Goal: Task Accomplishment & Management: Use online tool/utility

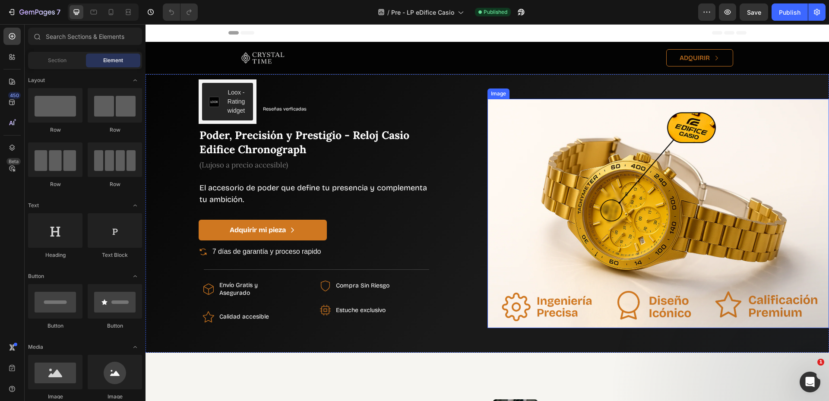
click at [602, 151] on img at bounding box center [659, 213] width 342 height 229
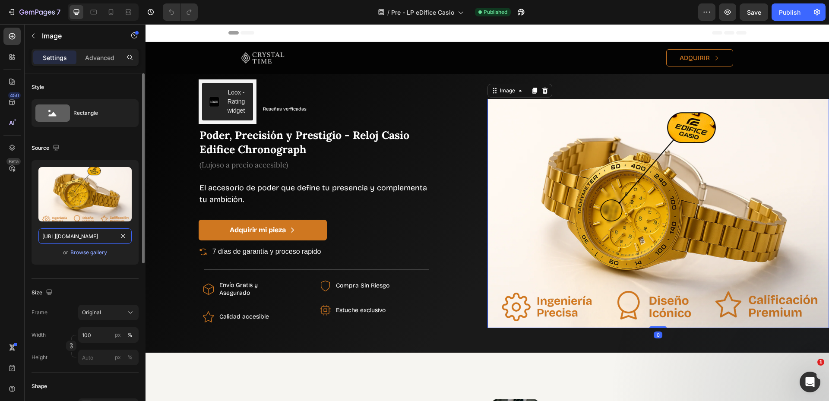
click at [79, 238] on input "https://cdn.shopify.com/s/files/1/0691/2521/0413/files/gempages_516897236215399…" at bounding box center [84, 236] width 93 height 16
click at [640, 224] on img at bounding box center [659, 213] width 342 height 229
click at [75, 233] on input "https://cdn.shopify.com/s/files/1/0691/2521/0413/files/gempages_516897236215399…" at bounding box center [84, 236] width 93 height 16
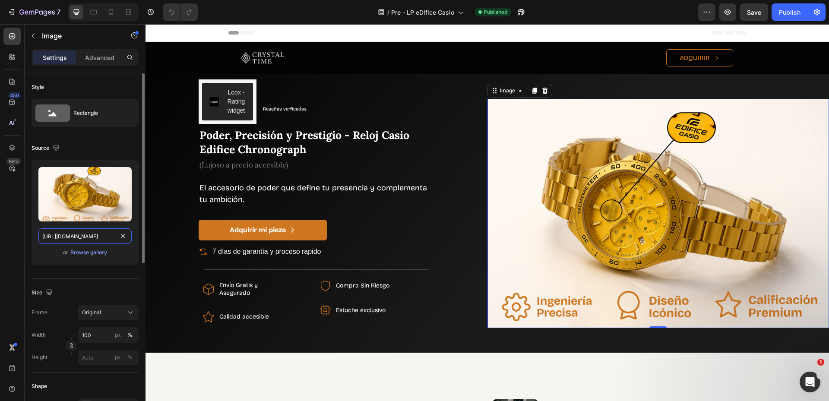
click at [75, 233] on input "https://cdn.shopify.com/s/files/1/0691/2521/0413/files/gempages_516897236215399…" at bounding box center [84, 236] width 93 height 16
click at [97, 252] on div "Browse gallery" at bounding box center [88, 253] width 37 height 8
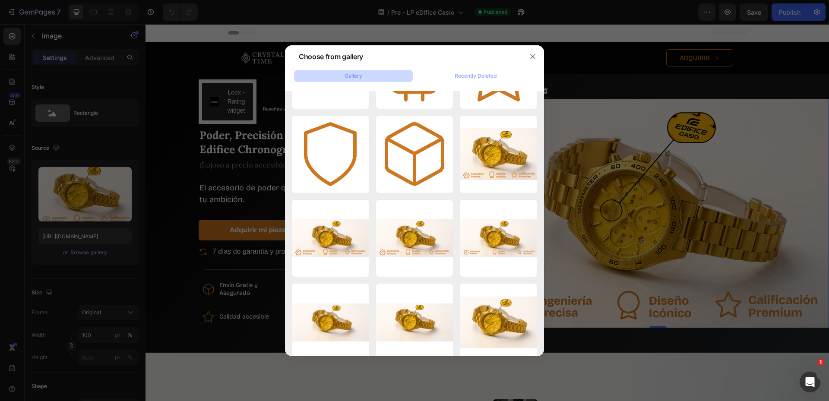
scroll to position [4164, 0]
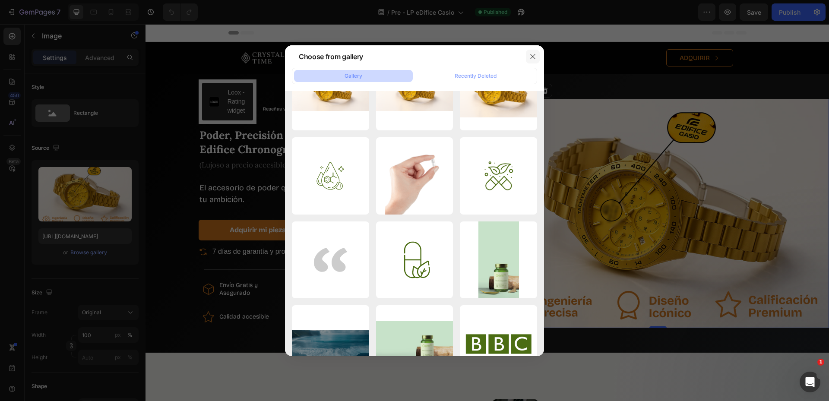
click at [530, 54] on icon "button" at bounding box center [532, 56] width 7 height 7
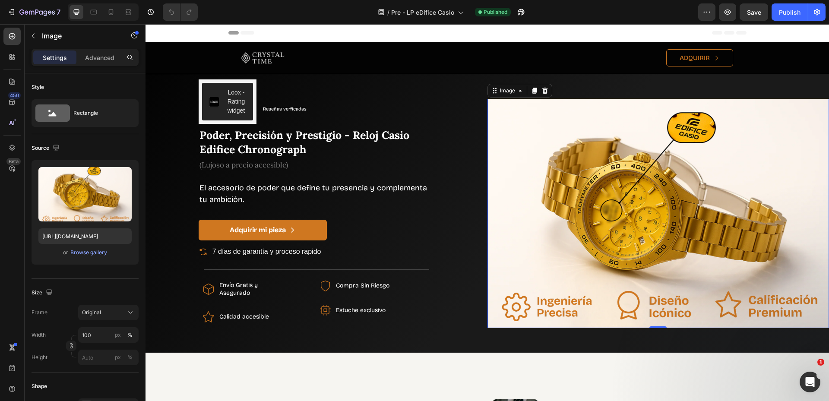
click at [616, 174] on img at bounding box center [659, 213] width 342 height 229
click at [99, 255] on div "Browse gallery" at bounding box center [88, 253] width 37 height 8
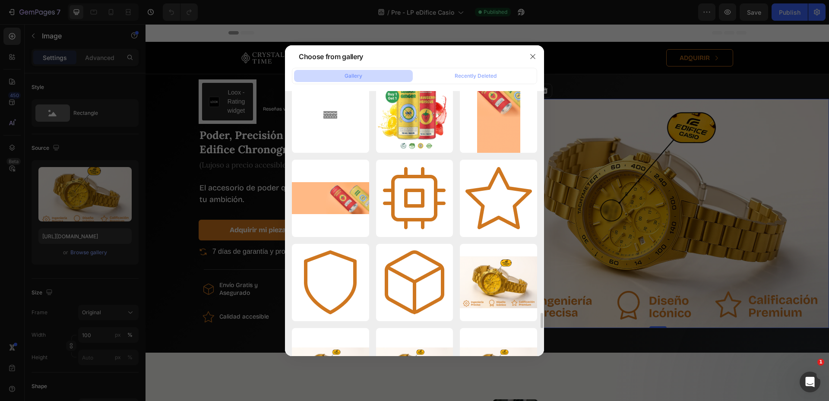
scroll to position [3921, 0]
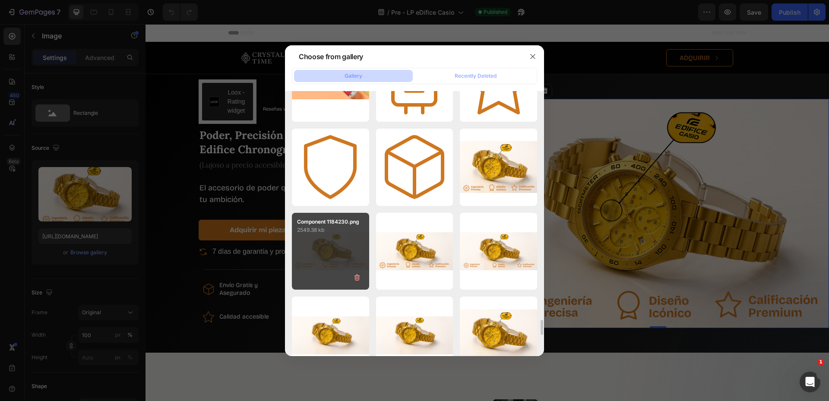
click at [318, 253] on div "Component 1184230.png 2549.38 kb" at bounding box center [330, 251] width 77 height 77
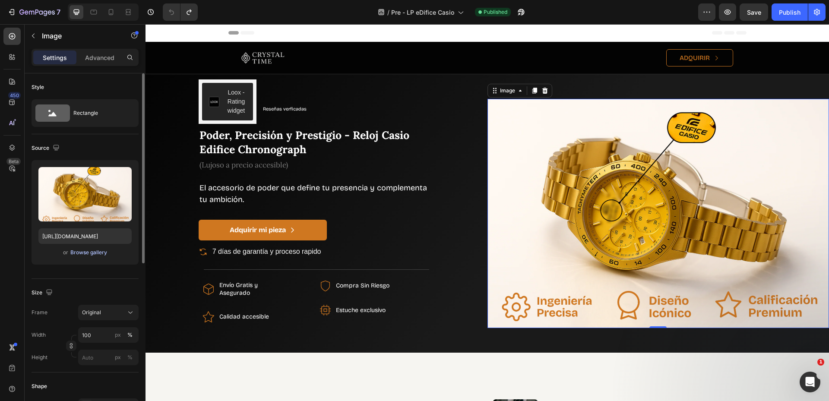
click at [92, 248] on button "Browse gallery" at bounding box center [89, 252] width 38 height 9
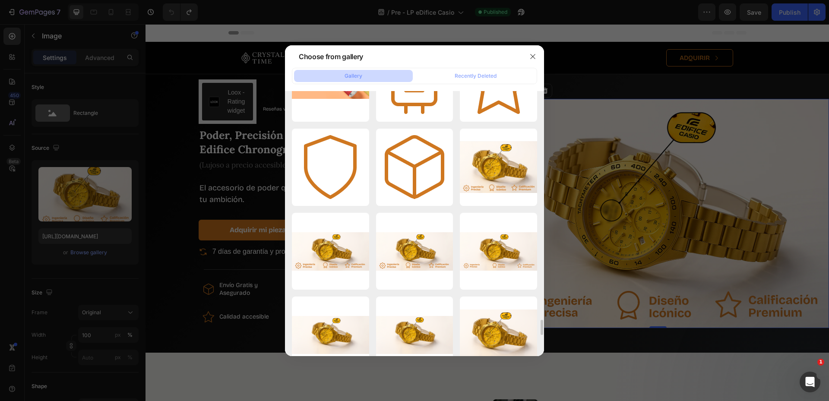
scroll to position [3805, 0]
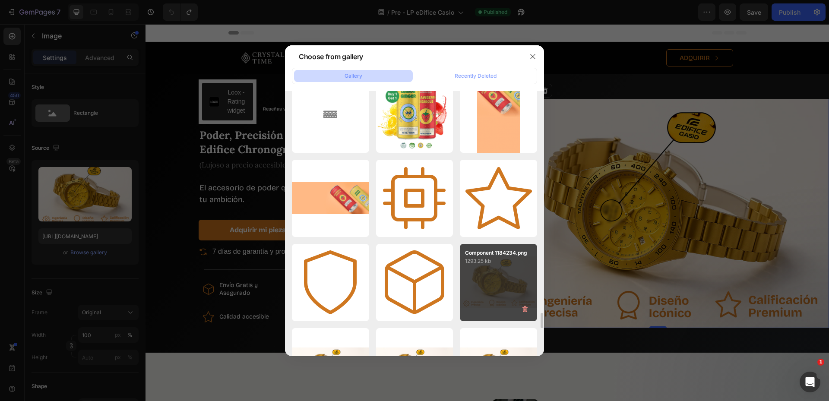
click at [483, 273] on div "Component 1184234.png 1293.25 kb" at bounding box center [498, 282] width 77 height 77
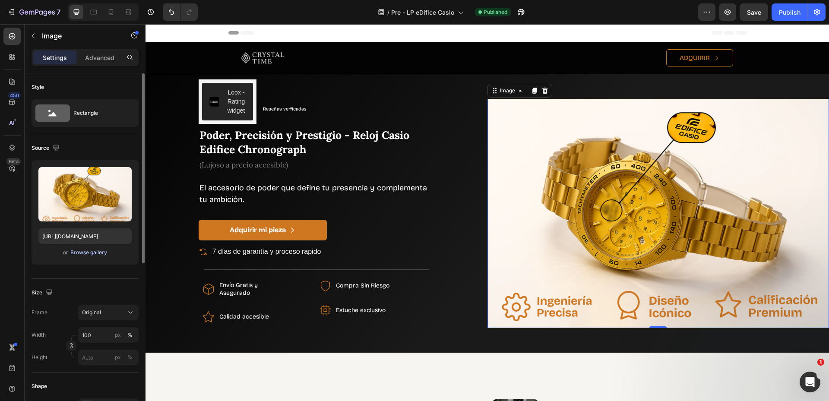
click at [90, 252] on div "Browse gallery" at bounding box center [88, 253] width 37 height 8
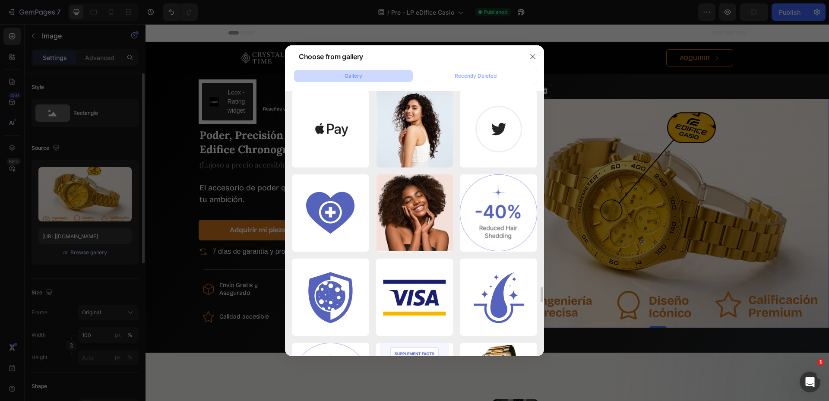
scroll to position [1384, 0]
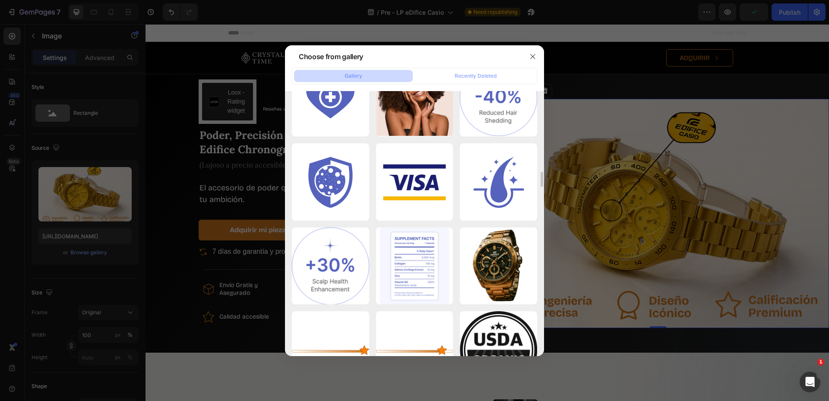
click at [692, 143] on div at bounding box center [414, 200] width 829 height 401
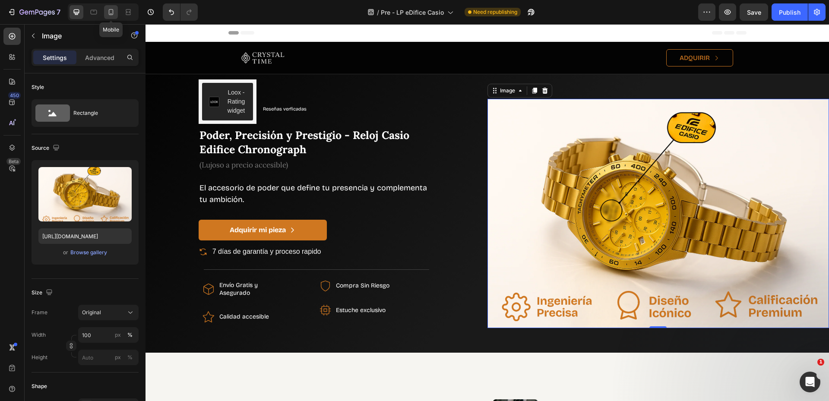
click at [113, 10] on icon at bounding box center [111, 12] width 5 height 6
type input "[URL][DOMAIN_NAME]"
type input "180"
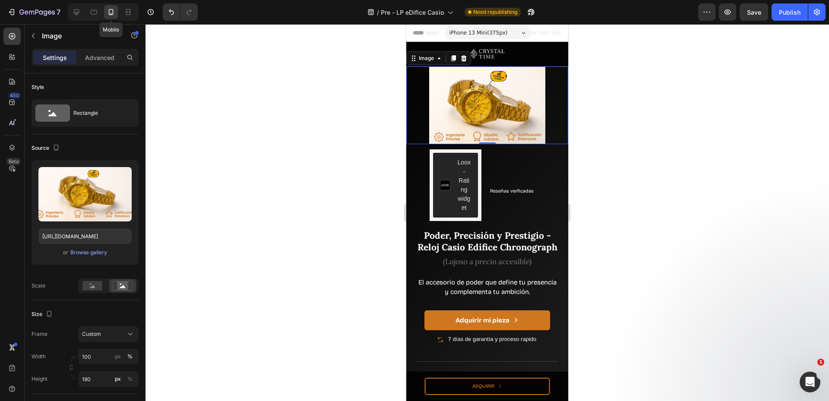
scroll to position [12, 0]
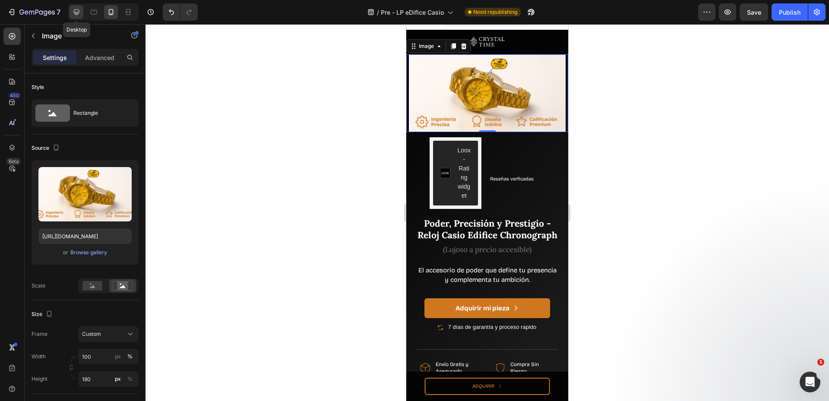
click at [75, 10] on icon at bounding box center [77, 13] width 6 height 6
type input "https://cdn.shopify.com/s/files/1/0691/2521/0413/files/gempages_516897236215399…"
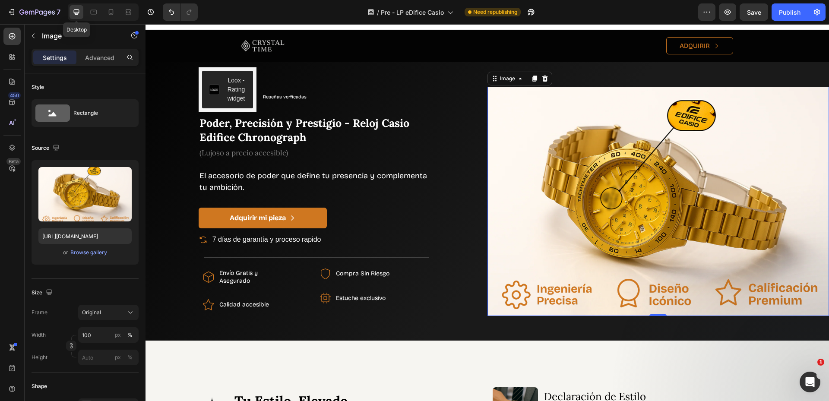
scroll to position [46, 0]
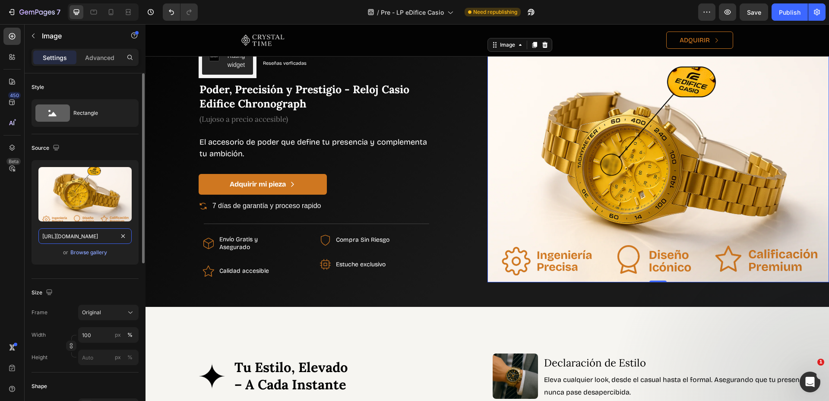
click at [89, 236] on input "https://cdn.shopify.com/s/files/1/0691/2521/0413/files/gempages_516897236215399…" at bounding box center [84, 236] width 93 height 16
click at [73, 253] on div "Browse gallery" at bounding box center [88, 253] width 37 height 8
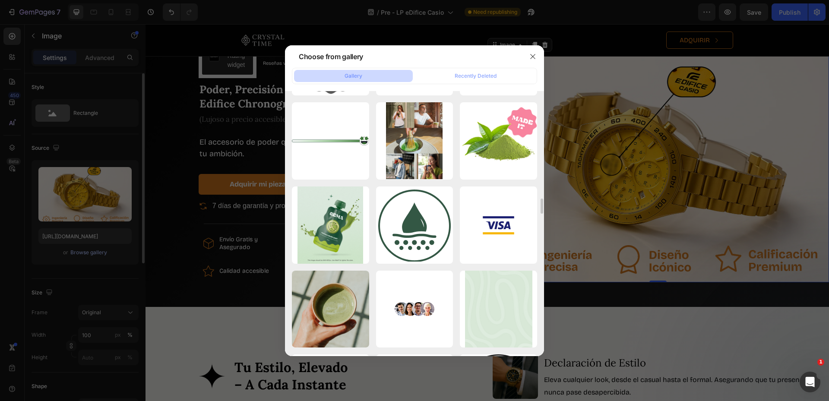
scroll to position [1960, 0]
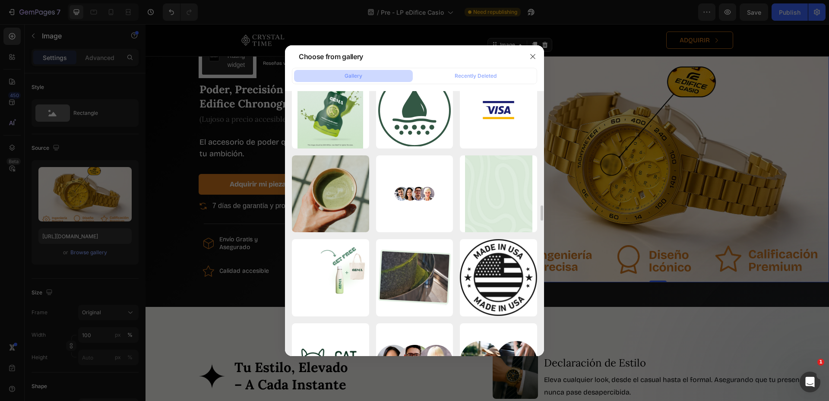
click at [662, 169] on div at bounding box center [414, 200] width 829 height 401
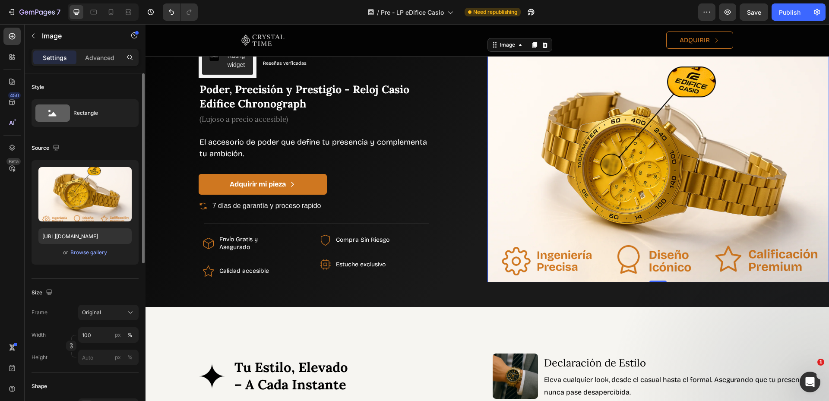
drag, startPoint x: 74, startPoint y: 244, endPoint x: 77, endPoint y: 239, distance: 5.4
click at [74, 244] on div "Upload Image https://cdn.shopify.com/s/files/1/0691/2521/0413/files/gempages_51…" at bounding box center [85, 212] width 107 height 105
click at [77, 239] on input "https://cdn.shopify.com/s/files/1/0691/2521/0413/files/gempages_516897236215399…" at bounding box center [84, 236] width 93 height 16
click at [75, 237] on input "https://cdn.shopify.com/s/files/1/0691/2521/0413/files/gempages_516897236215399…" at bounding box center [84, 236] width 93 height 16
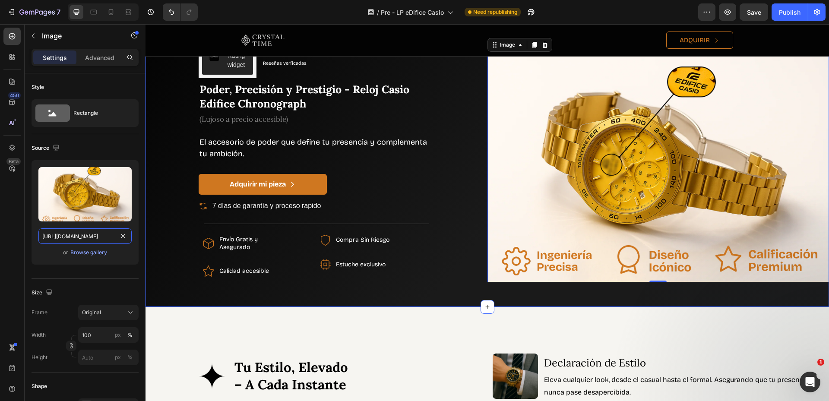
scroll to position [0, 257]
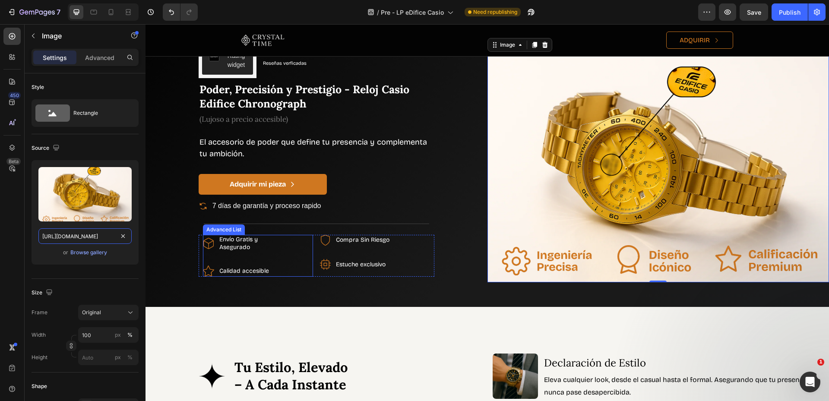
drag, startPoint x: 209, startPoint y: 261, endPoint x: 209, endPoint y: 237, distance: 24.2
click at [101, 236] on input "https://cdn.shopify.com/s/files/1/0691/2521/0413/files/gempages_516897236215399…" at bounding box center [84, 236] width 93 height 16
drag, startPoint x: 113, startPoint y: 236, endPoint x: 0, endPoint y: 233, distance: 113.2
click at [0, 233] on div "450 Beta Sections(18) Elements(83) Section Element Hero Section Product Detail …" at bounding box center [73, 212] width 146 height 377
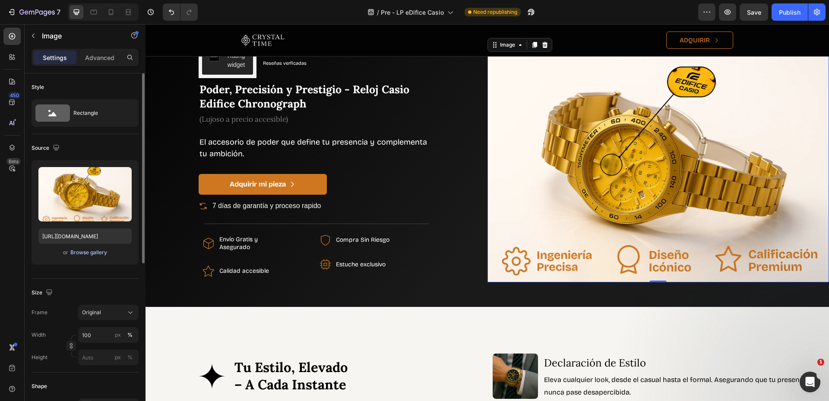
click at [83, 252] on div "Browse gallery" at bounding box center [88, 253] width 37 height 8
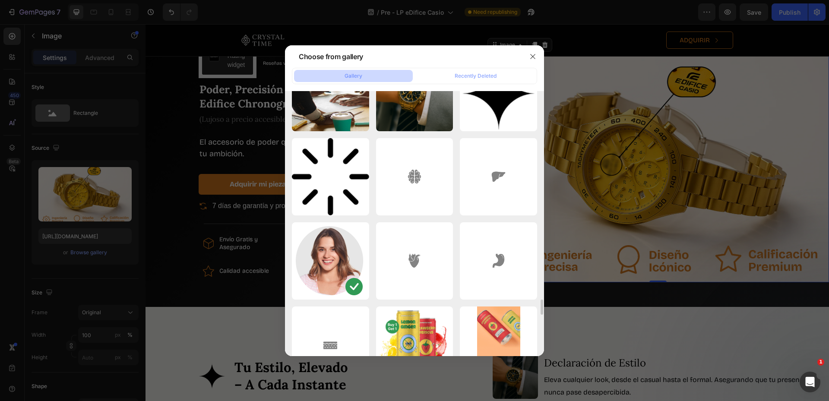
scroll to position [3805, 0]
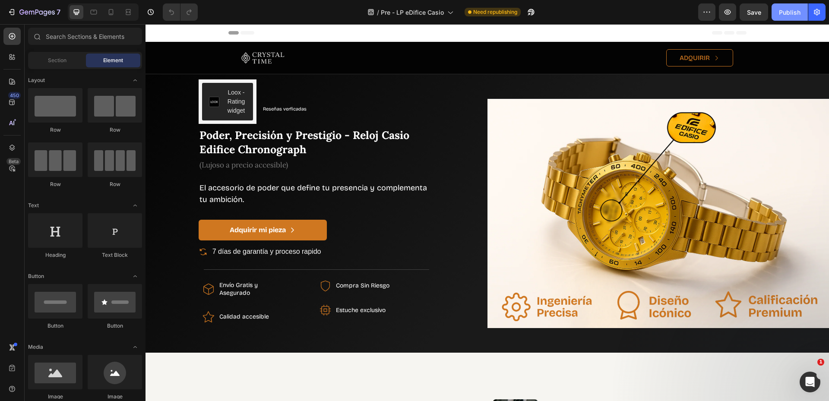
click at [786, 8] on div "Publish" at bounding box center [790, 12] width 22 height 9
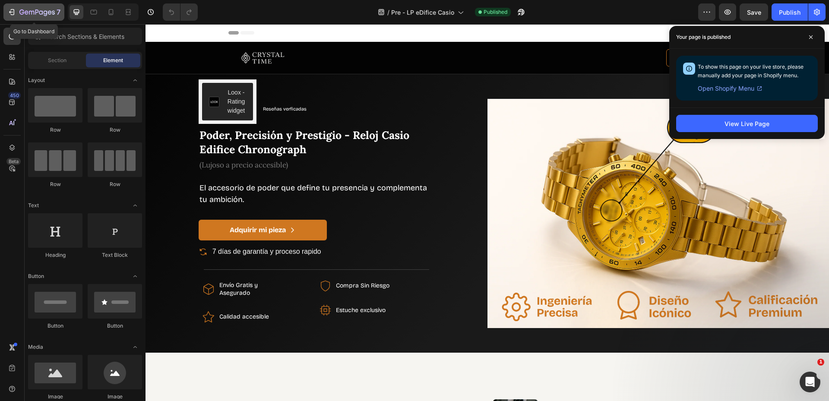
click at [21, 14] on icon "button" at bounding box center [21, 12] width 5 height 5
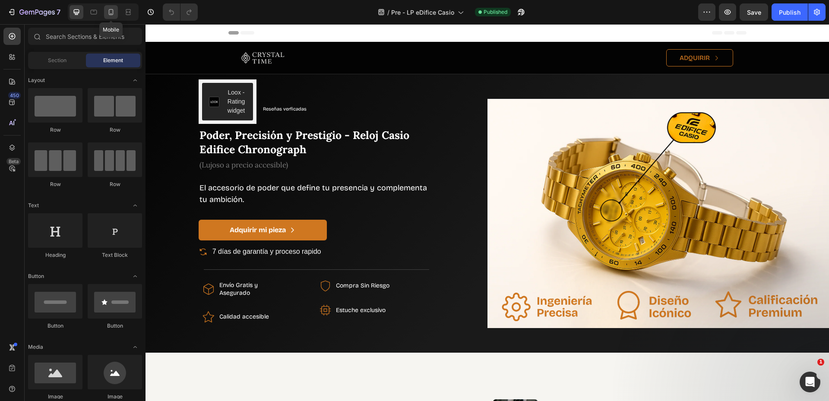
click at [111, 7] on div at bounding box center [111, 12] width 14 height 14
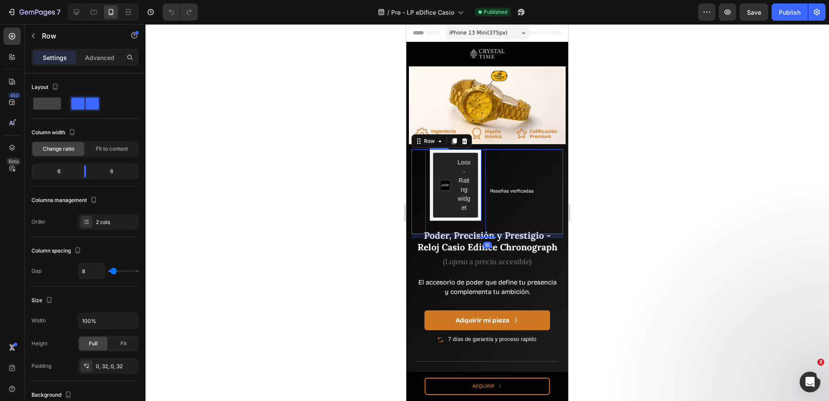
click at [466, 180] on div "Loox - Rating widget" at bounding box center [464, 185] width 14 height 54
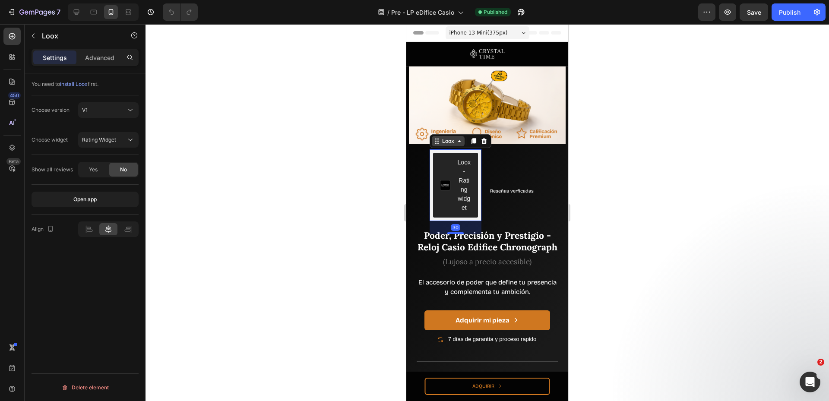
click at [453, 143] on div "Loox" at bounding box center [449, 141] width 16 height 8
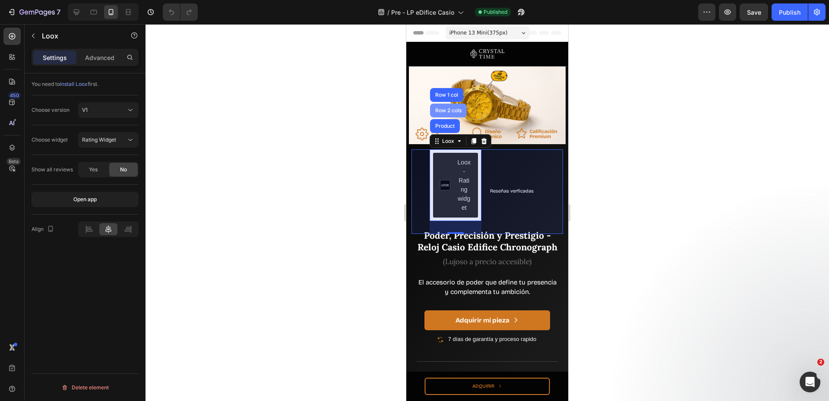
click at [446, 109] on div "Row 2 cols" at bounding box center [449, 110] width 30 height 5
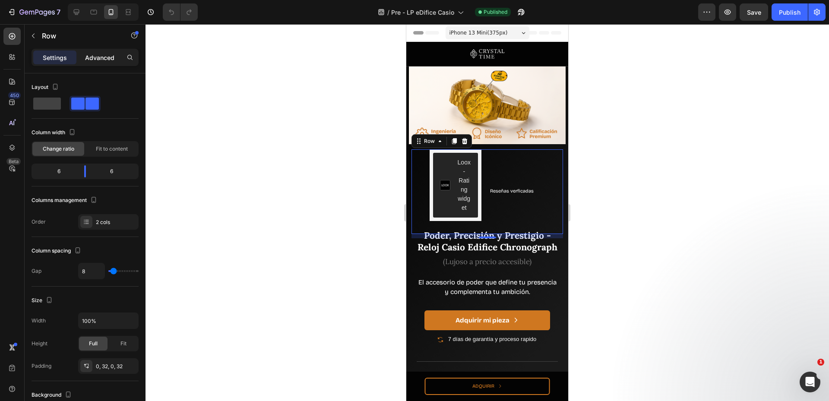
click at [107, 59] on p "Advanced" at bounding box center [99, 57] width 29 height 9
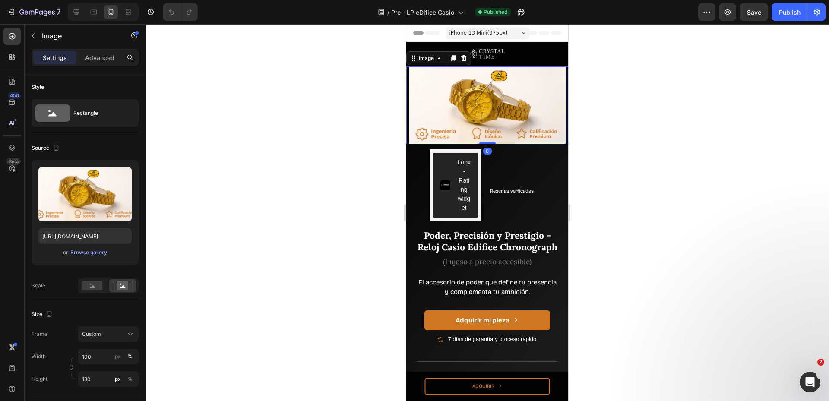
click at [504, 114] on img at bounding box center [487, 106] width 162 height 78
click at [96, 60] on p "Advanced" at bounding box center [99, 57] width 29 height 9
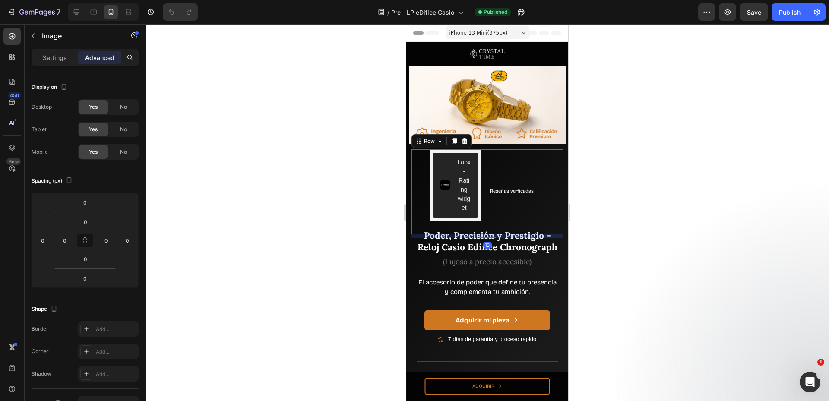
click at [512, 160] on div "Reseñas verficadas Heading" at bounding box center [519, 191] width 60 height 85
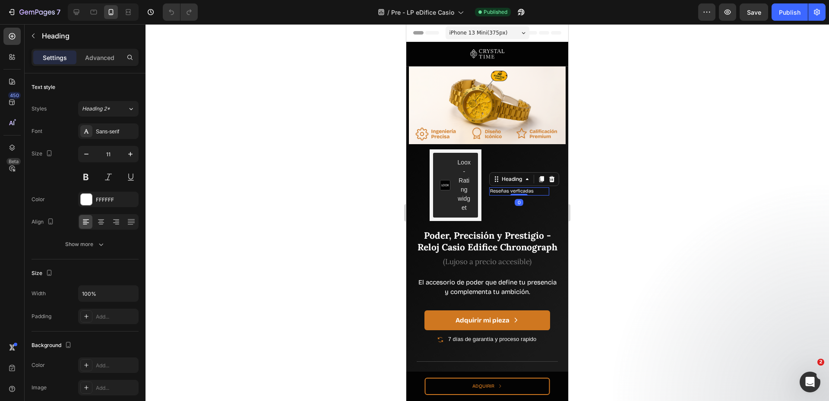
click at [514, 190] on h2 "Reseñas verficadas" at bounding box center [519, 191] width 60 height 8
click at [511, 181] on div "Heading" at bounding box center [512, 179] width 24 height 8
click at [451, 191] on div "Loox - Rating widget" at bounding box center [455, 185] width 31 height 54
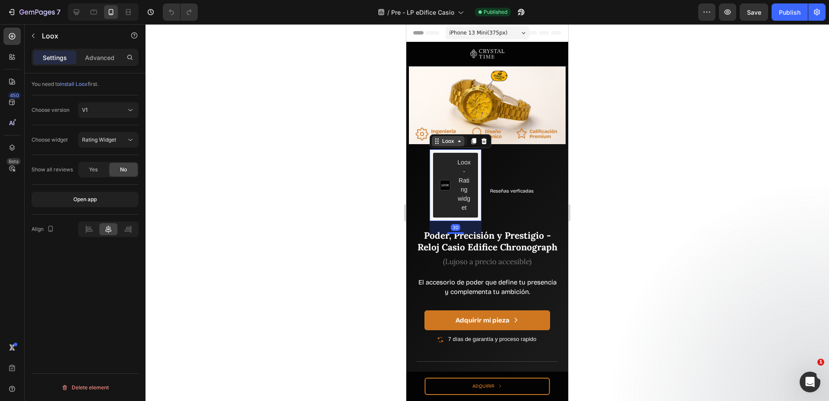
click at [448, 138] on div "Loox" at bounding box center [449, 141] width 16 height 8
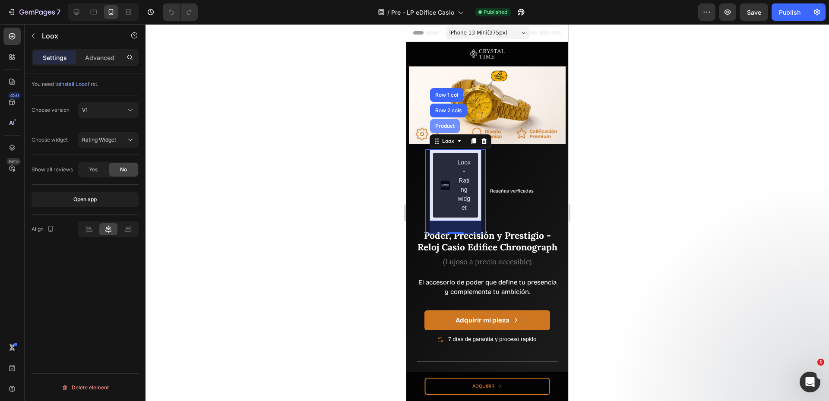
click at [449, 129] on div "Product" at bounding box center [445, 126] width 30 height 14
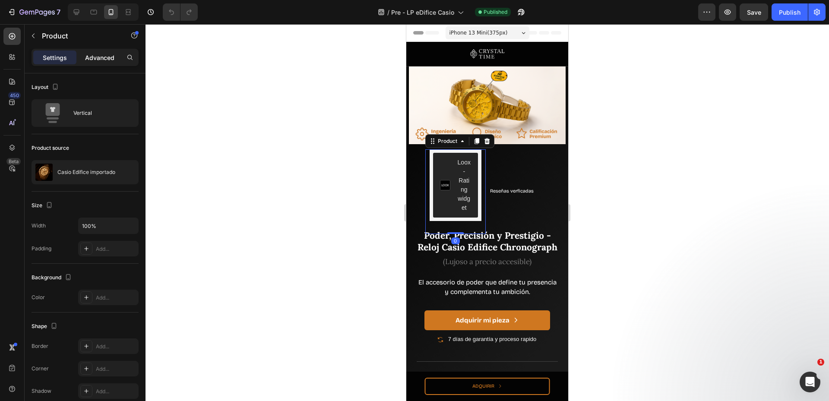
click at [110, 60] on p "Advanced" at bounding box center [99, 57] width 29 height 9
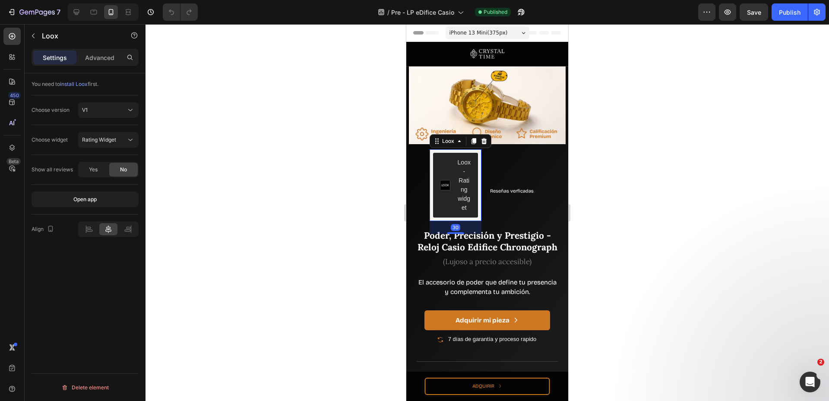
click at [473, 184] on button "Loox - Rating widget" at bounding box center [455, 185] width 45 height 65
click at [107, 54] on p "Advanced" at bounding box center [99, 57] width 29 height 9
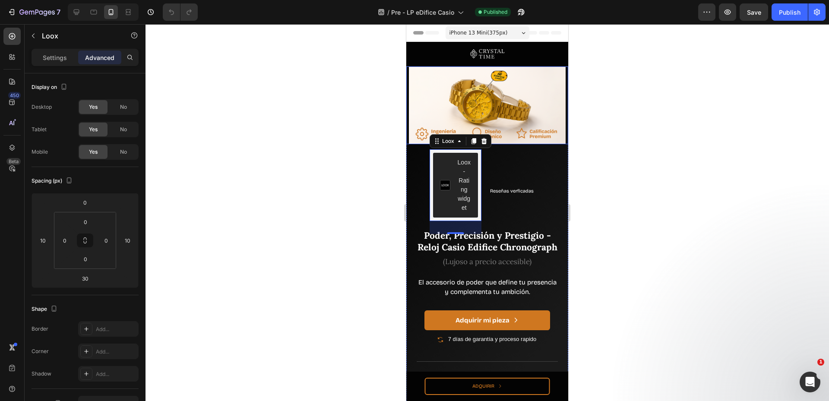
click at [524, 127] on img at bounding box center [487, 106] width 162 height 78
click at [408, 164] on div "Loox - Rating widget Loox Product Reseñas verficadas Heading Row Poder, Precisi…" at bounding box center [487, 295] width 162 height 303
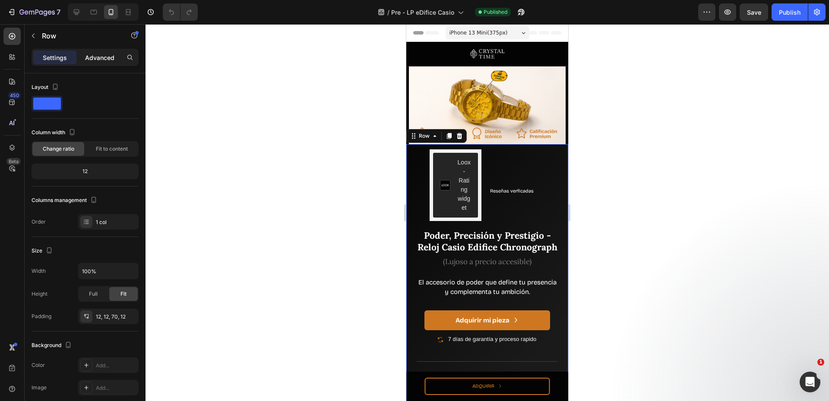
click at [86, 54] on p "Advanced" at bounding box center [99, 57] width 29 height 9
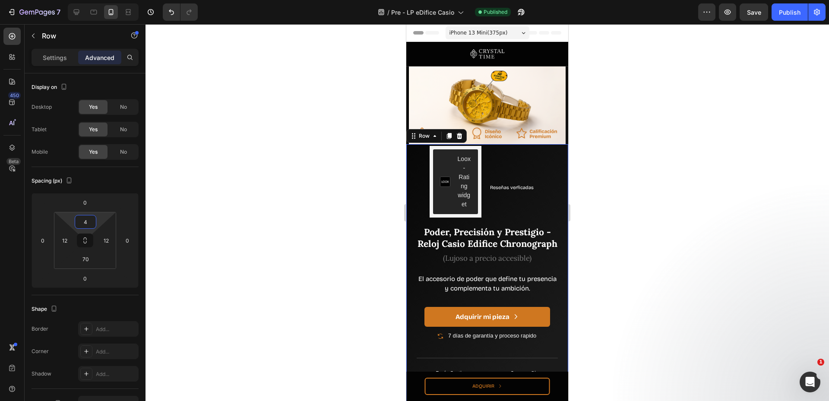
type input "0"
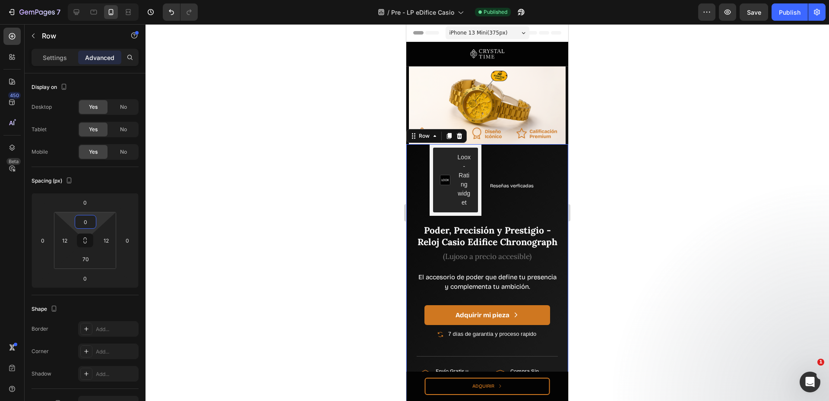
drag, startPoint x: 101, startPoint y: 219, endPoint x: 101, endPoint y: 225, distance: 6.0
click at [101, 0] on html "7 Version history / Pre - LP eDifice Casio Published Preview Save Publish 450 B…" at bounding box center [414, 0] width 829 height 0
click at [786, 12] on div "Publish" at bounding box center [790, 12] width 22 height 9
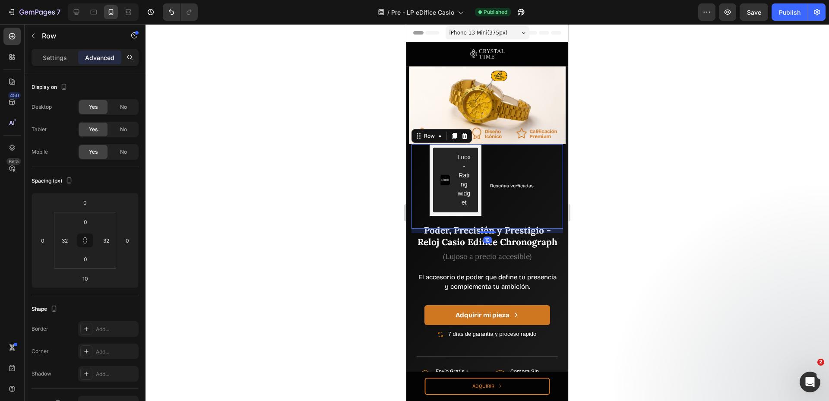
click at [519, 165] on div "Reseñas verficadas Heading" at bounding box center [519, 186] width 60 height 85
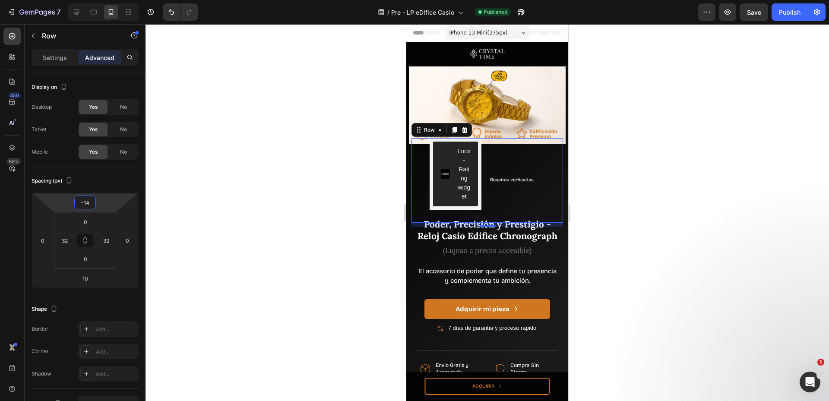
click at [107, 0] on html "7 Version history / Pre - LP eDifice Casio Published Preview Save Publish 450 B…" at bounding box center [414, 0] width 829 height 0
click at [787, 11] on div "Publish" at bounding box center [790, 12] width 22 height 9
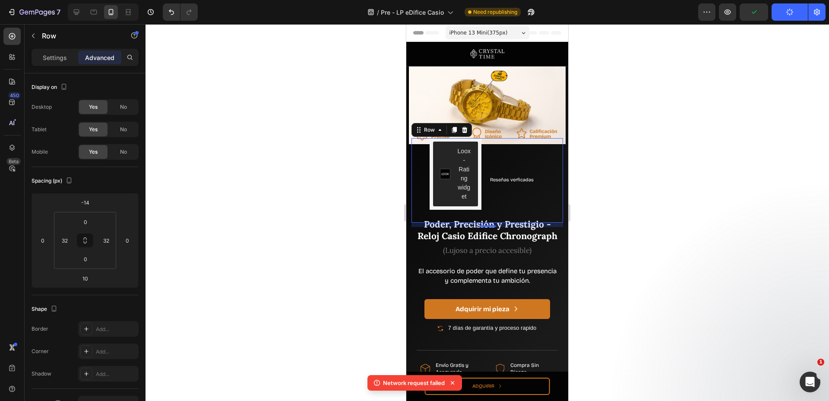
click at [795, 12] on button "Publish" at bounding box center [790, 11] width 36 height 17
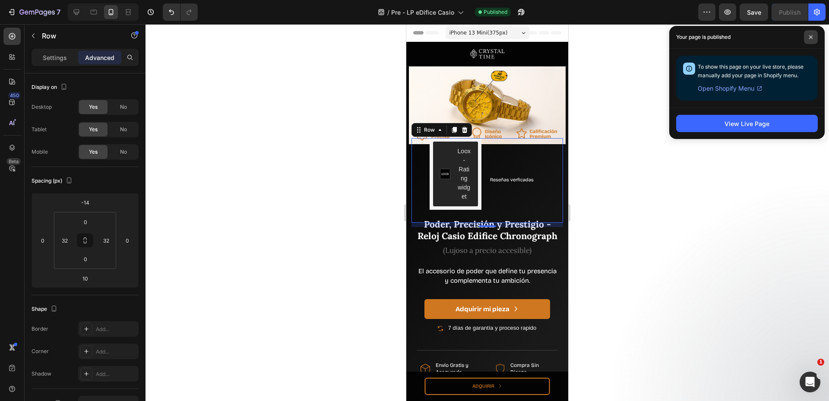
click at [810, 33] on span at bounding box center [811, 37] width 14 height 14
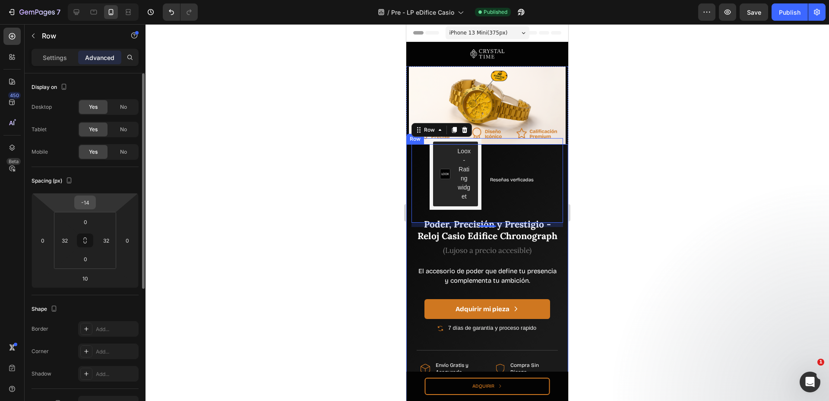
click at [84, 203] on input "-14" at bounding box center [84, 202] width 17 height 13
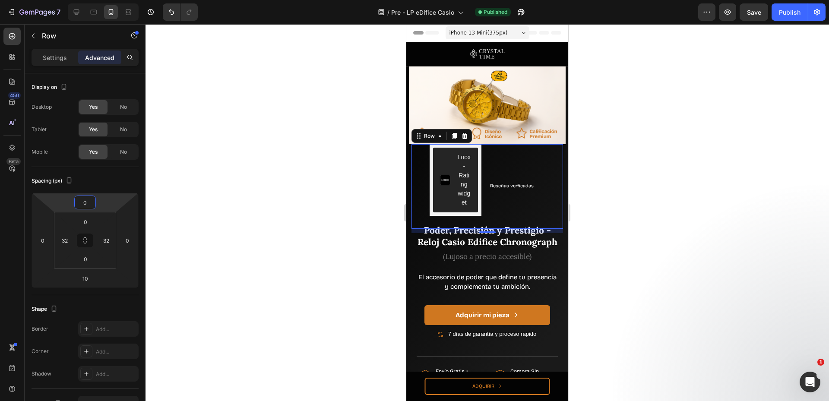
type input "0"
click at [799, 18] on button "Publish" at bounding box center [790, 11] width 36 height 17
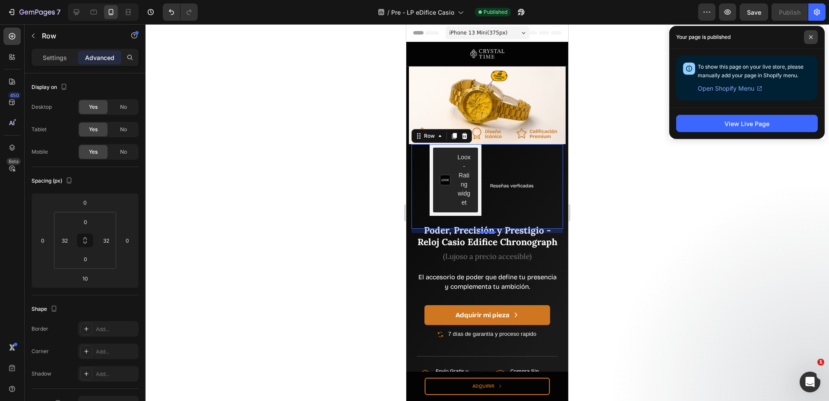
click at [810, 33] on span at bounding box center [811, 37] width 14 height 14
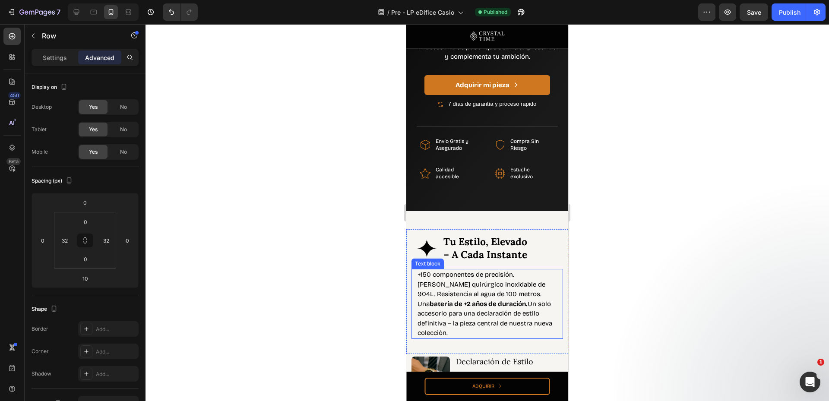
scroll to position [346, 0]
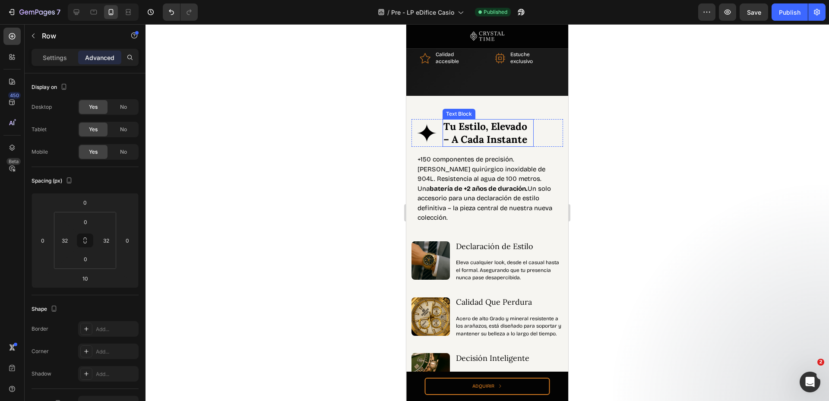
drag, startPoint x: 522, startPoint y: 128, endPoint x: 517, endPoint y: 129, distance: 4.3
click at [517, 129] on p "Tu Estilo, Elevado" at bounding box center [488, 126] width 89 height 13
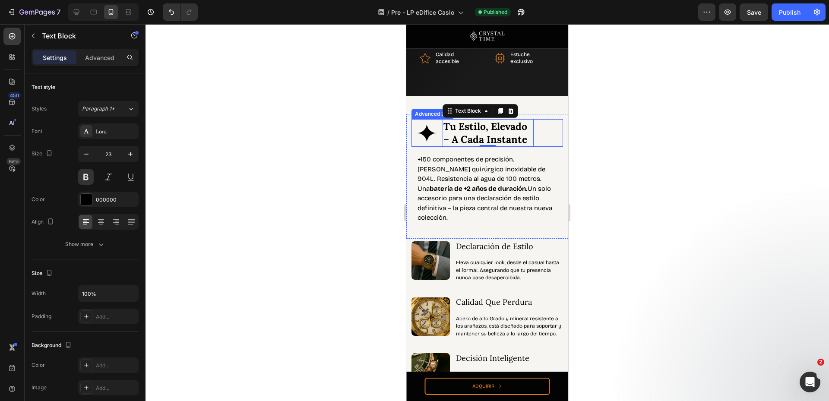
click at [536, 133] on div "Image Tu Estilo, Elevado – A Cada Instante Text Block 0" at bounding box center [488, 133] width 152 height 28
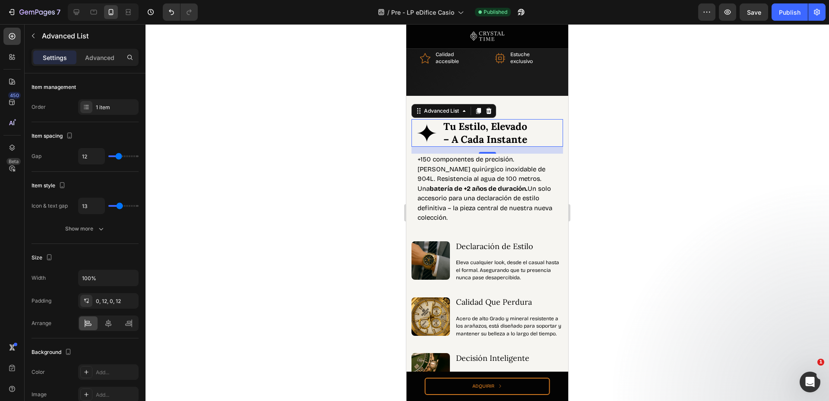
click at [95, 70] on div "Settings Advanced" at bounding box center [85, 61] width 121 height 25
click at [95, 63] on div "Advanced" at bounding box center [99, 58] width 43 height 14
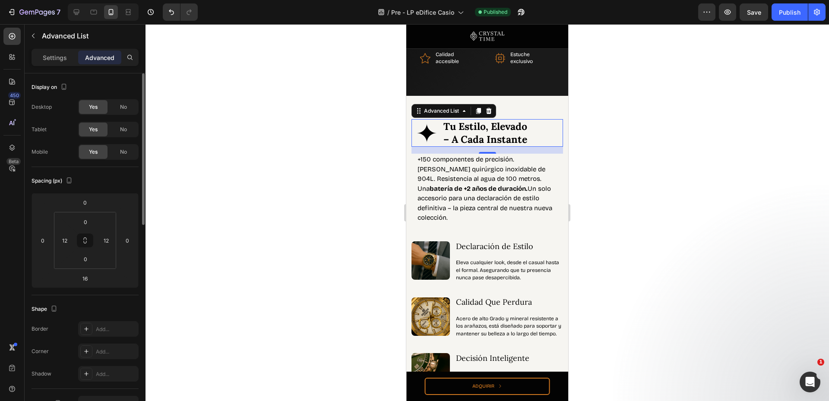
scroll to position [465, 0]
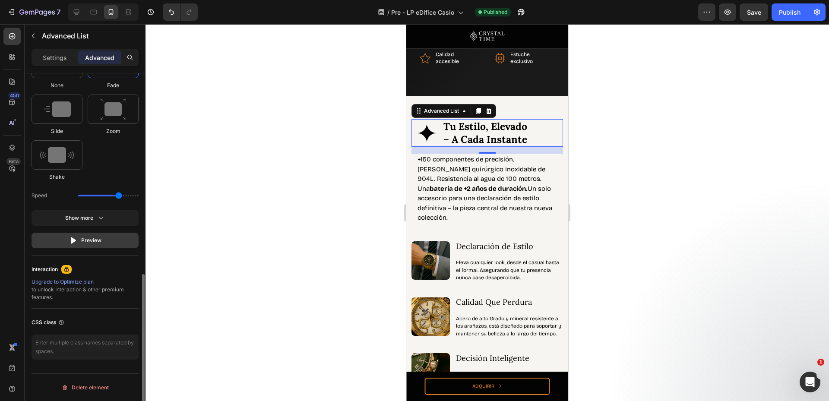
click at [80, 235] on button "Preview" at bounding box center [85, 241] width 107 height 16
drag, startPoint x: 122, startPoint y: 197, endPoint x: 140, endPoint y: 202, distance: 19.2
click at [140, 202] on div "Display on Desktop Yes No Tablet Yes No Mobile Yes No Spacing (px) 0 0 16 0 0 1…" at bounding box center [85, 249] width 121 height 352
drag, startPoint x: 120, startPoint y: 195, endPoint x: 136, endPoint y: 204, distance: 18.5
click at [139, 196] on input "range" at bounding box center [108, 196] width 60 height 2
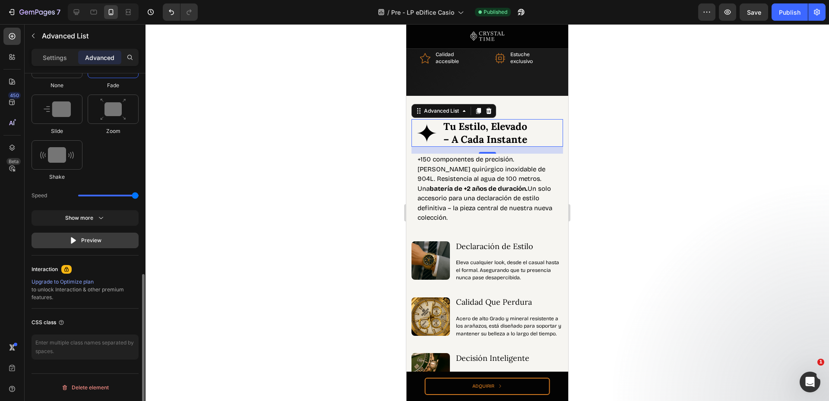
click at [97, 237] on div "Preview" at bounding box center [85, 240] width 32 height 9
drag, startPoint x: 130, startPoint y: 196, endPoint x: 70, endPoint y: 216, distance: 63.5
click at [78, 197] on input "range" at bounding box center [108, 196] width 60 height 2
click at [81, 245] on button "Preview" at bounding box center [85, 241] width 107 height 16
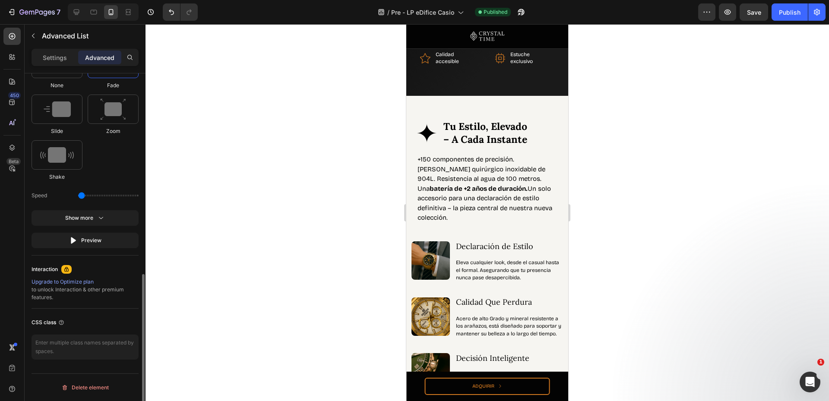
drag, startPoint x: 123, startPoint y: 198, endPoint x: 130, endPoint y: 197, distance: 7.4
click at [124, 198] on div "Speed" at bounding box center [85, 196] width 107 height 16
click at [130, 197] on div "Speed" at bounding box center [85, 196] width 107 height 16
click at [127, 194] on div "Speed" at bounding box center [85, 196] width 107 height 16
drag, startPoint x: 127, startPoint y: 194, endPoint x: 118, endPoint y: 197, distance: 9.0
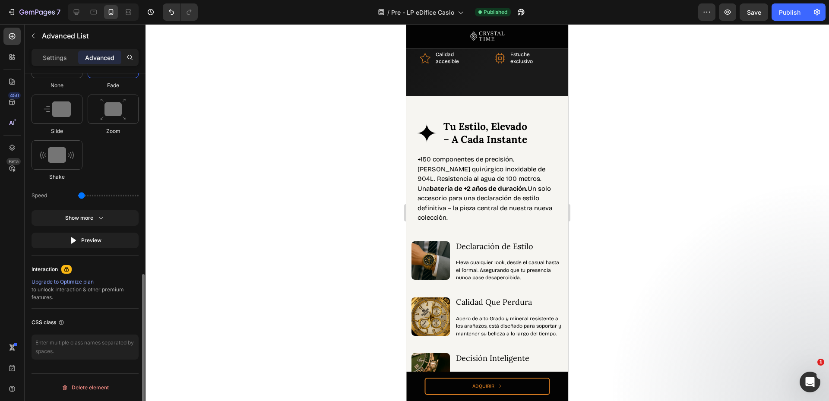
click at [126, 195] on div "Speed" at bounding box center [85, 196] width 107 height 16
drag, startPoint x: 83, startPoint y: 195, endPoint x: 130, endPoint y: 195, distance: 46.6
click at [130, 195] on input "range" at bounding box center [108, 196] width 60 height 2
click at [92, 241] on div "Preview" at bounding box center [85, 240] width 32 height 9
type input "2.7"
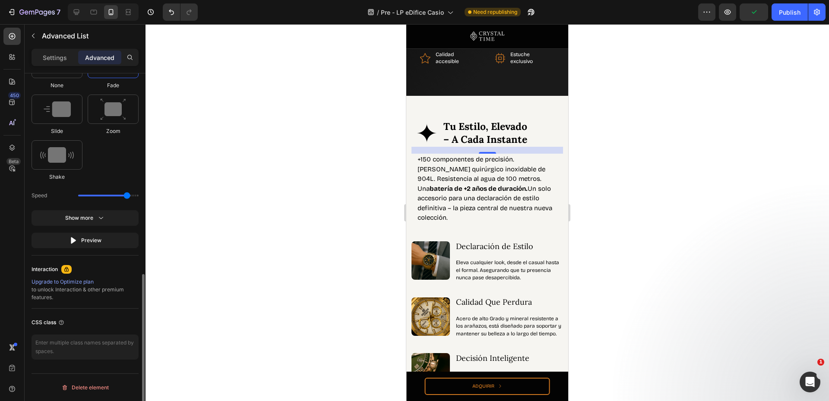
click at [127, 195] on input "range" at bounding box center [108, 196] width 60 height 2
click at [96, 238] on div "Preview" at bounding box center [85, 240] width 32 height 9
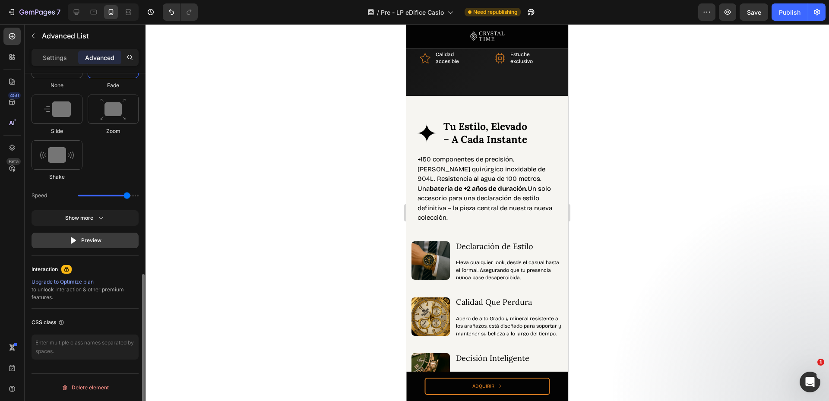
click at [96, 238] on div "Preview" at bounding box center [85, 240] width 32 height 9
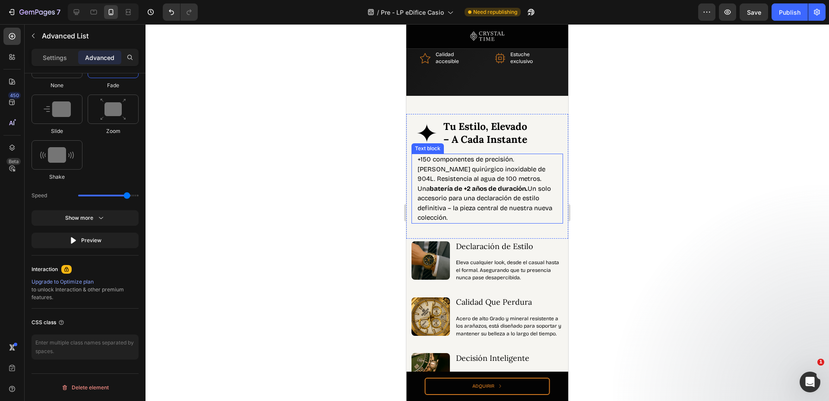
click at [509, 196] on p "+150 componentes de precisión. Acero de grado quirúrgico inoxidable de 904L. Re…" at bounding box center [487, 189] width 139 height 68
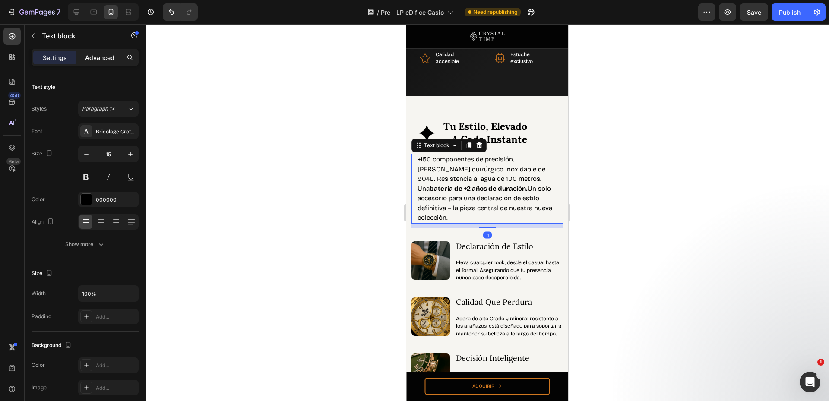
click at [109, 57] on p "Advanced" at bounding box center [99, 57] width 29 height 9
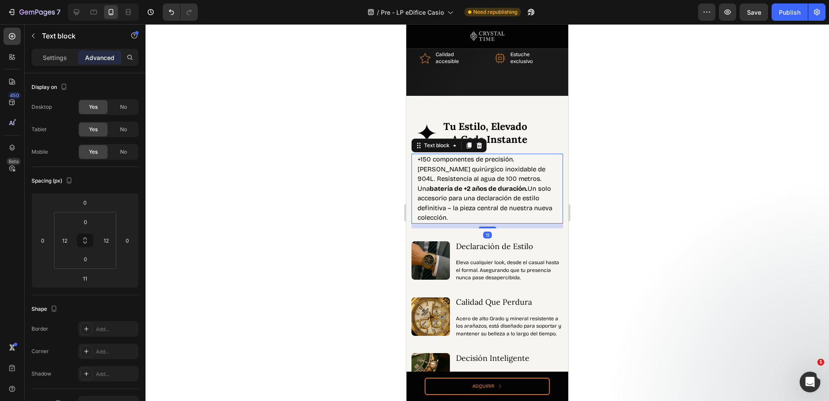
scroll to position [461, 0]
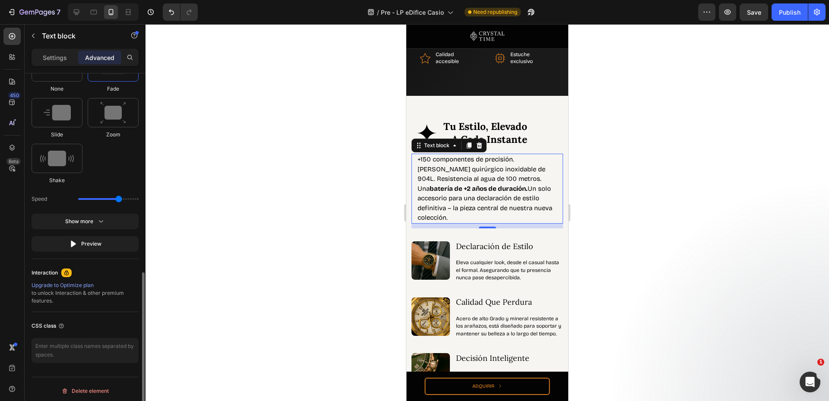
click at [126, 197] on div "Speed" at bounding box center [85, 199] width 107 height 16
type input "2.7"
click at [126, 199] on input "range" at bounding box center [108, 199] width 60 height 2
click at [521, 251] on p "Declaración de Estilo" at bounding box center [509, 247] width 106 height 14
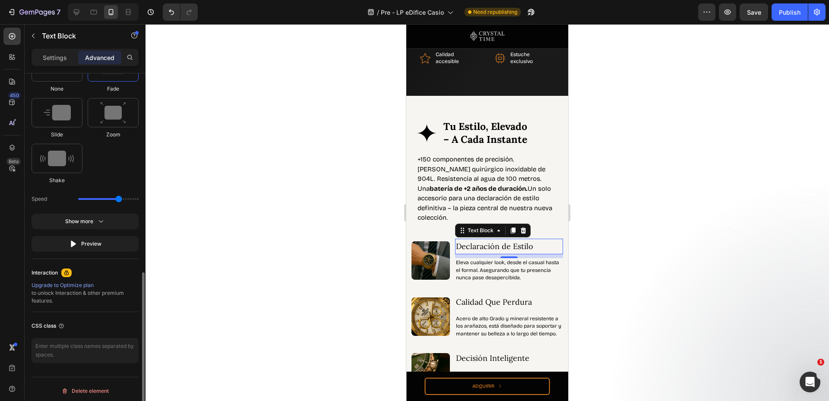
click at [123, 198] on div "Speed" at bounding box center [85, 199] width 107 height 16
click at [124, 199] on input "range" at bounding box center [108, 199] width 60 height 2
click at [127, 197] on div "Speed" at bounding box center [85, 199] width 107 height 16
type input "2.7"
click at [126, 198] on input "range" at bounding box center [108, 199] width 60 height 2
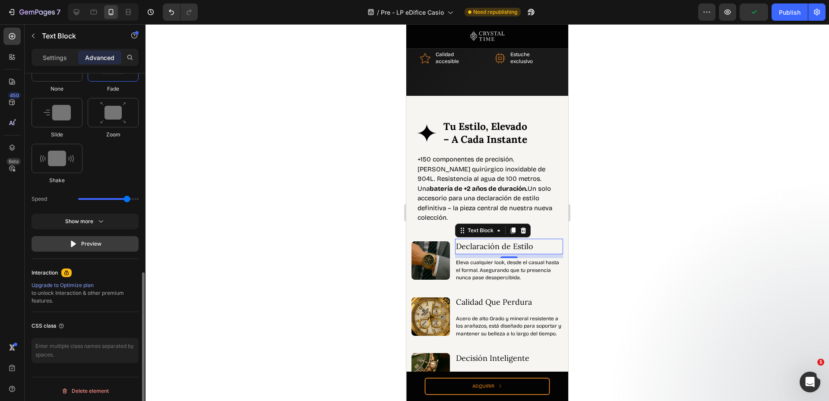
click at [89, 242] on div "Preview" at bounding box center [85, 244] width 32 height 9
click at [507, 268] on div "9" at bounding box center [509, 265] width 9 height 7
click at [516, 278] on p "Eleva cualquier look, desde el casual hasta el formal. Asegurando que tu presen…" at bounding box center [509, 270] width 106 height 22
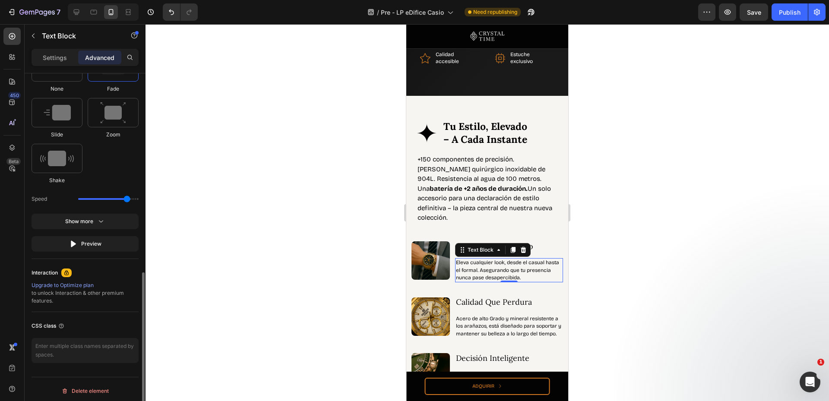
drag, startPoint x: 118, startPoint y: 198, endPoint x: 127, endPoint y: 198, distance: 8.6
type input "2.7"
click at [127, 198] on input "range" at bounding box center [108, 199] width 60 height 2
drag, startPoint x: 435, startPoint y: 270, endPoint x: 410, endPoint y: 264, distance: 26.2
click at [435, 270] on img at bounding box center [431, 260] width 38 height 38
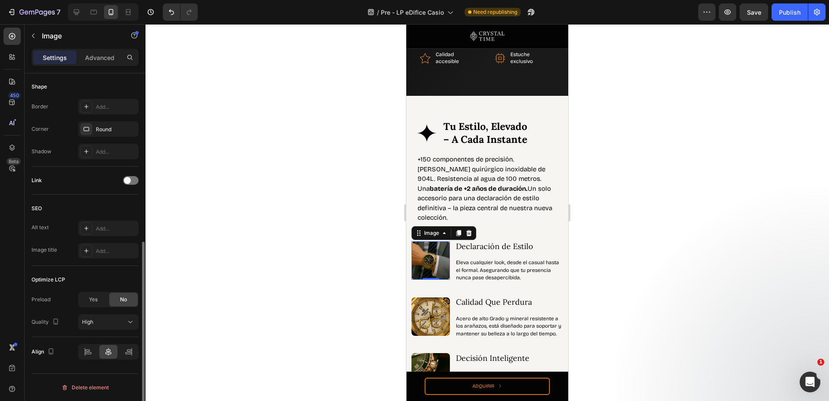
scroll to position [0, 0]
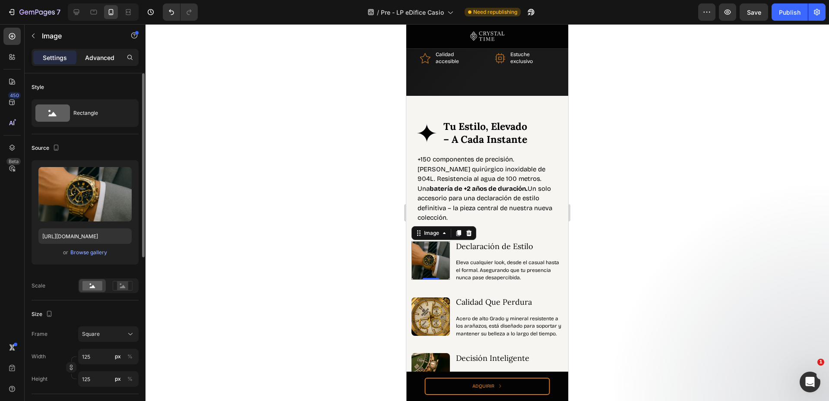
click at [100, 57] on p "Advanced" at bounding box center [99, 57] width 29 height 9
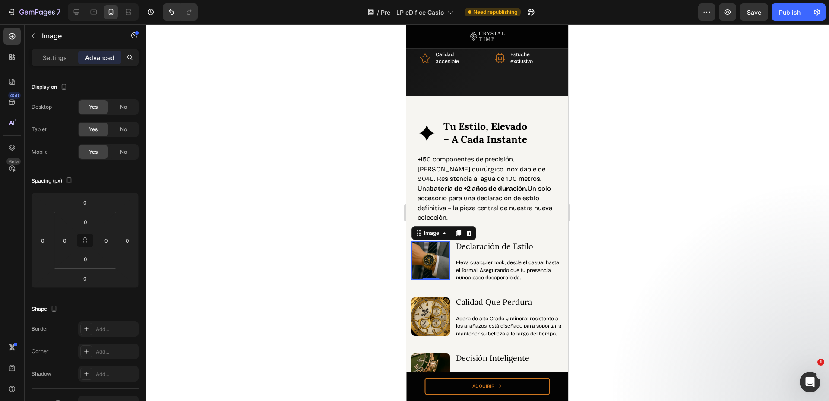
scroll to position [465, 0]
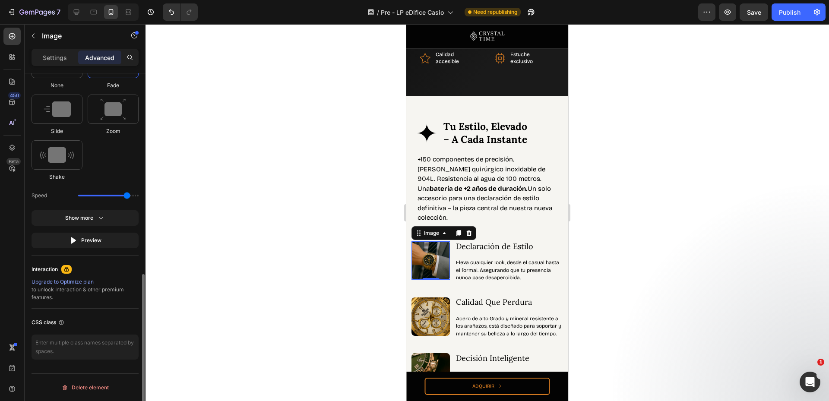
drag, startPoint x: 119, startPoint y: 196, endPoint x: 127, endPoint y: 196, distance: 8.6
type input "2.7"
click at [127, 196] on input "range" at bounding box center [108, 196] width 60 height 2
click at [494, 301] on p "Calidad Que Perdura" at bounding box center [509, 302] width 106 height 14
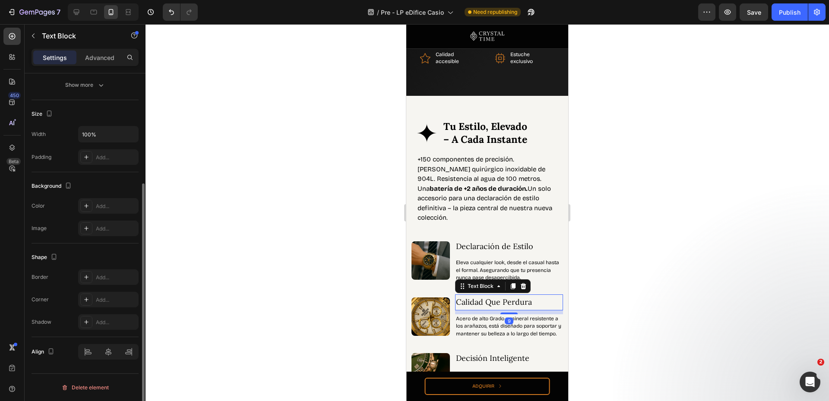
scroll to position [0, 0]
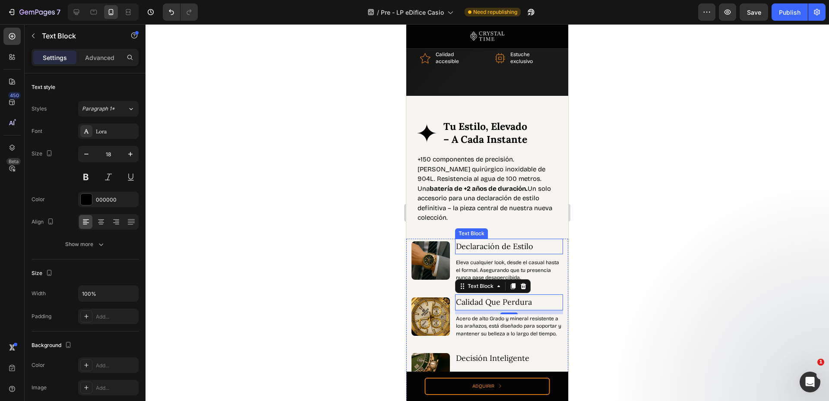
click at [520, 248] on p "Declaración de Estilo" at bounding box center [509, 247] width 106 height 14
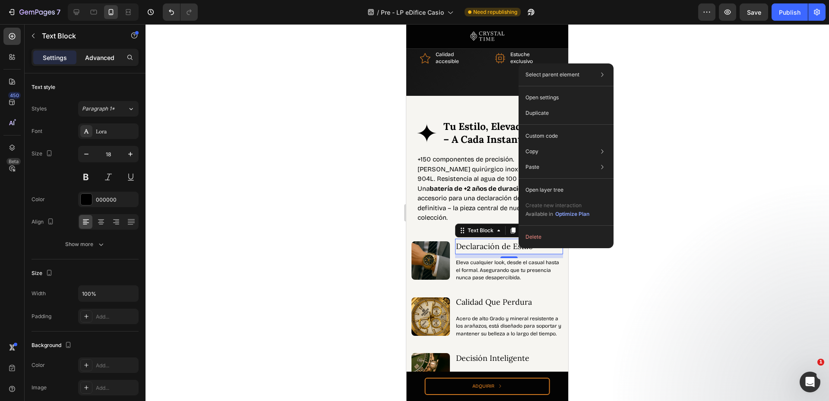
click at [114, 62] on div "Advanced" at bounding box center [99, 58] width 43 height 14
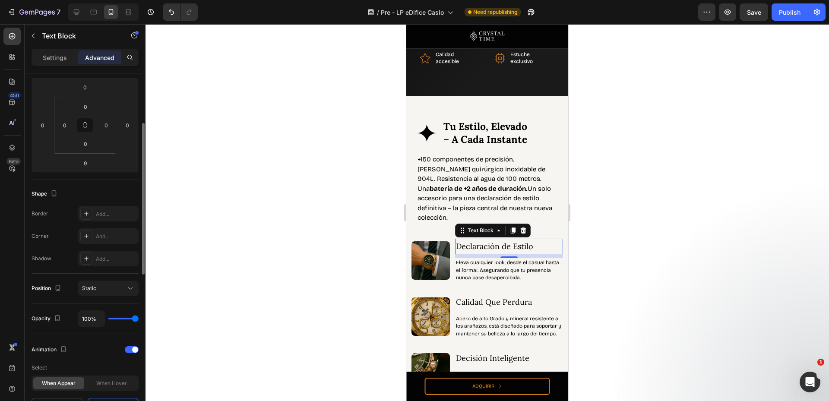
scroll to position [346, 0]
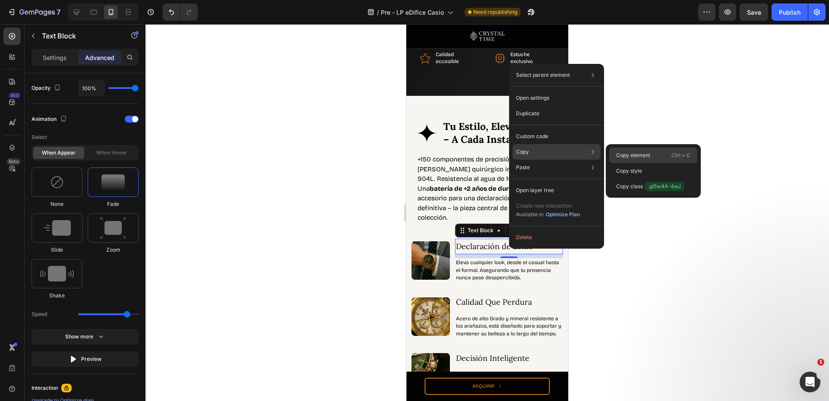
click at [644, 152] on p "Copy element" at bounding box center [633, 156] width 34 height 8
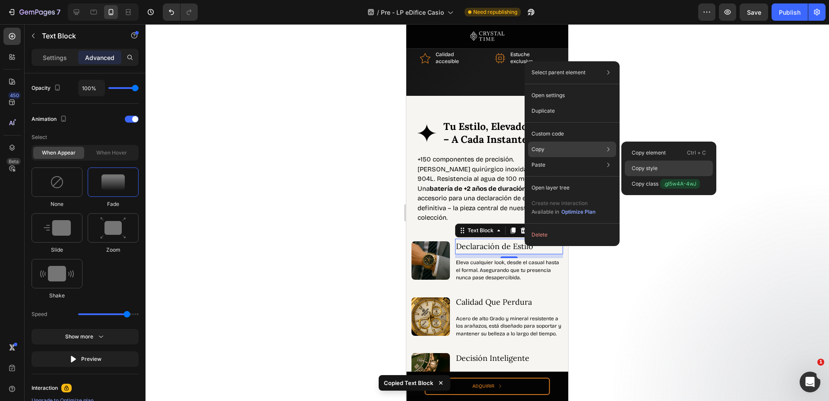
click at [669, 176] on div "Copy style" at bounding box center [669, 184] width 88 height 16
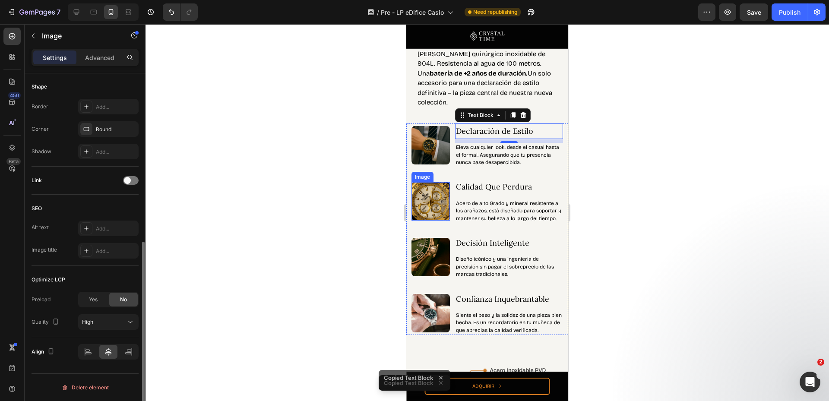
scroll to position [0, 0]
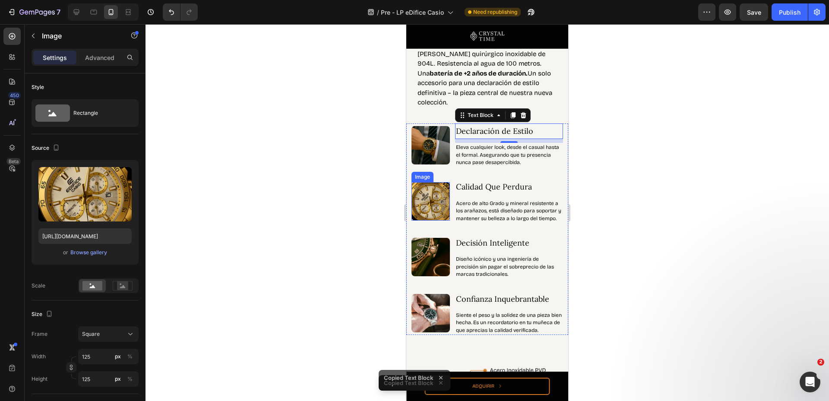
click at [446, 197] on img at bounding box center [431, 201] width 38 height 38
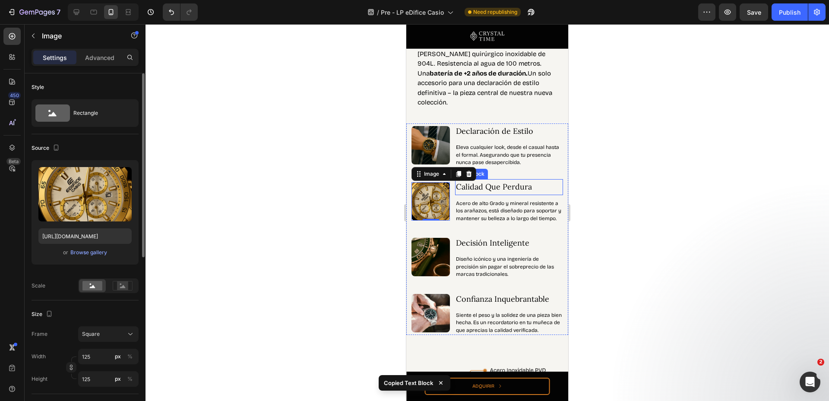
click at [511, 188] on p "Calidad Que Perdura" at bounding box center [509, 187] width 106 height 14
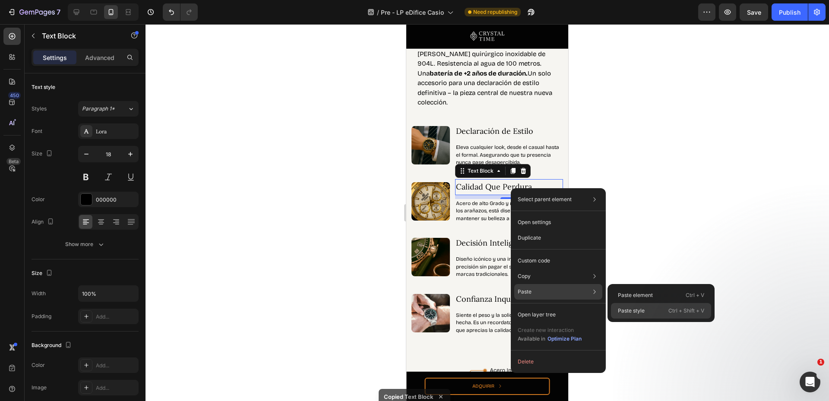
click at [635, 308] on p "Paste style" at bounding box center [631, 311] width 27 height 8
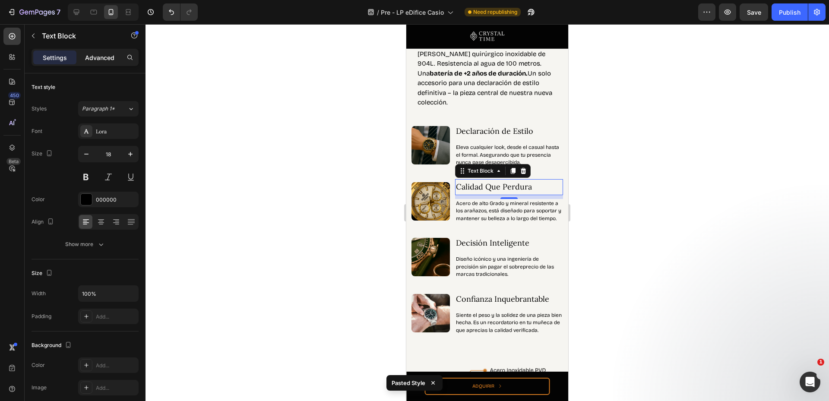
click at [106, 59] on p "Advanced" at bounding box center [99, 57] width 29 height 9
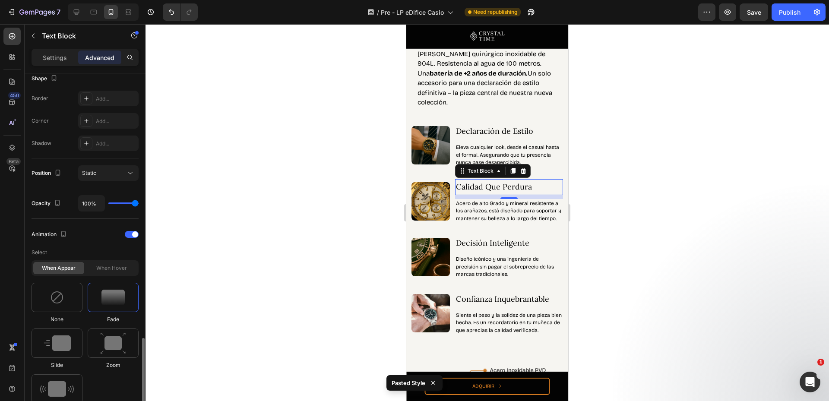
scroll to position [346, 0]
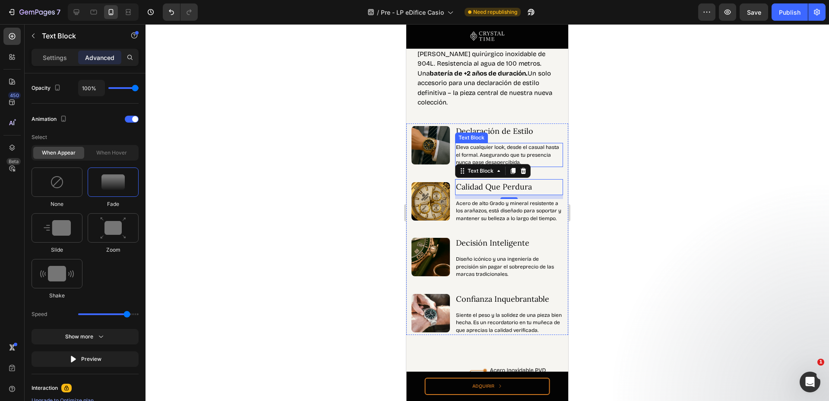
click at [506, 158] on p "Eleva cualquier look, desde el casual hasta el formal. Asegurando que tu presen…" at bounding box center [509, 155] width 106 height 22
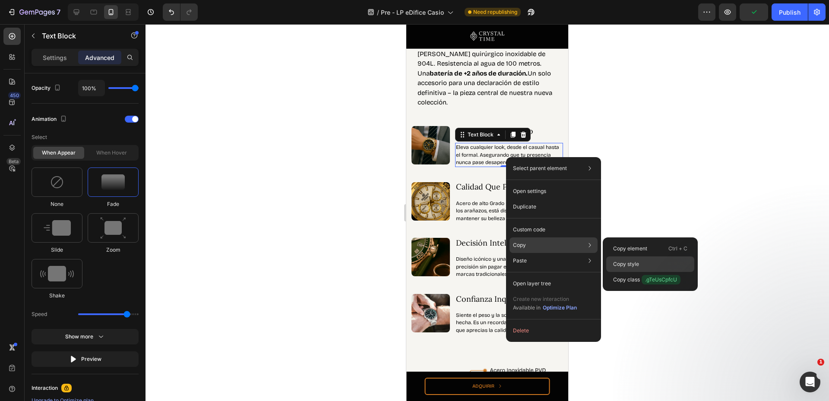
click at [640, 272] on div "Copy style" at bounding box center [650, 280] width 88 height 16
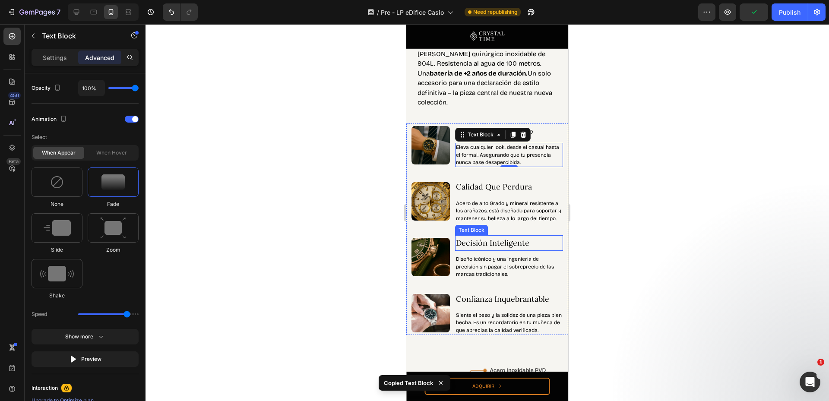
click at [502, 264] on p "Diseño icónico y una ingeniería de precisión sin pagar el sobreprecio de las ma…" at bounding box center [509, 267] width 106 height 22
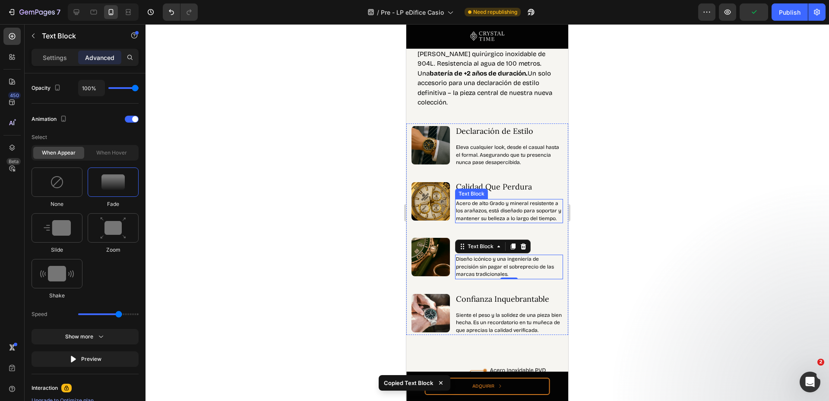
click at [503, 208] on p "Acero de alto Grado y mineral resistente a los arañazos, está diseñado para sop…" at bounding box center [509, 211] width 106 height 22
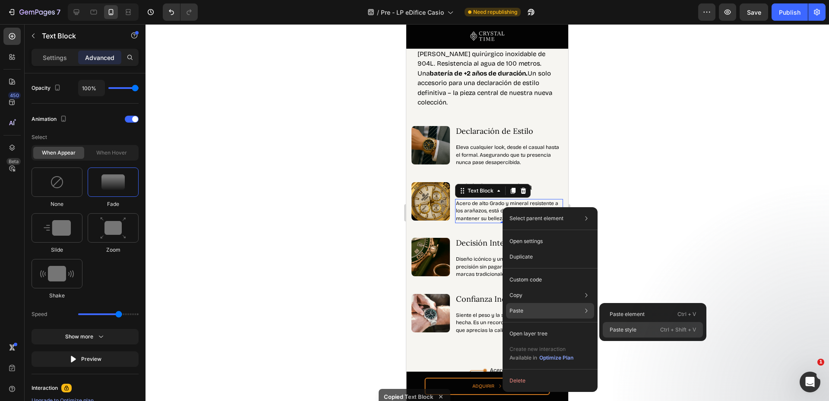
click at [628, 330] on p "Paste style" at bounding box center [623, 330] width 27 height 8
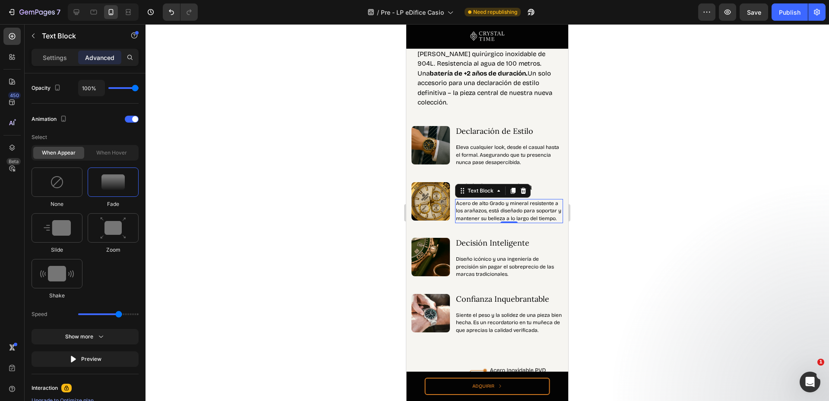
type input "2.7"
click at [429, 152] on img at bounding box center [431, 145] width 38 height 38
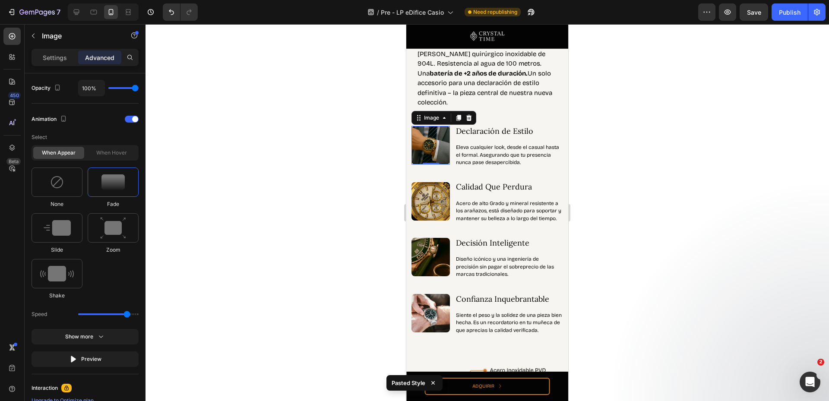
scroll to position [0, 0]
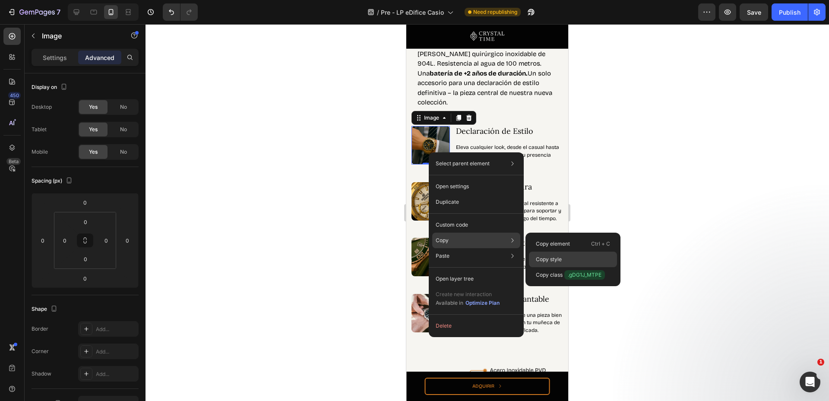
click at [582, 267] on div "Copy style" at bounding box center [573, 275] width 88 height 16
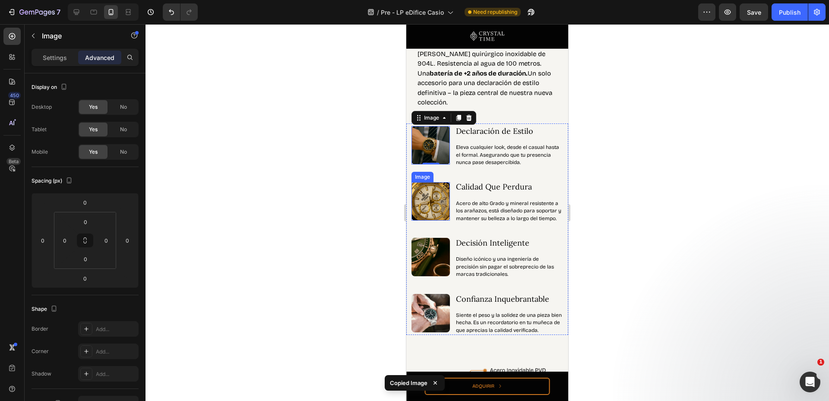
click at [423, 209] on img at bounding box center [431, 201] width 38 height 38
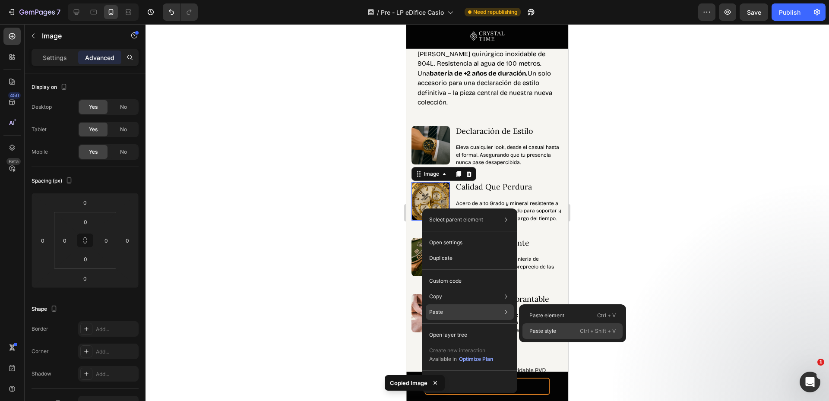
click at [550, 329] on p "Paste style" at bounding box center [542, 331] width 27 height 8
type input "2.7"
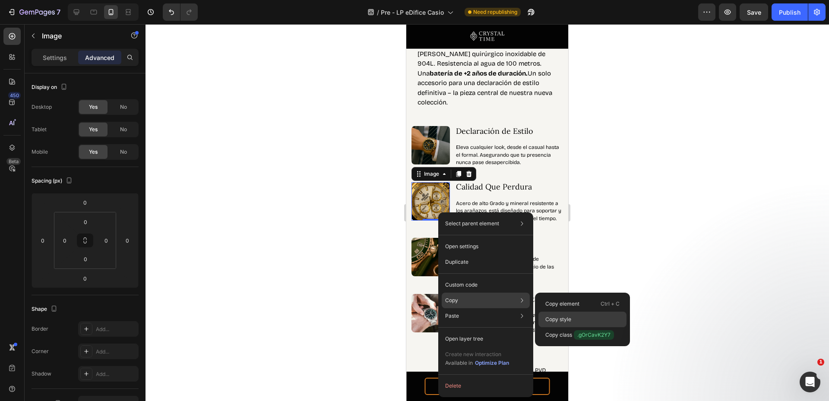
click at [590, 327] on div "Copy style" at bounding box center [583, 335] width 88 height 16
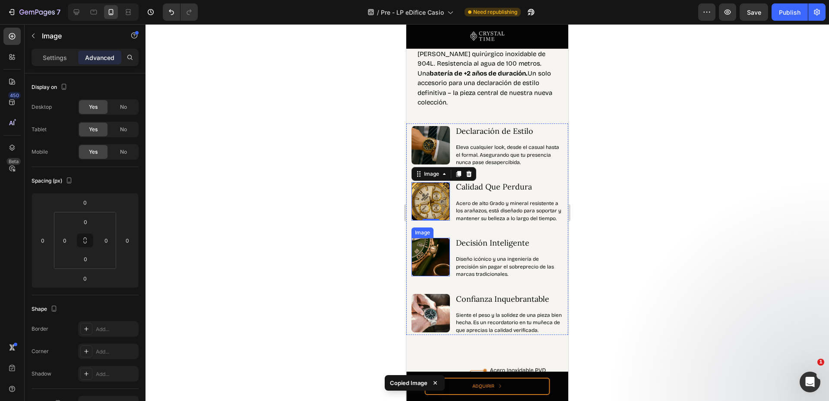
click at [425, 262] on img at bounding box center [431, 257] width 38 height 38
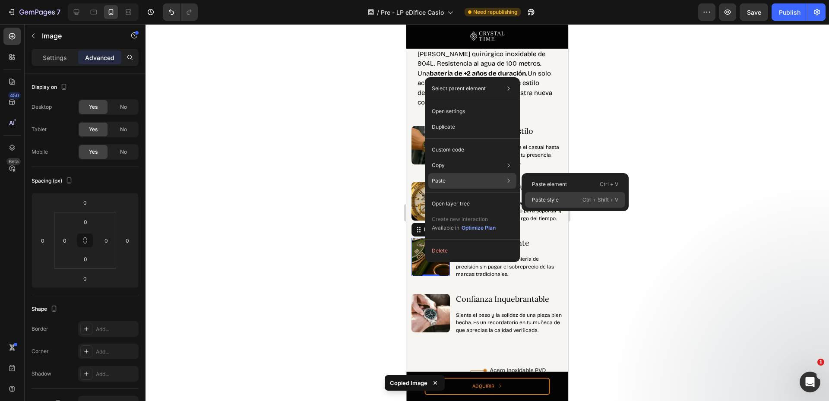
click at [577, 198] on div "Paste style Ctrl + Shift + V" at bounding box center [575, 200] width 100 height 16
type input "2.7"
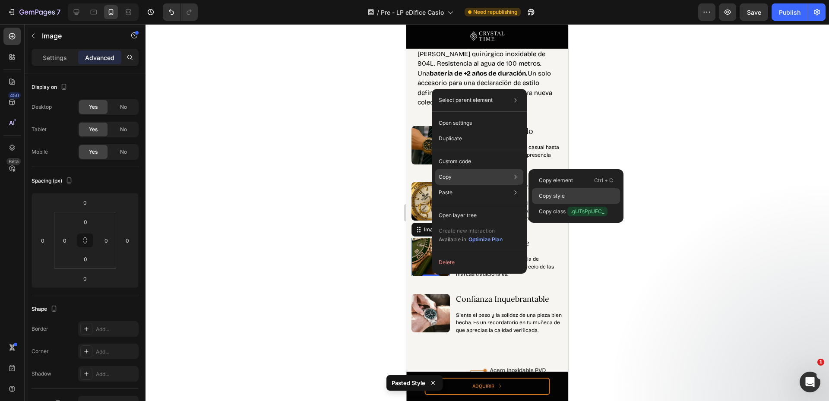
click at [568, 204] on div "Copy style" at bounding box center [576, 212] width 88 height 16
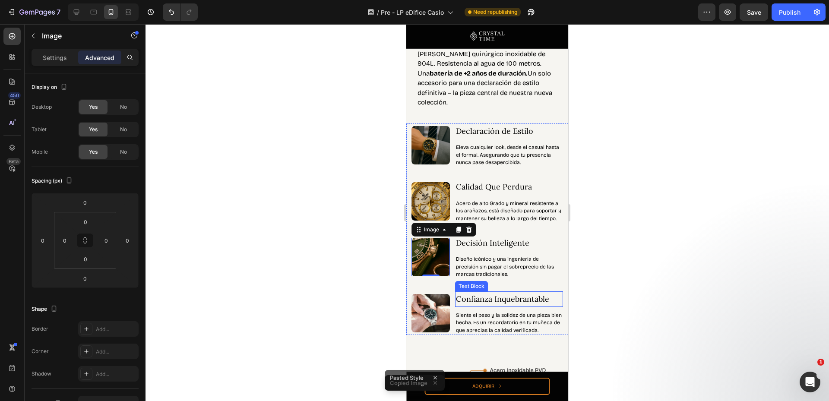
click at [447, 319] on img at bounding box center [431, 313] width 38 height 38
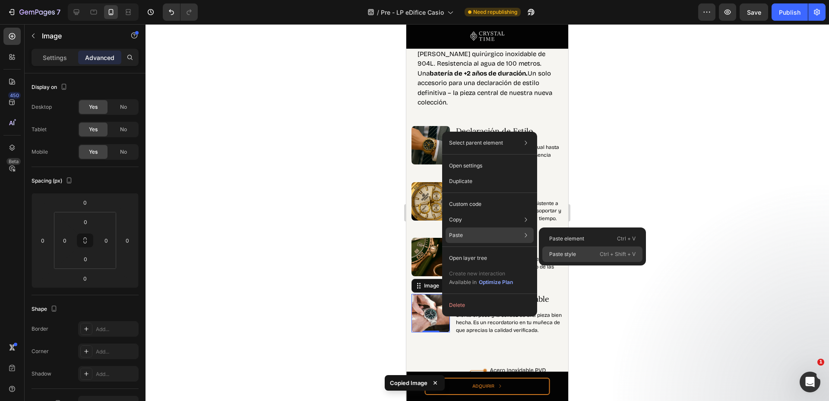
click at [573, 257] on p "Paste style" at bounding box center [562, 254] width 27 height 8
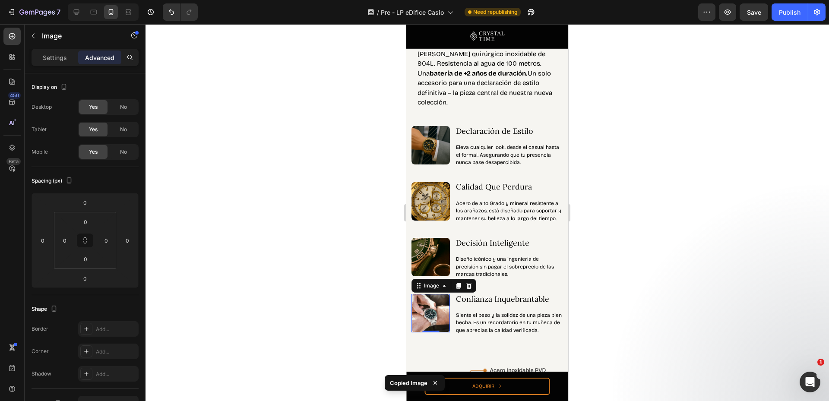
type input "2.7"
click at [505, 218] on p "Acero de alto Grado y mineral resistente a los arañazos, está diseñado para sop…" at bounding box center [509, 211] width 106 height 22
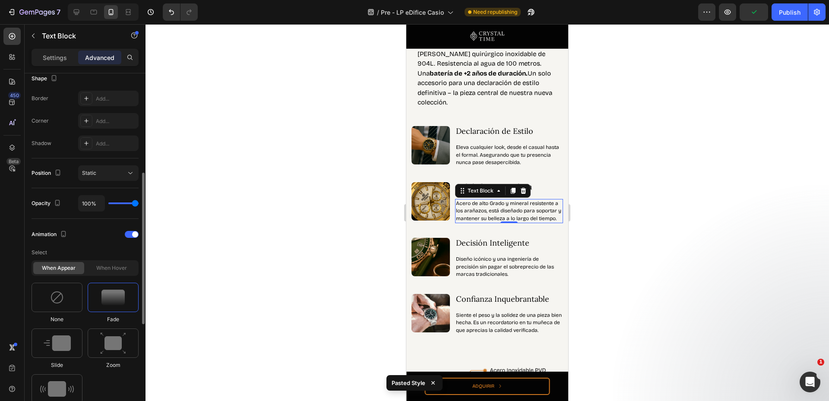
scroll to position [461, 0]
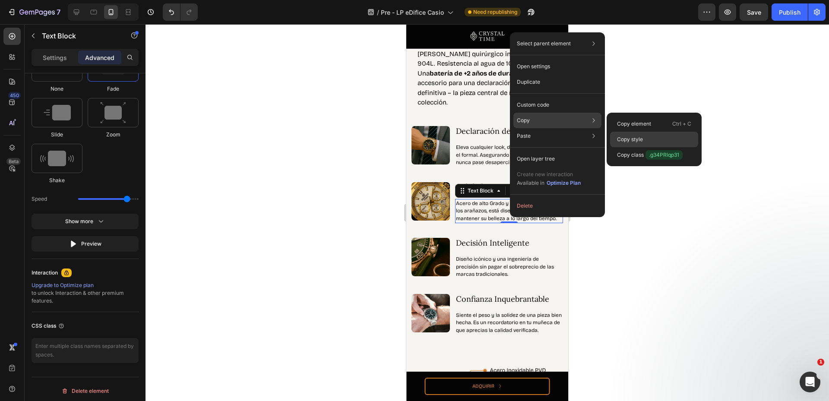
click at [648, 147] on div "Copy style" at bounding box center [654, 155] width 88 height 16
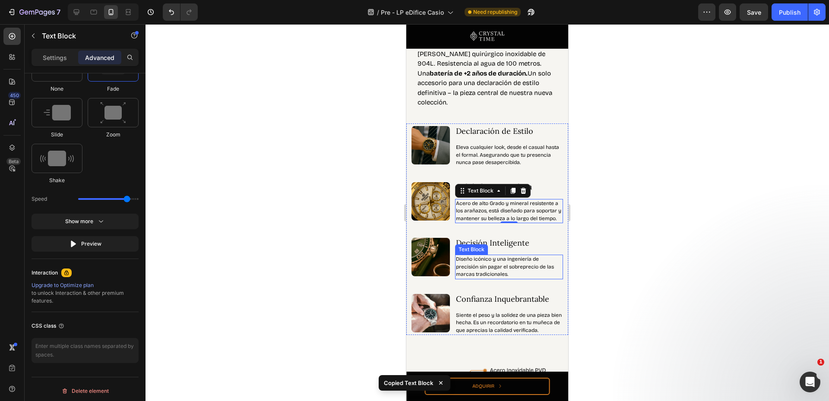
click at [500, 273] on p "Diseño icónico y una ingeniería de precisión sin pagar el sobreprecio de las ma…" at bounding box center [509, 267] width 106 height 22
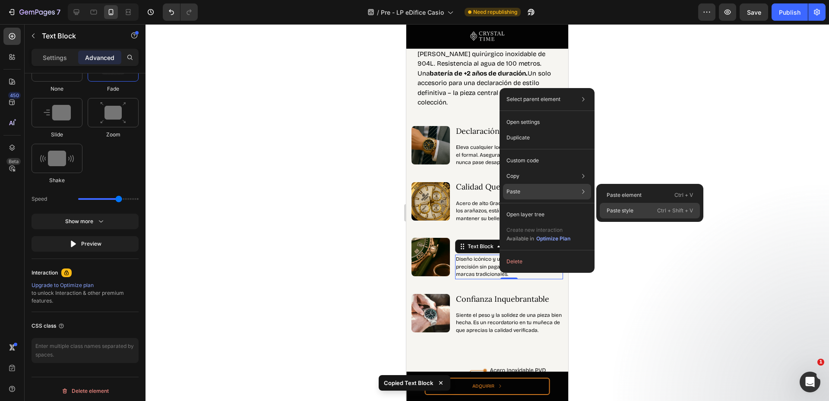
click at [625, 213] on p "Paste style" at bounding box center [620, 211] width 27 height 8
type input "2.7"
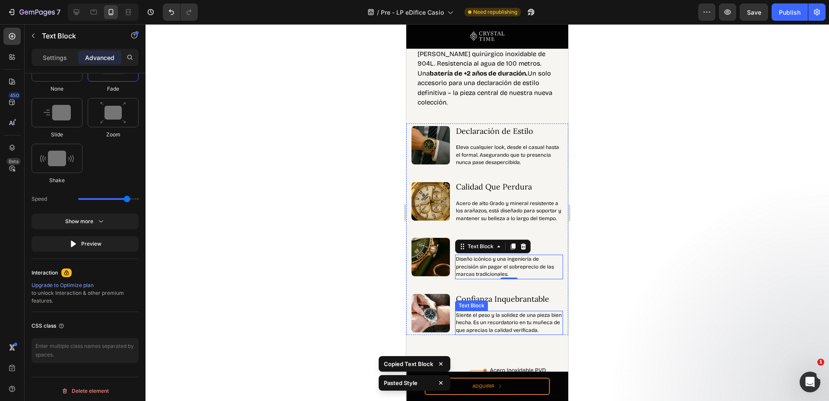
click at [484, 325] on p "Siente el peso y la solidez de una pieza bien hecha. Es un recordatorio en tu m…" at bounding box center [509, 323] width 106 height 22
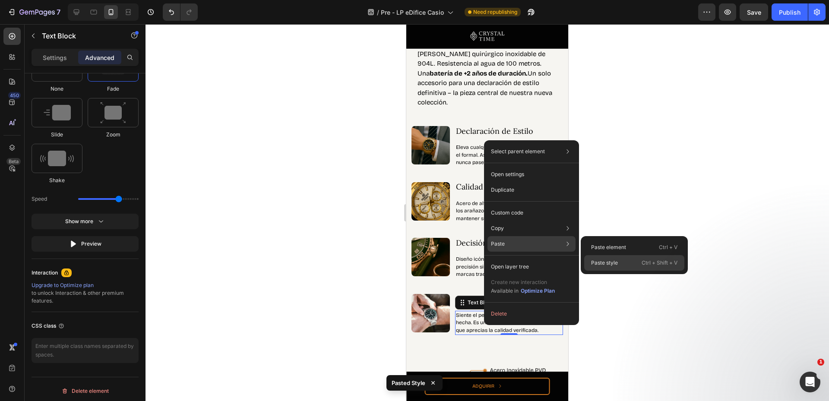
click at [625, 264] on div "Paste style Ctrl + Shift + V" at bounding box center [634, 263] width 100 height 16
type input "2.7"
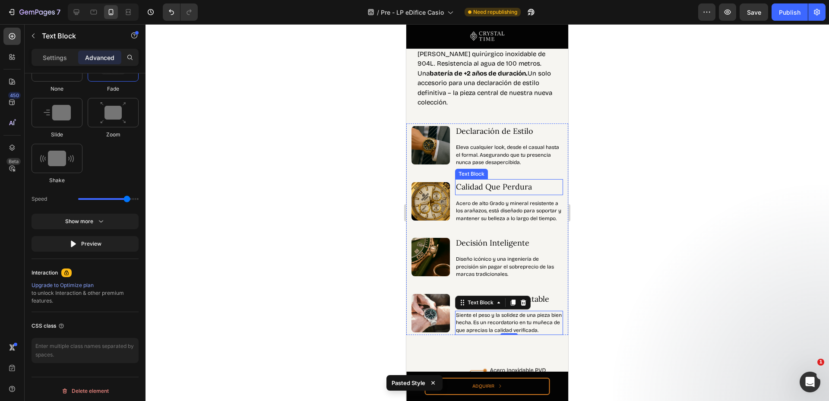
click at [498, 184] on p "Calidad Que Perdura" at bounding box center [509, 187] width 106 height 14
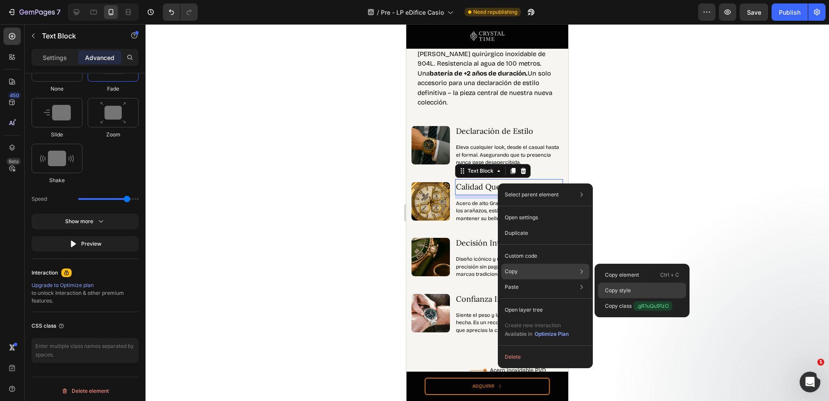
click at [630, 289] on p "Copy style" at bounding box center [618, 291] width 26 height 8
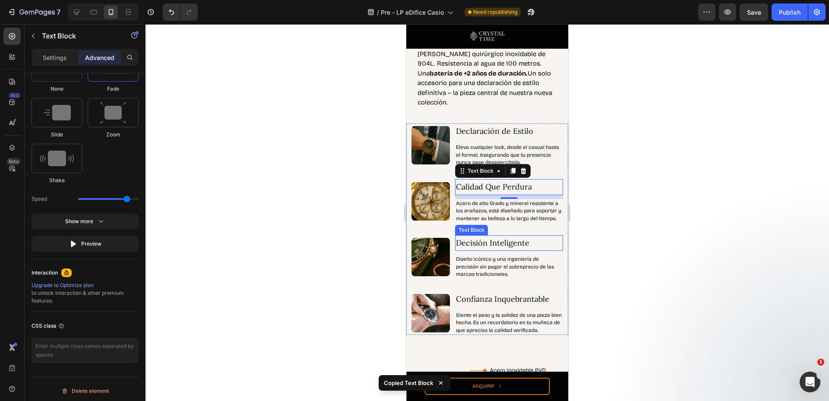
click at [507, 250] on p "Decisión Inteligente" at bounding box center [509, 243] width 106 height 14
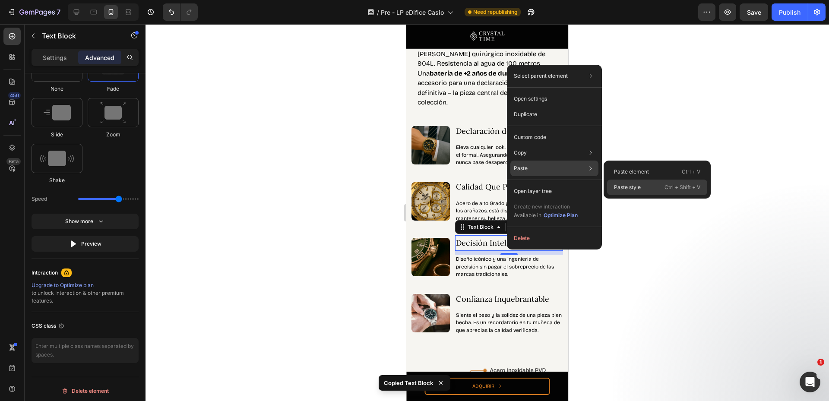
click at [627, 189] on p "Paste style" at bounding box center [627, 188] width 27 height 8
type input "2.7"
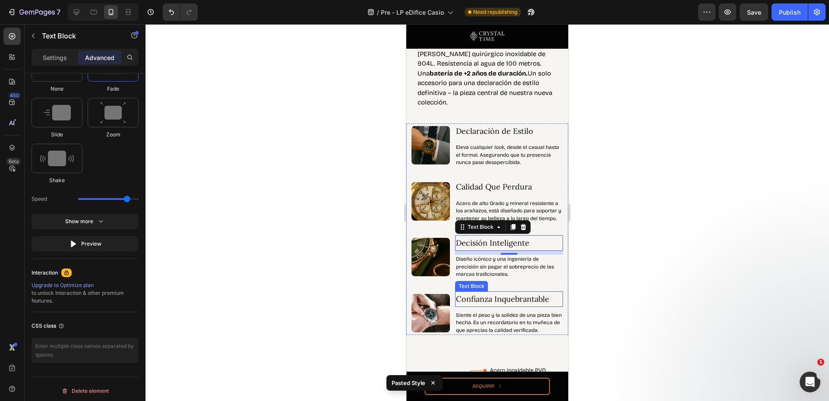
click at [485, 306] on p "Confianza Inquebrantable" at bounding box center [509, 299] width 106 height 14
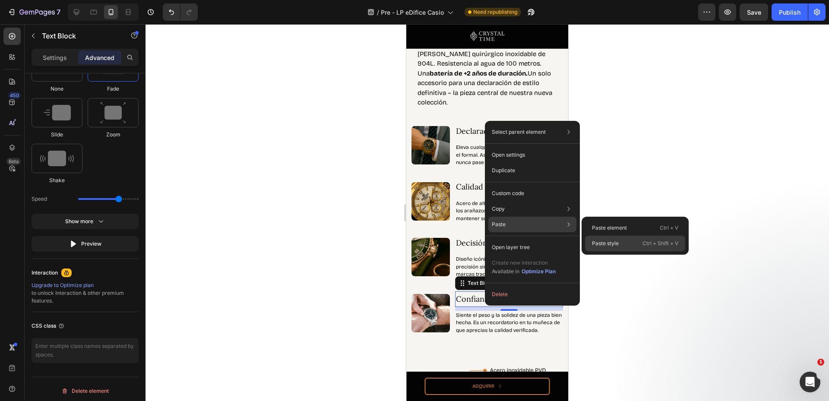
click at [612, 244] on p "Paste style" at bounding box center [605, 244] width 27 height 8
type input "2.7"
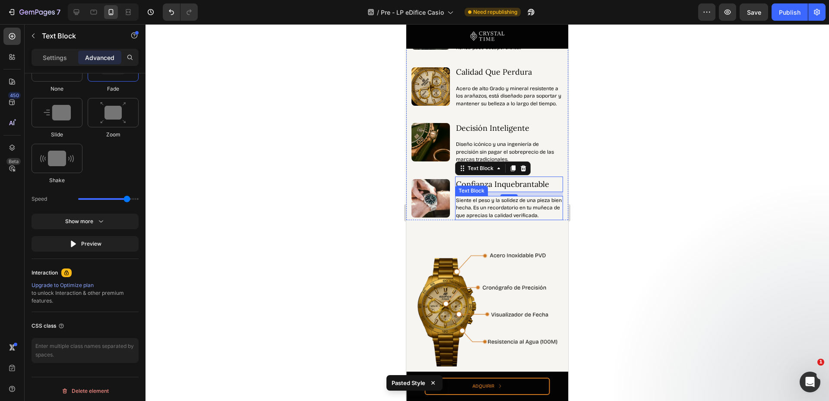
scroll to position [691, 0]
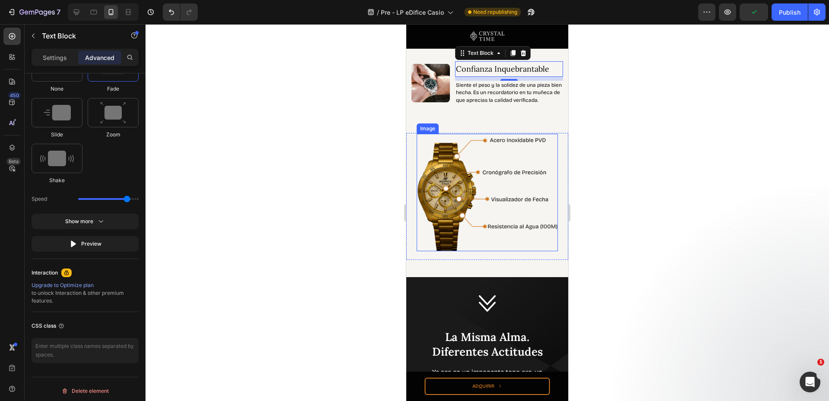
click at [428, 166] on img at bounding box center [487, 192] width 141 height 117
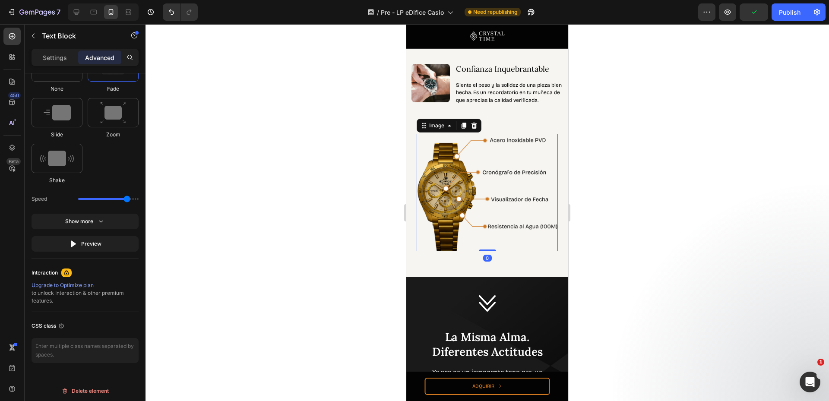
scroll to position [0, 0]
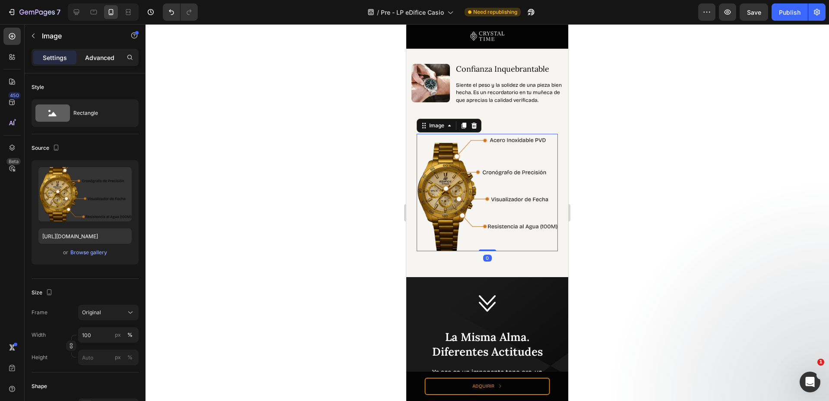
click at [101, 61] on p "Advanced" at bounding box center [99, 57] width 29 height 9
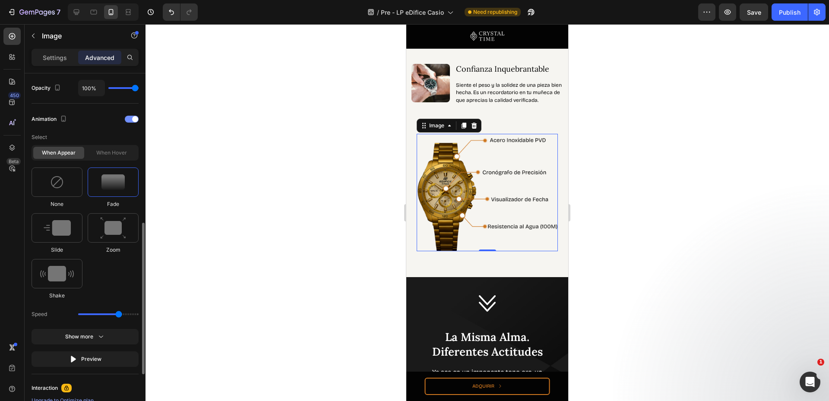
scroll to position [461, 0]
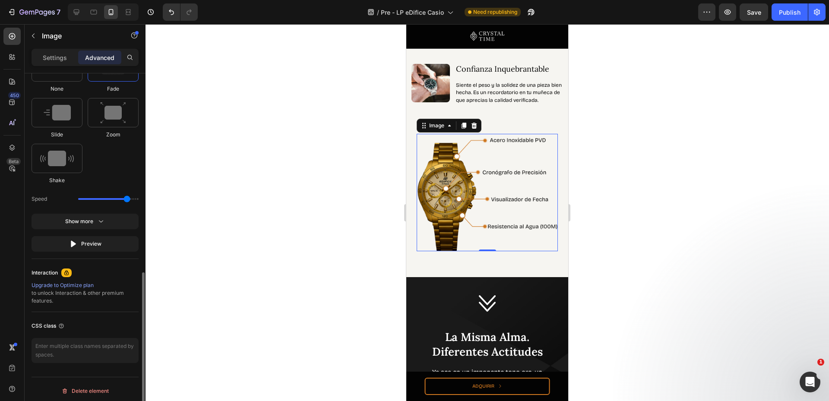
drag, startPoint x: 120, startPoint y: 200, endPoint x: 127, endPoint y: 200, distance: 6.9
type input "2.7"
click at [127, 200] on input "range" at bounding box center [108, 199] width 60 height 2
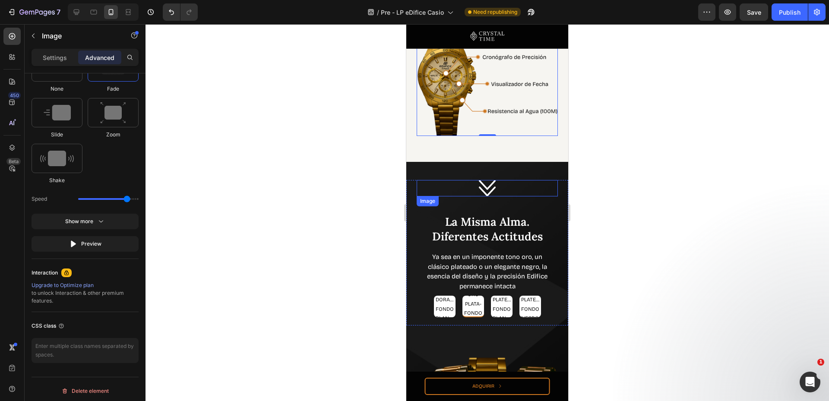
click at [488, 197] on img at bounding box center [487, 188] width 17 height 16
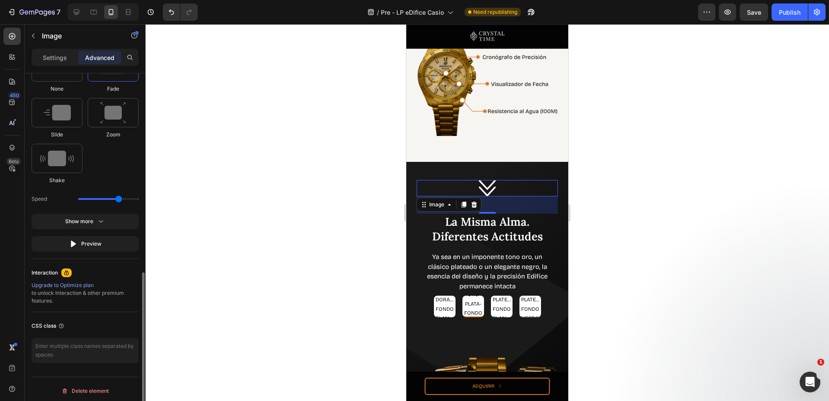
type input "2.3"
click at [119, 199] on input "range" at bounding box center [108, 199] width 60 height 2
click at [484, 125] on img at bounding box center [487, 77] width 141 height 117
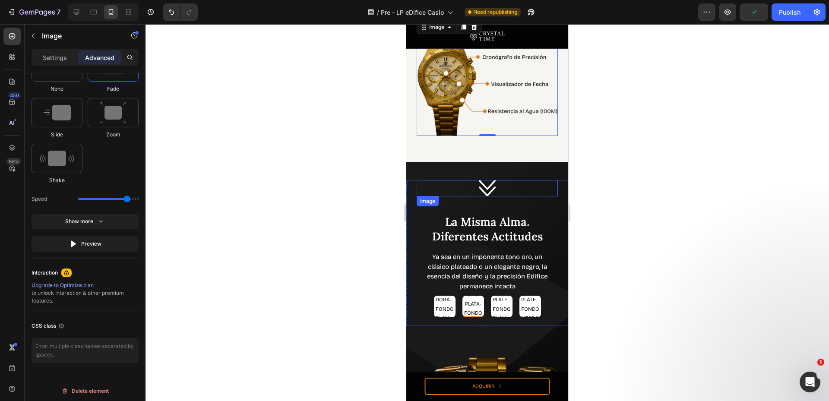
click at [479, 196] on img at bounding box center [487, 188] width 17 height 16
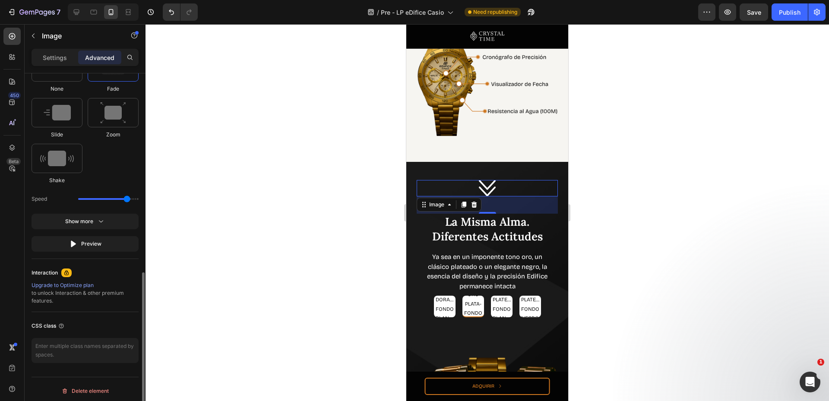
drag, startPoint x: 94, startPoint y: 197, endPoint x: 126, endPoint y: 197, distance: 32.0
type input "2.7"
click at [126, 198] on input "range" at bounding box center [108, 199] width 60 height 2
click at [465, 245] on h2 "La Misma Alma. Diferentes Actitudes" at bounding box center [487, 229] width 141 height 31
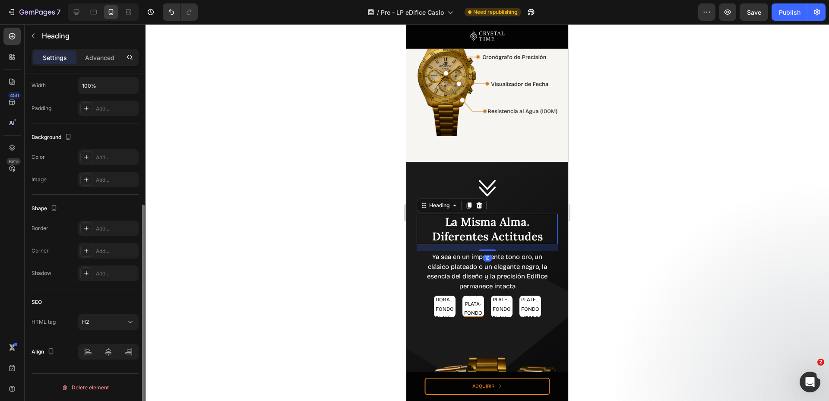
scroll to position [0, 0]
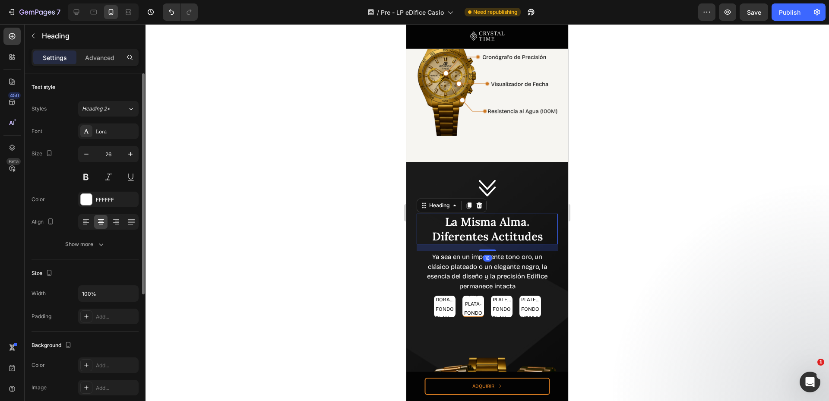
drag, startPoint x: 102, startPoint y: 57, endPoint x: 96, endPoint y: 94, distance: 37.2
click at [103, 58] on p "Advanced" at bounding box center [99, 57] width 29 height 9
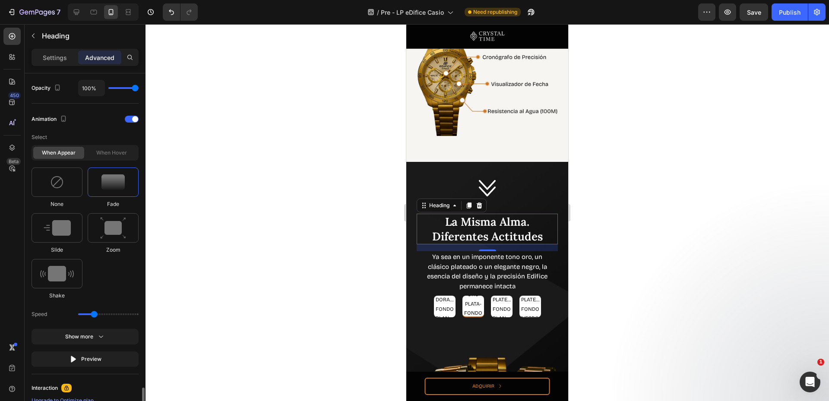
scroll to position [461, 0]
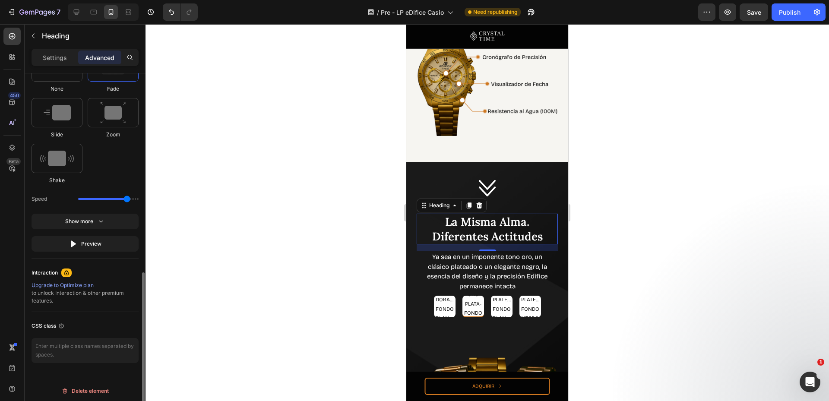
drag, startPoint x: 95, startPoint y: 199, endPoint x: 127, endPoint y: 199, distance: 32.0
type input "2.7"
click at [127, 199] on input "range" at bounding box center [108, 199] width 60 height 2
click at [92, 249] on button "Preview" at bounding box center [85, 244] width 107 height 16
click at [93, 248] on button "Preview" at bounding box center [85, 244] width 107 height 16
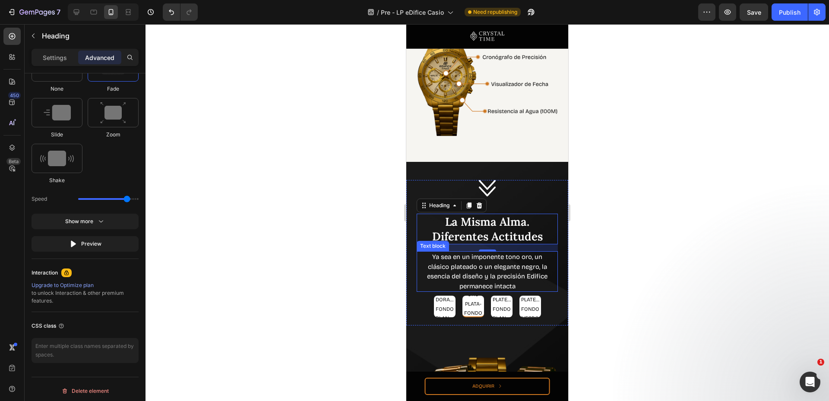
click at [495, 285] on p "Ya sea en un imponente tono oro, un clásico plateado o un elegante negro, la es…" at bounding box center [487, 271] width 129 height 39
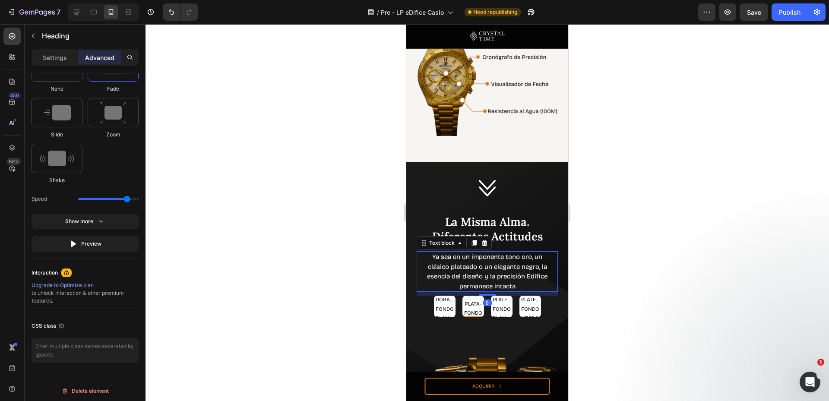
scroll to position [0, 0]
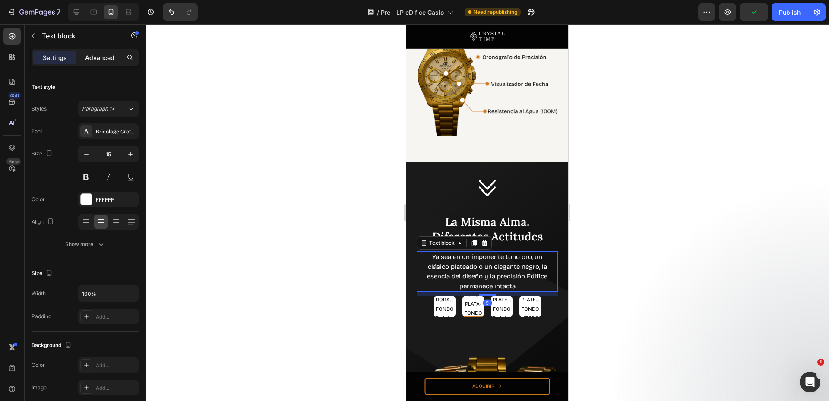
click at [104, 58] on p "Advanced" at bounding box center [99, 57] width 29 height 9
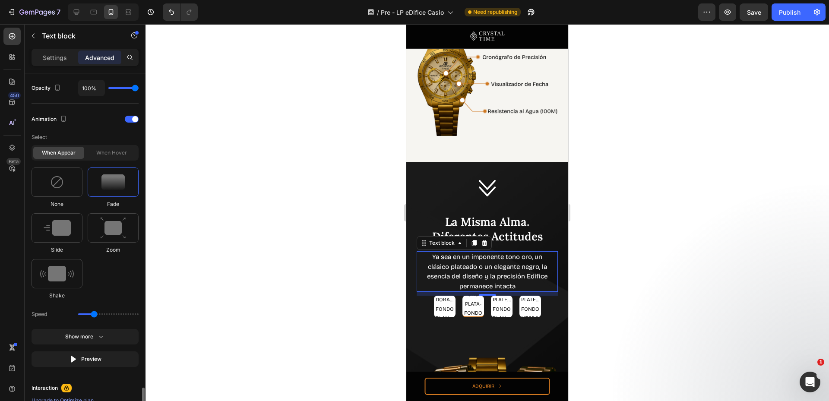
scroll to position [465, 0]
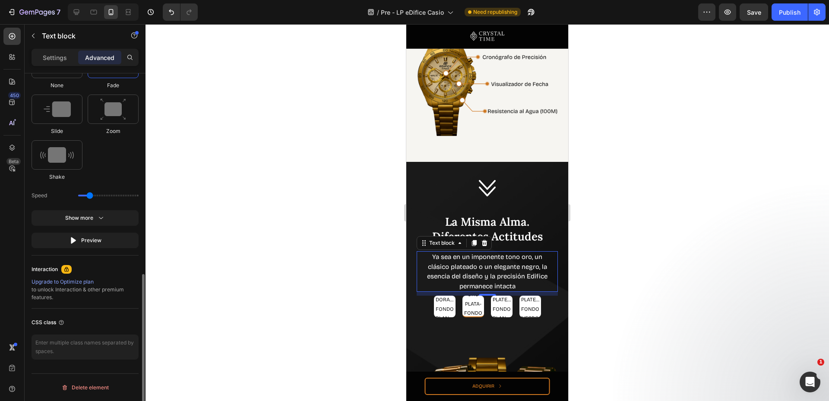
click at [90, 197] on input "range" at bounding box center [108, 196] width 60 height 2
click at [92, 242] on div "Preview" at bounding box center [85, 240] width 32 height 9
drag, startPoint x: 89, startPoint y: 196, endPoint x: 127, endPoint y: 196, distance: 37.6
type input "2.7"
click at [127, 196] on input "range" at bounding box center [108, 196] width 60 height 2
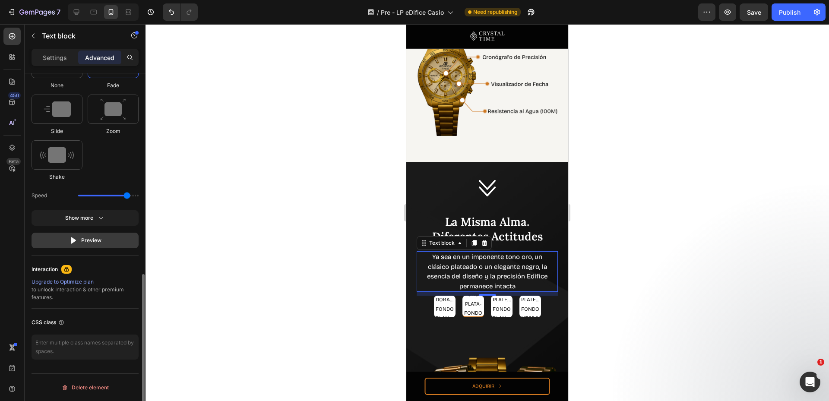
click at [110, 239] on button "Preview" at bounding box center [85, 241] width 107 height 16
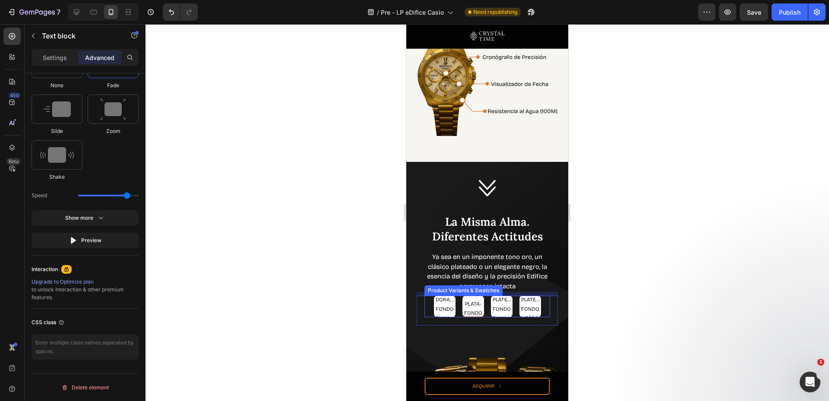
click at [542, 314] on div "DORADO-FONDO BLANCO DORADO-FONDO BLANCO DORADO-FONDO BLANCO ORO PLATA-FONDO NEG…" at bounding box center [488, 307] width 126 height 22
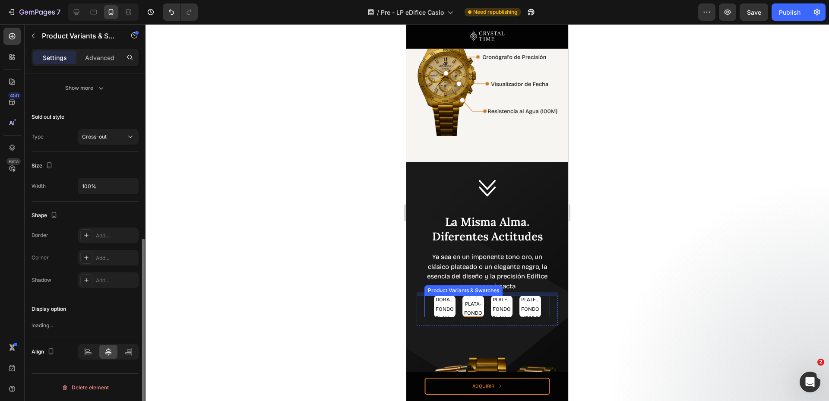
scroll to position [0, 0]
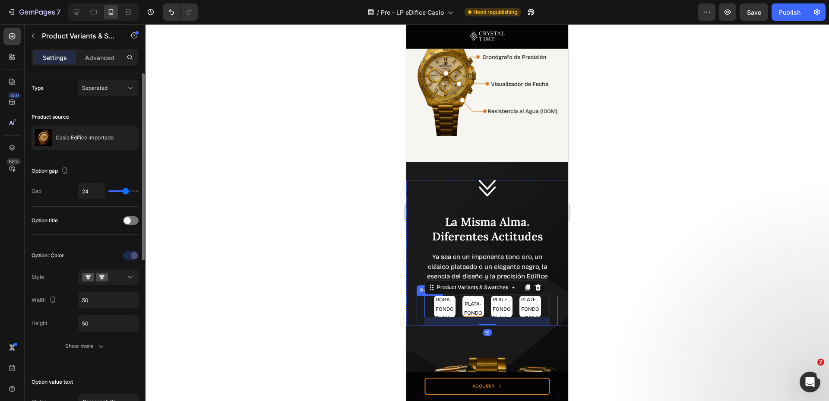
click at [548, 318] on div "DORADO-FONDO BLANCO DORADO-FONDO BLANCO DORADO-FONDO BLANCO ORO PLATA-FONDO NEG…" at bounding box center [487, 311] width 141 height 30
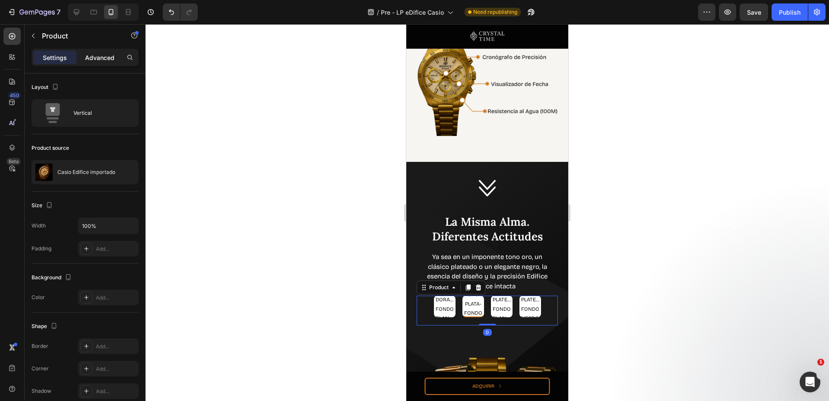
click at [102, 55] on p "Advanced" at bounding box center [99, 57] width 29 height 9
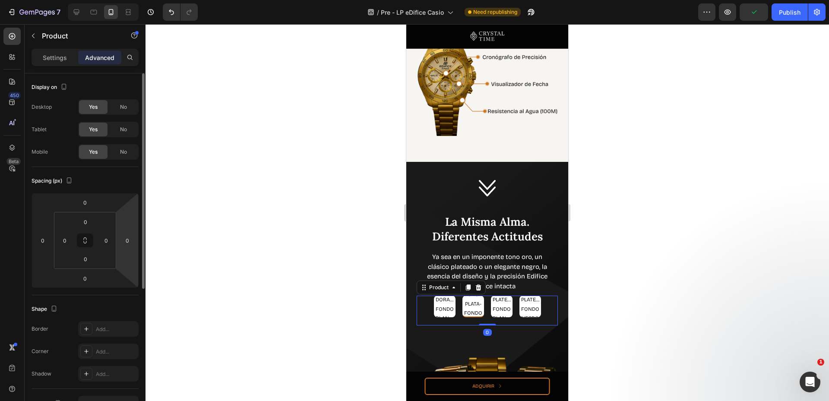
scroll to position [224, 0]
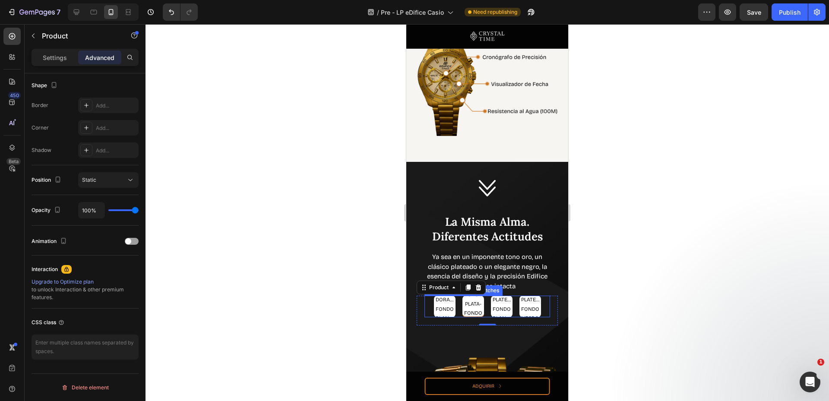
click at [538, 317] on div "DORADO-FONDO BLANCO DORADO-FONDO BLANCO DORADO-FONDO BLANCO ORO PLATA-FONDO NEG…" at bounding box center [488, 307] width 126 height 22
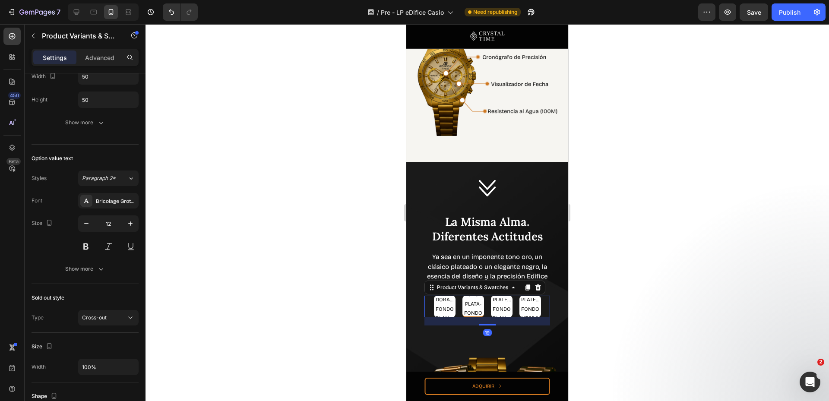
scroll to position [0, 0]
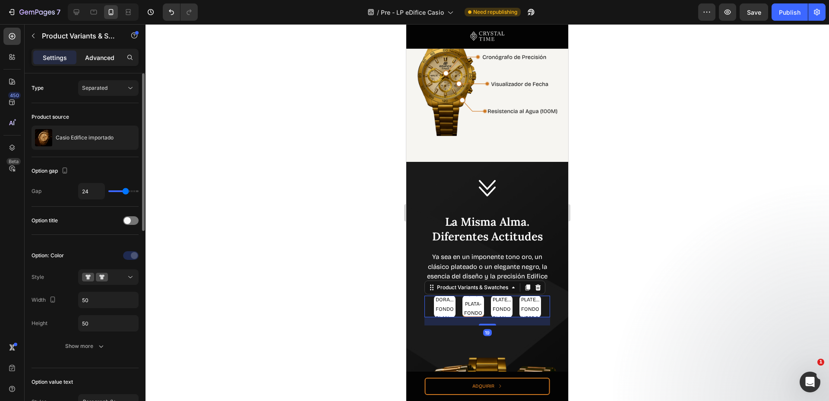
click at [104, 63] on div "Advanced" at bounding box center [99, 58] width 43 height 14
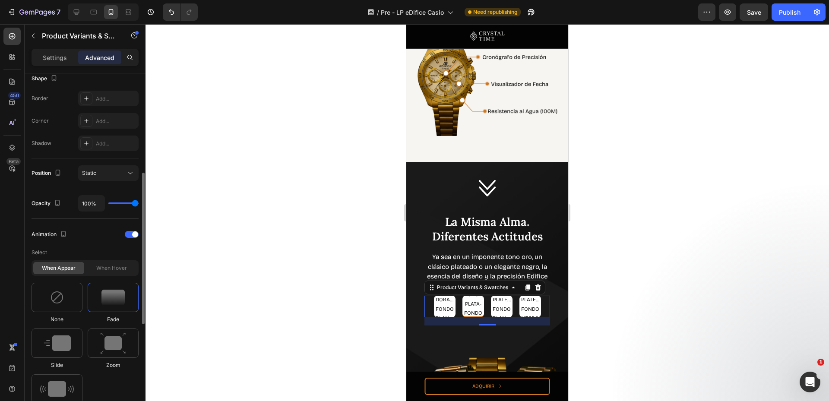
scroll to position [346, 0]
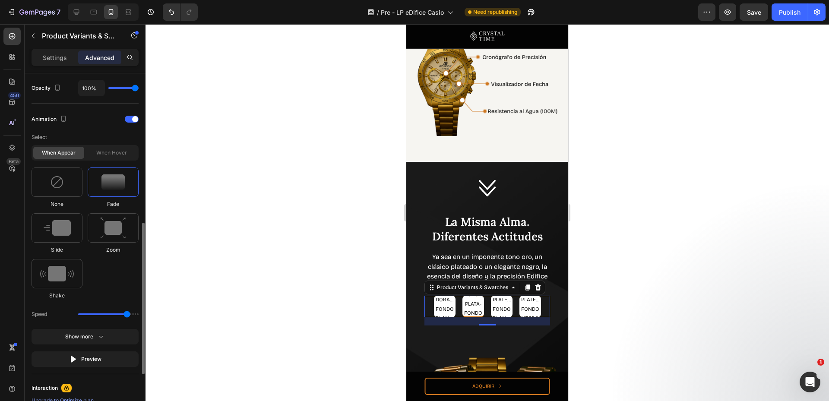
drag, startPoint x: 101, startPoint y: 314, endPoint x: 126, endPoint y: 314, distance: 25.0
type input "2.7"
click at [126, 314] on input "range" at bounding box center [108, 315] width 60 height 2
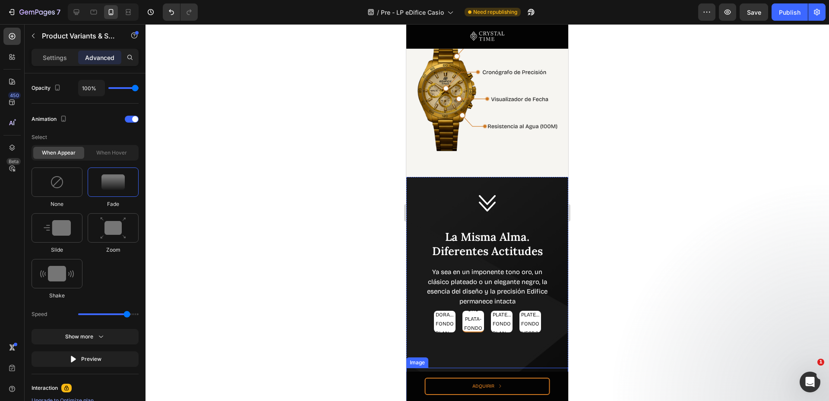
scroll to position [921, 0]
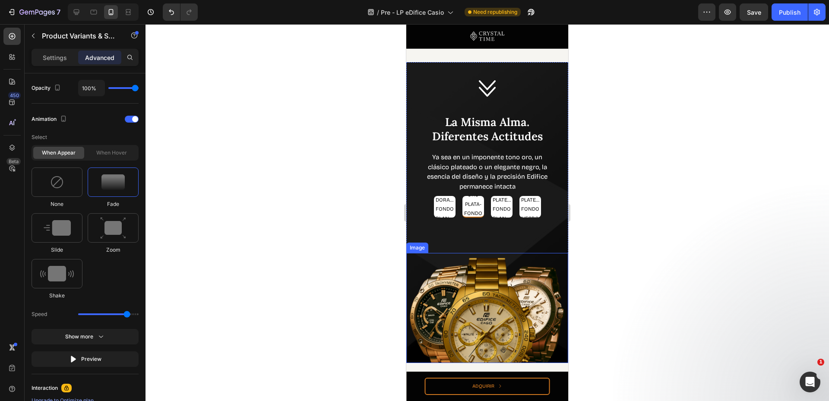
click at [476, 286] on img at bounding box center [487, 308] width 162 height 110
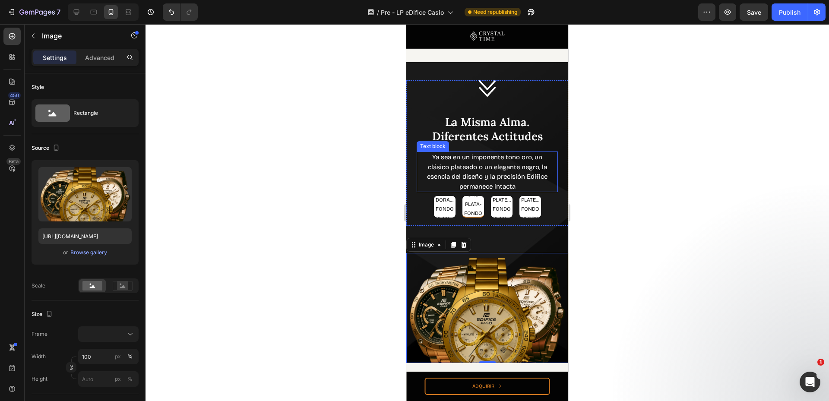
click at [542, 162] on p "Ya sea en un imponente tono oro, un clásico plateado o un elegante negro, la es…" at bounding box center [487, 171] width 129 height 39
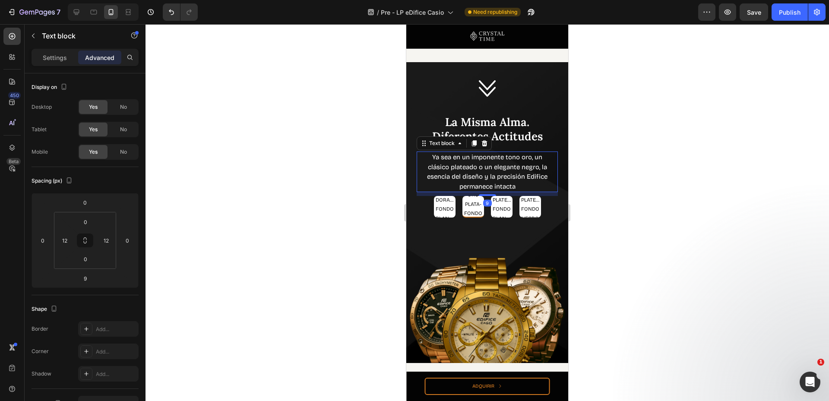
click at [104, 65] on div "Settings Advanced" at bounding box center [85, 57] width 107 height 17
click at [100, 60] on p "Advanced" at bounding box center [99, 57] width 29 height 9
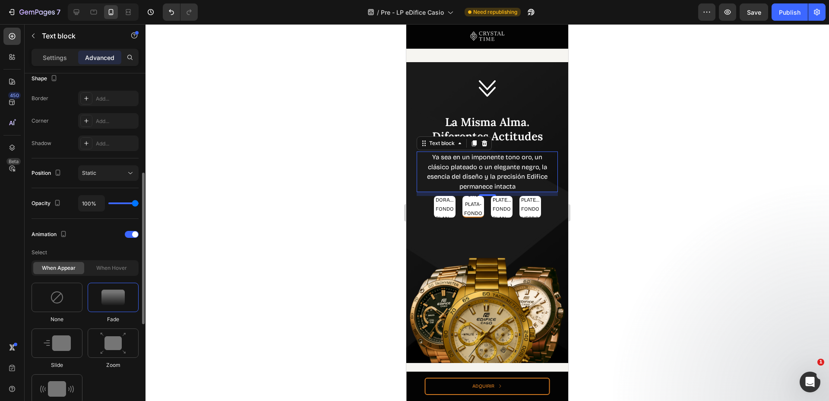
scroll to position [346, 0]
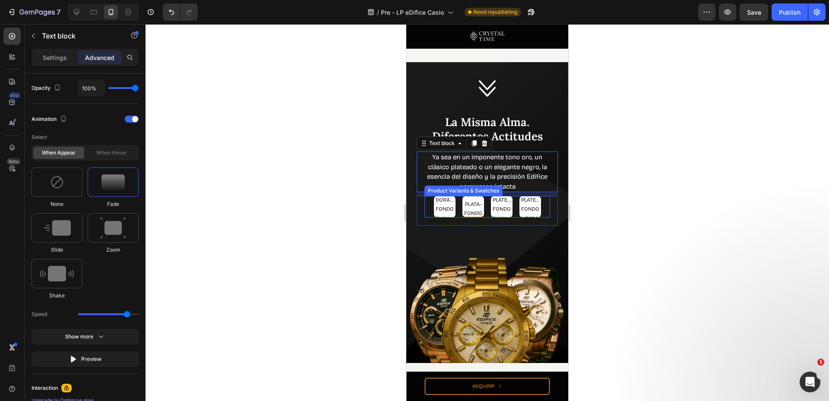
click at [542, 202] on div "DORADO-FONDO BLANCO DORADO-FONDO BLANCO DORADO-FONDO BLANCO ORO PLATA-FONDO NEG…" at bounding box center [488, 207] width 126 height 22
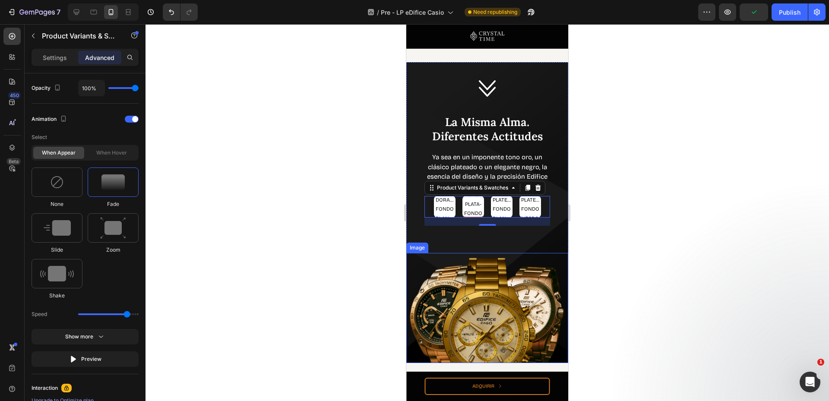
click at [474, 284] on img at bounding box center [487, 308] width 162 height 110
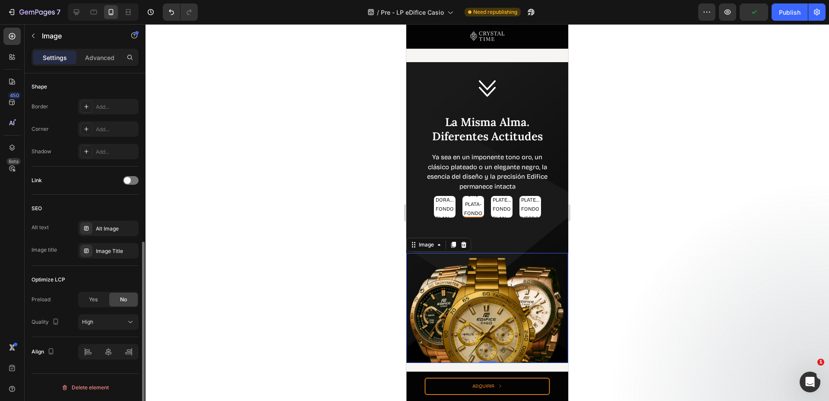
scroll to position [0, 0]
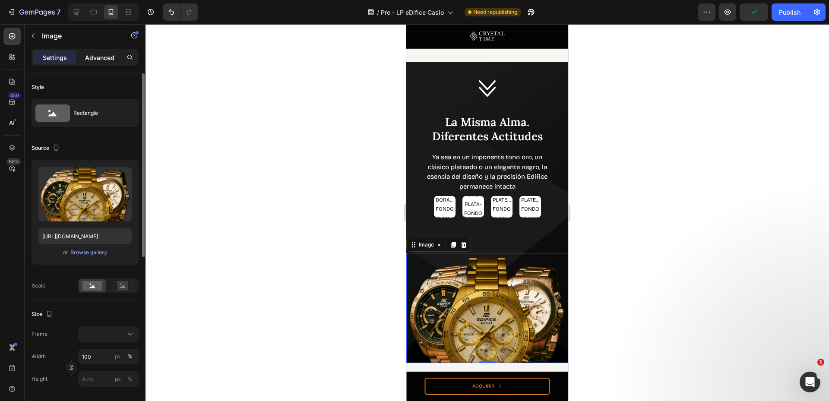
click at [94, 64] on div "Advanced" at bounding box center [99, 58] width 43 height 14
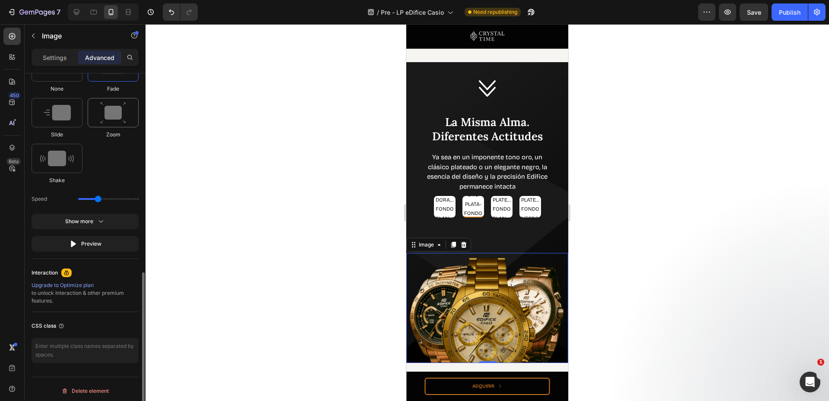
scroll to position [346, 0]
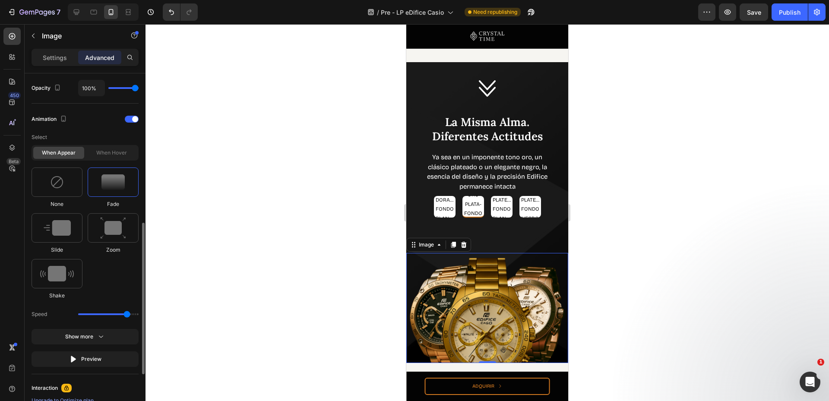
drag, startPoint x: 97, startPoint y: 313, endPoint x: 125, endPoint y: 313, distance: 28.1
type input "2.7"
click at [125, 314] on input "range" at bounding box center [108, 315] width 60 height 2
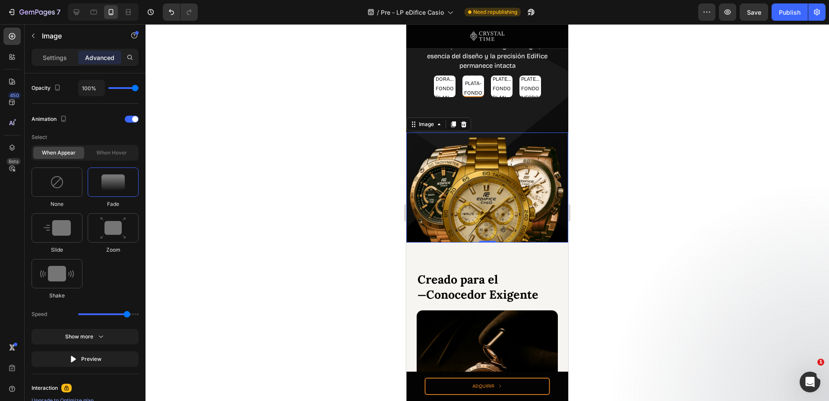
scroll to position [1152, 0]
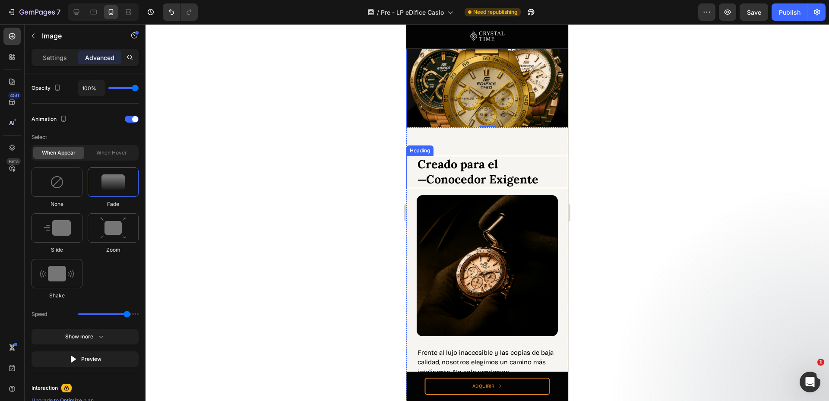
click at [498, 165] on h2 "Creado para el — Conocedor Exigente" at bounding box center [487, 172] width 141 height 32
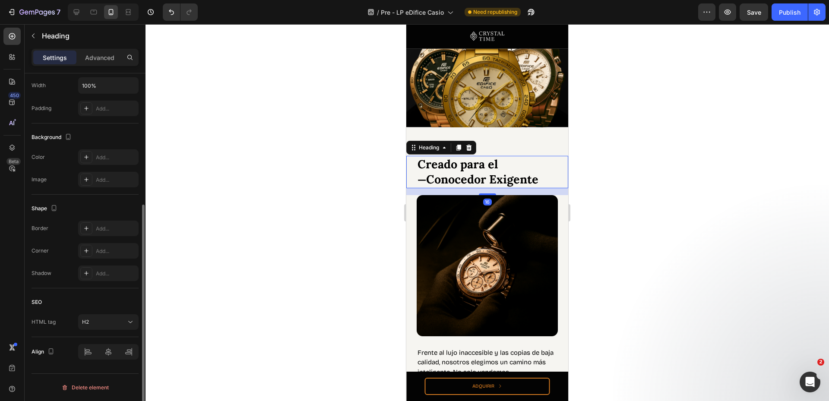
scroll to position [0, 0]
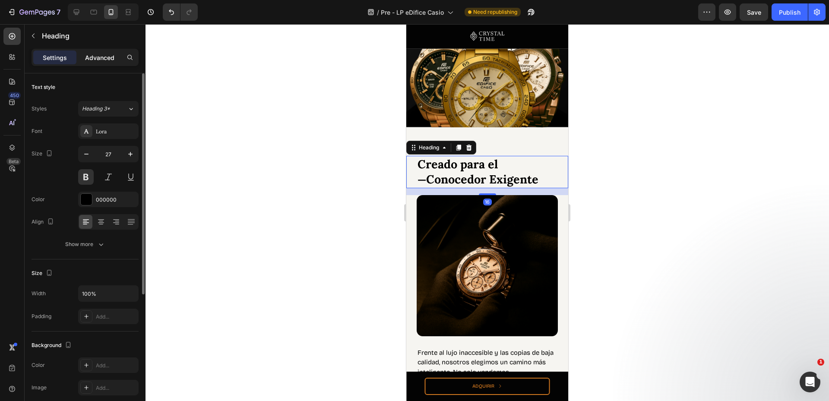
click at [93, 51] on div "Advanced" at bounding box center [99, 58] width 43 height 14
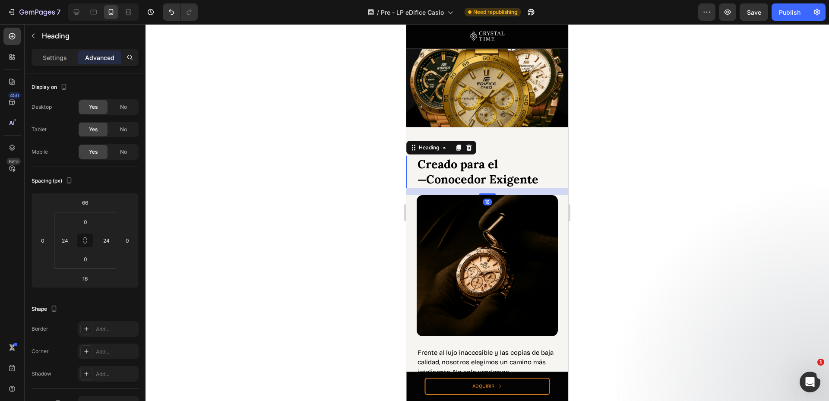
scroll to position [346, 0]
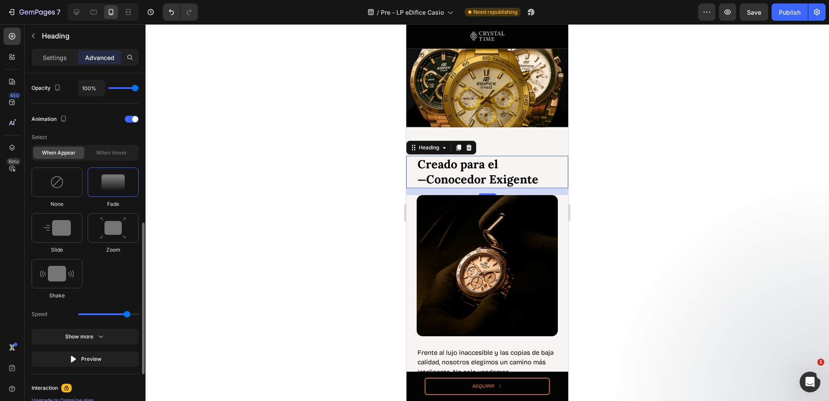
drag, startPoint x: 120, startPoint y: 314, endPoint x: 126, endPoint y: 314, distance: 6.0
type input "2.7"
click at [126, 314] on input "range" at bounding box center [108, 315] width 60 height 2
click at [442, 254] on img at bounding box center [487, 265] width 141 height 141
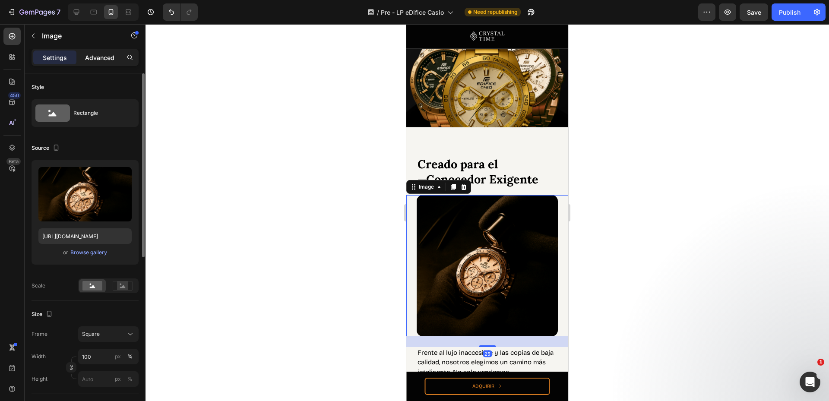
click at [96, 54] on p "Advanced" at bounding box center [99, 57] width 29 height 9
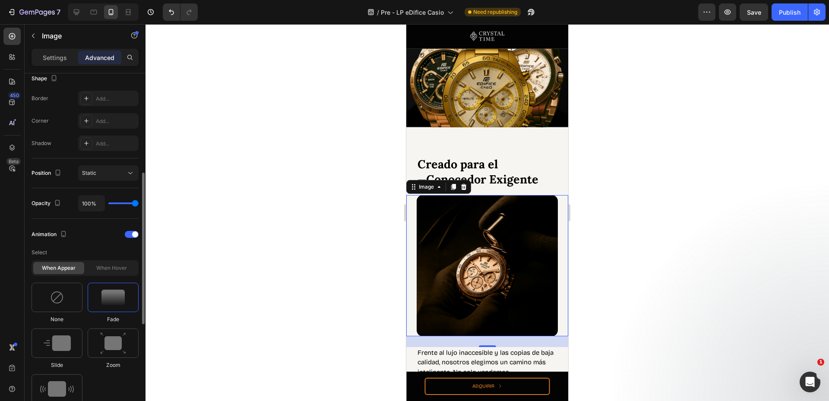
scroll to position [346, 0]
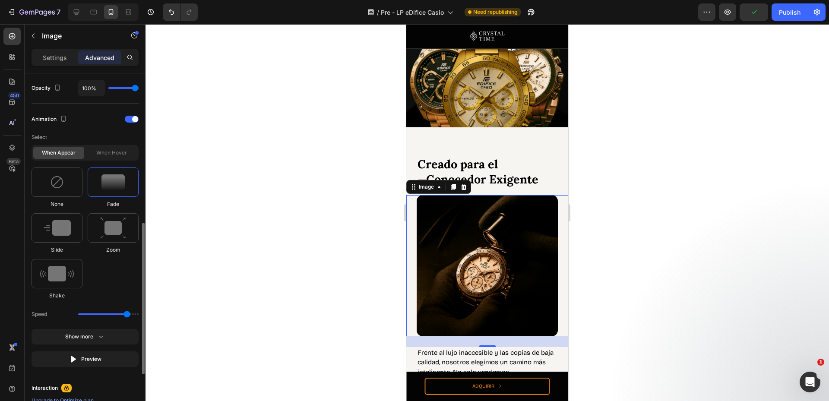
drag, startPoint x: 119, startPoint y: 312, endPoint x: 126, endPoint y: 314, distance: 7.1
type input "2.7"
click at [126, 314] on input "range" at bounding box center [108, 315] width 60 height 2
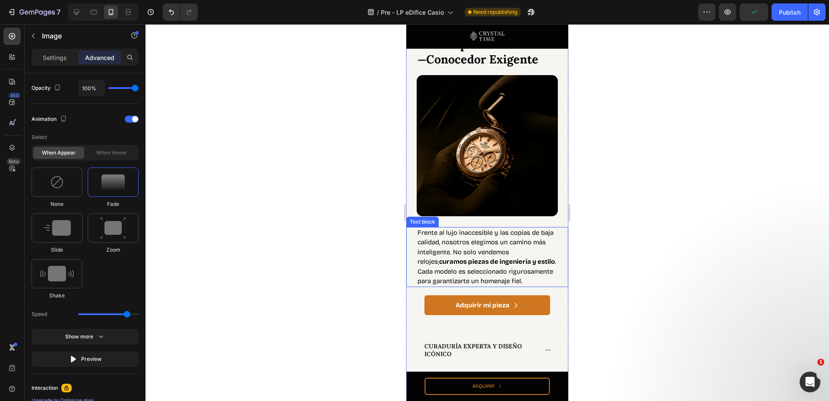
click at [449, 258] on strong "curamos piezas de ingeniería y estilo" at bounding box center [497, 262] width 116 height 8
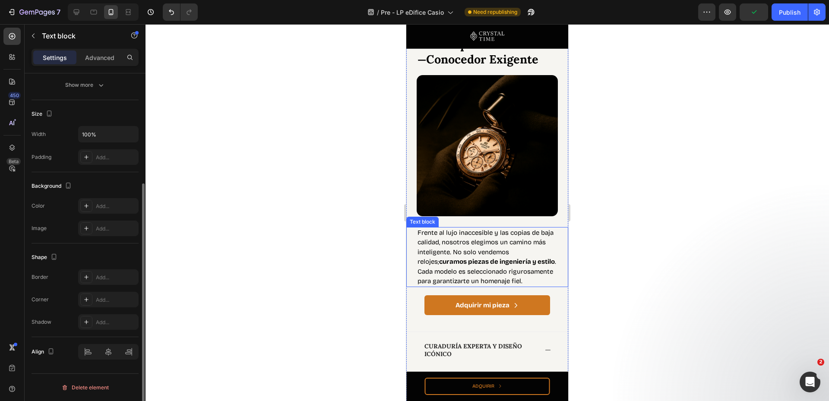
scroll to position [0, 0]
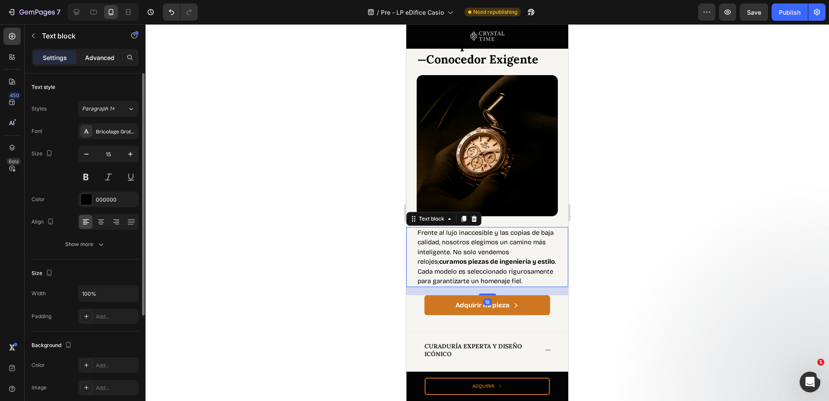
click at [95, 58] on p "Advanced" at bounding box center [99, 57] width 29 height 9
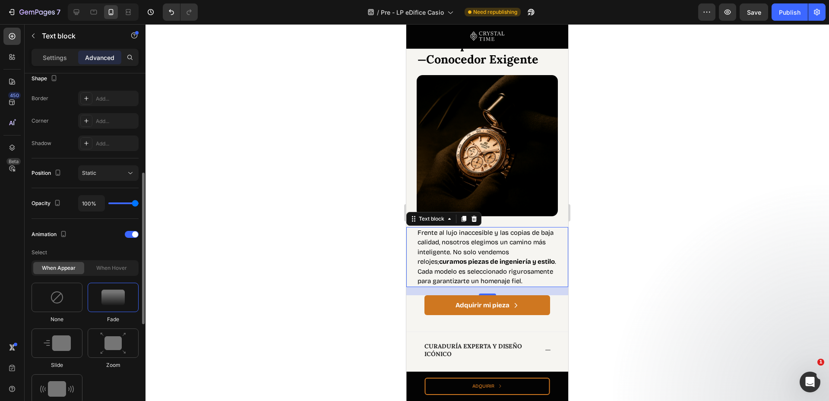
scroll to position [346, 0]
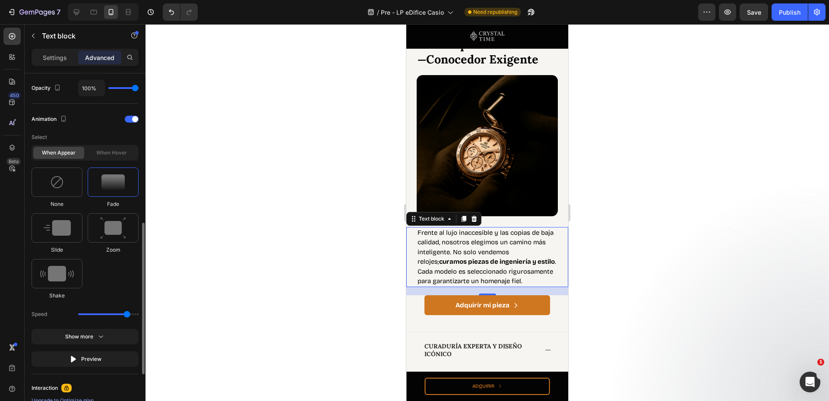
drag, startPoint x: 120, startPoint y: 314, endPoint x: 127, endPoint y: 315, distance: 7.4
type input "2.7"
click at [127, 315] on input "range" at bounding box center [108, 315] width 60 height 2
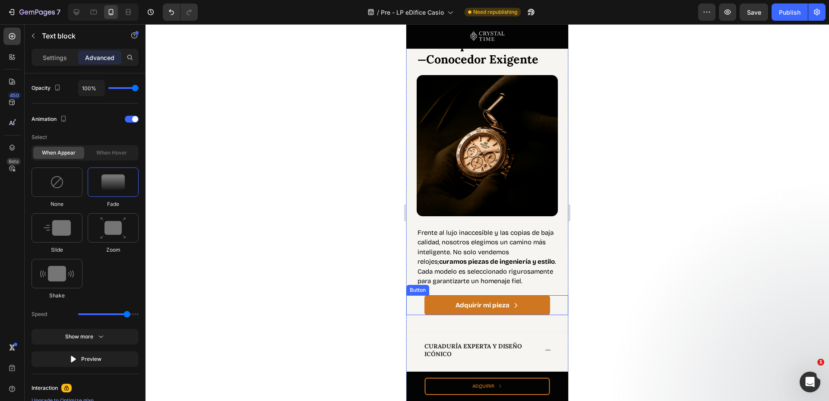
click at [554, 314] on div "Adquirir mi pieza Button" at bounding box center [487, 305] width 162 height 20
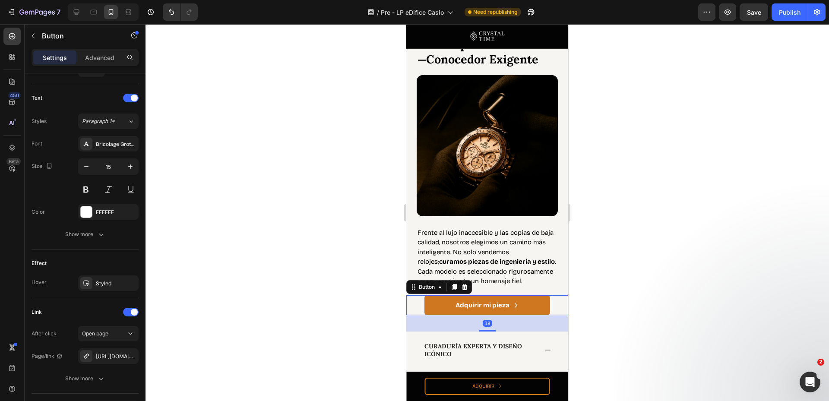
scroll to position [0, 0]
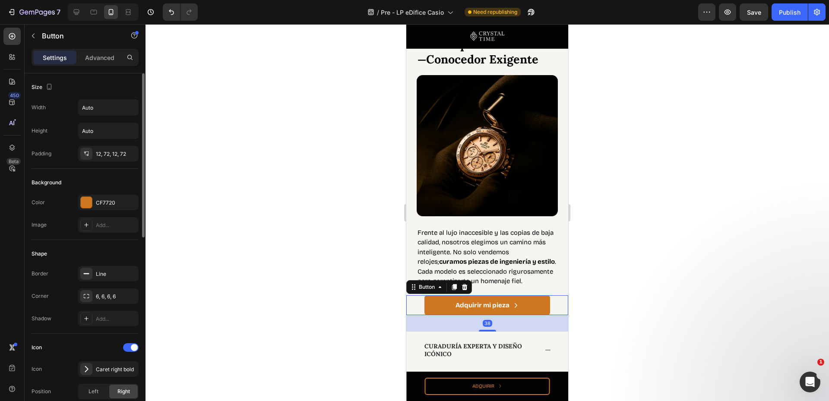
click at [101, 60] on p "Advanced" at bounding box center [99, 57] width 29 height 9
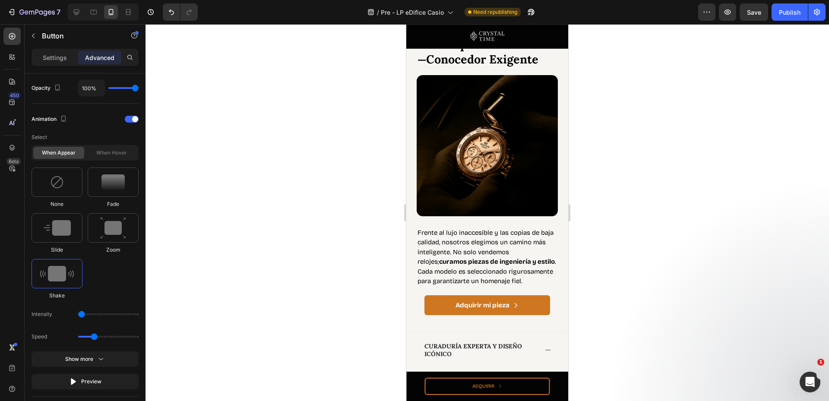
scroll to position [1382, 0]
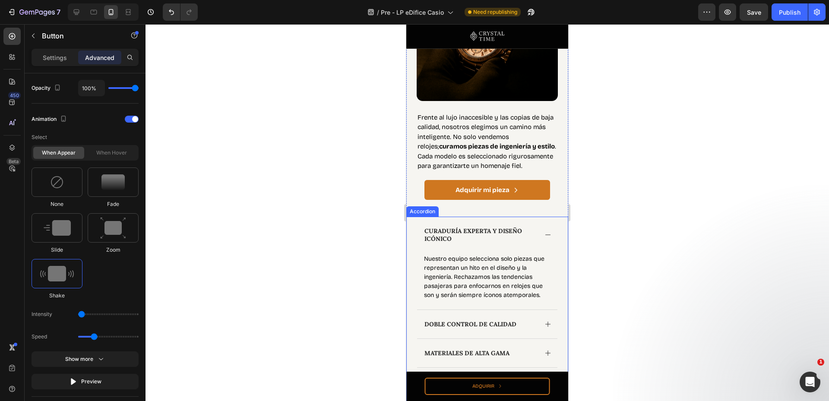
click at [549, 231] on div "Curaduría Experta y Diseño Icónico" at bounding box center [487, 235] width 140 height 36
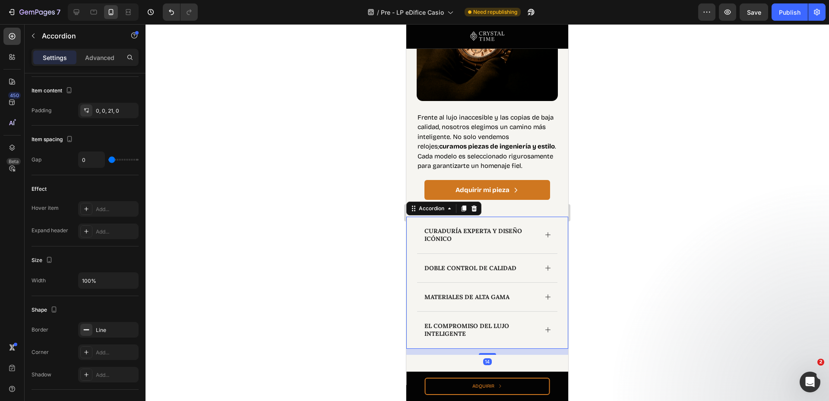
scroll to position [0, 0]
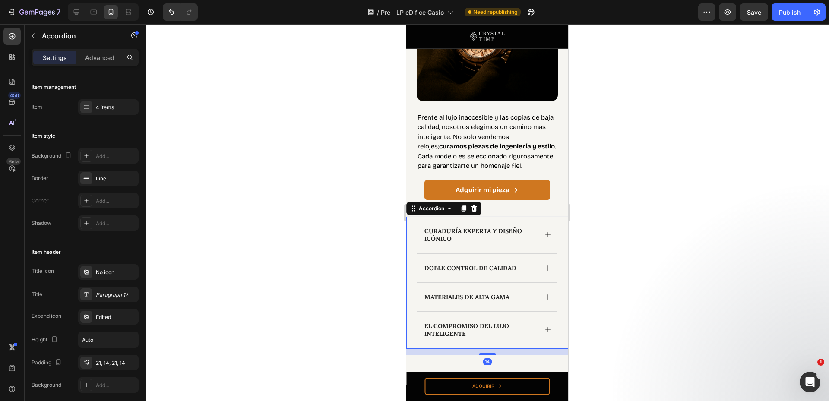
click at [92, 67] on div "Settings Advanced" at bounding box center [85, 61] width 121 height 25
click at [95, 60] on p "Advanced" at bounding box center [99, 57] width 29 height 9
type input "100%"
type input "100"
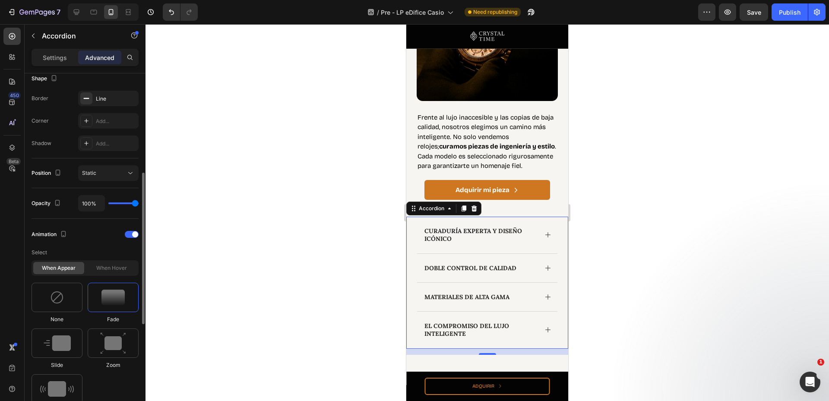
scroll to position [346, 0]
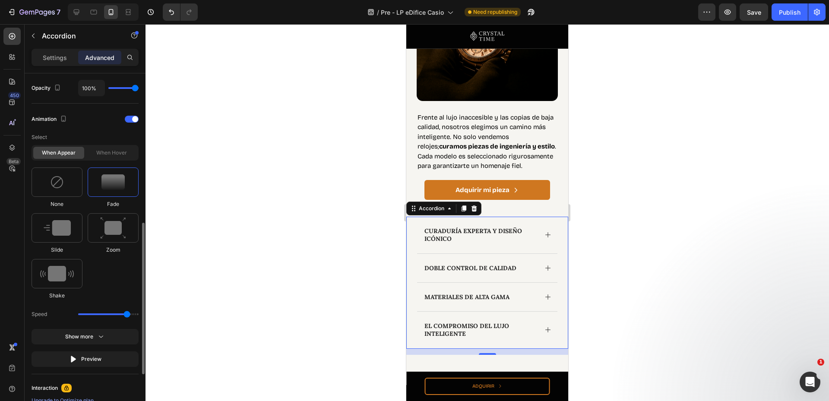
drag, startPoint x: 119, startPoint y: 311, endPoint x: 126, endPoint y: 312, distance: 6.5
type input "2.7"
click at [126, 314] on input "range" at bounding box center [108, 315] width 60 height 2
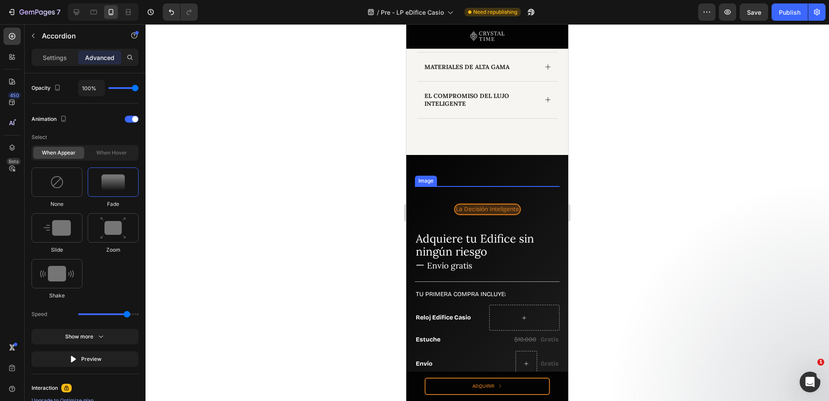
click at [498, 243] on img at bounding box center [487, 258] width 145 height 145
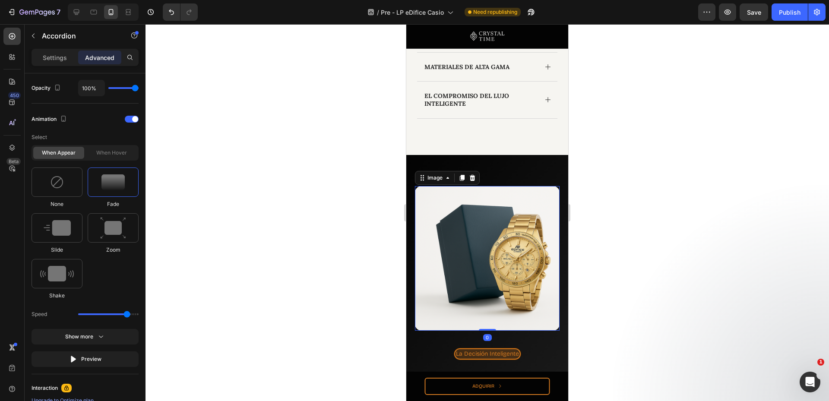
scroll to position [0, 0]
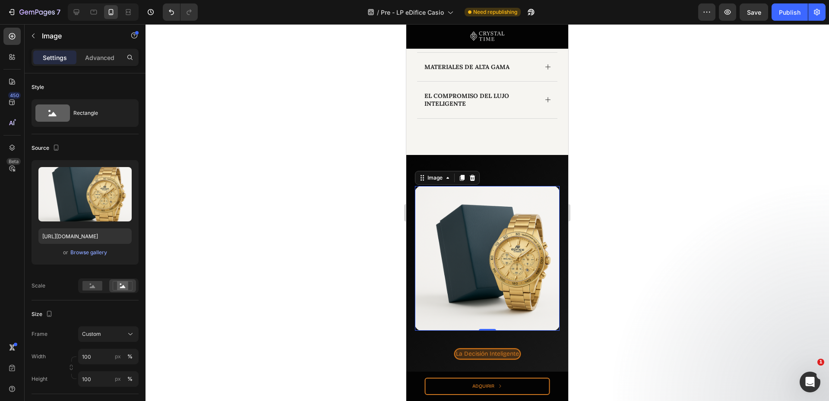
click at [104, 65] on div "Settings Advanced" at bounding box center [85, 57] width 107 height 17
click at [101, 59] on p "Advanced" at bounding box center [99, 57] width 29 height 9
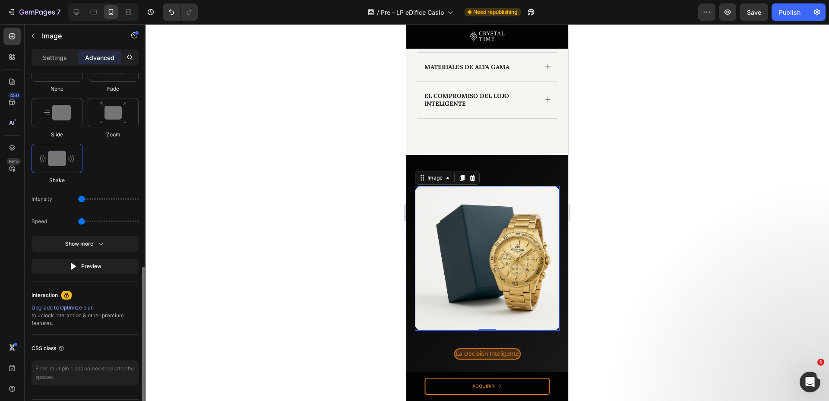
scroll to position [346, 0]
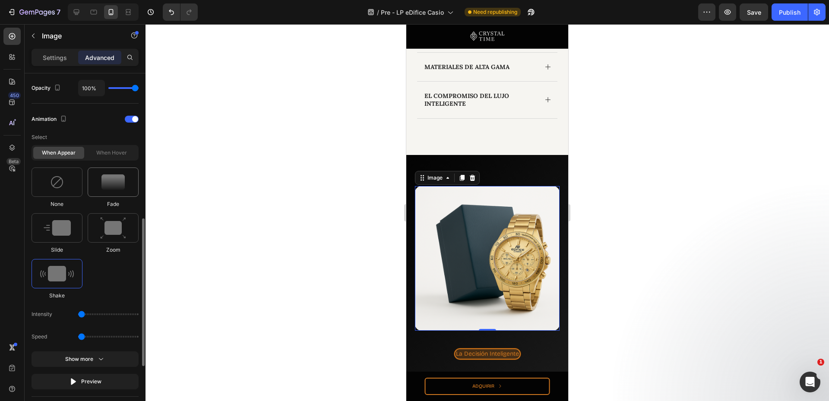
click at [112, 187] on img at bounding box center [112, 182] width 23 height 16
drag, startPoint x: 107, startPoint y: 317, endPoint x: 126, endPoint y: 317, distance: 18.6
type input "2.7"
click at [126, 315] on input "range" at bounding box center [108, 315] width 60 height 2
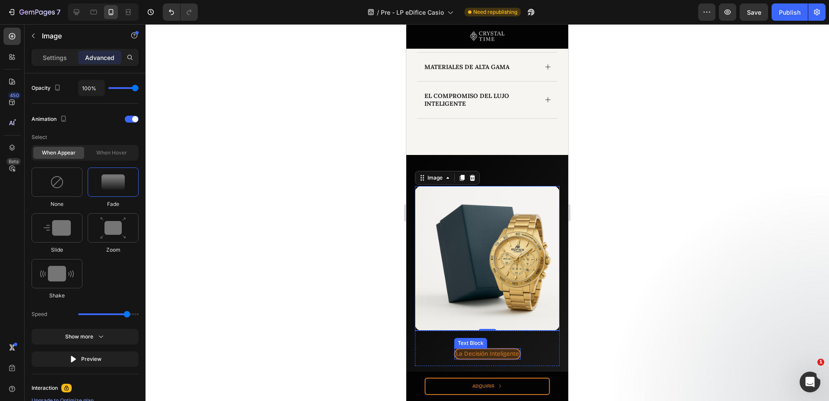
click at [513, 351] on p "La Decisión Inteligente" at bounding box center [487, 354] width 63 height 8
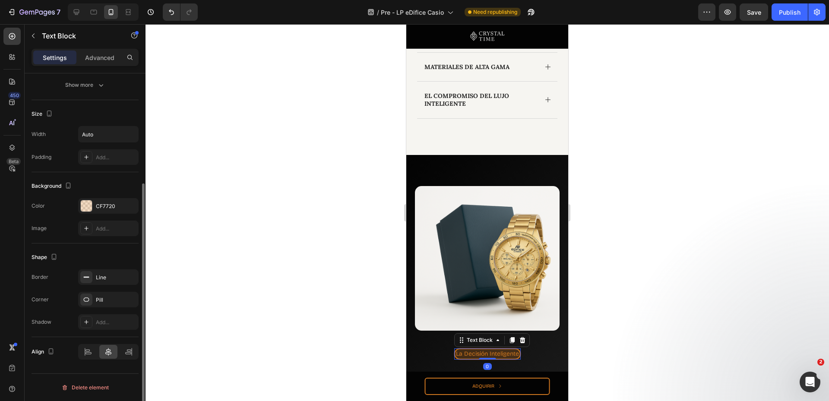
scroll to position [0, 0]
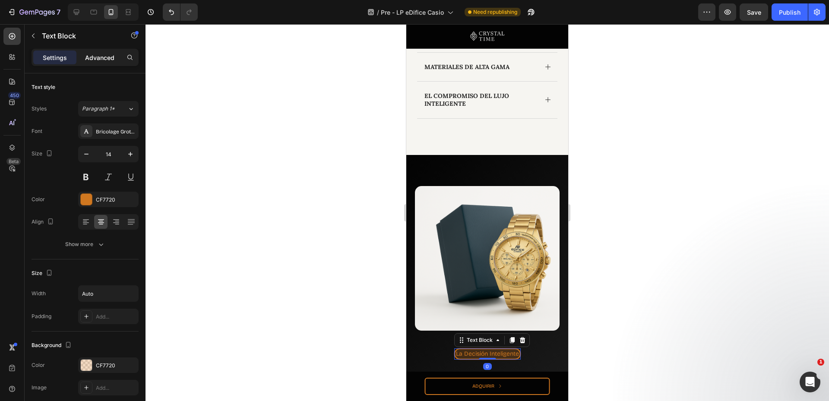
click at [89, 57] on div "Advanced" at bounding box center [99, 58] width 43 height 14
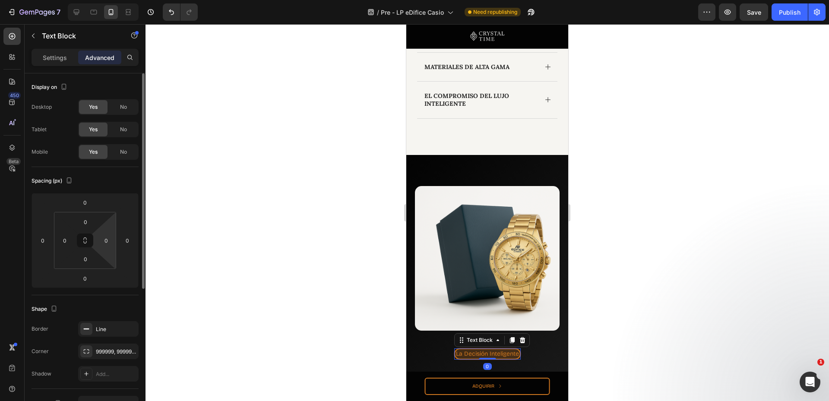
scroll to position [224, 0]
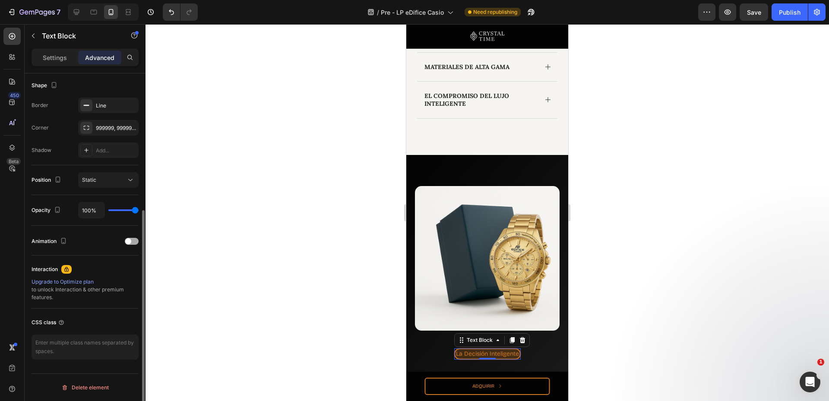
click at [133, 237] on div "Animation" at bounding box center [85, 242] width 107 height 14
click at [132, 243] on div at bounding box center [132, 241] width 14 height 7
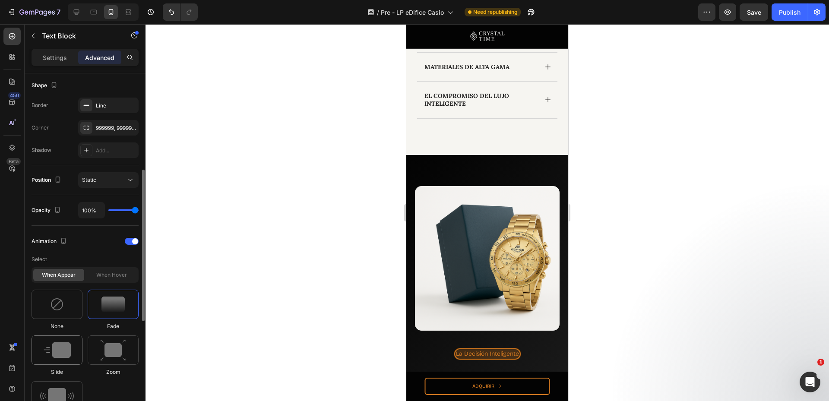
click at [65, 355] on img at bounding box center [57, 350] width 27 height 16
click at [117, 350] on img at bounding box center [113, 350] width 26 height 22
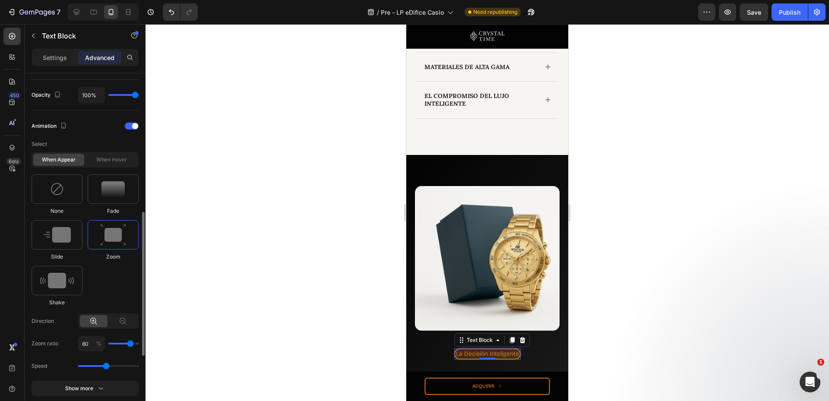
scroll to position [454, 0]
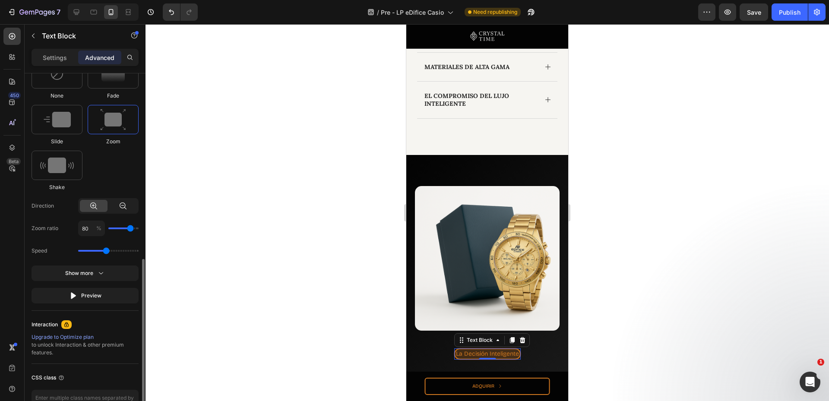
click at [114, 210] on div at bounding box center [123, 206] width 28 height 12
type input "120"
click at [92, 203] on icon at bounding box center [93, 206] width 7 height 7
type input "80"
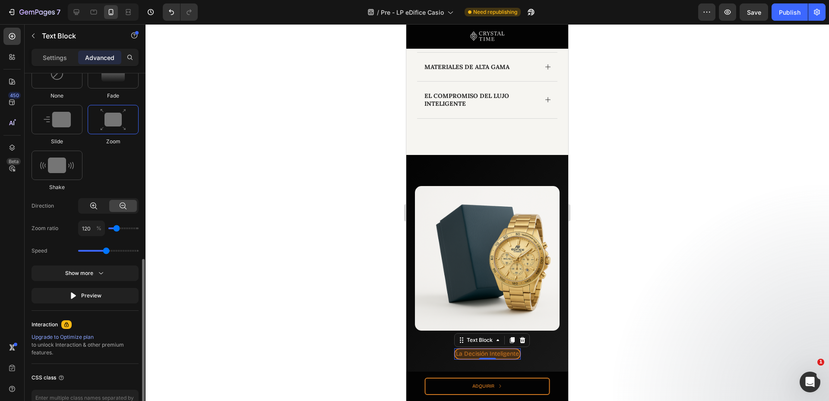
type input "80"
click at [118, 203] on div at bounding box center [123, 206] width 28 height 12
type input "120"
type input "130"
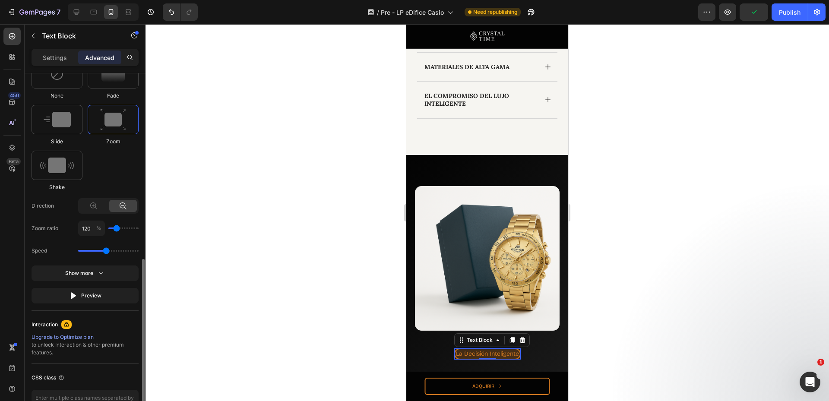
type input "130"
type input "140"
type input "150"
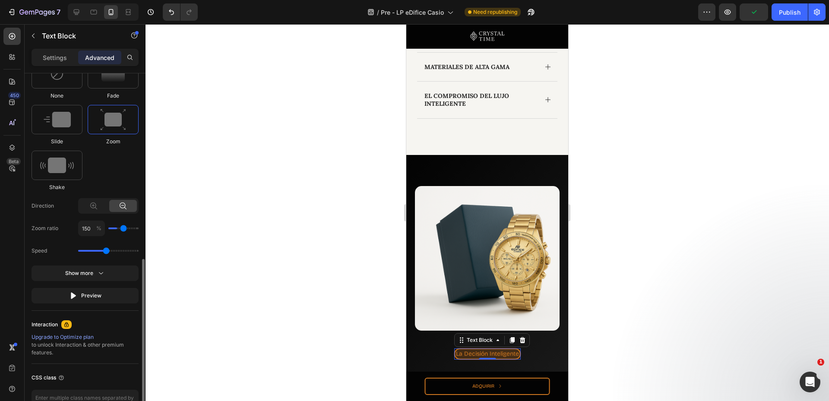
type input "160"
type input "180"
type input "200"
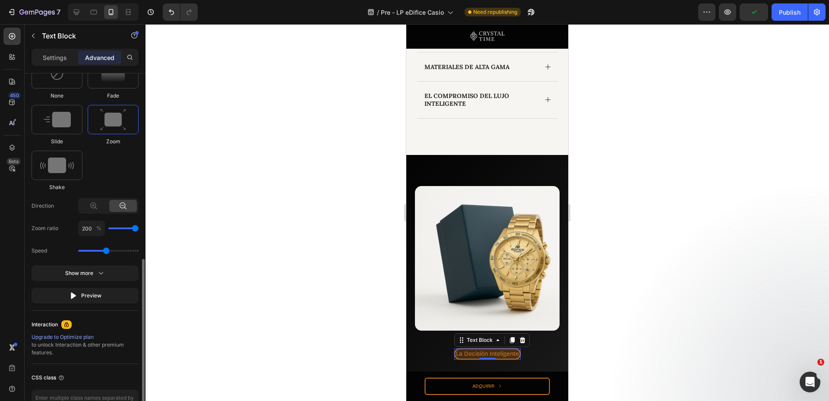
drag, startPoint x: 119, startPoint y: 228, endPoint x: 155, endPoint y: 235, distance: 37.4
type input "200"
click at [139, 229] on input "range" at bounding box center [123, 229] width 30 height 2
click at [92, 207] on icon at bounding box center [93, 206] width 9 height 9
type input "80"
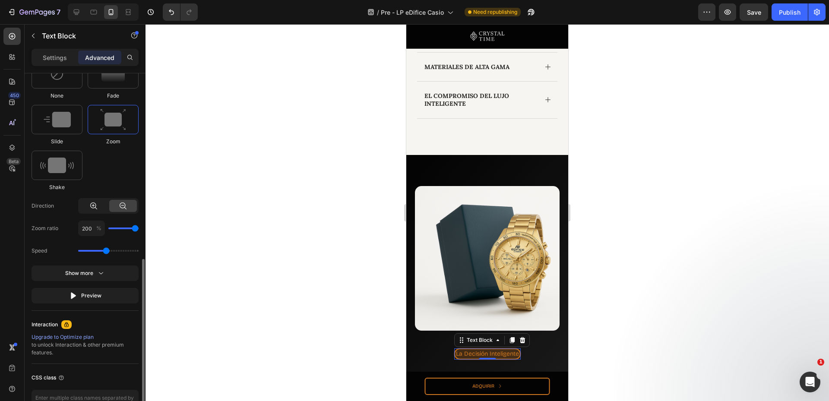
type input "80"
click at [119, 208] on icon at bounding box center [123, 206] width 9 height 9
type input "120"
click at [98, 211] on div at bounding box center [94, 206] width 28 height 12
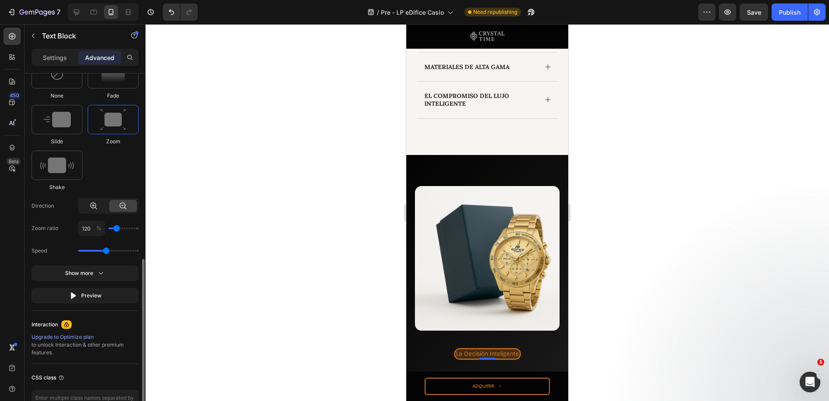
type input "80"
drag, startPoint x: 110, startPoint y: 250, endPoint x: 126, endPoint y: 251, distance: 16.0
click at [126, 251] on input "range" at bounding box center [108, 251] width 60 height 2
click at [77, 293] on icon "button" at bounding box center [73, 296] width 9 height 9
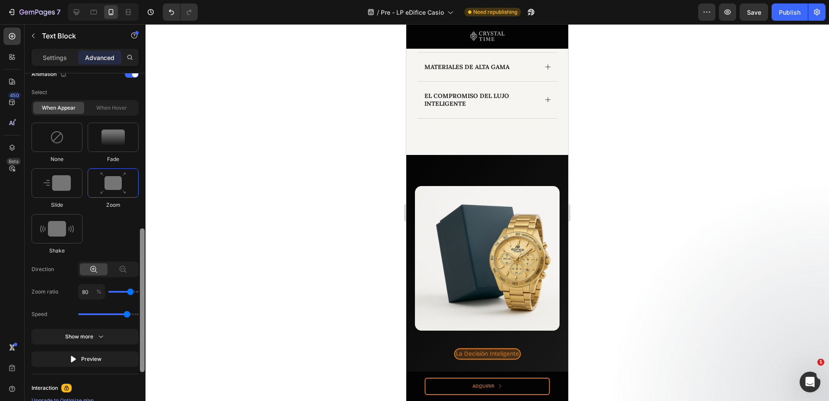
scroll to position [387, 0]
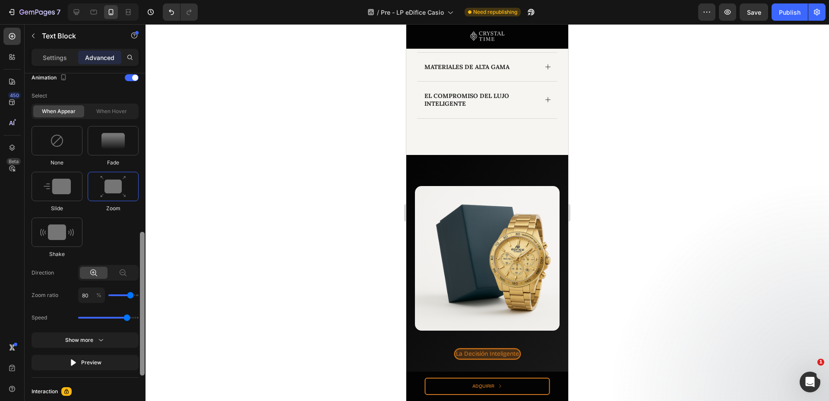
drag, startPoint x: 143, startPoint y: 263, endPoint x: 143, endPoint y: 283, distance: 19.9
click at [143, 283] on div at bounding box center [142, 304] width 5 height 144
type input "2.5"
click at [124, 318] on input "range" at bounding box center [108, 318] width 60 height 2
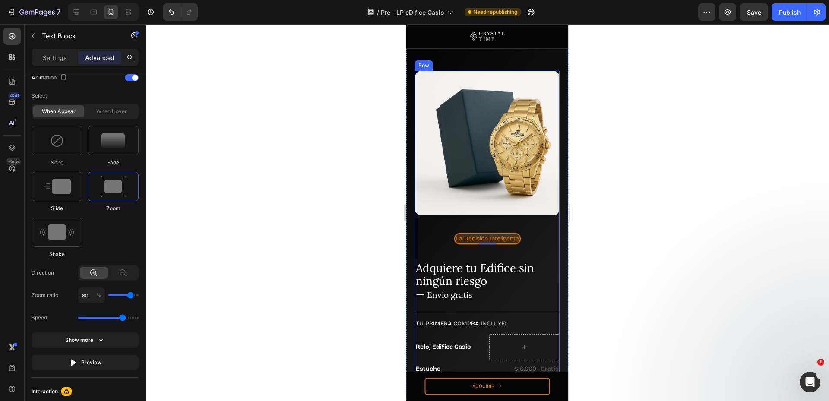
scroll to position [1843, 0]
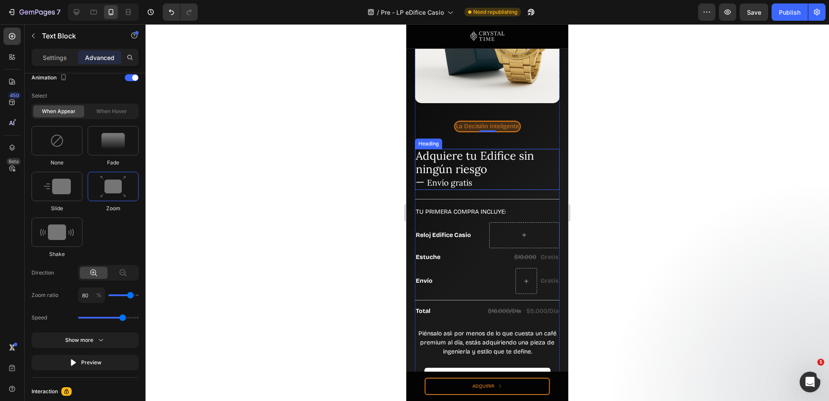
click at [474, 162] on span "Adquiere tu Edifice sin ningún riesgo" at bounding box center [475, 163] width 118 height 28
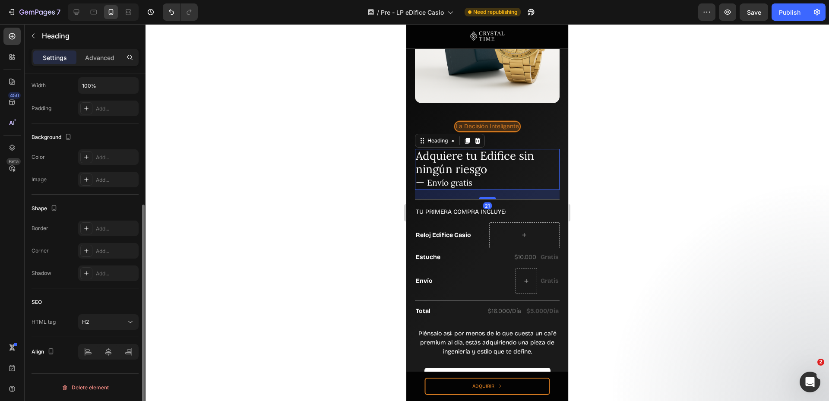
scroll to position [0, 0]
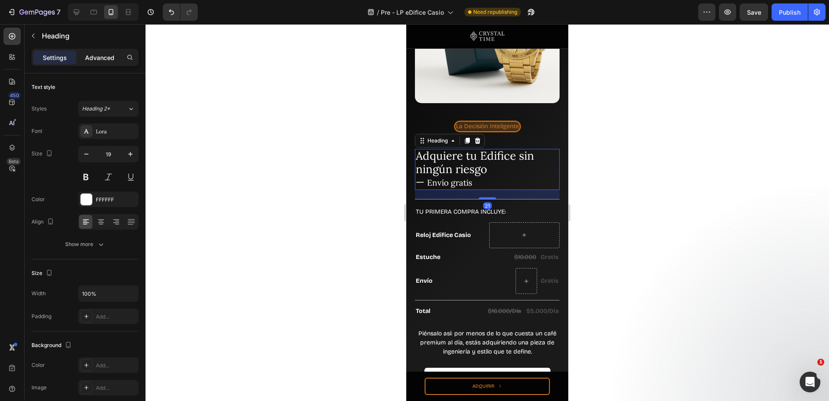
click at [103, 54] on p "Advanced" at bounding box center [99, 57] width 29 height 9
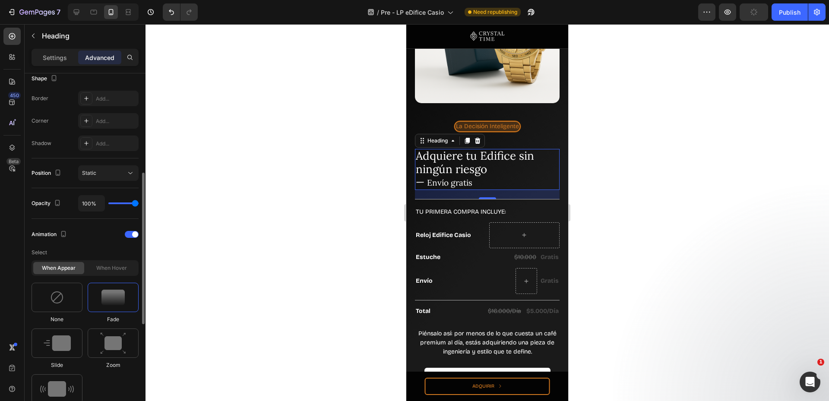
scroll to position [346, 0]
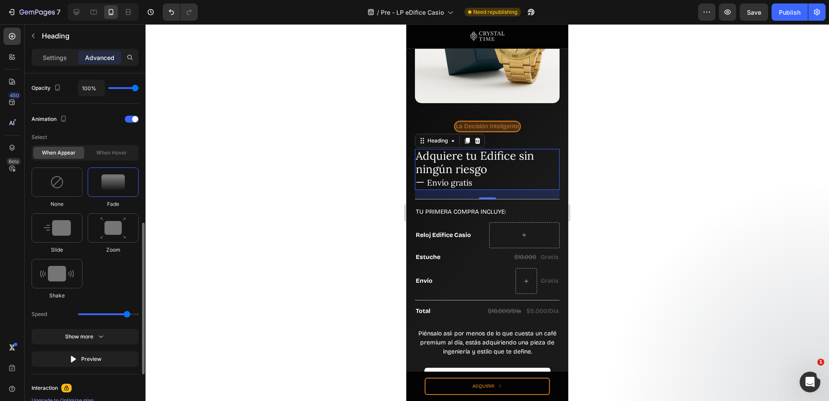
drag, startPoint x: 117, startPoint y: 313, endPoint x: 126, endPoint y: 314, distance: 8.7
type input "2.7"
click at [126, 314] on input "range" at bounding box center [108, 315] width 60 height 2
click at [529, 206] on p "Tu primera compra incluye:" at bounding box center [487, 211] width 143 height 11
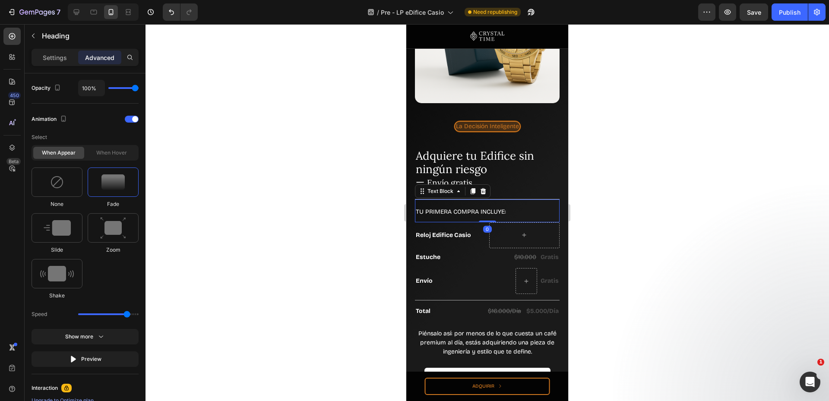
scroll to position [0, 0]
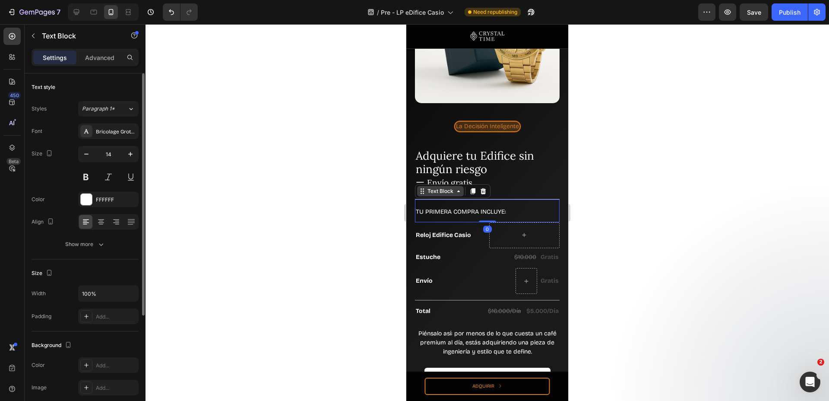
click at [449, 189] on div "Text Block" at bounding box center [440, 191] width 47 height 10
click at [500, 206] on p "Tu primera compra incluye:" at bounding box center [487, 211] width 143 height 11
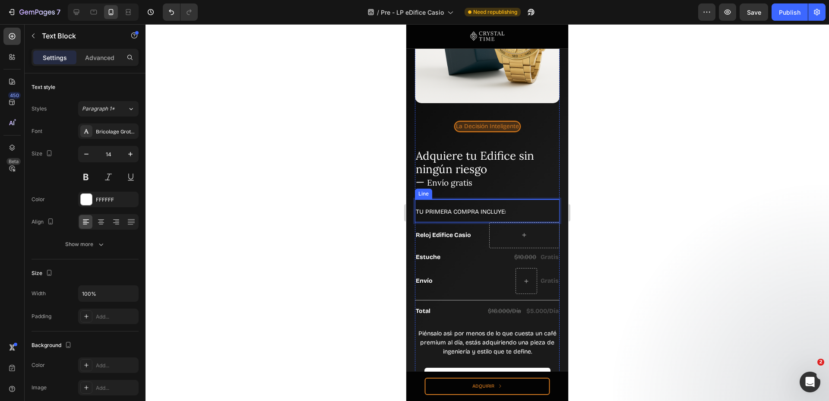
click at [480, 191] on div "La Decisión Inteligente Text Block Row Adquiere tu Edifice sin ningún riesgo — …" at bounding box center [487, 285] width 145 height 365
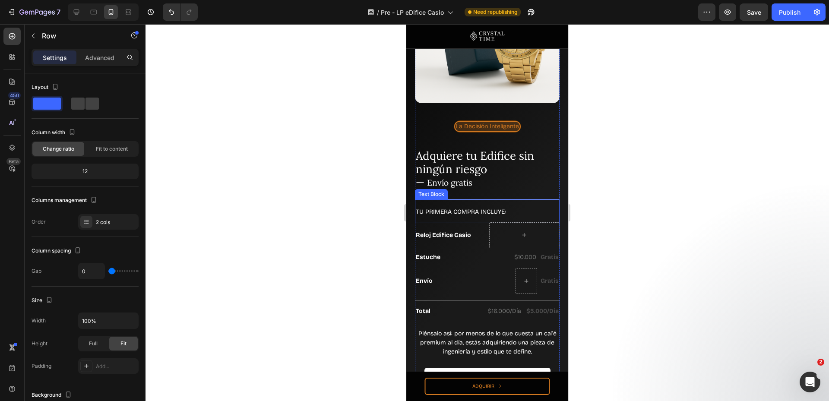
click at [482, 200] on div "Tu primera compra incluye: Text Block" at bounding box center [487, 211] width 145 height 23
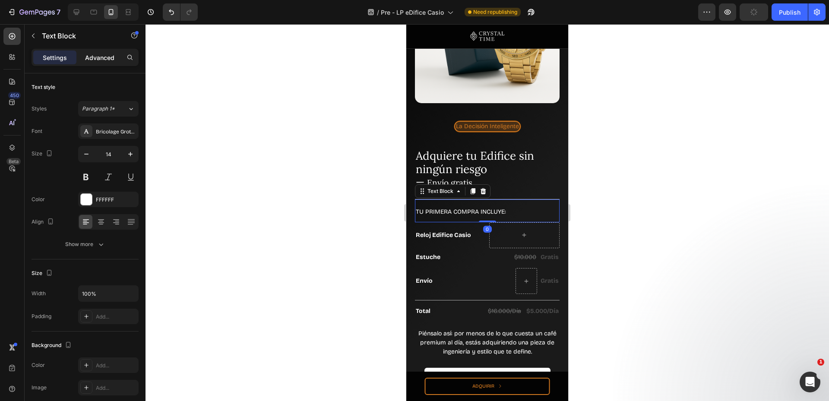
click at [97, 61] on p "Advanced" at bounding box center [99, 57] width 29 height 9
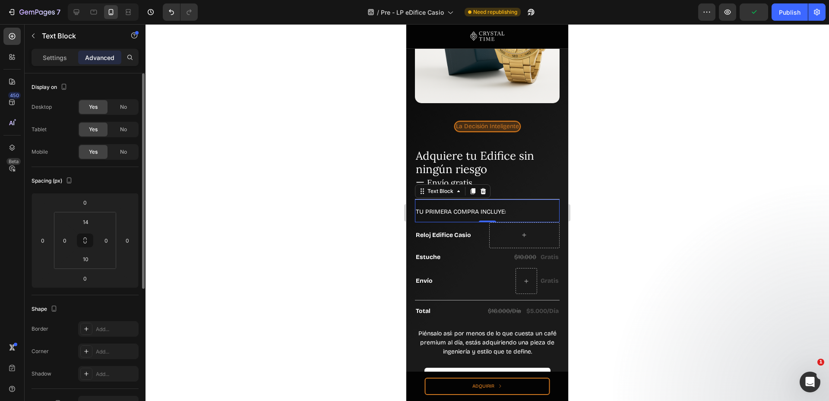
scroll to position [224, 0]
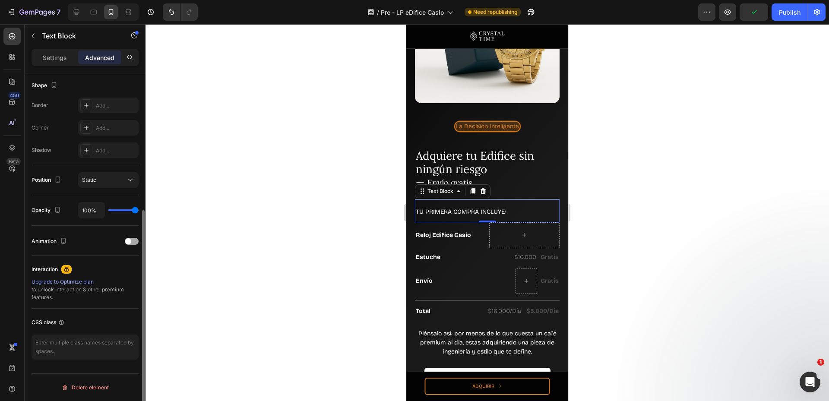
click at [130, 244] on span at bounding box center [128, 241] width 6 height 6
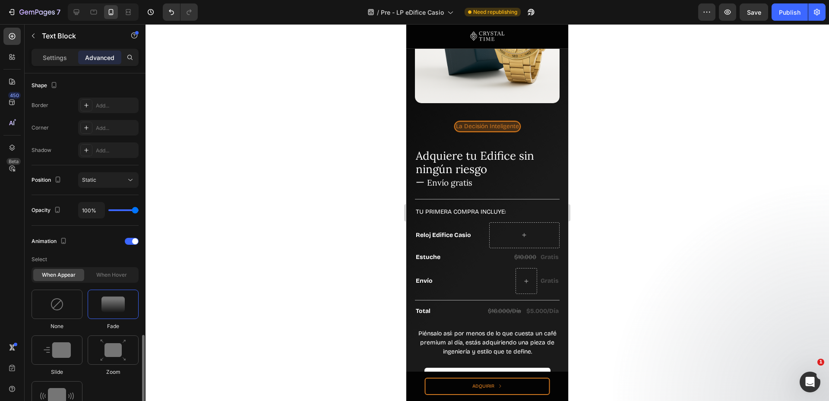
scroll to position [339, 0]
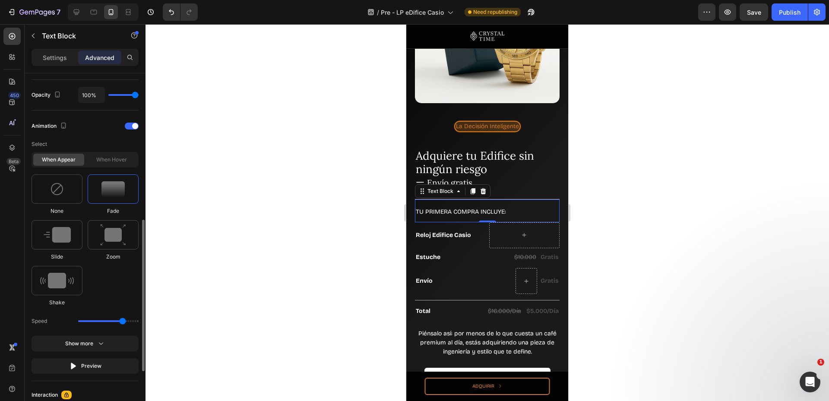
drag, startPoint x: 107, startPoint y: 321, endPoint x: 123, endPoint y: 320, distance: 15.6
type input "2.5"
click at [123, 320] on input "range" at bounding box center [108, 321] width 60 height 2
click at [463, 231] on p "Reloj Edifice Casio" at bounding box center [450, 235] width 69 height 8
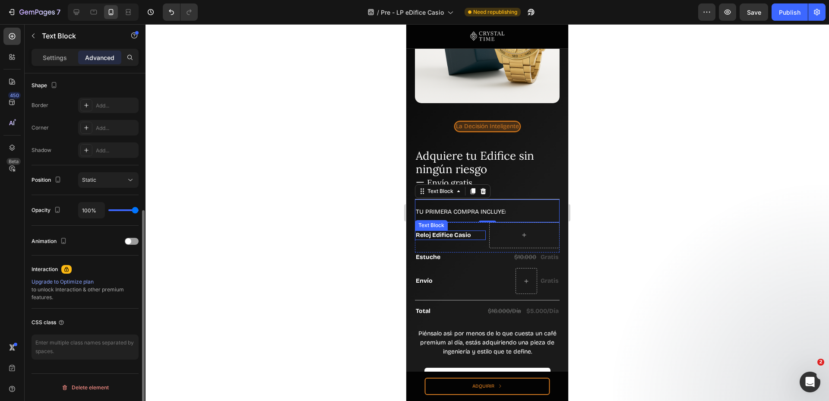
scroll to position [224, 0]
click at [100, 60] on p "Advanced" at bounding box center [99, 57] width 29 height 9
click at [133, 240] on div at bounding box center [132, 241] width 14 height 7
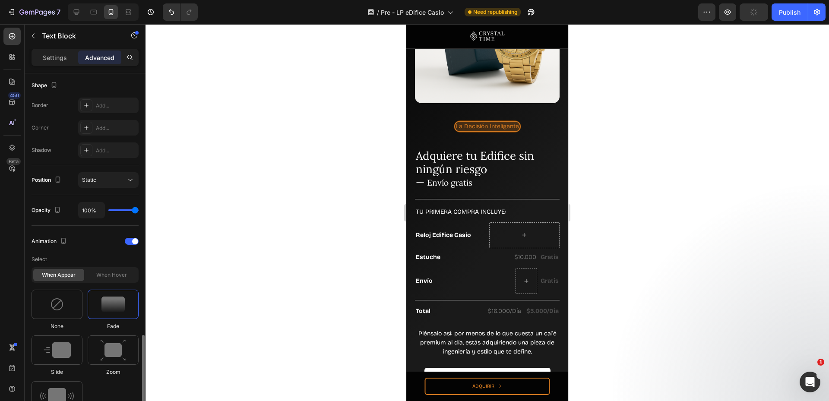
scroll to position [339, 0]
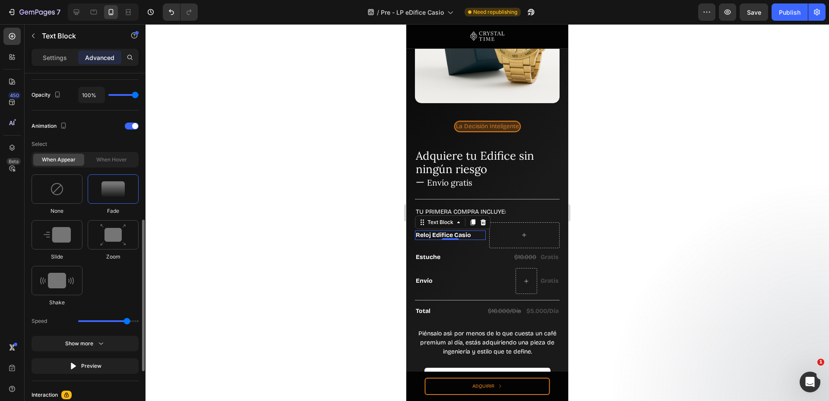
drag, startPoint x: 108, startPoint y: 323, endPoint x: 128, endPoint y: 325, distance: 19.5
click at [128, 322] on input "range" at bounding box center [108, 321] width 60 height 2
type input "2.5"
click at [124, 320] on input "range" at bounding box center [108, 321] width 60 height 2
click at [437, 254] on p "Estuche" at bounding box center [450, 258] width 69 height 8
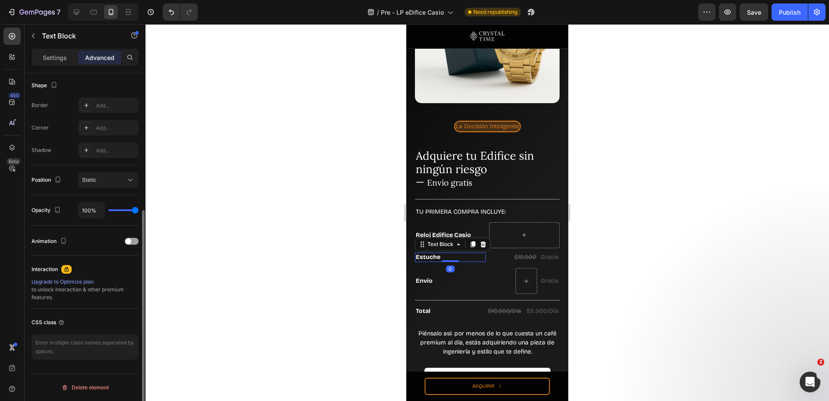
scroll to position [224, 0]
click at [101, 56] on p "Advanced" at bounding box center [99, 57] width 29 height 9
click at [129, 240] on span at bounding box center [128, 241] width 6 height 6
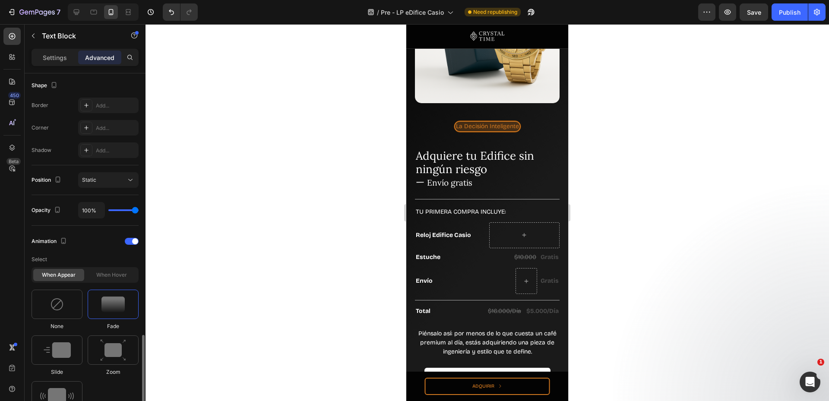
scroll to position [339, 0]
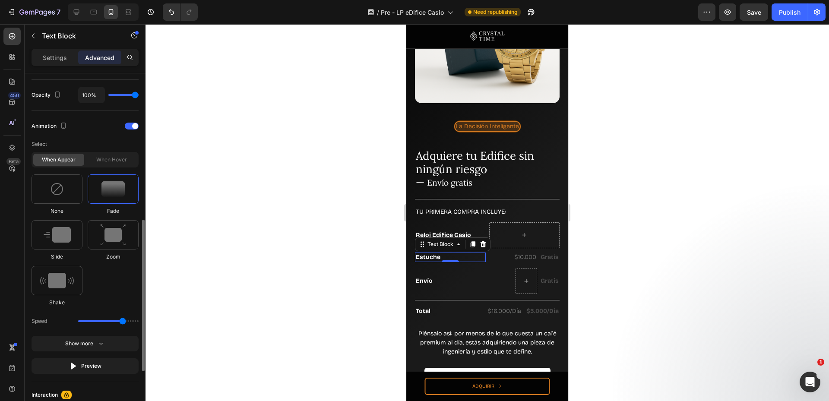
drag, startPoint x: 109, startPoint y: 320, endPoint x: 123, endPoint y: 320, distance: 13.8
type input "2.5"
click at [123, 320] on input "range" at bounding box center [108, 321] width 60 height 2
click at [527, 254] on s "$10.000" at bounding box center [525, 257] width 22 height 7
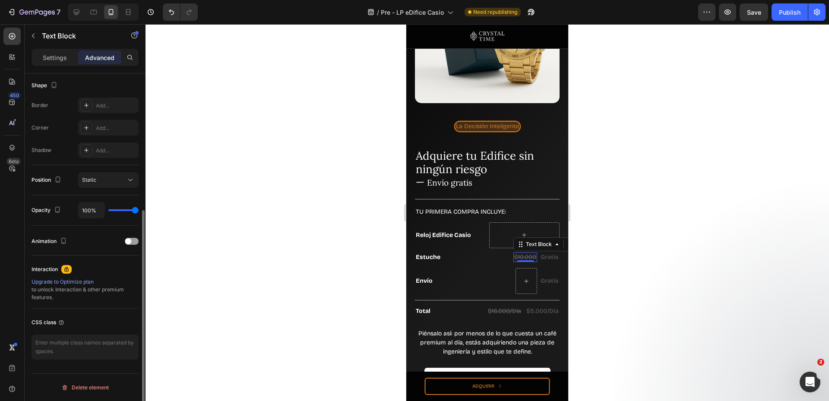
scroll to position [224, 0]
click at [96, 54] on p "Advanced" at bounding box center [99, 57] width 29 height 9
click at [132, 241] on div at bounding box center [132, 241] width 14 height 7
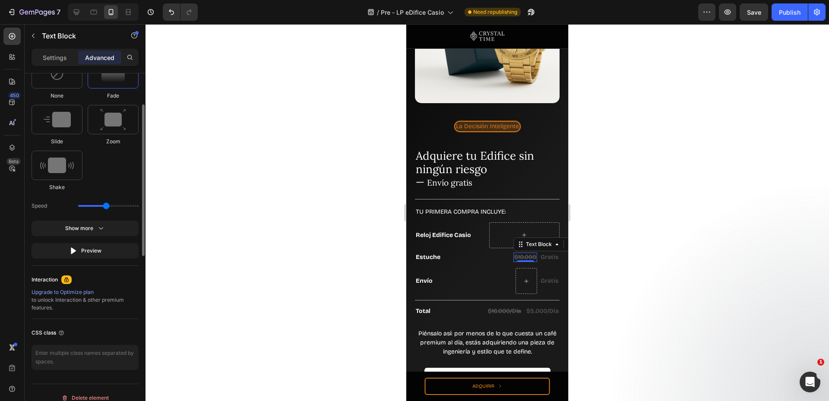
scroll to position [339, 0]
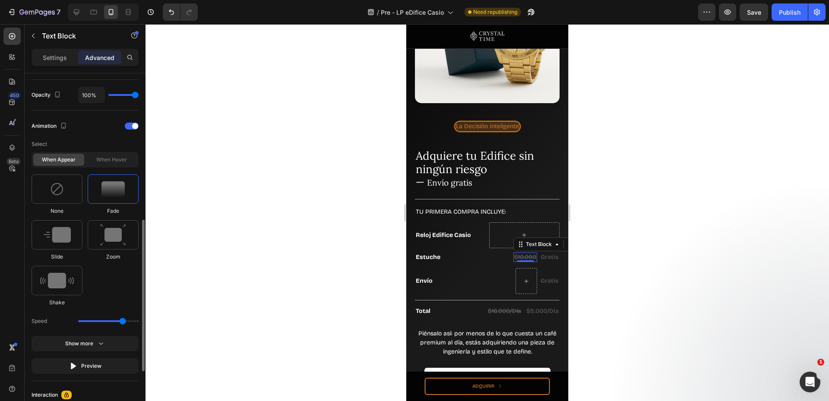
drag, startPoint x: 110, startPoint y: 321, endPoint x: 123, endPoint y: 321, distance: 13.4
type input "2.5"
click at [123, 321] on input "range" at bounding box center [108, 321] width 60 height 2
click at [545, 254] on p "Gratis" at bounding box center [550, 258] width 18 height 8
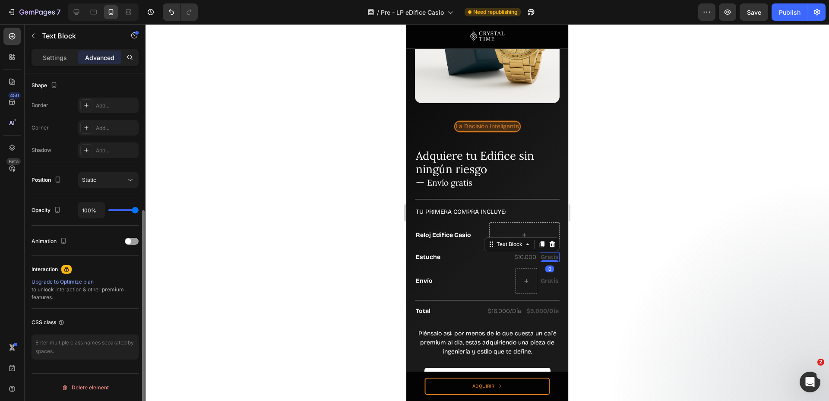
scroll to position [224, 0]
click at [91, 57] on p "Advanced" at bounding box center [99, 57] width 29 height 9
click at [129, 239] on span at bounding box center [128, 241] width 6 height 6
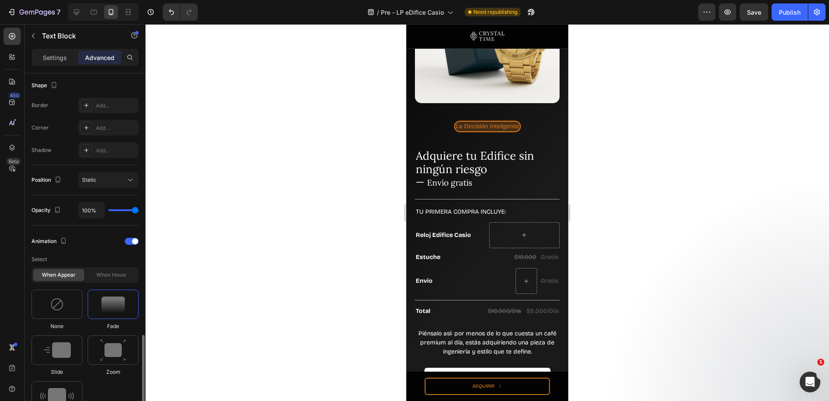
scroll to position [339, 0]
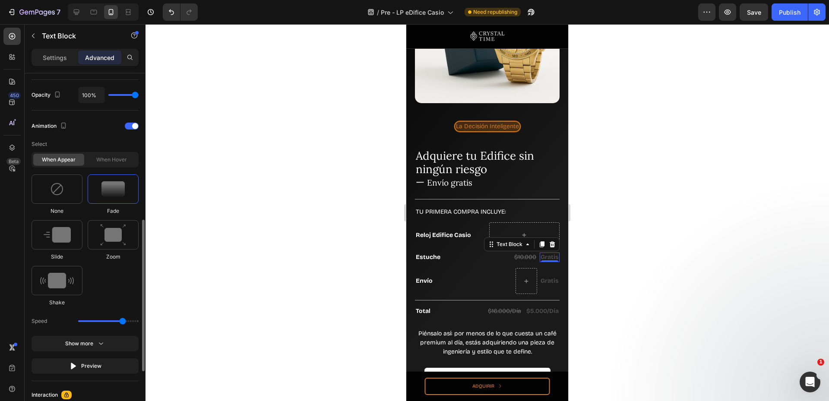
drag, startPoint x: 107, startPoint y: 321, endPoint x: 123, endPoint y: 320, distance: 15.6
type input "2.5"
click at [123, 320] on input "range" at bounding box center [108, 321] width 60 height 2
click at [542, 277] on p "Gratis" at bounding box center [550, 281] width 18 height 8
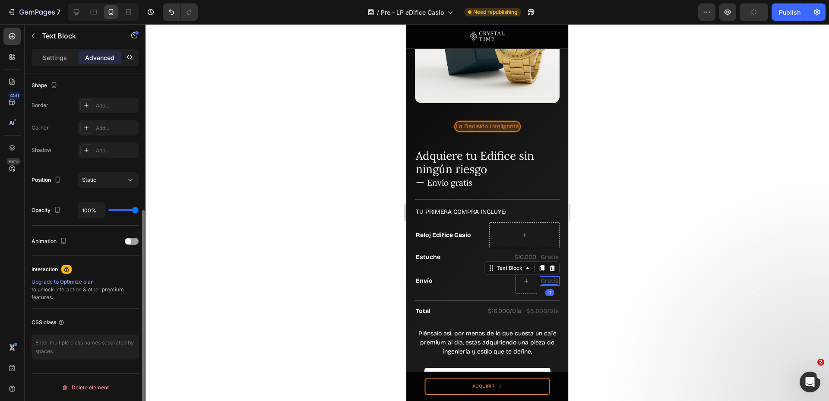
scroll to position [224, 0]
click at [100, 56] on p "Advanced" at bounding box center [99, 57] width 29 height 9
click at [129, 241] on span at bounding box center [128, 241] width 6 height 6
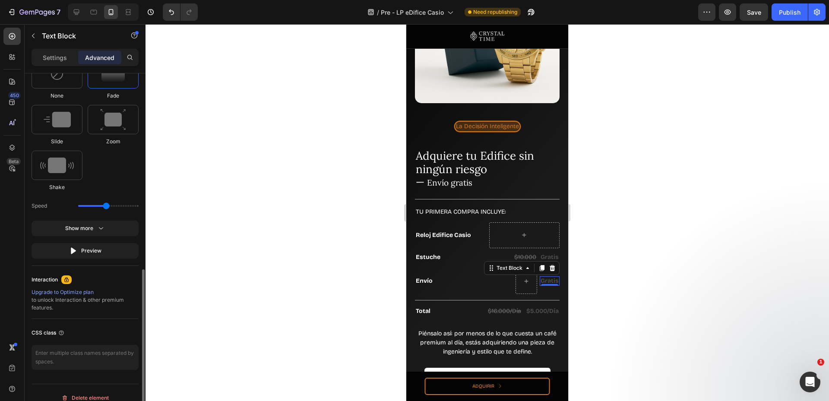
scroll to position [339, 0]
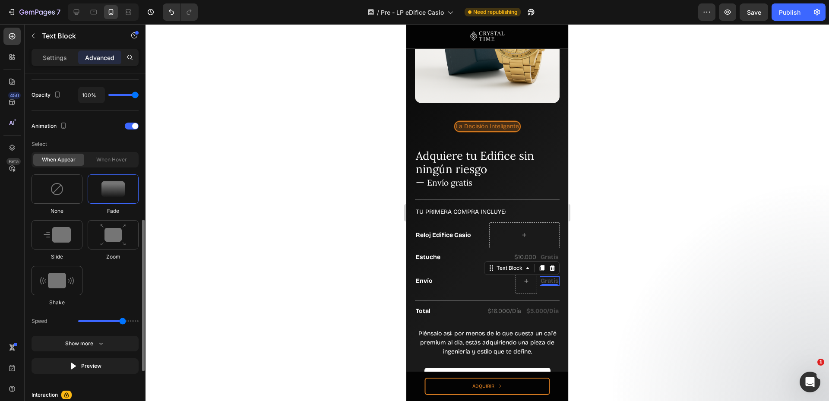
drag, startPoint x: 114, startPoint y: 319, endPoint x: 122, endPoint y: 319, distance: 7.8
type input "2.5"
click at [122, 320] on input "range" at bounding box center [108, 321] width 60 height 2
click at [429, 277] on p "Envío" at bounding box center [450, 281] width 69 height 8
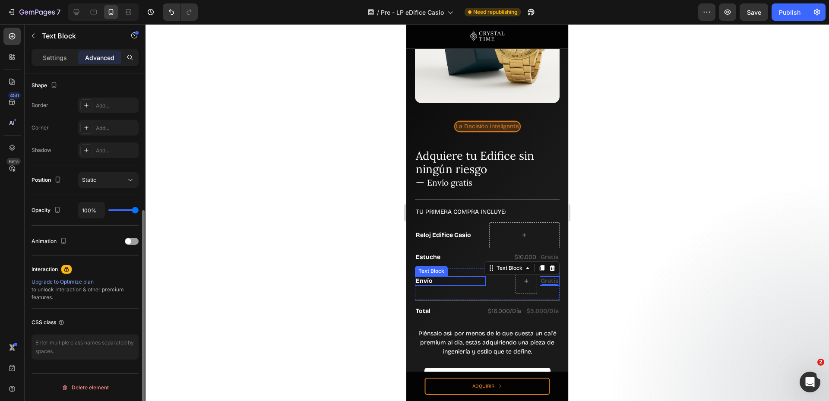
scroll to position [224, 0]
click at [135, 241] on div at bounding box center [132, 241] width 14 height 7
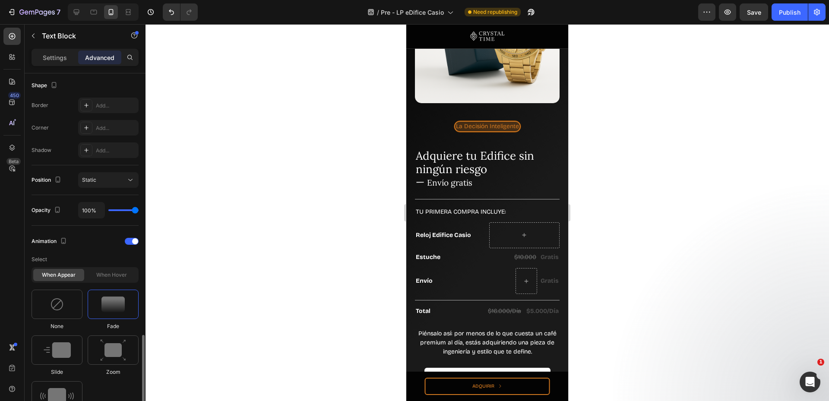
scroll to position [339, 0]
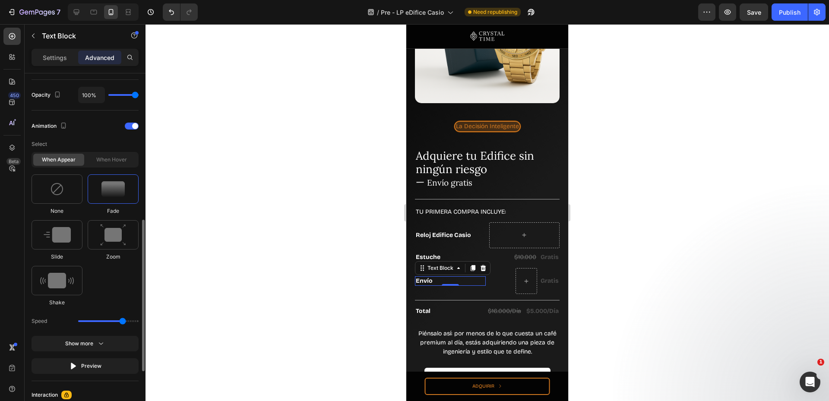
drag, startPoint x: 105, startPoint y: 321, endPoint x: 124, endPoint y: 321, distance: 18.6
type input "2.5"
click at [124, 321] on input "range" at bounding box center [108, 321] width 60 height 2
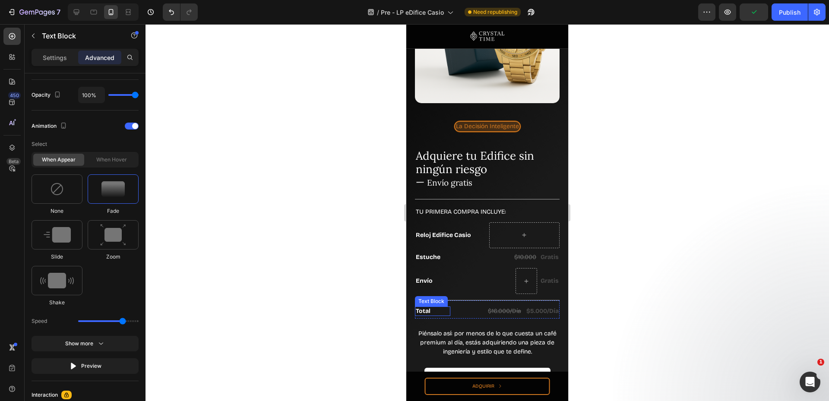
click at [433, 308] on p "Total" at bounding box center [433, 312] width 34 height 8
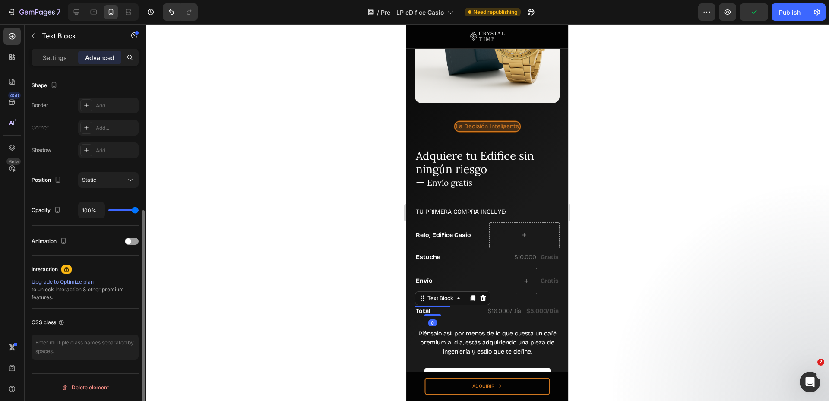
scroll to position [224, 0]
click at [128, 242] on span at bounding box center [128, 241] width 6 height 6
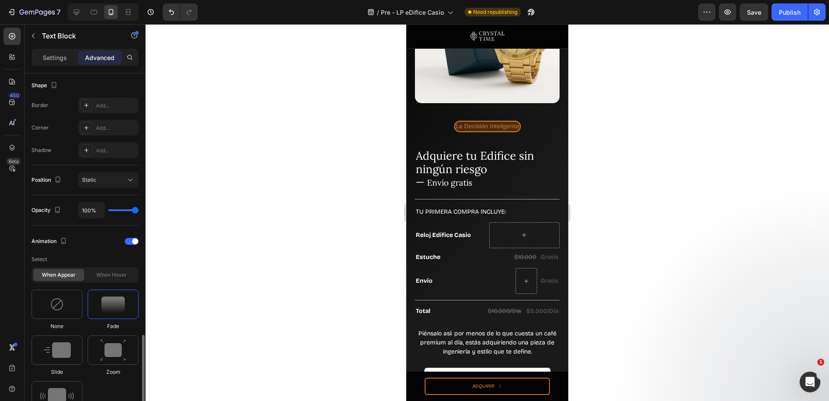
scroll to position [339, 0]
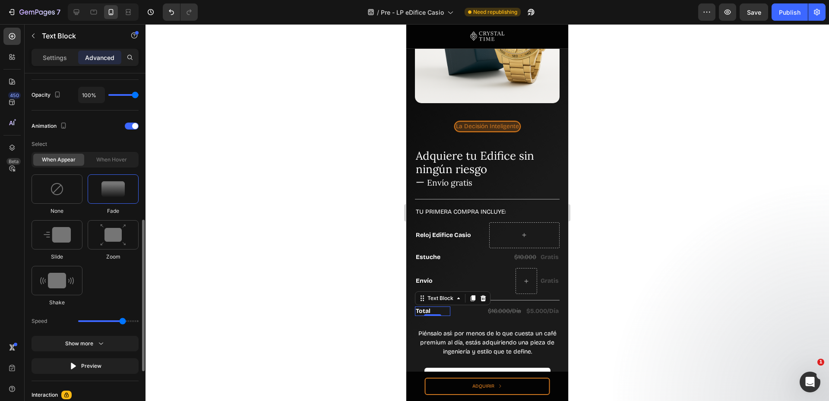
drag, startPoint x: 114, startPoint y: 321, endPoint x: 122, endPoint y: 321, distance: 8.2
type input "2.5"
click at [122, 321] on input "range" at bounding box center [108, 321] width 60 height 2
click at [494, 308] on s "$16.000/Día" at bounding box center [504, 311] width 33 height 7
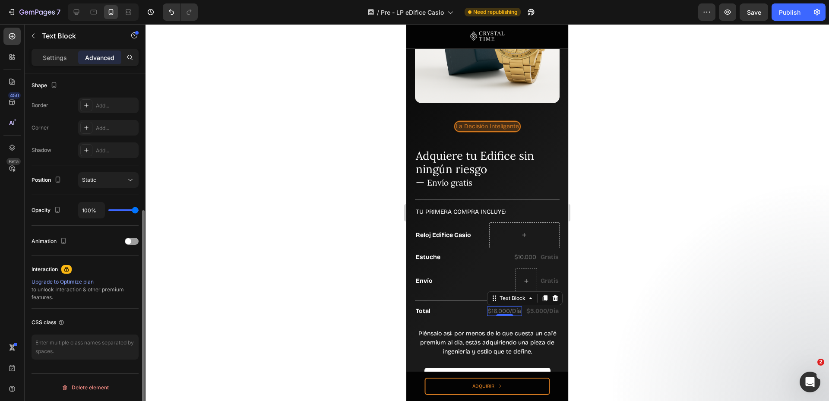
scroll to position [224, 0]
click at [130, 242] on span at bounding box center [128, 241] width 6 height 6
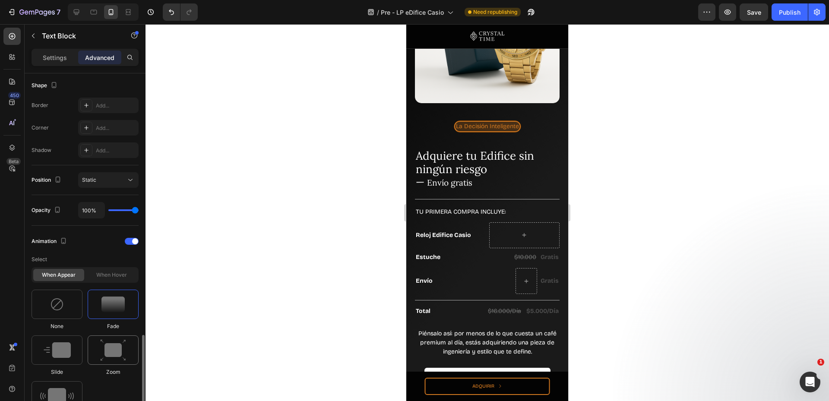
scroll to position [339, 0]
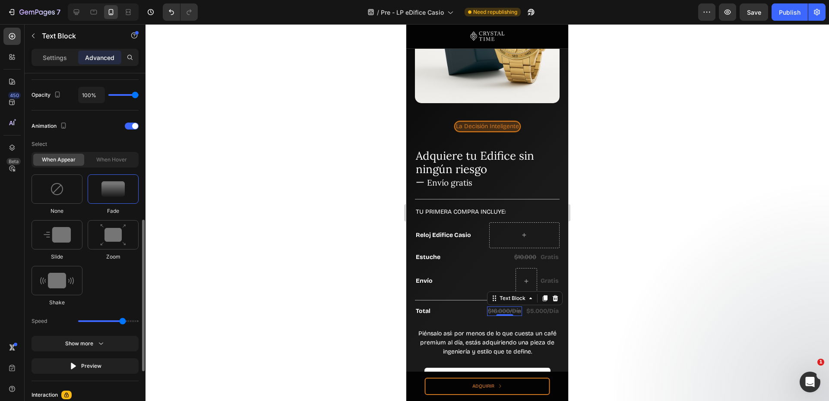
drag, startPoint x: 108, startPoint y: 320, endPoint x: 122, endPoint y: 320, distance: 13.8
type input "2.5"
click at [122, 320] on input "range" at bounding box center [108, 321] width 60 height 2
click at [536, 308] on p "$5.000/Día" at bounding box center [542, 312] width 32 height 8
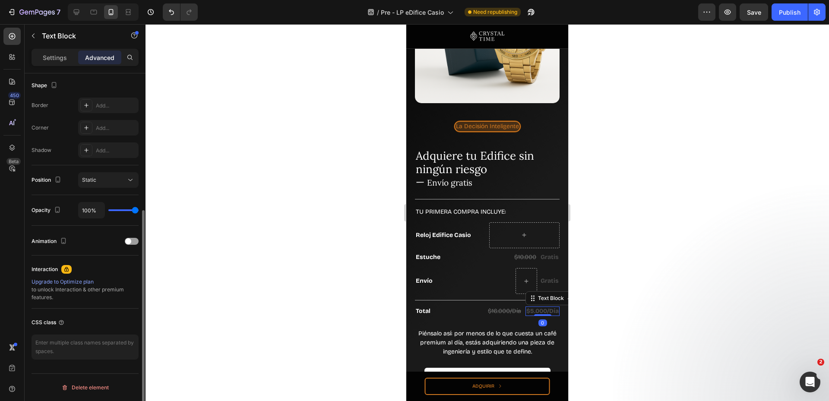
scroll to position [224, 0]
click at [134, 241] on div at bounding box center [132, 241] width 14 height 7
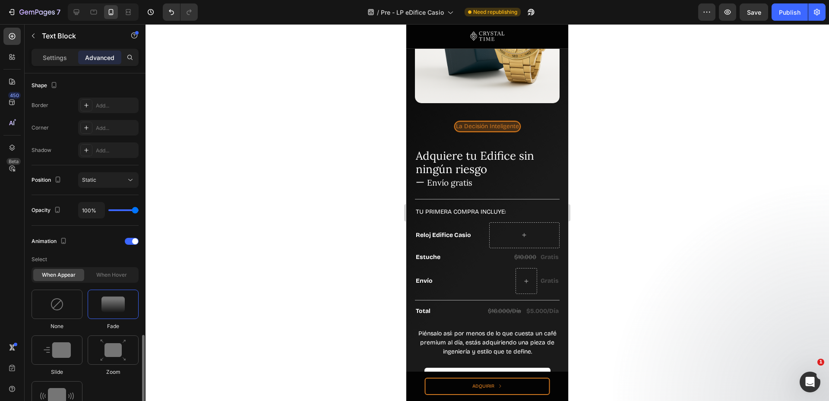
scroll to position [339, 0]
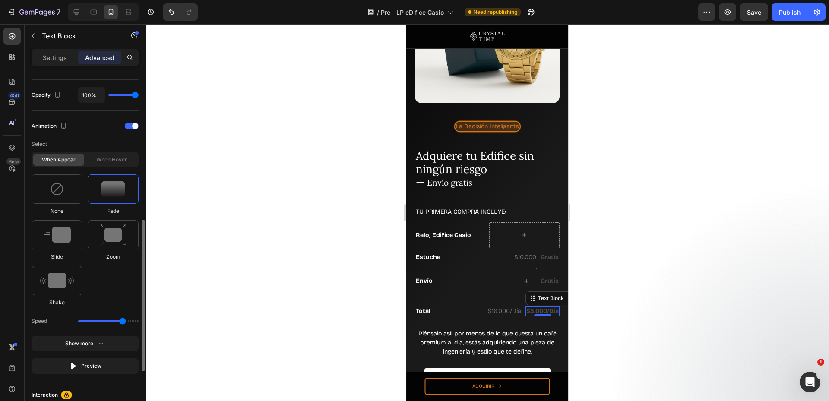
drag, startPoint x: 109, startPoint y: 320, endPoint x: 128, endPoint y: 314, distance: 19.4
type input "2.5"
click at [123, 320] on input "range" at bounding box center [108, 321] width 60 height 2
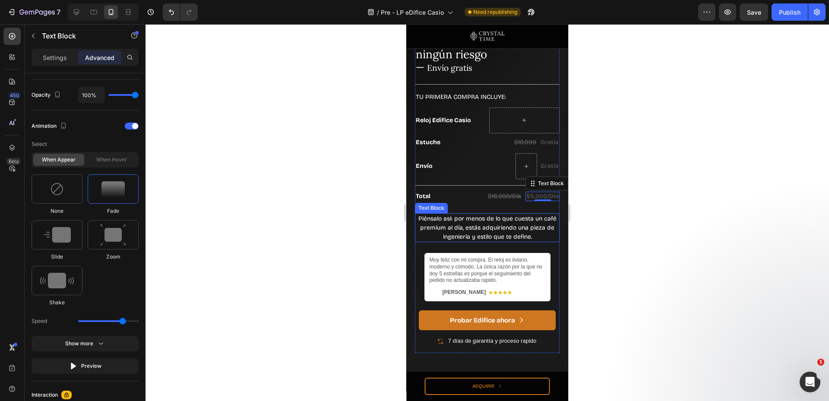
click at [476, 222] on p "Piénsalo así: por menos de lo que cuesta un café premium al día, estás adquirie…" at bounding box center [487, 227] width 143 height 27
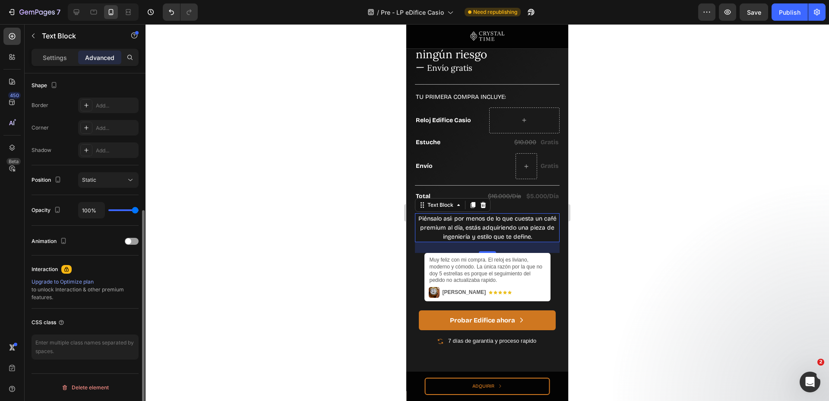
scroll to position [224, 0]
click at [100, 56] on p "Advanced" at bounding box center [99, 57] width 29 height 9
click at [131, 246] on div "Animation" at bounding box center [85, 242] width 107 height 14
click at [128, 238] on span at bounding box center [128, 241] width 6 height 6
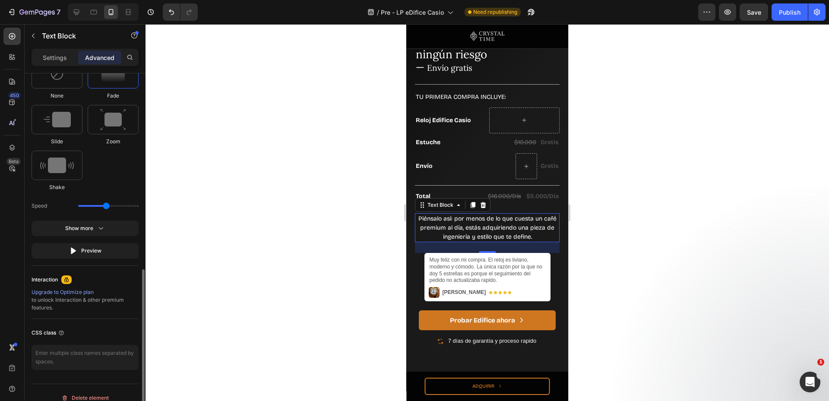
scroll to position [339, 0]
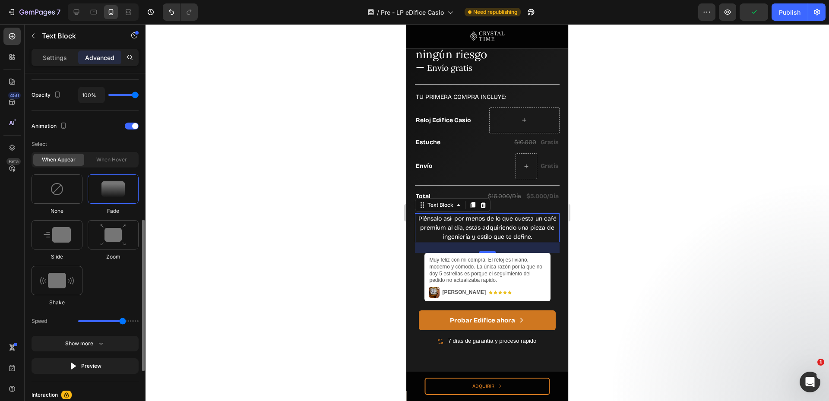
drag, startPoint x: 108, startPoint y: 320, endPoint x: 124, endPoint y: 321, distance: 16.5
type input "2.5"
click at [124, 321] on input "range" at bounding box center [108, 321] width 60 height 2
click at [537, 275] on p "Muy feliz con mi compra. El reloj es liviano, moderno y cómodo. La única razón …" at bounding box center [488, 270] width 116 height 27
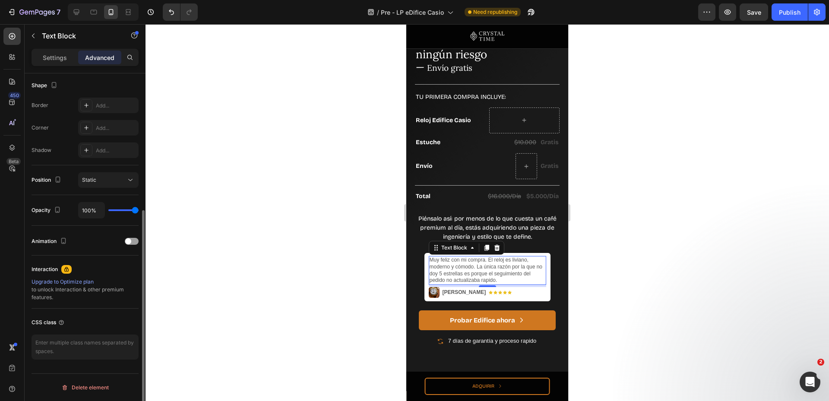
scroll to position [224, 0]
click at [537, 287] on div "Image Icon Icon Icon Icon Icon Icon List Valentina G. Text Block Row" at bounding box center [487, 292] width 117 height 11
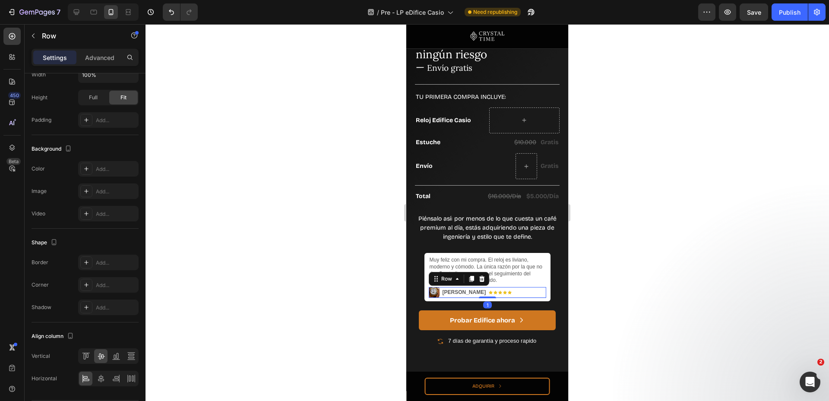
scroll to position [0, 0]
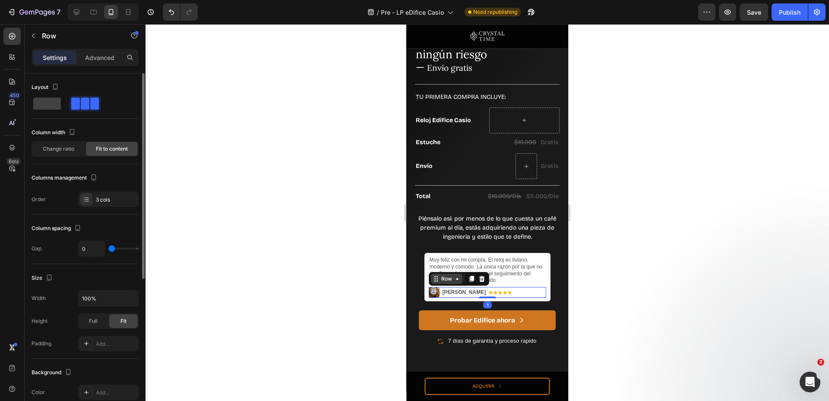
click at [440, 275] on div "Row" at bounding box center [447, 279] width 14 height 8
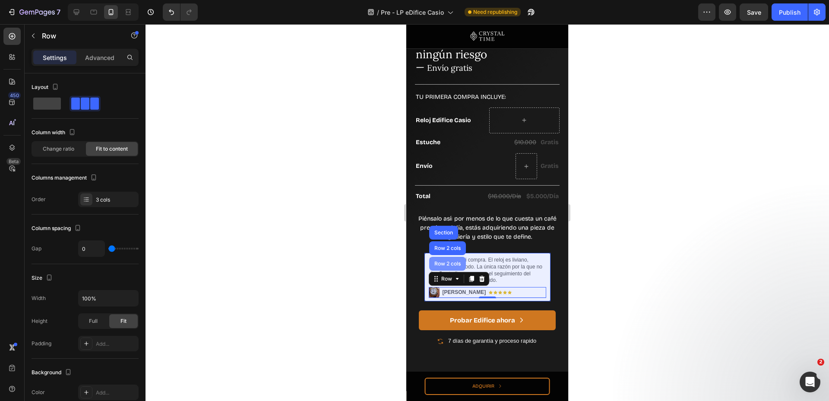
click at [438, 261] on div "Row 2 cols" at bounding box center [448, 263] width 30 height 5
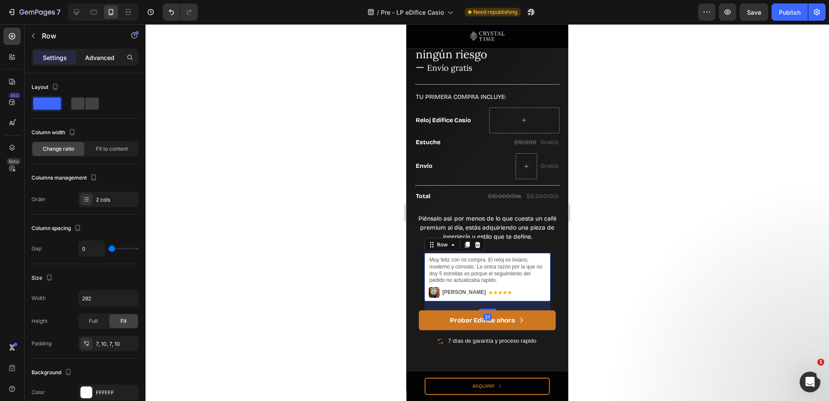
click at [99, 62] on div "Advanced" at bounding box center [99, 58] width 43 height 14
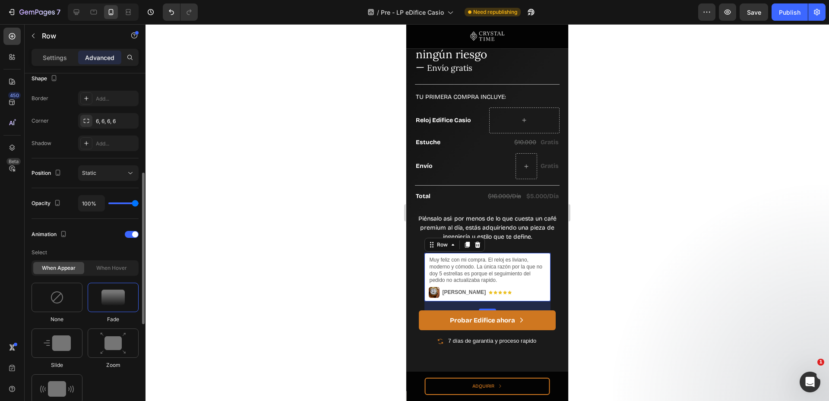
scroll to position [346, 0]
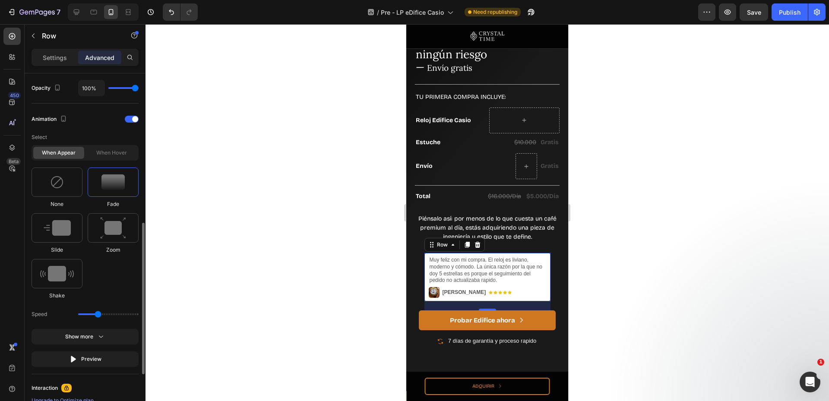
drag, startPoint x: 102, startPoint y: 315, endPoint x: 107, endPoint y: 316, distance: 4.8
click at [117, 316] on div "Speed" at bounding box center [85, 315] width 107 height 16
drag, startPoint x: 98, startPoint y: 313, endPoint x: 124, endPoint y: 314, distance: 25.1
click at [124, 314] on input "range" at bounding box center [108, 315] width 60 height 2
type input "2.5"
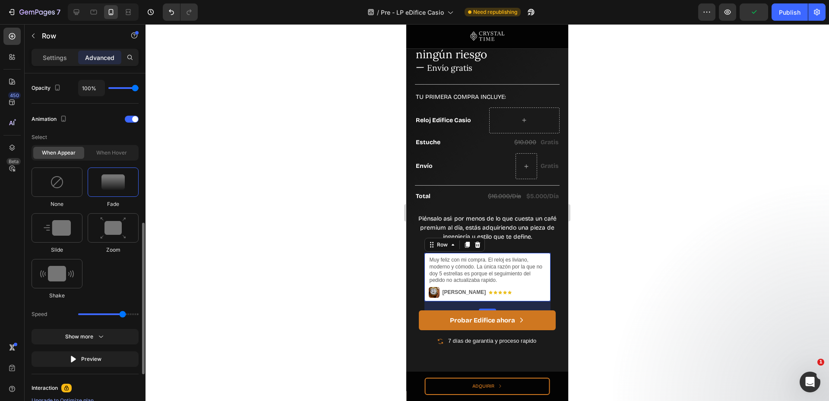
click at [123, 314] on input "range" at bounding box center [108, 315] width 60 height 2
click at [543, 337] on div "7 días de garantía y proceso rapido" at bounding box center [487, 341] width 145 height 10
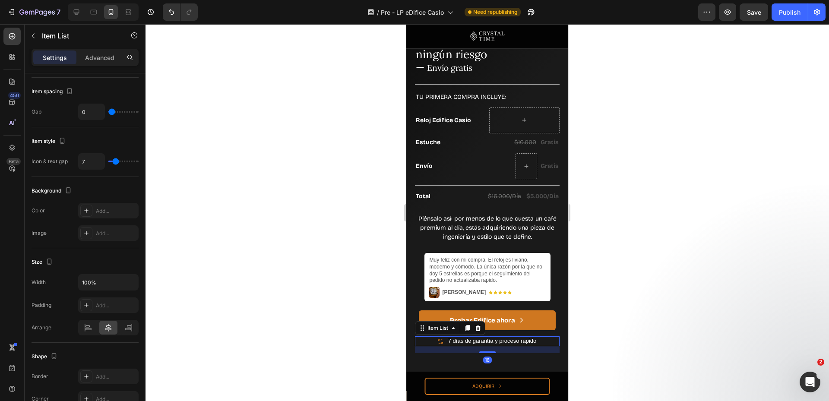
scroll to position [0, 0]
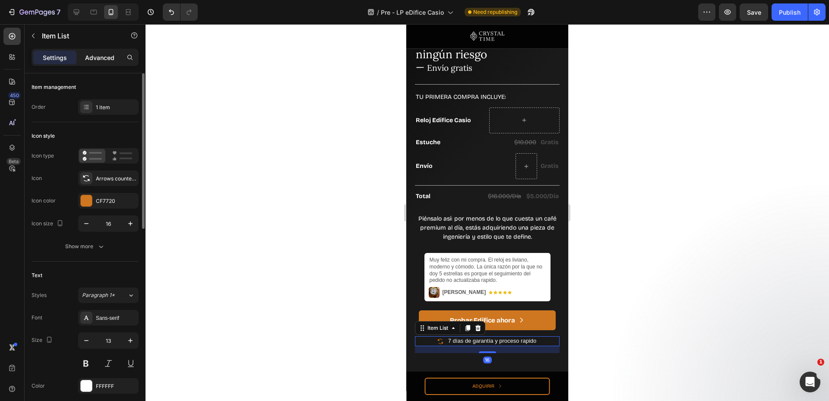
click at [97, 57] on p "Advanced" at bounding box center [99, 57] width 29 height 9
type input "100%"
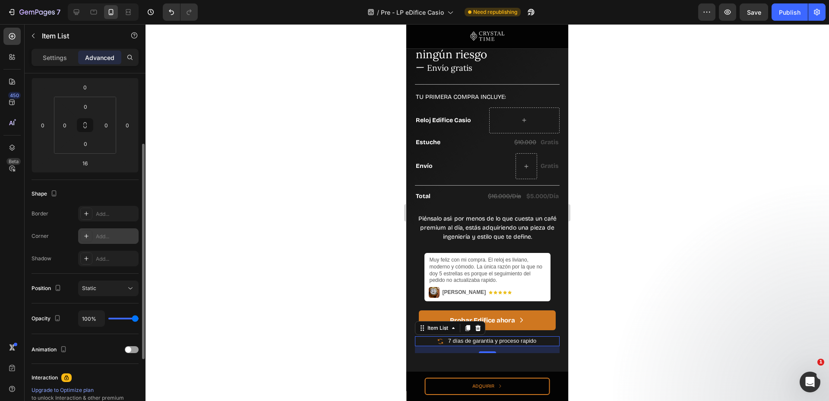
scroll to position [224, 0]
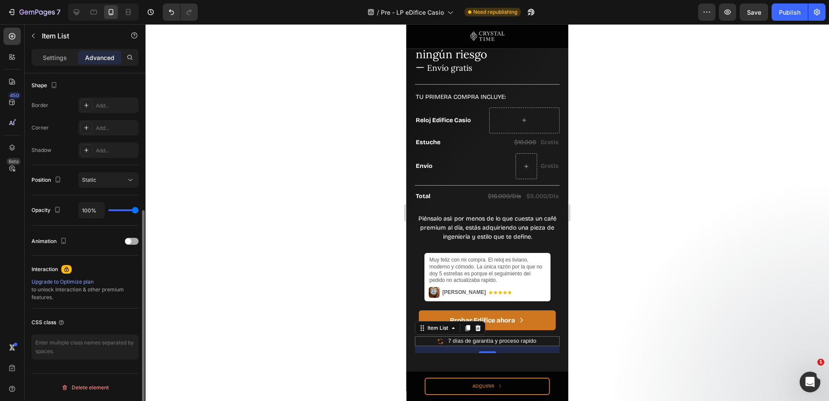
click at [134, 243] on div at bounding box center [132, 241] width 14 height 7
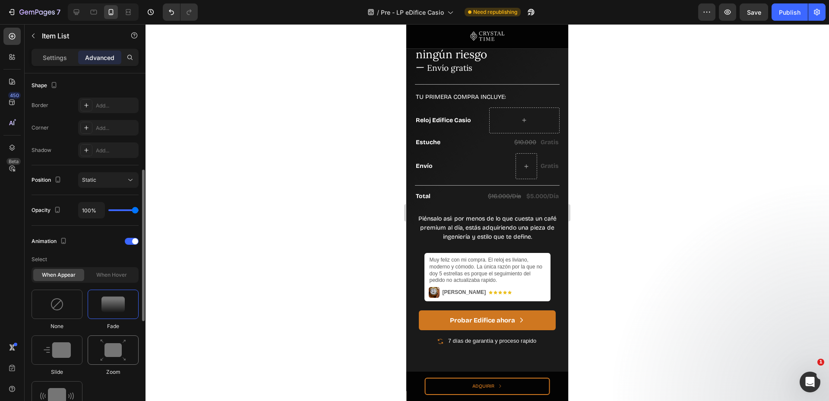
scroll to position [339, 0]
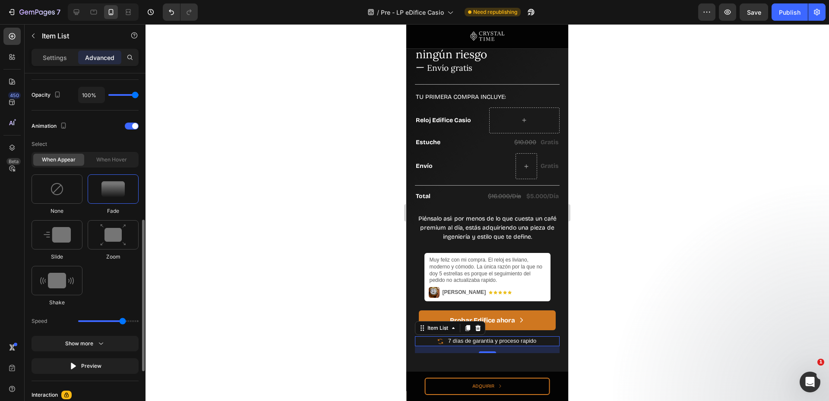
drag, startPoint x: 108, startPoint y: 319, endPoint x: 122, endPoint y: 319, distance: 14.3
type input "2.5"
click at [122, 320] on input "range" at bounding box center [108, 321] width 60 height 2
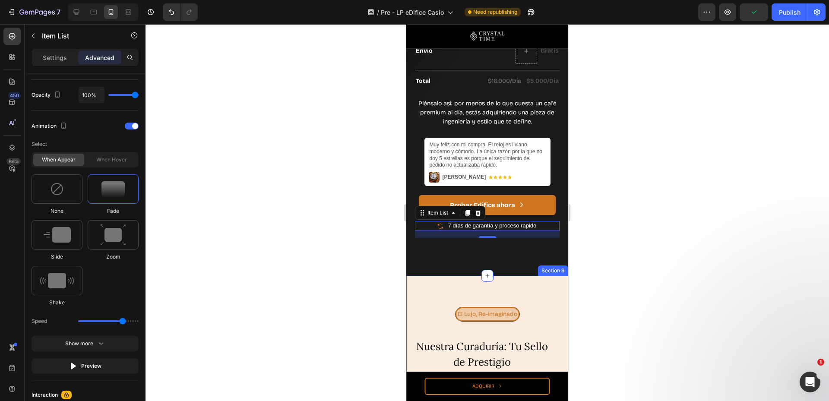
scroll to position [1843, 0]
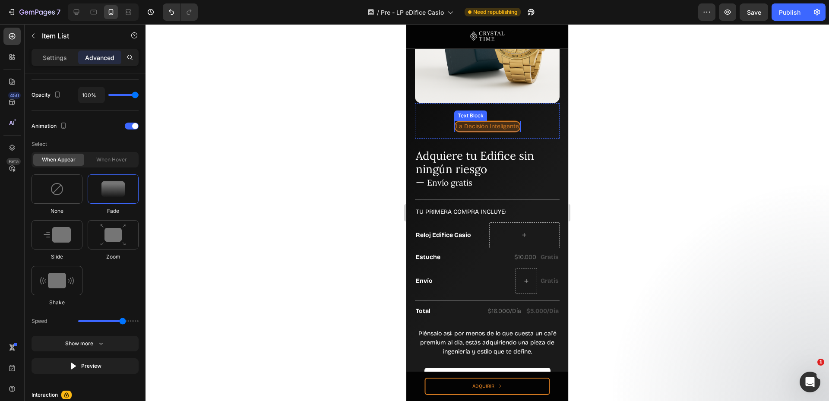
click at [520, 121] on div "La Decisión Inteligente" at bounding box center [487, 126] width 67 height 11
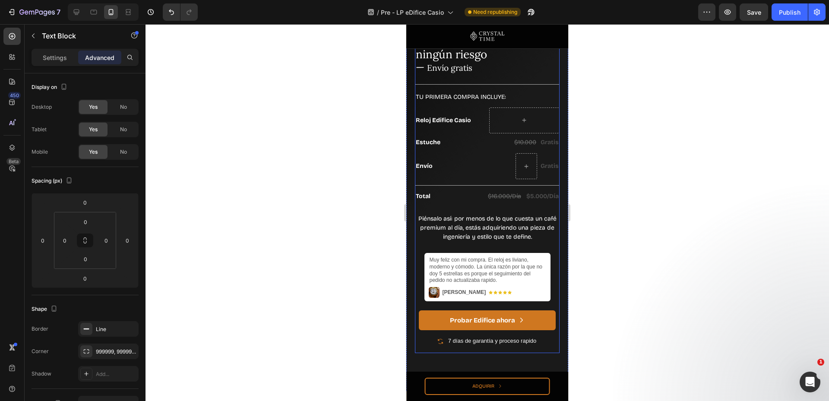
scroll to position [2188, 0]
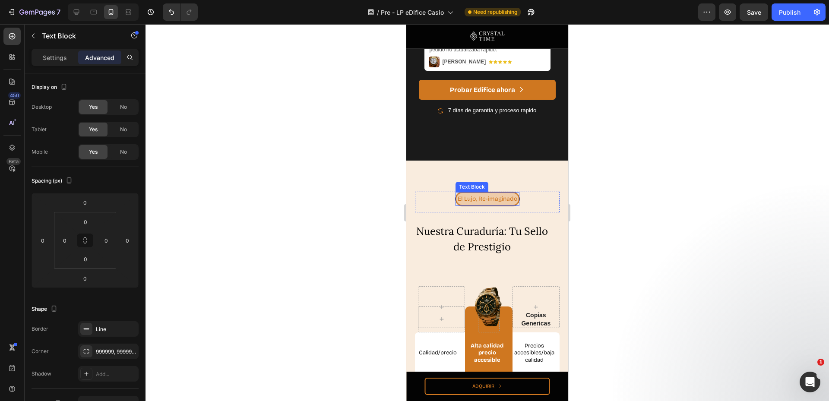
click at [515, 195] on p "El Lujo, Re-imaginado" at bounding box center [488, 199] width 60 height 8
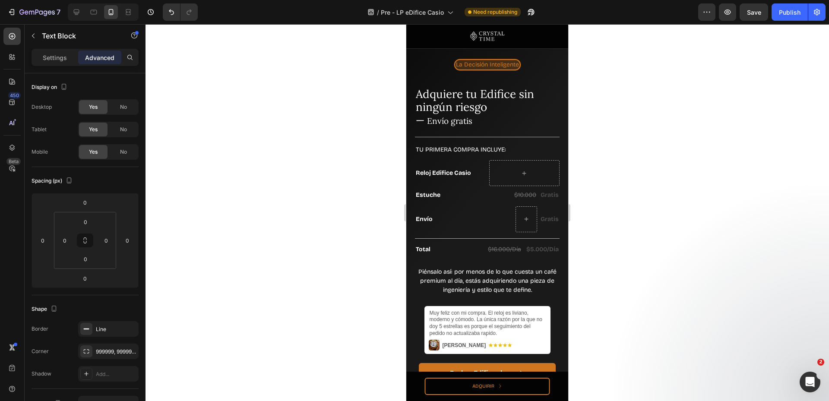
scroll to position [1728, 0]
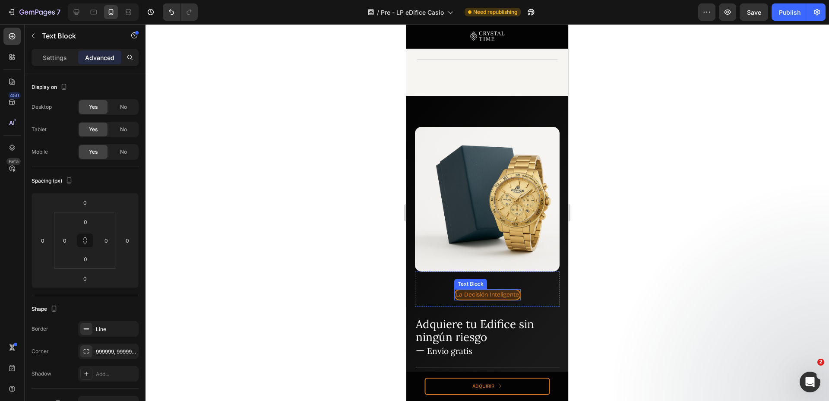
click at [503, 289] on div "La Decisión Inteligente" at bounding box center [487, 294] width 67 height 11
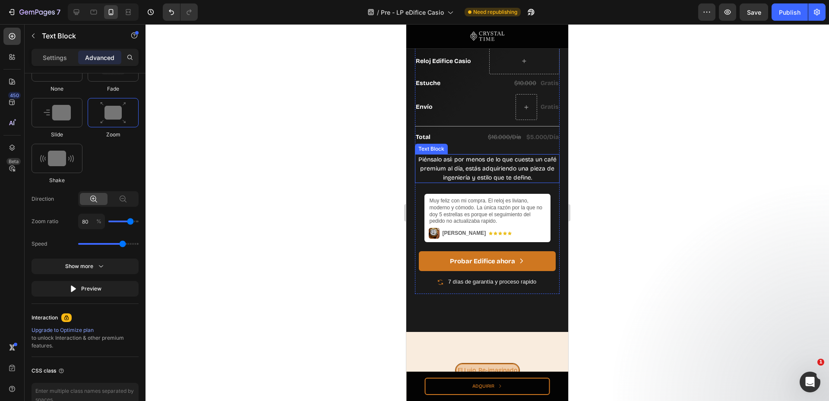
scroll to position [2188, 0]
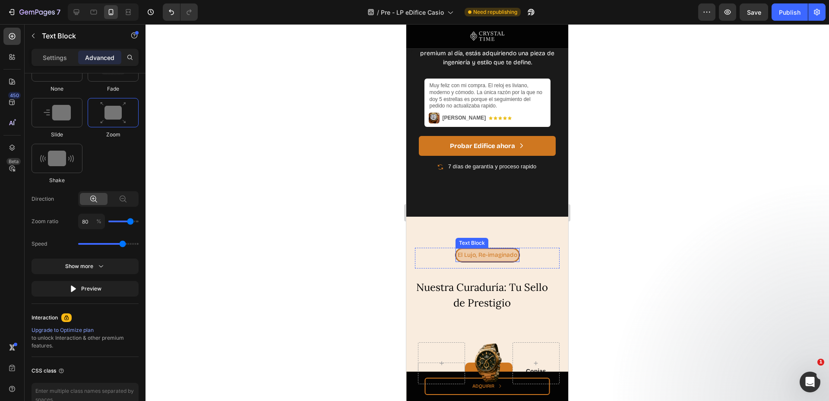
click at [479, 251] on p "El Lujo, Re-imaginado" at bounding box center [488, 255] width 60 height 8
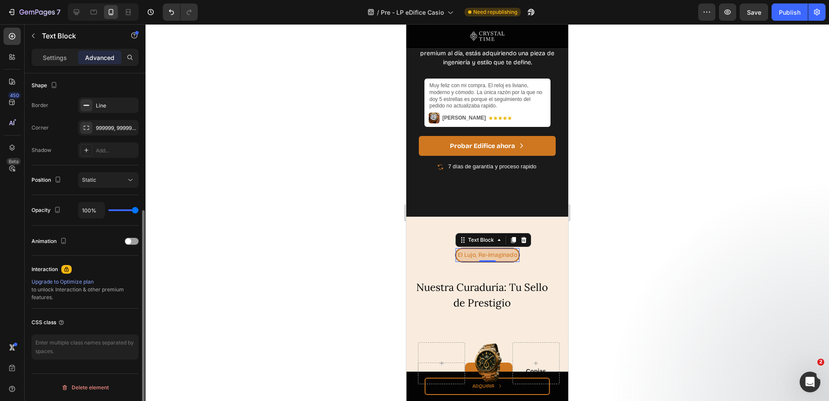
scroll to position [224, 0]
click at [127, 242] on span at bounding box center [128, 241] width 6 height 6
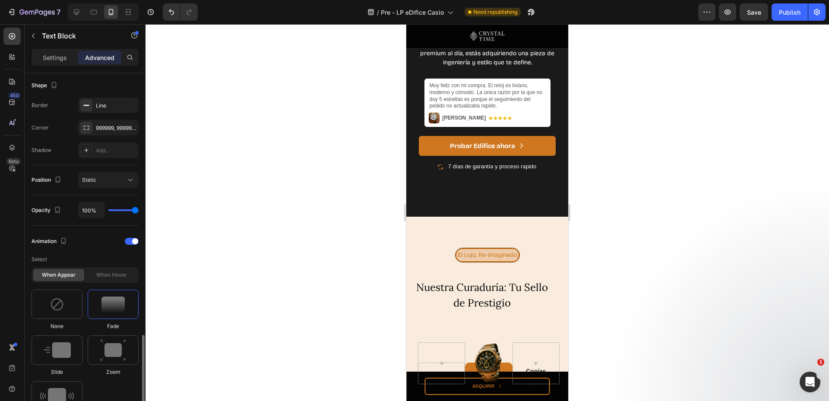
scroll to position [339, 0]
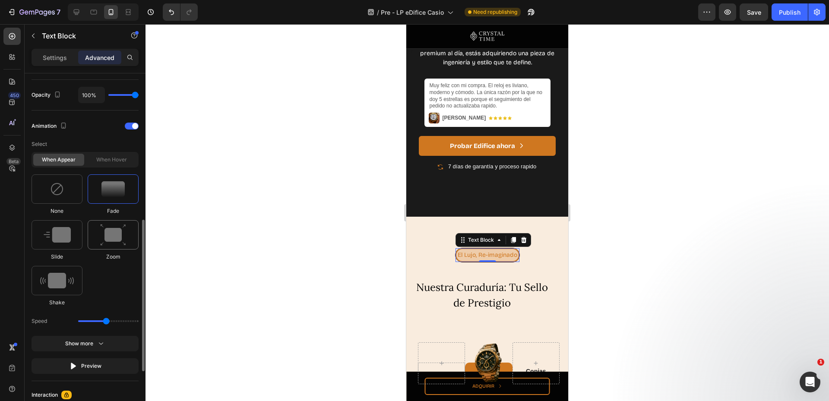
click at [106, 235] on img at bounding box center [113, 235] width 26 height 22
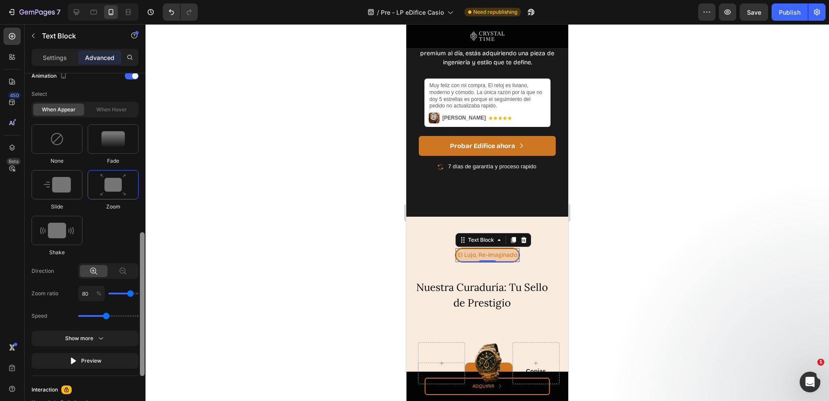
scroll to position [385, 0]
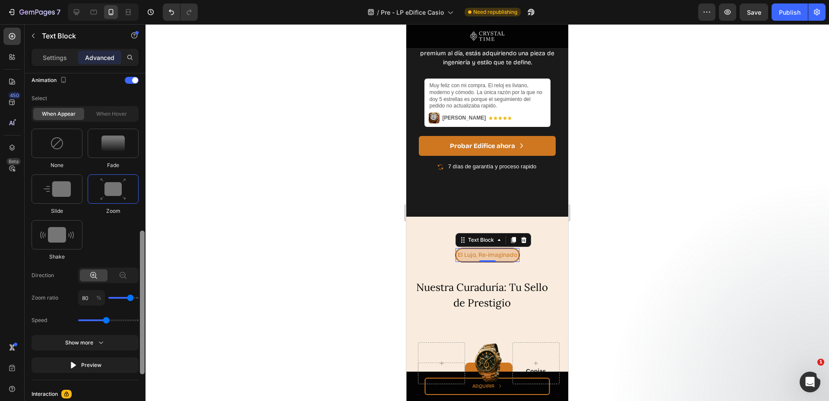
drag, startPoint x: 143, startPoint y: 278, endPoint x: 143, endPoint y: 250, distance: 28.1
click at [143, 250] on div at bounding box center [142, 303] width 5 height 144
drag, startPoint x: 108, startPoint y: 319, endPoint x: 121, endPoint y: 319, distance: 12.5
type input "2.5"
click at [121, 320] on input "range" at bounding box center [108, 321] width 60 height 2
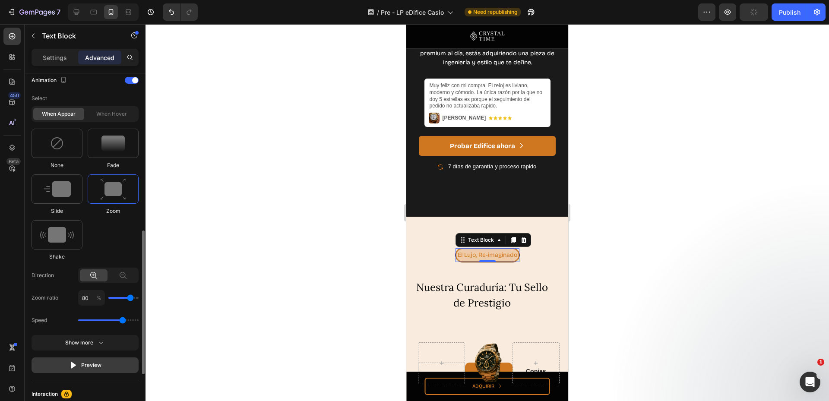
click at [121, 366] on button "Preview" at bounding box center [85, 366] width 107 height 16
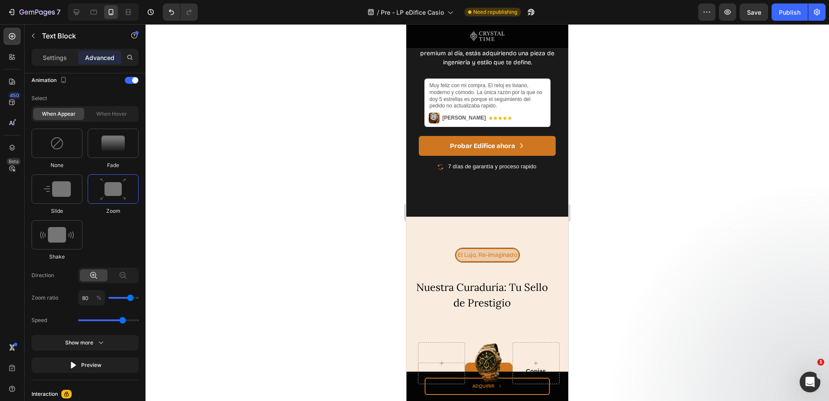
scroll to position [1958, 0]
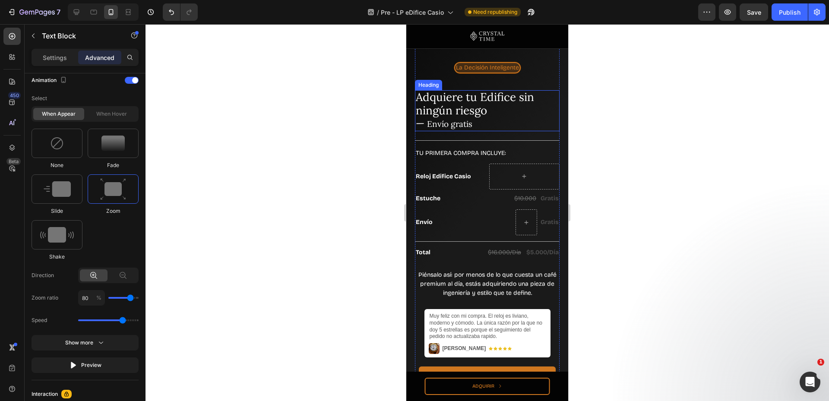
click at [454, 108] on span "Adquiere tu Edifice sin ningún riesgo" at bounding box center [475, 104] width 118 height 28
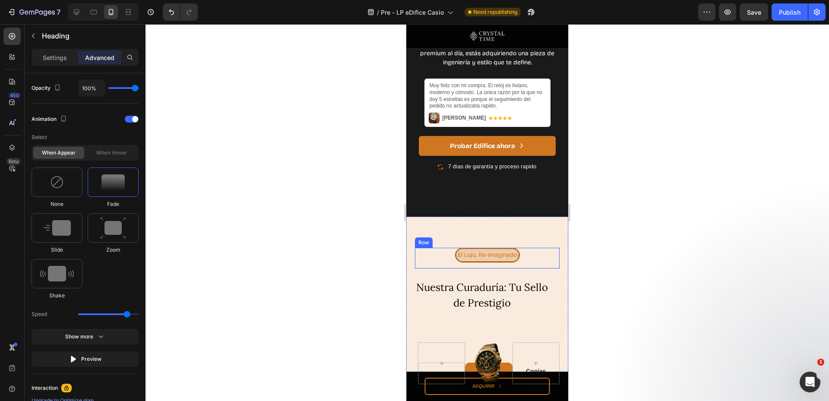
scroll to position [2303, 0]
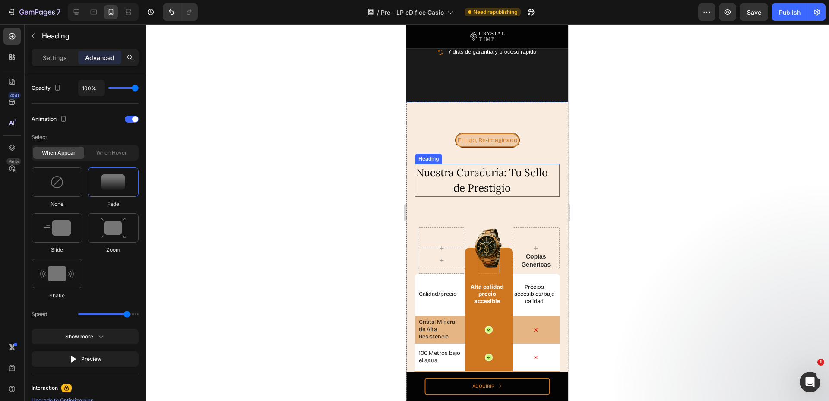
click at [490, 164] on h2 "Nuestra Curaduría: Tu Sello de Prestigio" at bounding box center [482, 180] width 134 height 33
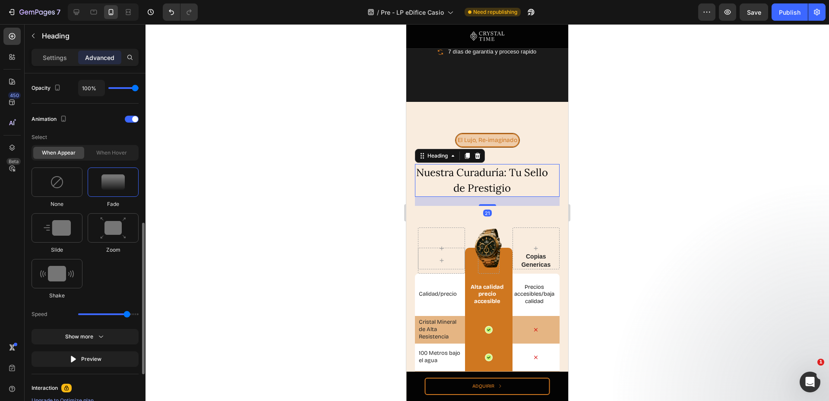
drag, startPoint x: 120, startPoint y: 315, endPoint x: 126, endPoint y: 314, distance: 6.1
type input "2.7"
click at [126, 314] on input "range" at bounding box center [108, 315] width 60 height 2
click at [484, 238] on img at bounding box center [489, 248] width 30 height 41
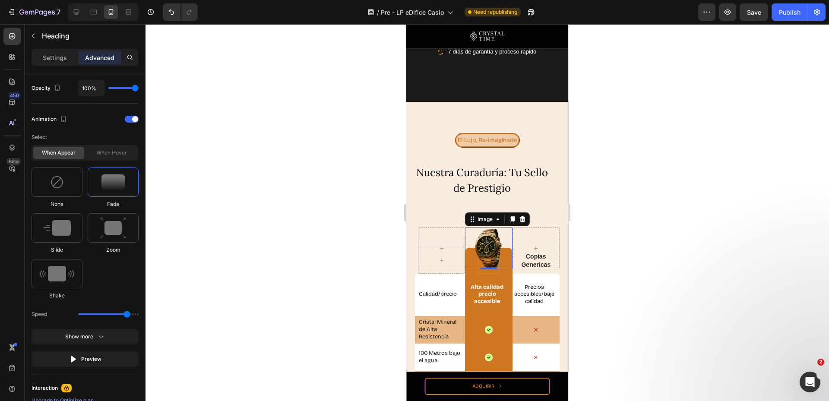
scroll to position [0, 0]
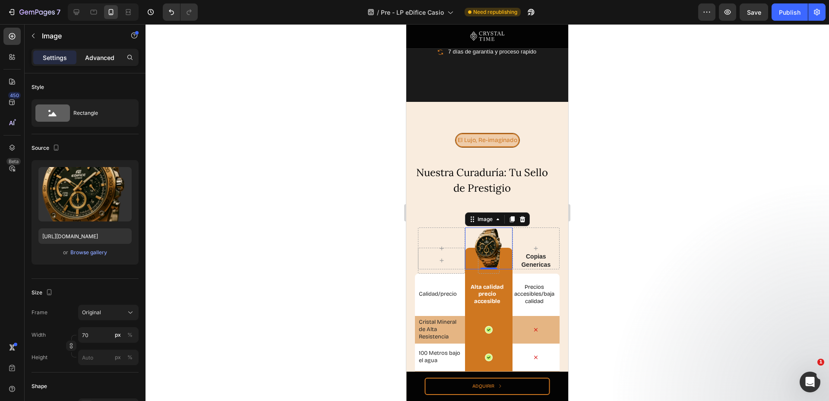
click at [107, 59] on p "Advanced" at bounding box center [99, 57] width 29 height 9
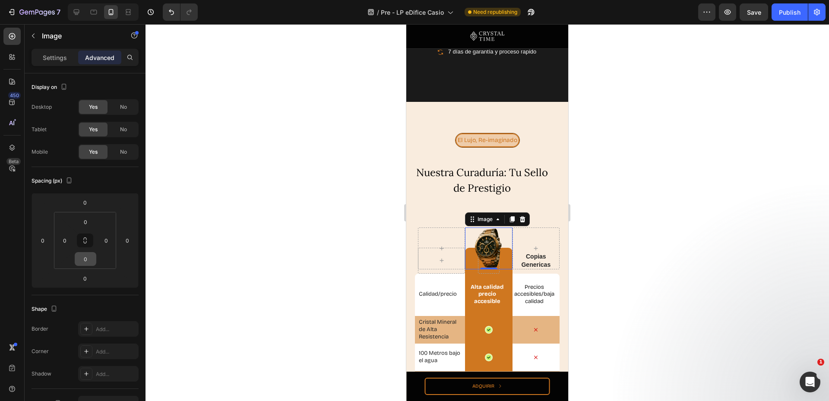
scroll to position [224, 0]
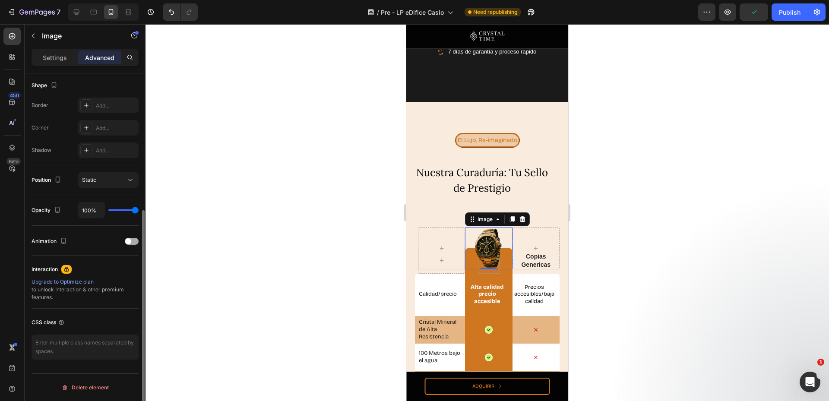
click at [126, 242] on span at bounding box center [128, 241] width 6 height 6
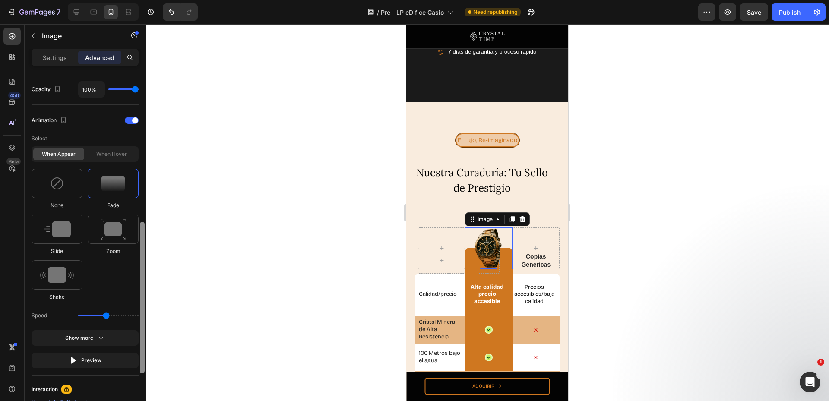
scroll to position [342, 0]
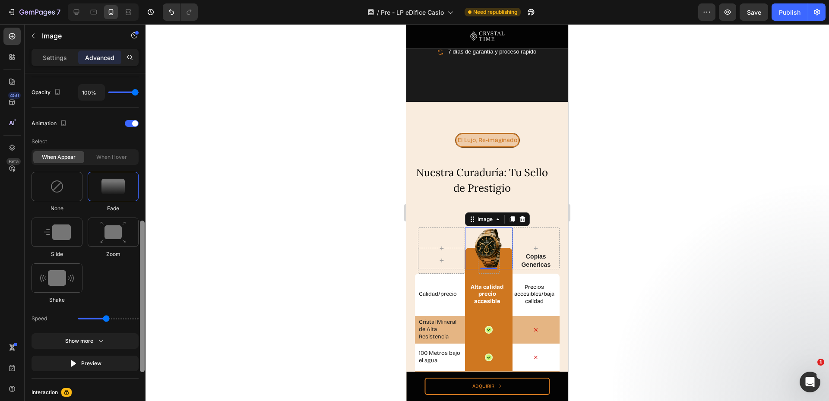
drag, startPoint x: 144, startPoint y: 235, endPoint x: 143, endPoint y: 286, distance: 51.0
click at [143, 286] on div at bounding box center [142, 297] width 5 height 152
drag, startPoint x: 108, startPoint y: 318, endPoint x: 127, endPoint y: 317, distance: 19.0
type input "2.7"
click at [127, 318] on input "range" at bounding box center [108, 319] width 60 height 2
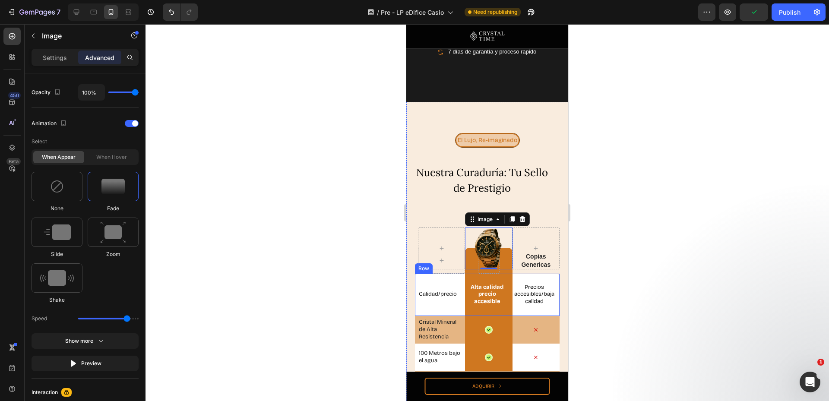
click at [436, 298] on div "Calidad/precio Text Block" at bounding box center [441, 295] width 47 height 43
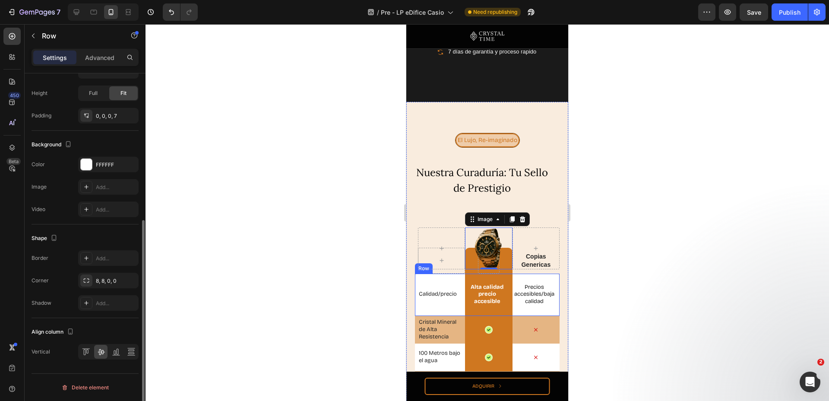
scroll to position [0, 0]
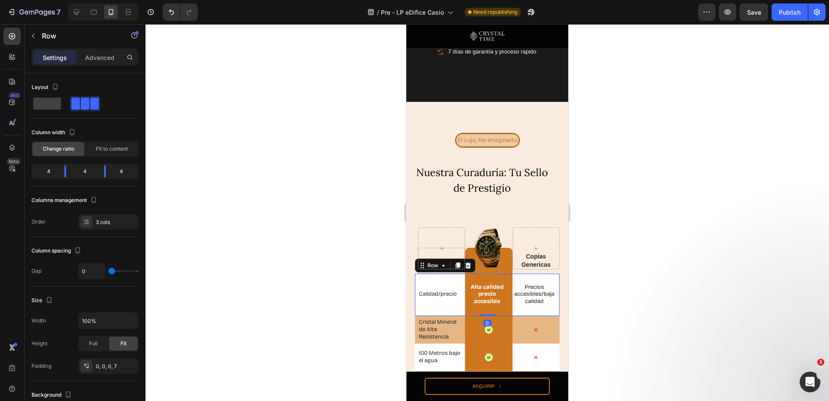
click at [103, 50] on div "Settings Advanced" at bounding box center [85, 57] width 107 height 17
click at [99, 65] on div "Settings Advanced" at bounding box center [85, 57] width 107 height 17
drag, startPoint x: 100, startPoint y: 61, endPoint x: 97, endPoint y: 71, distance: 10.9
click at [101, 60] on p "Advanced" at bounding box center [99, 57] width 29 height 9
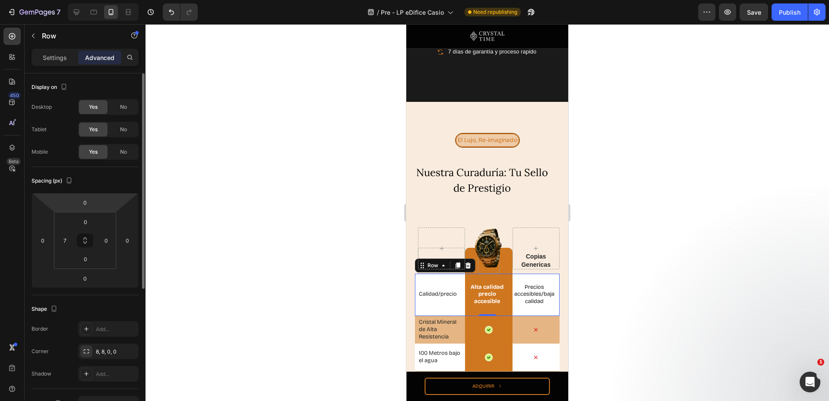
scroll to position [224, 0]
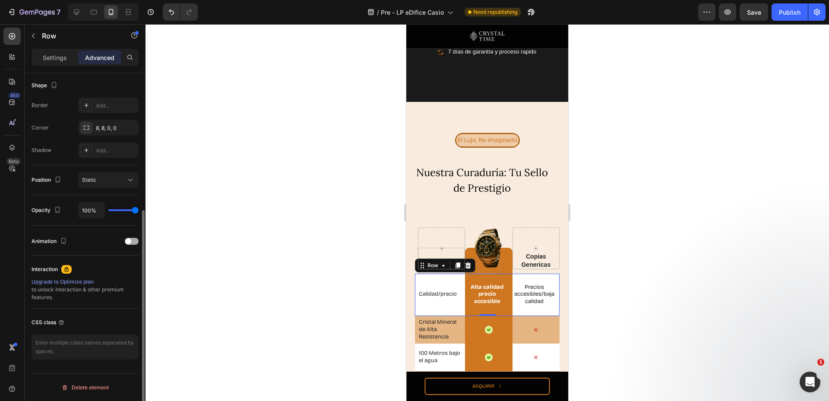
click at [129, 238] on div "Animation" at bounding box center [85, 242] width 107 height 14
click at [135, 240] on div at bounding box center [132, 241] width 14 height 7
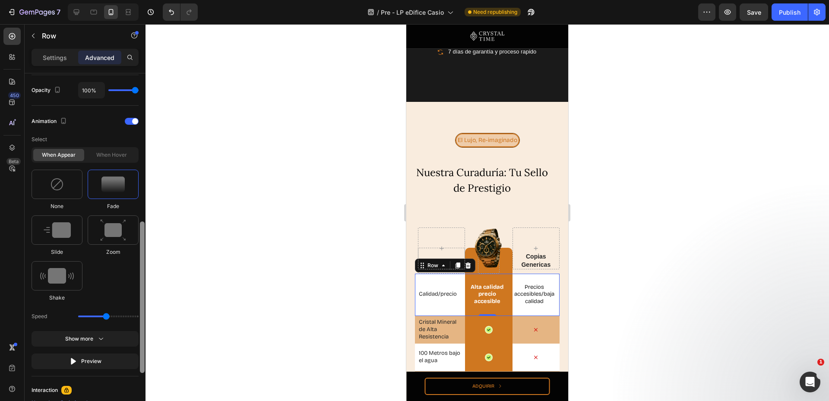
drag, startPoint x: 143, startPoint y: 238, endPoint x: 139, endPoint y: 290, distance: 52.4
click at [139, 290] on div at bounding box center [142, 249] width 6 height 352
drag, startPoint x: 114, startPoint y: 317, endPoint x: 126, endPoint y: 318, distance: 11.7
type input "2.7"
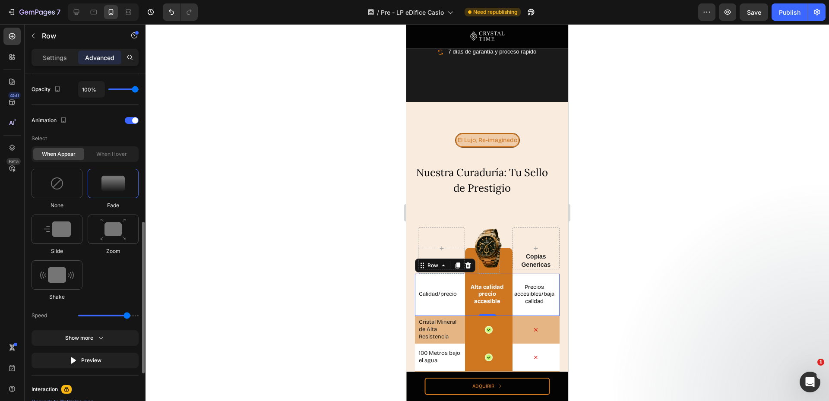
click at [126, 317] on input "range" at bounding box center [108, 316] width 60 height 2
click at [92, 368] on button "Preview" at bounding box center [85, 361] width 107 height 16
click at [92, 366] on button "Preview" at bounding box center [85, 361] width 107 height 16
click at [435, 336] on div "Cristal Mineral de Alta Resistencia Text Block" at bounding box center [441, 330] width 47 height 28
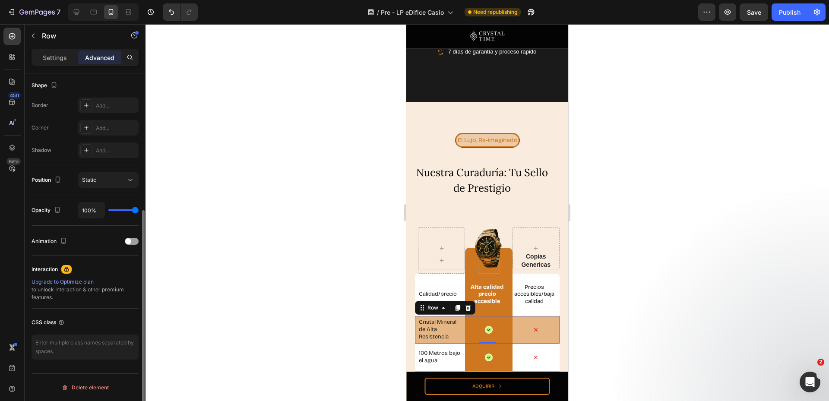
scroll to position [224, 0]
click at [133, 236] on div "Animation" at bounding box center [85, 242] width 107 height 14
click at [133, 238] on div at bounding box center [132, 241] width 14 height 7
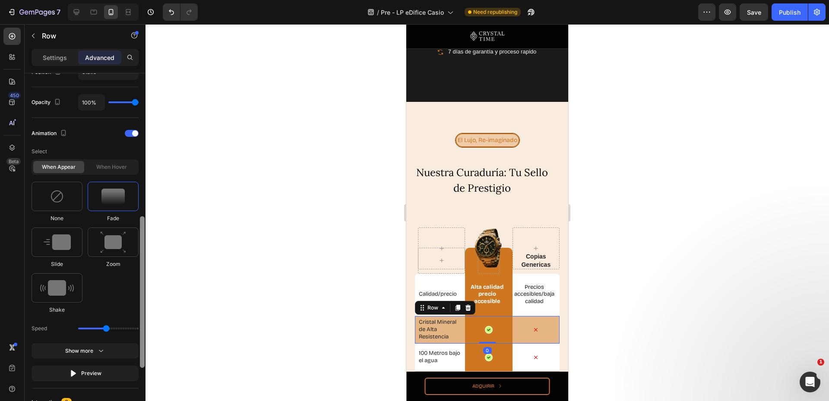
scroll to position [342, 0]
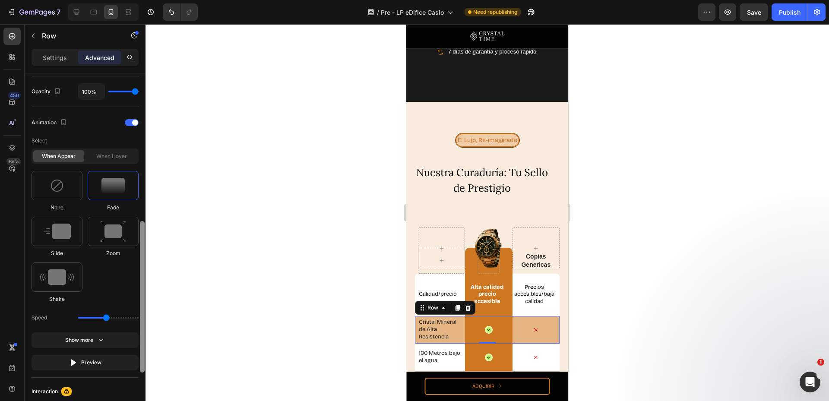
drag, startPoint x: 144, startPoint y: 243, endPoint x: 147, endPoint y: 295, distance: 51.5
click at [147, 0] on div "7 Version history / Pre - LP eDifice Casio Need republishing Preview Save Publi…" at bounding box center [414, 0] width 829 height 0
drag, startPoint x: 106, startPoint y: 317, endPoint x: 124, endPoint y: 319, distance: 18.6
type input "2.5"
click at [124, 319] on input "range" at bounding box center [108, 318] width 60 height 2
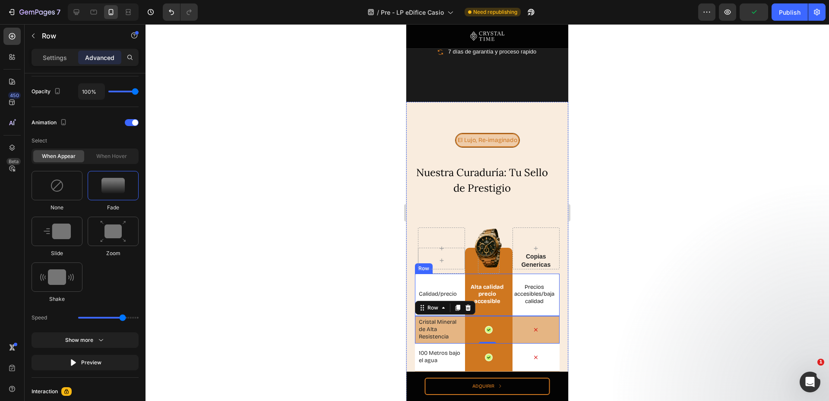
click at [428, 274] on div "Calidad/precio Text Block" at bounding box center [441, 295] width 47 height 43
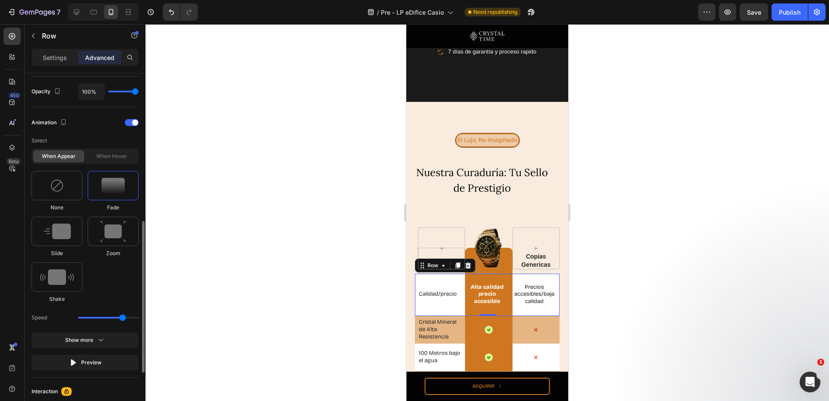
drag, startPoint x: 127, startPoint y: 314, endPoint x: 122, endPoint y: 314, distance: 5.2
type input "2.5"
click at [122, 317] on input "range" at bounding box center [108, 318] width 60 height 2
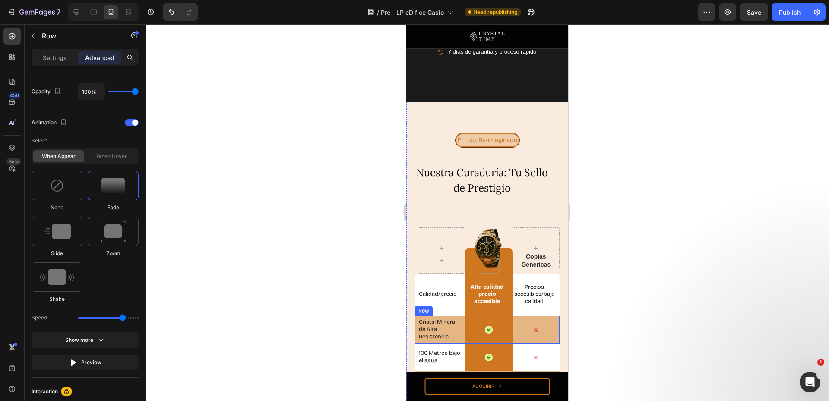
click at [417, 317] on div "Cristal Mineral de Alta Resistencia Text Block Icon Row Icon Row" at bounding box center [487, 330] width 145 height 28
click at [416, 344] on div "100 Metros bajo el agua Text Block Icon Row Icon Row" at bounding box center [487, 358] width 145 height 28
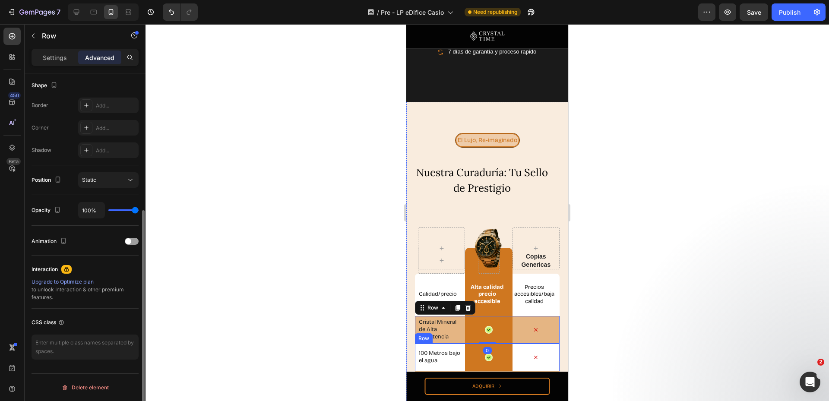
scroll to position [224, 0]
click at [130, 246] on div "Animation" at bounding box center [85, 242] width 107 height 14
click at [133, 241] on div at bounding box center [132, 241] width 14 height 7
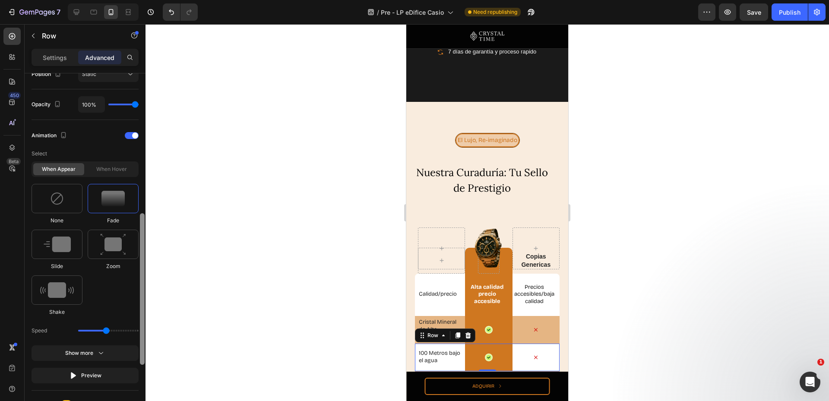
scroll to position [341, 0]
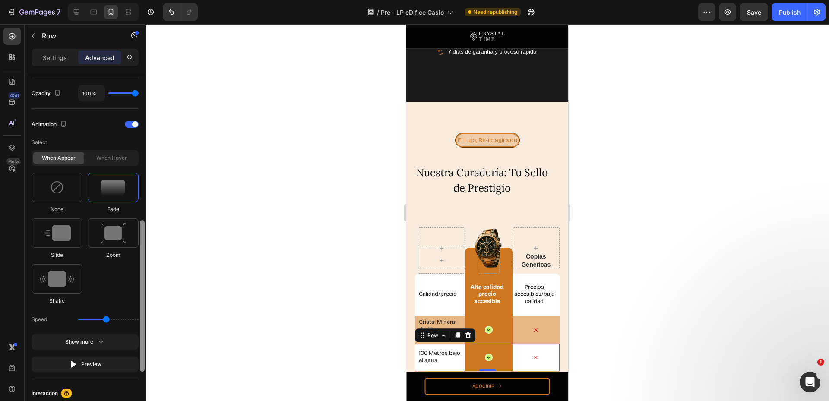
drag, startPoint x: 142, startPoint y: 241, endPoint x: 138, endPoint y: 292, distance: 50.7
click at [138, 292] on div "Display on Desktop Yes No Tablet Yes No Mobile Yes No Spacing (px) 0 0 0 0 0 7 …" at bounding box center [85, 249] width 121 height 352
drag, startPoint x: 107, startPoint y: 317, endPoint x: 124, endPoint y: 317, distance: 17.3
type input "2.5"
click at [124, 319] on input "range" at bounding box center [108, 320] width 60 height 2
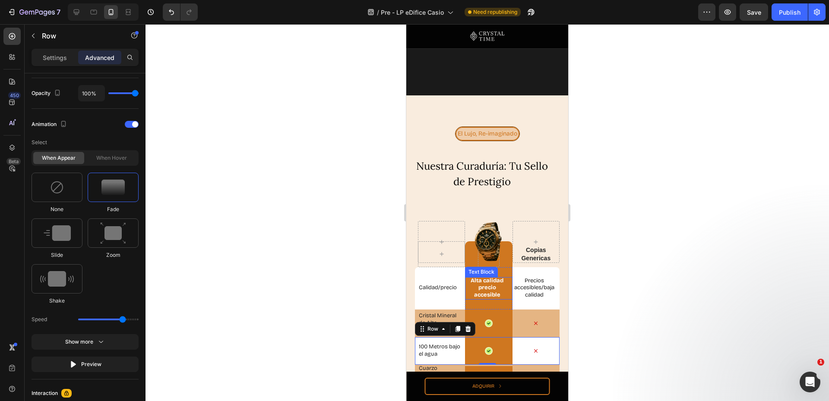
scroll to position [2419, 0]
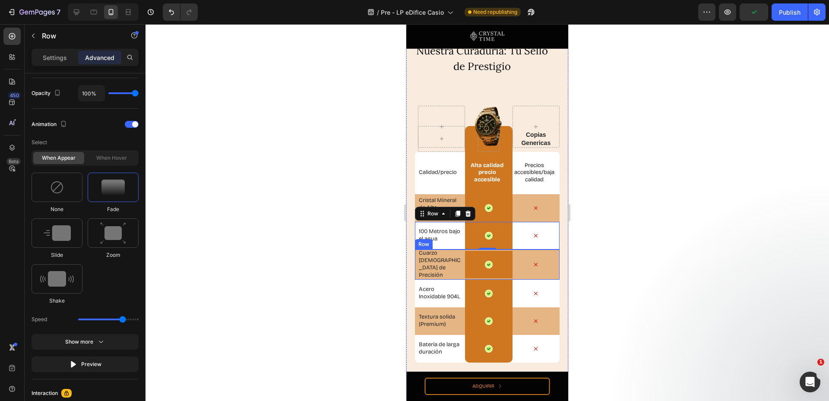
click at [417, 269] on div "Cuarzo Japonés de Precisión Text Block Icon Row Icon Row" at bounding box center [487, 265] width 145 height 30
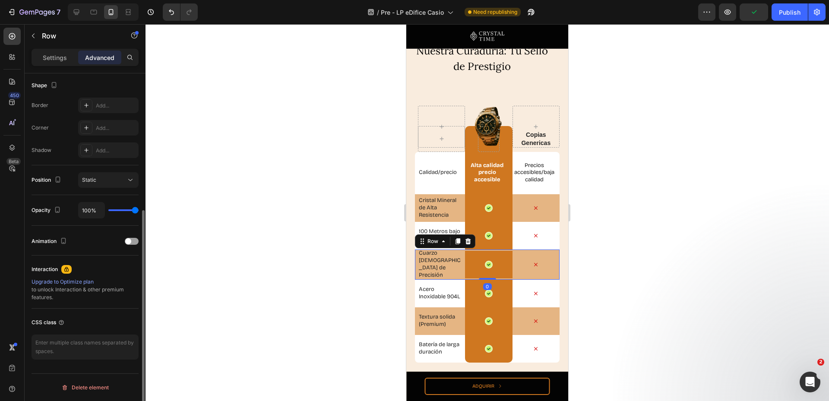
scroll to position [224, 0]
click at [132, 238] on div at bounding box center [132, 241] width 14 height 7
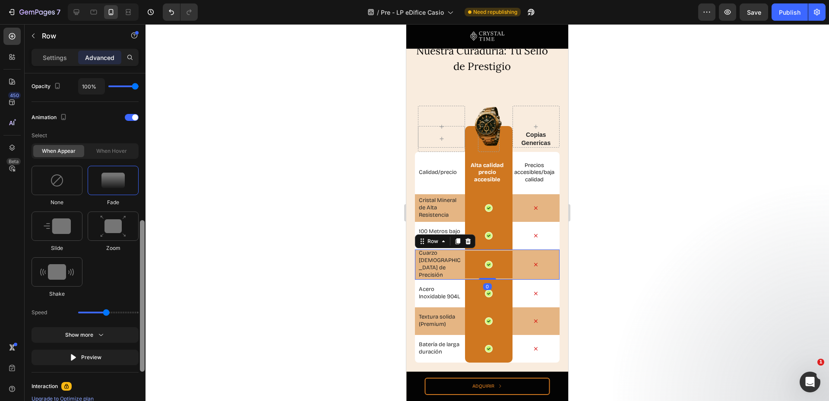
scroll to position [341, 0]
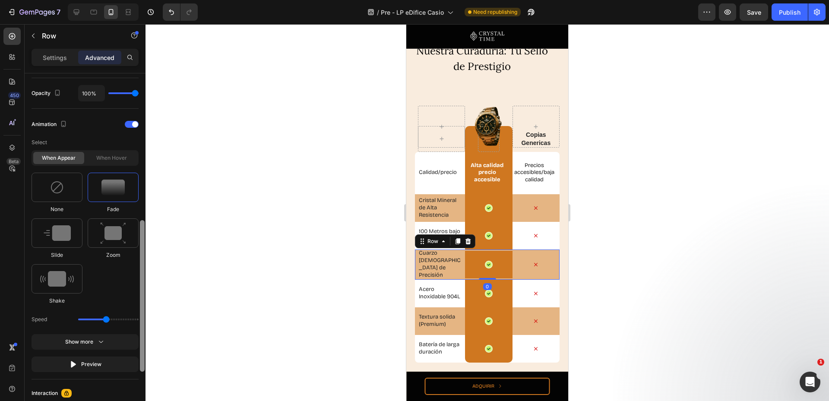
drag, startPoint x: 144, startPoint y: 234, endPoint x: 145, endPoint y: 281, distance: 47.5
click at [145, 281] on div at bounding box center [142, 249] width 6 height 352
click at [107, 321] on div "Speed" at bounding box center [85, 320] width 107 height 16
drag, startPoint x: 107, startPoint y: 321, endPoint x: 122, endPoint y: 321, distance: 15.5
type input "2.5"
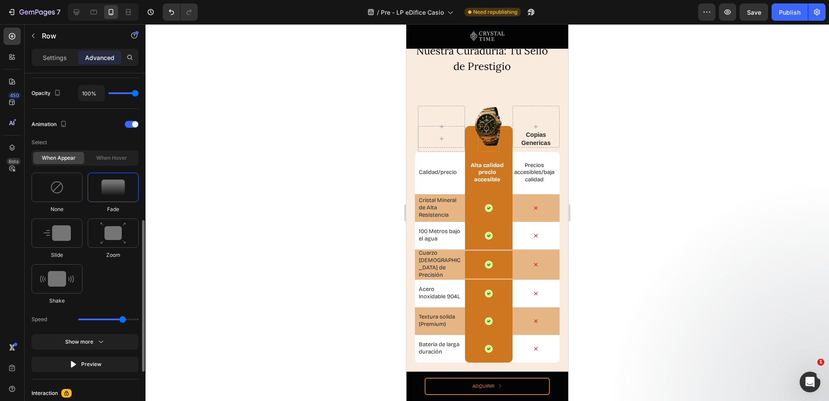
click at [122, 320] on input "range" at bounding box center [108, 320] width 60 height 2
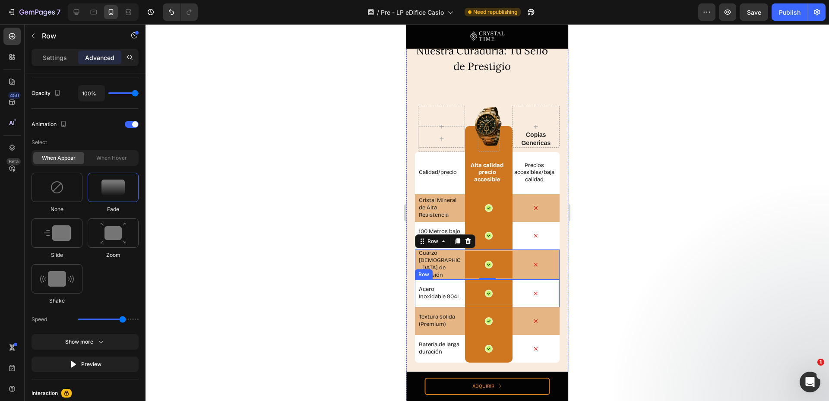
click at [457, 303] on div "Acero Inoxidable 904L Text Block" at bounding box center [441, 294] width 47 height 28
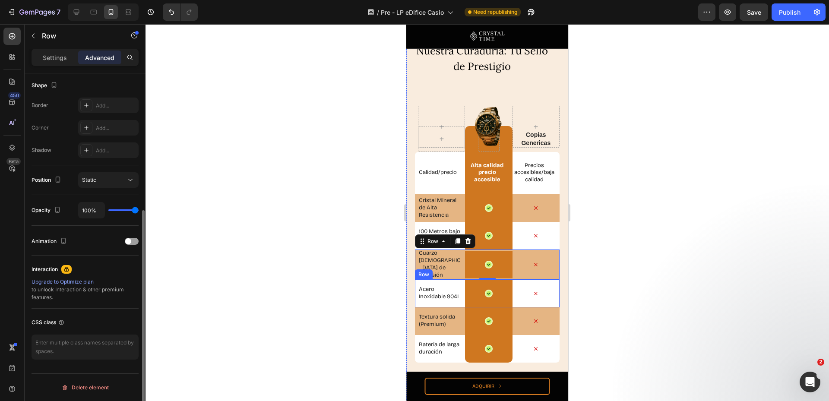
scroll to position [224, 0]
click at [136, 241] on div at bounding box center [132, 241] width 14 height 7
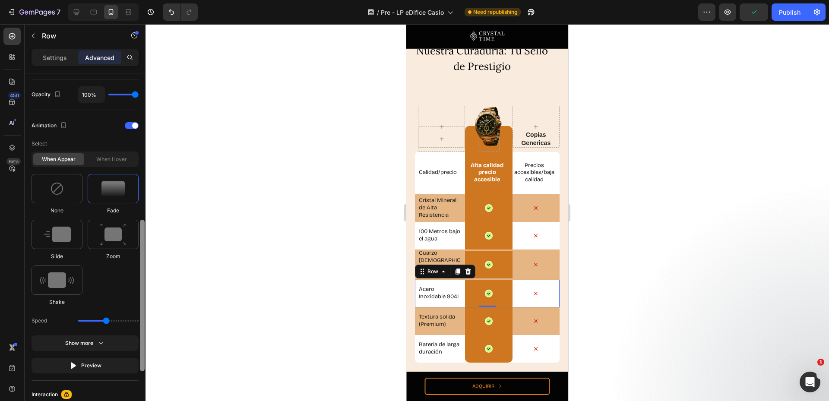
scroll to position [342, 0]
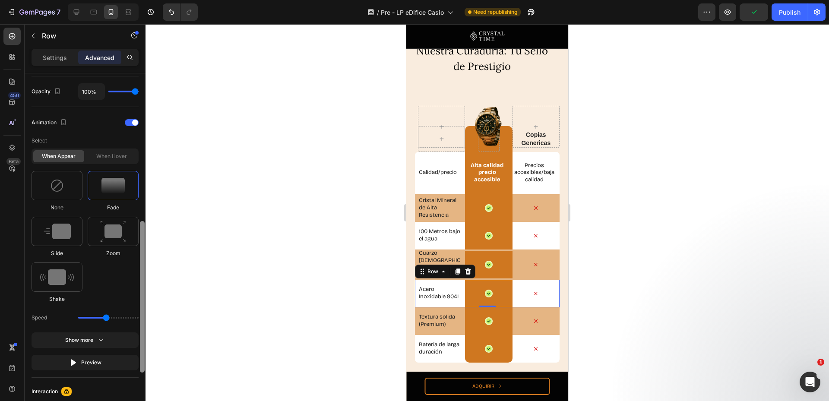
drag, startPoint x: 143, startPoint y: 235, endPoint x: 145, endPoint y: 286, distance: 51.5
click at [145, 286] on div at bounding box center [142, 249] width 6 height 352
drag, startPoint x: 108, startPoint y: 316, endPoint x: 122, endPoint y: 316, distance: 14.3
type input "2.5"
click at [122, 317] on input "range" at bounding box center [108, 318] width 60 height 2
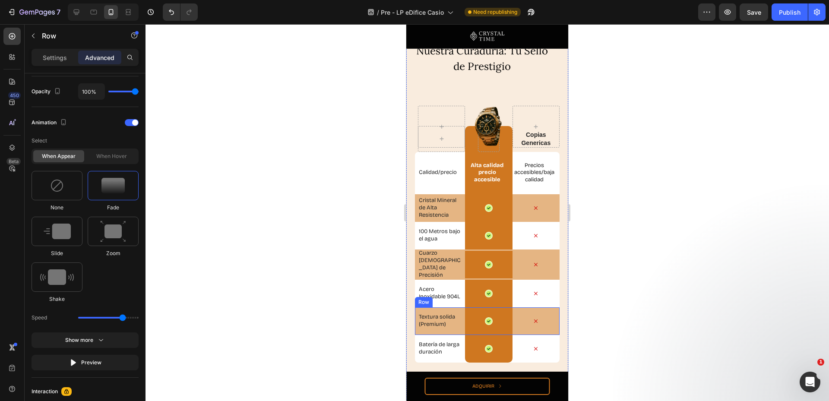
click at [452, 328] on div "Textura solida (Premium) Text Block" at bounding box center [441, 322] width 47 height 28
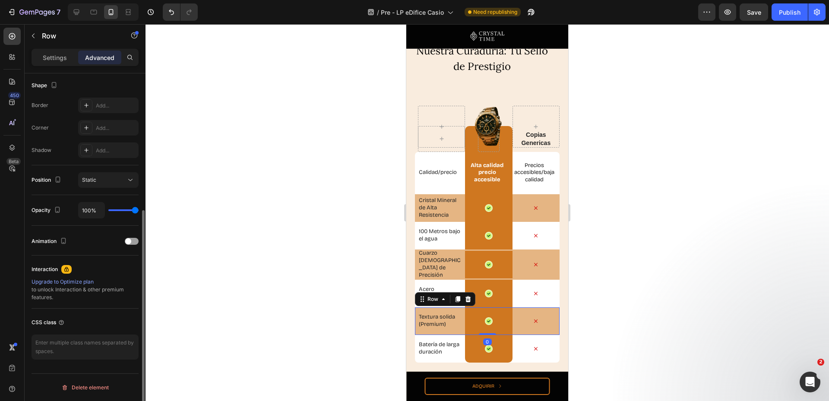
scroll to position [224, 0]
click at [130, 239] on span at bounding box center [128, 241] width 6 height 6
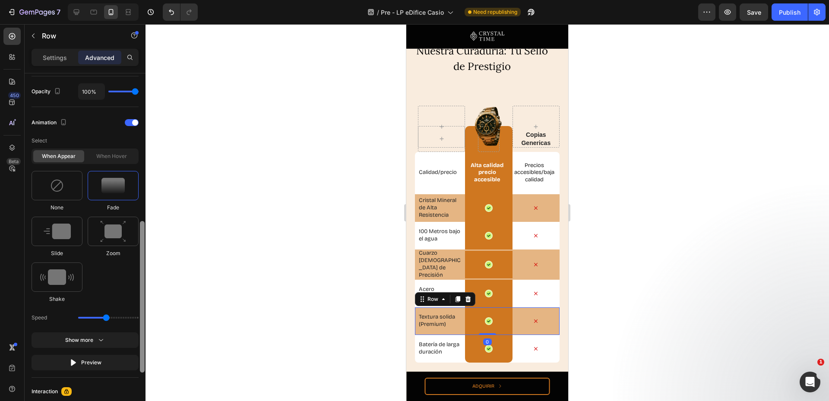
scroll to position [342, 0]
drag, startPoint x: 144, startPoint y: 229, endPoint x: 136, endPoint y: 281, distance: 51.9
click at [136, 281] on div "Display on Desktop Yes No Tablet Yes No Mobile Yes No Spacing (px) 0 0 0 0 0 7 …" at bounding box center [85, 249] width 121 height 352
drag, startPoint x: 108, startPoint y: 316, endPoint x: 121, endPoint y: 317, distance: 13.4
type input "2.5"
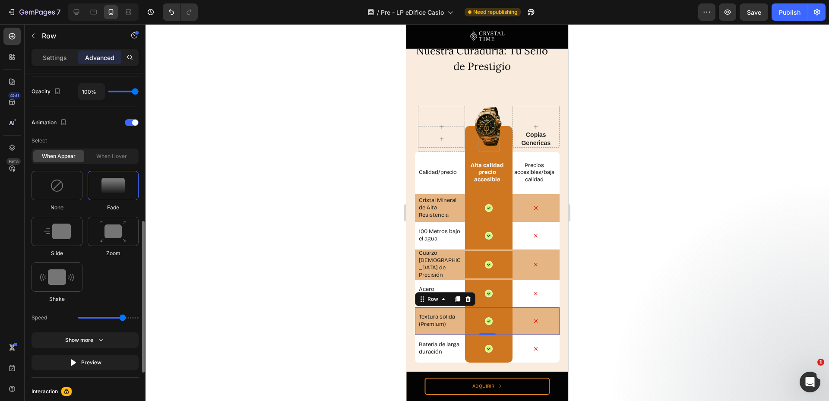
click at [121, 317] on input "range" at bounding box center [108, 318] width 60 height 2
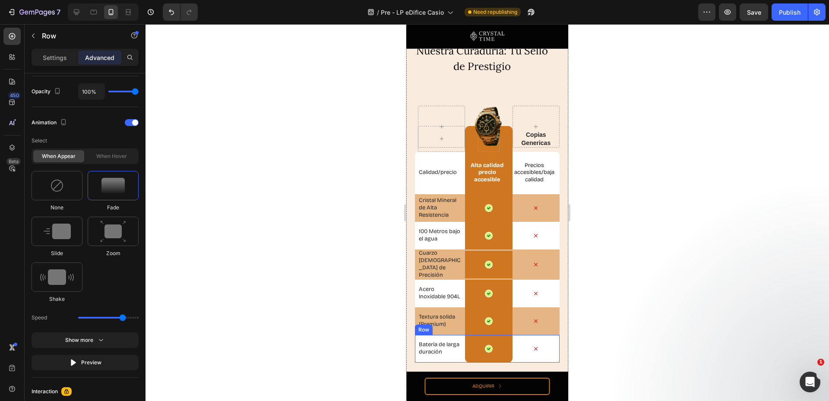
click at [457, 355] on div "Batería de larga duración Text Block" at bounding box center [441, 349] width 47 height 28
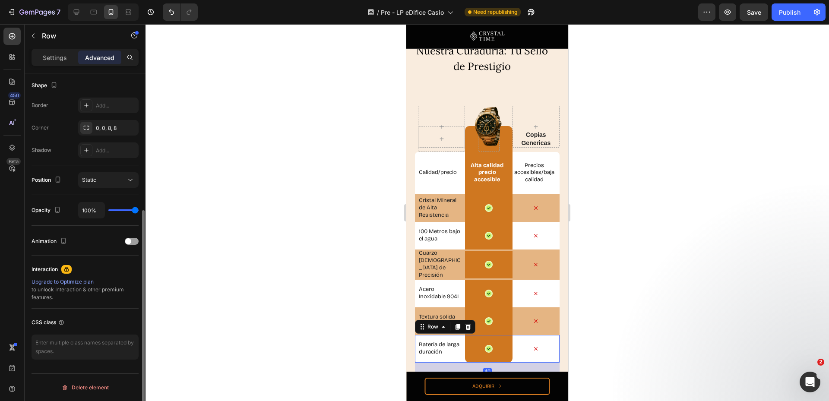
scroll to position [224, 0]
click at [105, 57] on p "Advanced" at bounding box center [99, 57] width 29 height 9
drag, startPoint x: 127, startPoint y: 241, endPoint x: 127, endPoint y: 250, distance: 9.5
click at [127, 240] on span at bounding box center [128, 241] width 6 height 6
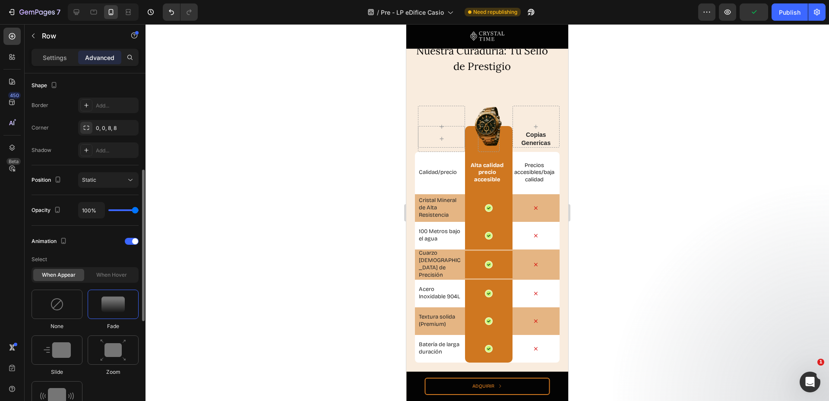
scroll to position [339, 0]
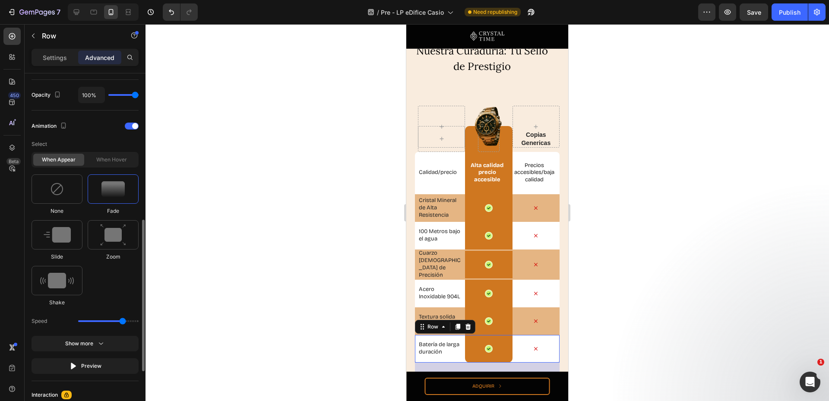
drag, startPoint x: 108, startPoint y: 320, endPoint x: 121, endPoint y: 320, distance: 13.8
type input "2.5"
click at [121, 320] on input "range" at bounding box center [108, 321] width 60 height 2
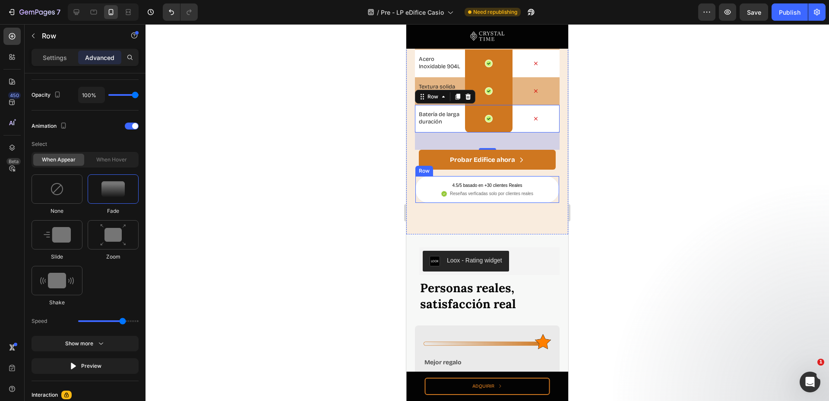
click at [541, 192] on div "4.5/5 basado en +30 clientes Reales Text Block Icon Reseñas verficadas solo por…" at bounding box center [487, 190] width 145 height 28
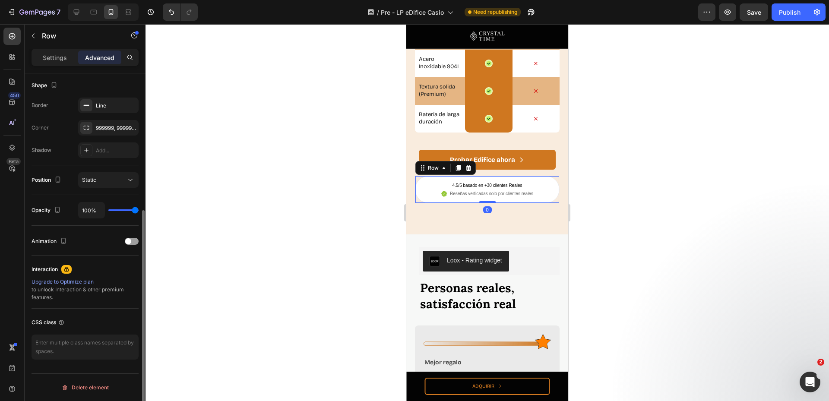
scroll to position [224, 0]
click at [130, 247] on div "Animation" at bounding box center [85, 242] width 107 height 14
click at [132, 243] on div at bounding box center [132, 241] width 14 height 7
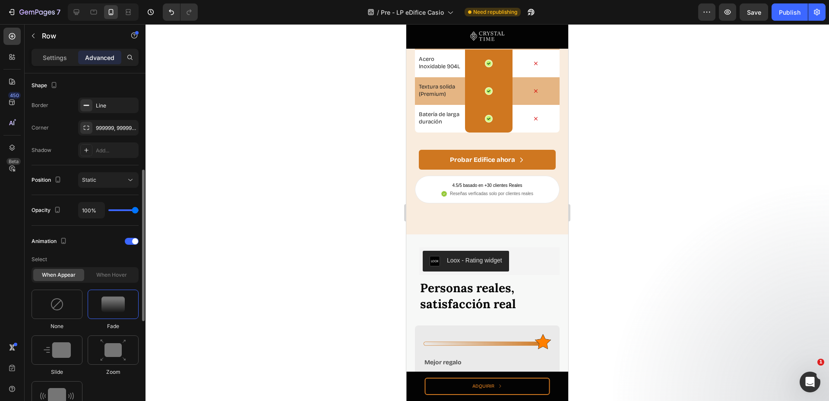
scroll to position [339, 0]
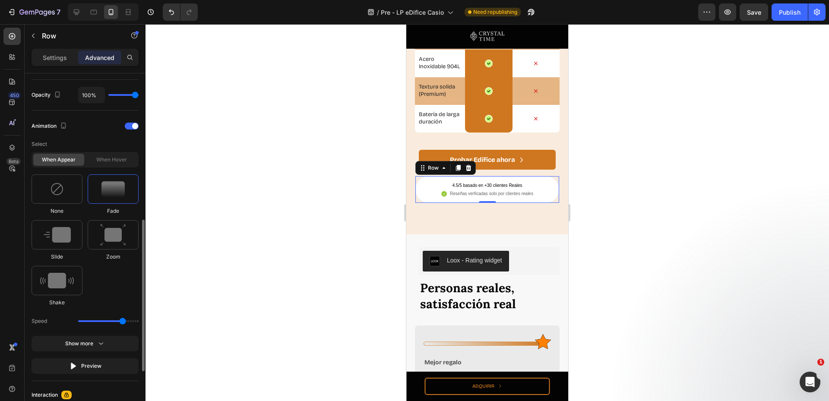
type input "2.5"
click at [124, 320] on input "range" at bounding box center [108, 321] width 60 height 2
drag, startPoint x: 124, startPoint y: 319, endPoint x: 243, endPoint y: 334, distance: 119.7
click at [241, 332] on div at bounding box center [488, 212] width 684 height 377
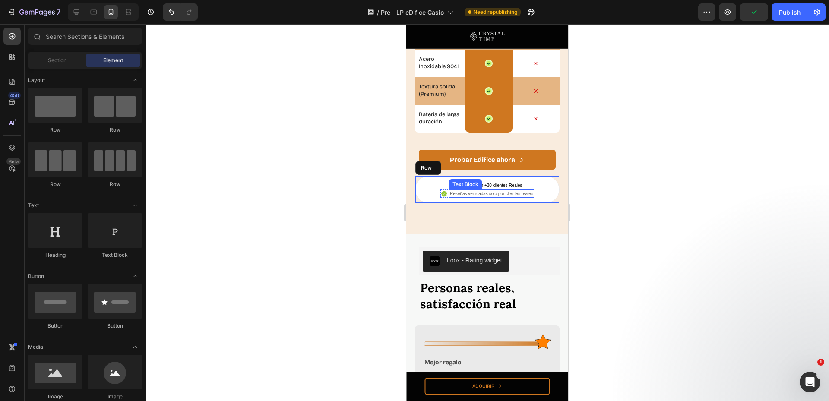
click at [519, 190] on div "Reseñas verficadas solo por clientes reales" at bounding box center [491, 194] width 85 height 8
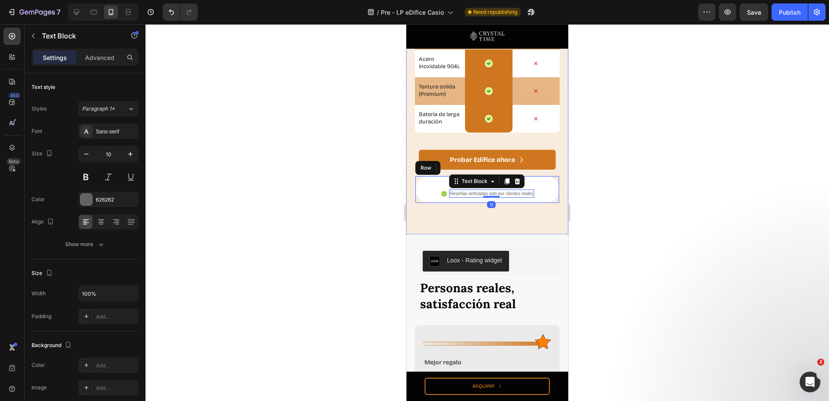
click at [544, 184] on div "4.5/5 basado en +30 clientes Reales Text Block Icon Reseñas verficadas solo por…" at bounding box center [487, 190] width 145 height 28
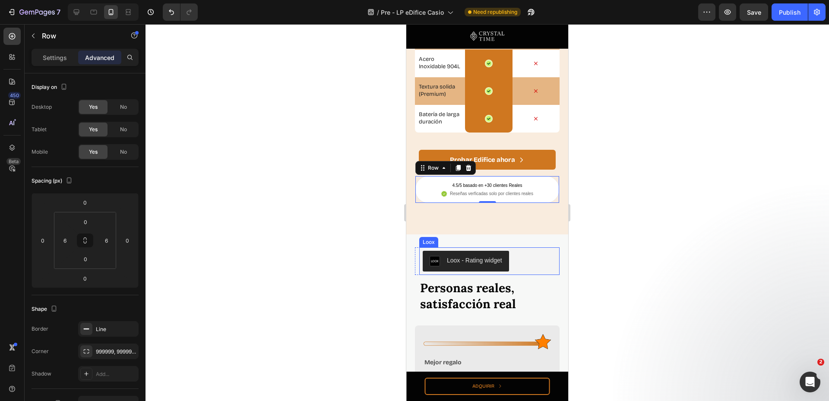
click at [546, 254] on div "Loox - Rating widget" at bounding box center [489, 261] width 133 height 21
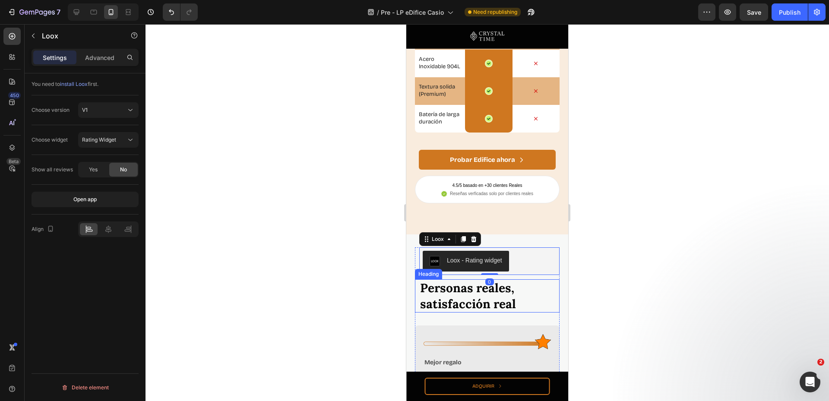
click at [532, 291] on h2 "Personas reales, satisfacción real" at bounding box center [487, 295] width 136 height 33
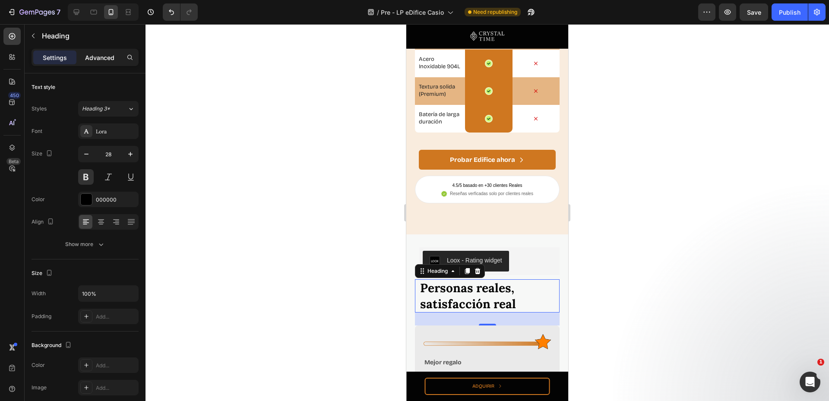
click at [89, 58] on p "Advanced" at bounding box center [99, 57] width 29 height 9
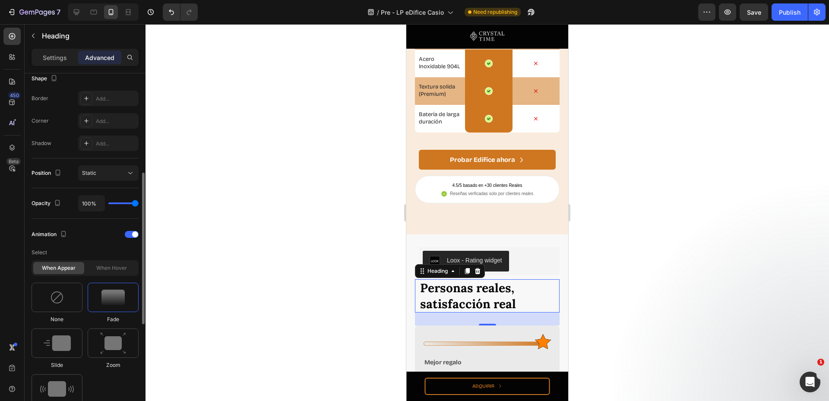
scroll to position [346, 0]
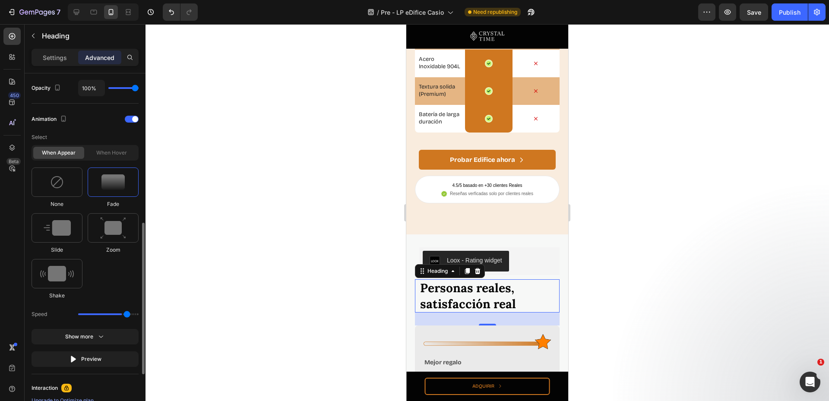
drag, startPoint x: 119, startPoint y: 312, endPoint x: 127, endPoint y: 317, distance: 8.7
click at [127, 315] on input "range" at bounding box center [108, 315] width 60 height 2
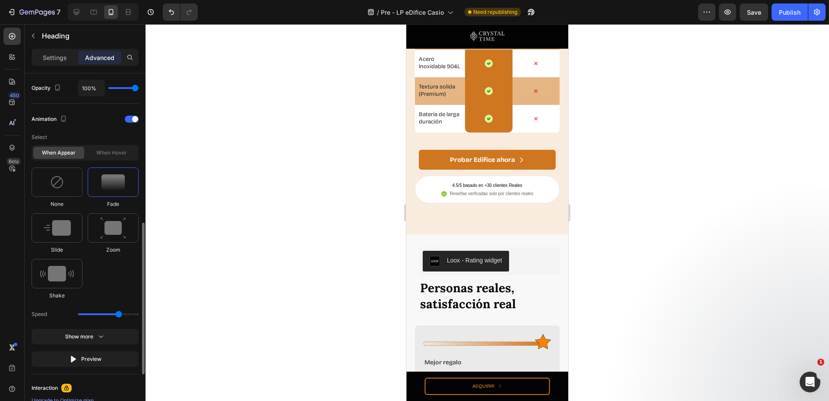
drag, startPoint x: 125, startPoint y: 313, endPoint x: 120, endPoint y: 312, distance: 5.6
type input "2.3"
click at [120, 314] on input "range" at bounding box center [108, 315] width 60 height 2
click at [319, 286] on div at bounding box center [488, 212] width 684 height 377
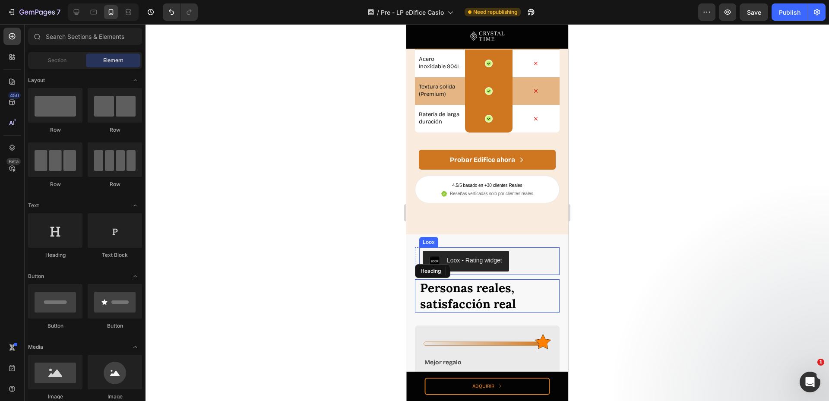
scroll to position [2764, 0]
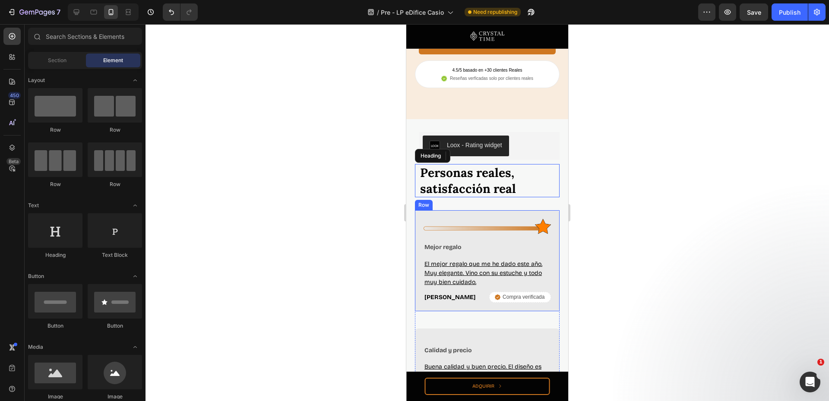
click at [417, 222] on div "Image Mejor regalo Text Block El mejor regalo que me he dado este año. Muy eleg…" at bounding box center [487, 260] width 145 height 101
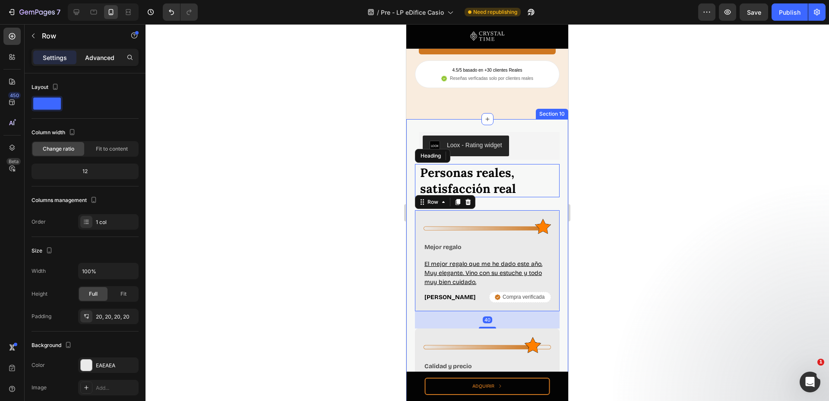
click at [91, 64] on div "Advanced" at bounding box center [99, 58] width 43 height 14
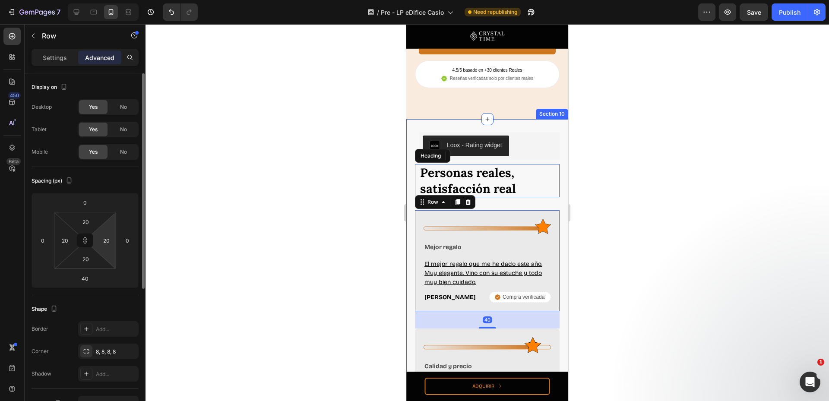
scroll to position [115, 0]
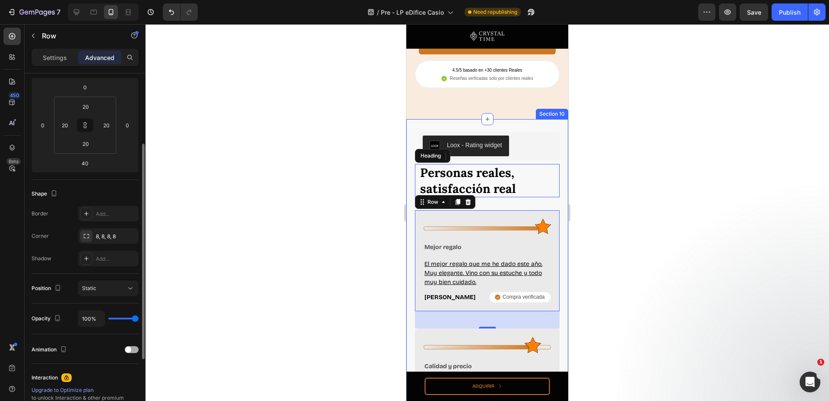
click at [130, 348] on span at bounding box center [128, 350] width 6 height 6
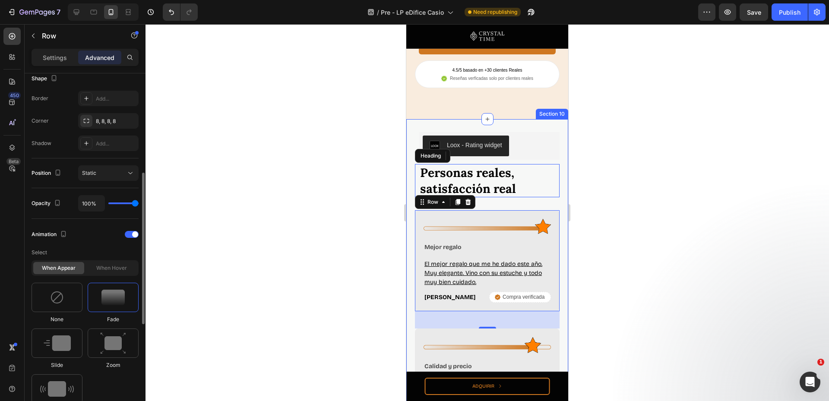
scroll to position [346, 0]
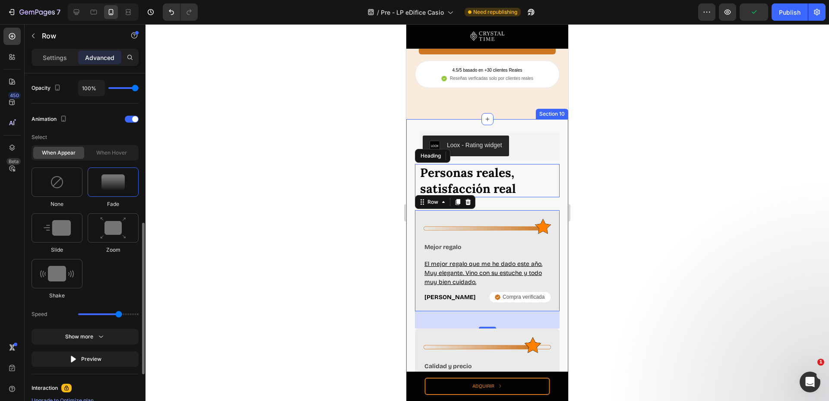
drag, startPoint x: 107, startPoint y: 314, endPoint x: 120, endPoint y: 315, distance: 13.0
click at [120, 315] on input "range" at bounding box center [108, 315] width 60 height 2
drag, startPoint x: 120, startPoint y: 312, endPoint x: 128, endPoint y: 313, distance: 7.8
type input "2.7"
click at [128, 314] on input "range" at bounding box center [108, 315] width 60 height 2
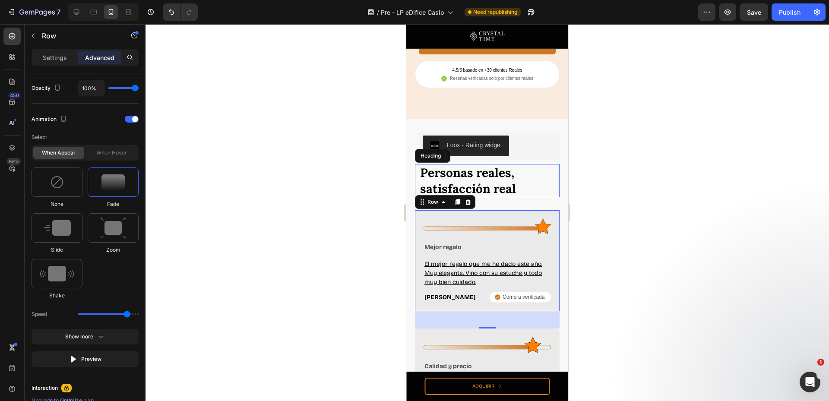
scroll to position [2419, 0]
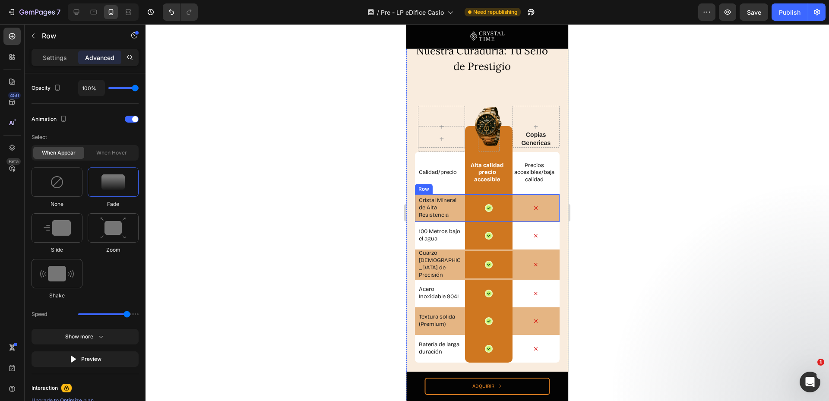
click at [416, 204] on div "Cristal Mineral de Alta Resistencia Text Block Icon Row Icon Row" at bounding box center [487, 208] width 145 height 28
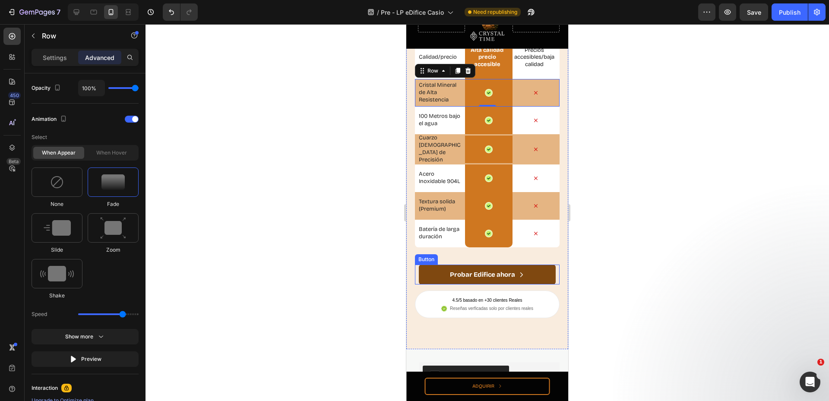
scroll to position [2649, 0]
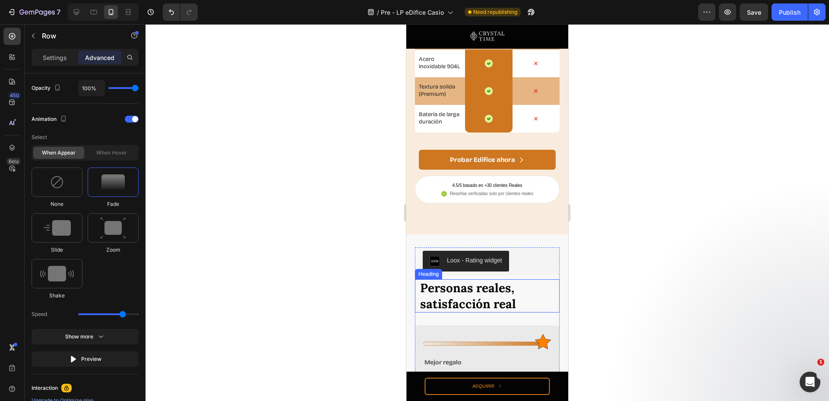
click at [428, 298] on h2 "Personas reales, satisfacción real" at bounding box center [487, 295] width 136 height 33
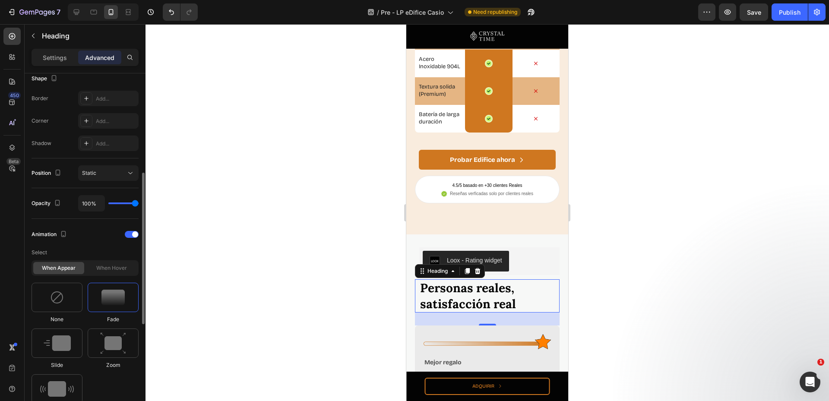
scroll to position [346, 0]
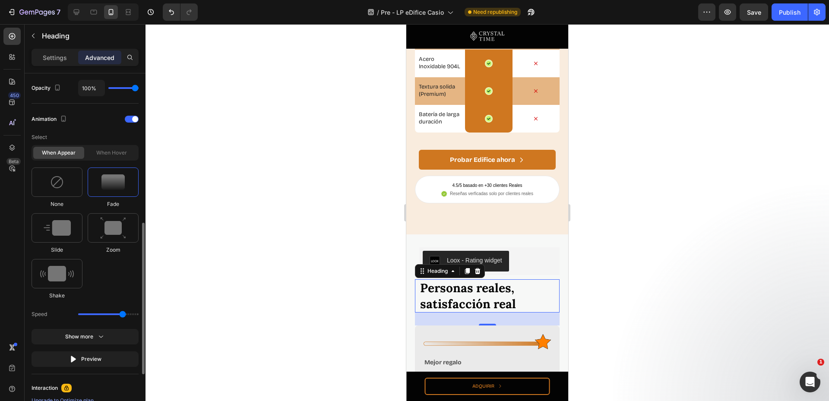
type input "2.5"
click at [124, 314] on input "range" at bounding box center [108, 315] width 60 height 2
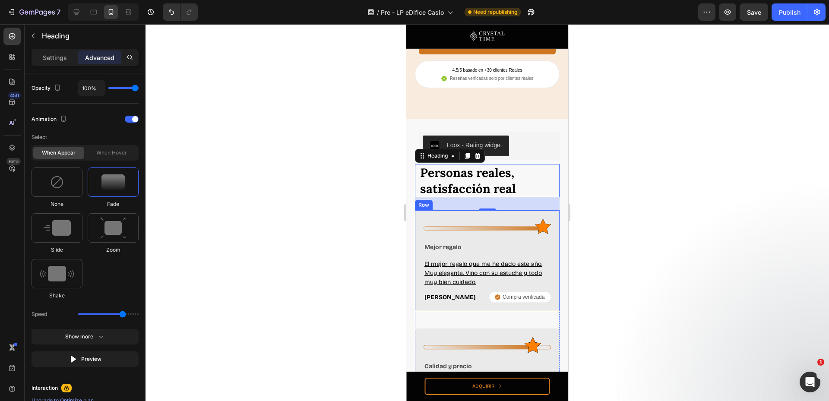
click at [418, 216] on div "Image Mejor regalo Text Block El mejor regalo que me he dado este año. Muy eleg…" at bounding box center [487, 260] width 145 height 101
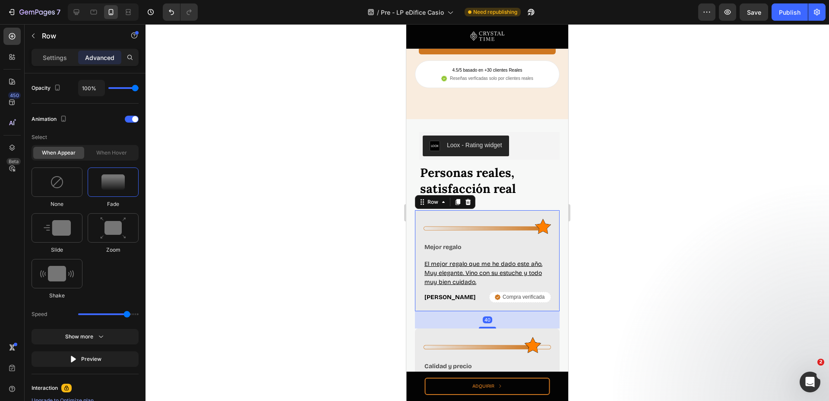
scroll to position [0, 0]
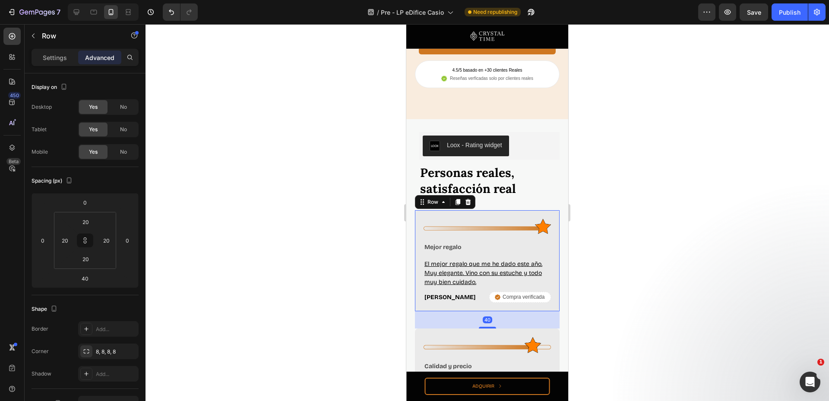
click at [98, 60] on p "Advanced" at bounding box center [99, 57] width 29 height 9
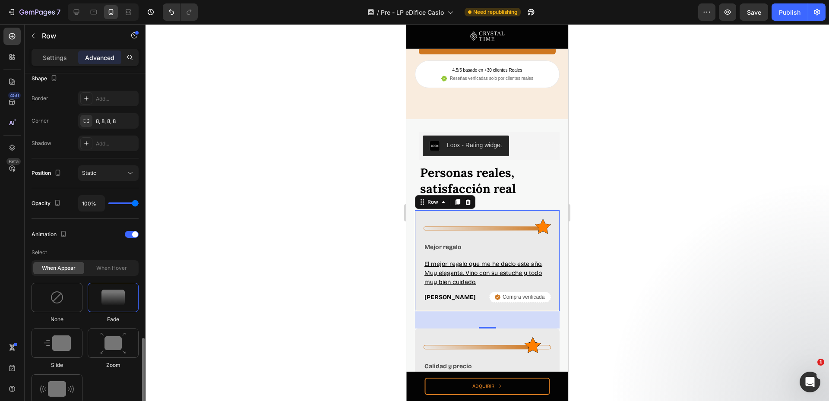
scroll to position [346, 0]
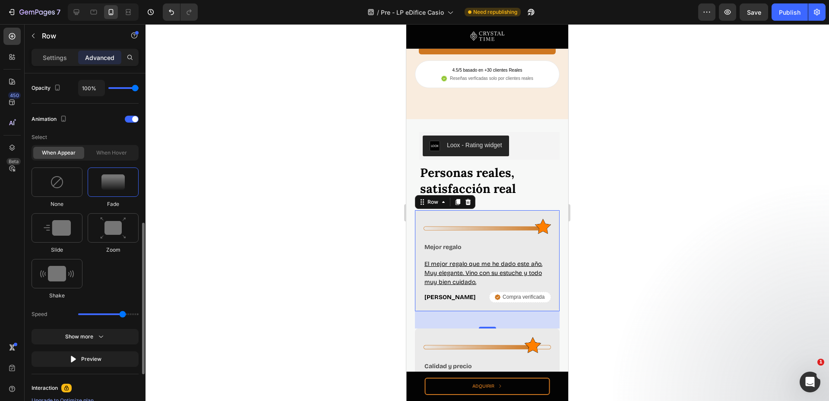
type input "2.5"
click at [124, 314] on input "range" at bounding box center [108, 315] width 60 height 2
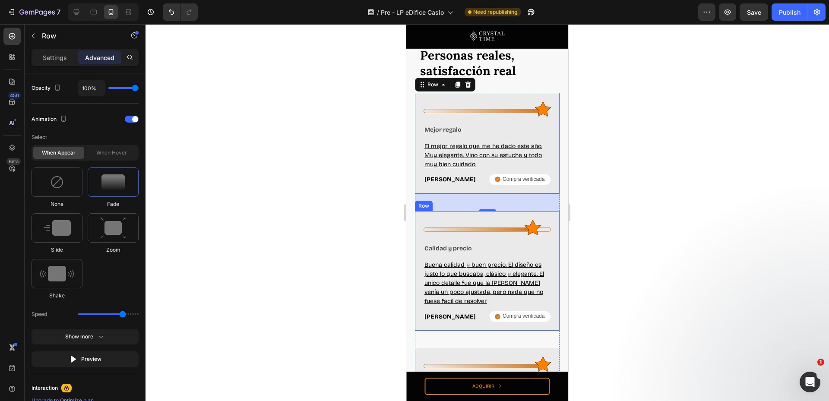
click at [418, 212] on div "Image Calidad y precio Text Block Buena calidad y buen precio. El diseño es jus…" at bounding box center [487, 271] width 145 height 120
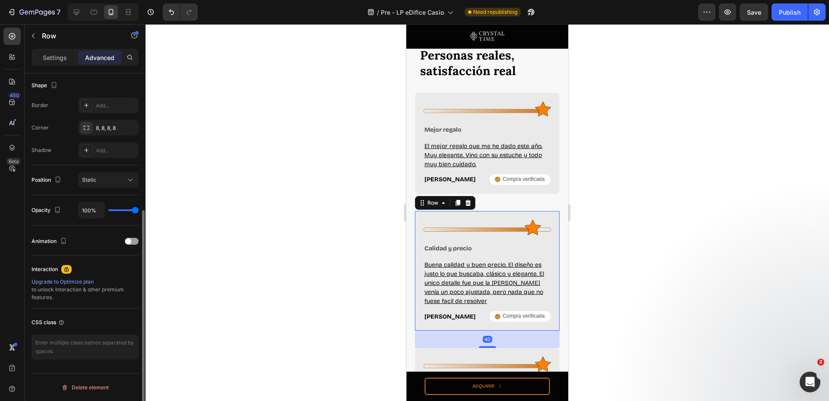
scroll to position [224, 0]
click at [126, 239] on span at bounding box center [128, 241] width 6 height 6
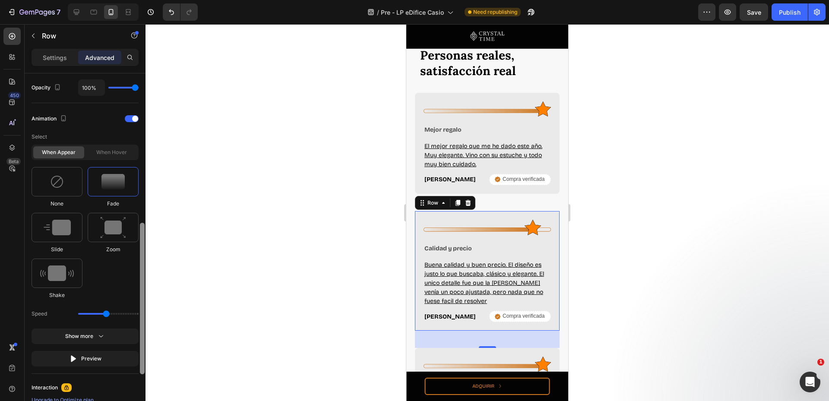
scroll to position [344, 0]
drag, startPoint x: 143, startPoint y: 279, endPoint x: 135, endPoint y: 263, distance: 17.4
click at [152, 0] on div "7 Version history / Pre - LP eDifice Casio Need republishing Preview Save Publi…" at bounding box center [414, 0] width 829 height 0
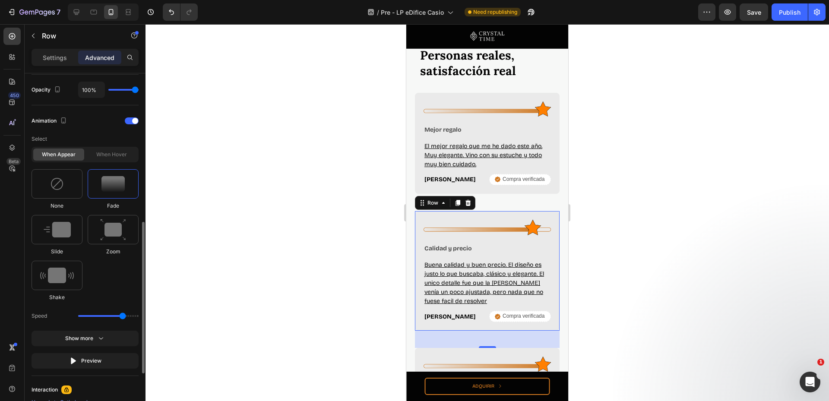
drag, startPoint x: 107, startPoint y: 316, endPoint x: 121, endPoint y: 314, distance: 14.4
type input "2.5"
click at [121, 315] on input "range" at bounding box center [108, 316] width 60 height 2
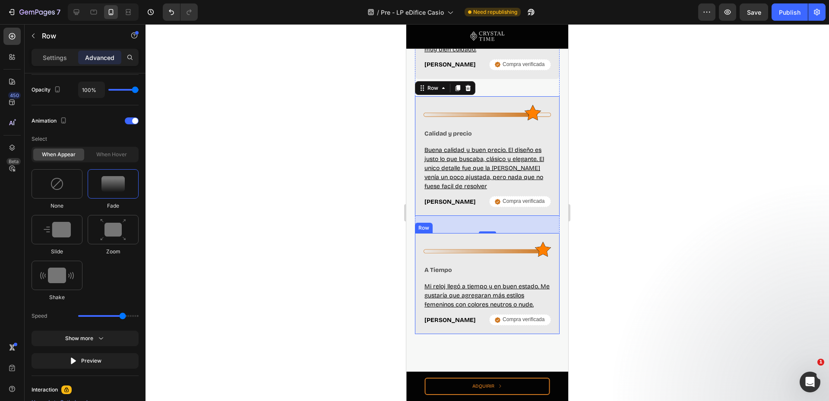
click at [420, 240] on div "Image A Tiempo Text Block Mi reloj llegó a tiempo y en buen estado. Me gustaría…" at bounding box center [487, 283] width 145 height 101
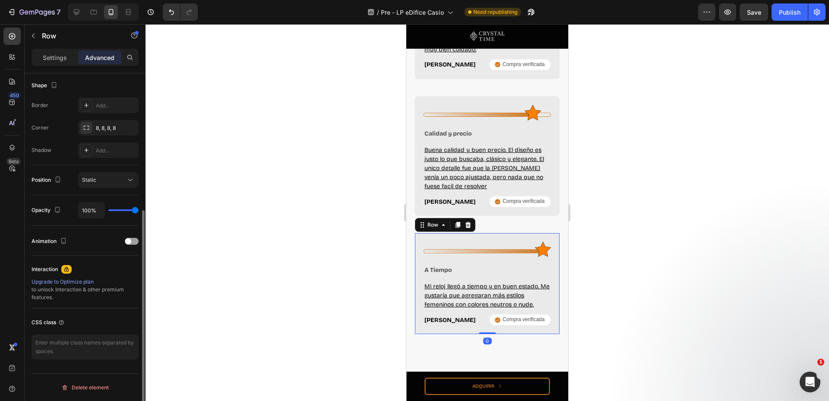
scroll to position [224, 0]
click at [129, 242] on span at bounding box center [128, 241] width 6 height 6
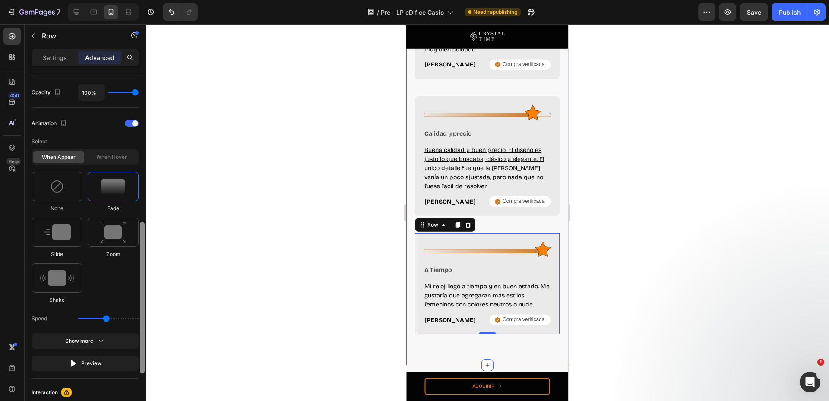
scroll to position [344, 0]
drag, startPoint x: 143, startPoint y: 244, endPoint x: 145, endPoint y: 296, distance: 51.9
click at [145, 296] on div at bounding box center [142, 249] width 6 height 352
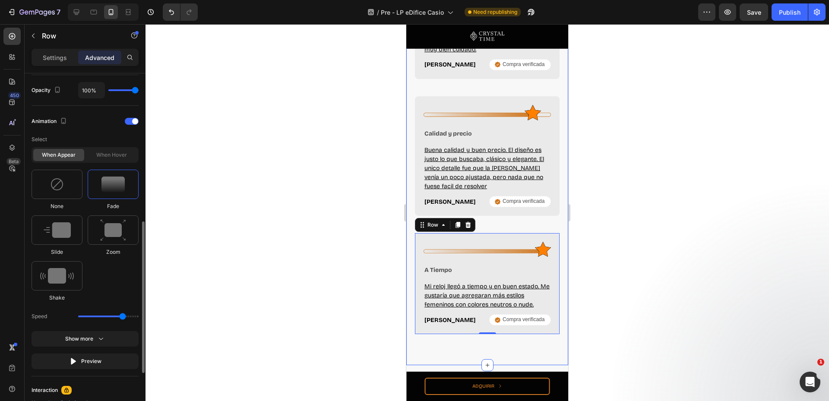
drag, startPoint x: 107, startPoint y: 316, endPoint x: 123, endPoint y: 317, distance: 15.6
type input "2.5"
click at [123, 317] on input "range" at bounding box center [108, 317] width 60 height 2
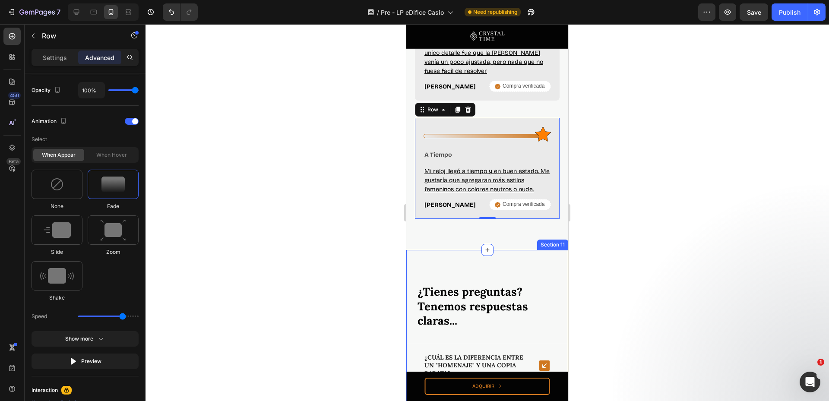
scroll to position [3225, 0]
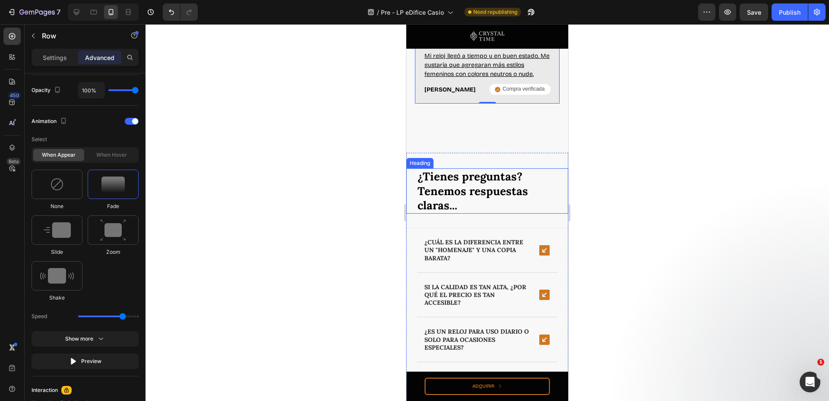
click at [475, 191] on h2 "¿Tienes preguntas? Tenemos respuestas claras..." at bounding box center [487, 190] width 141 height 45
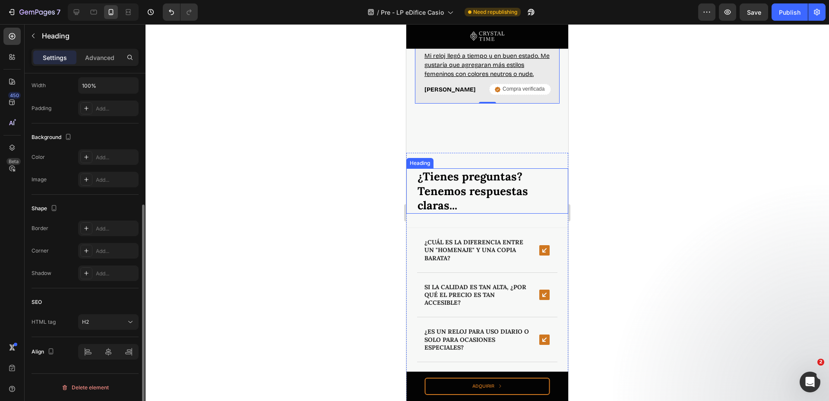
scroll to position [0, 0]
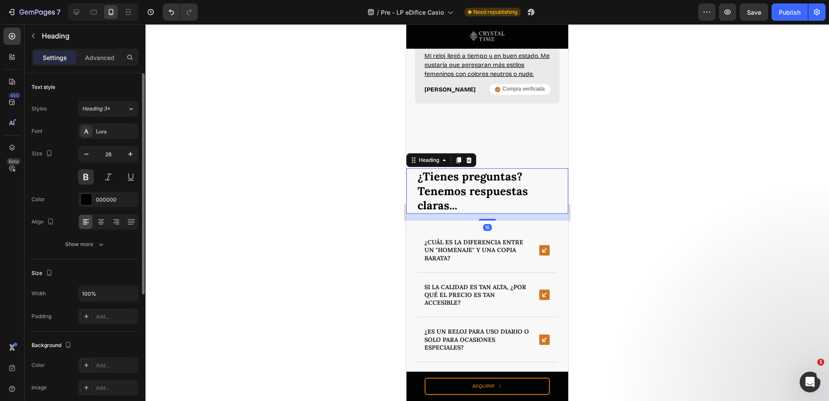
drag, startPoint x: 96, startPoint y: 58, endPoint x: 94, endPoint y: 73, distance: 15.7
click at [97, 59] on p "Advanced" at bounding box center [99, 57] width 29 height 9
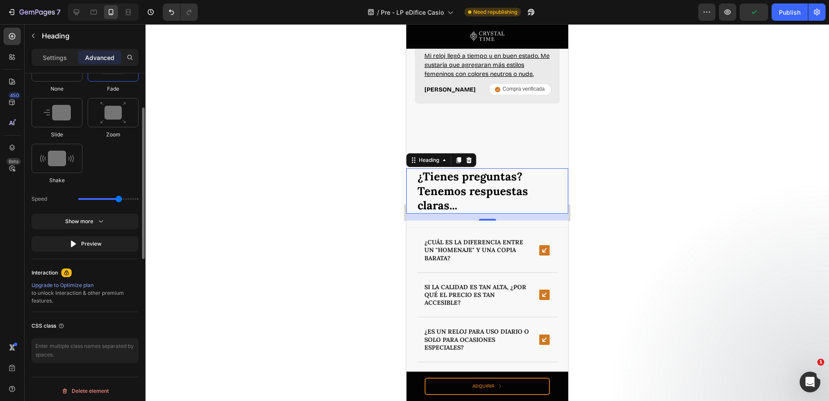
scroll to position [346, 0]
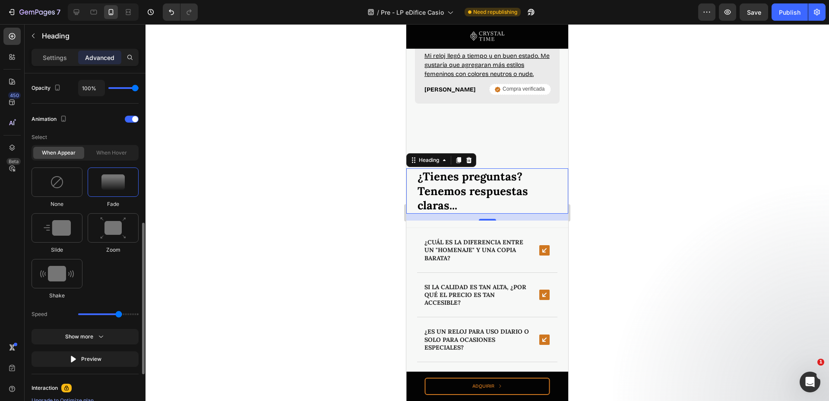
click at [125, 318] on div "Speed" at bounding box center [85, 315] width 107 height 16
drag, startPoint x: 118, startPoint y: 314, endPoint x: 123, endPoint y: 314, distance: 4.8
type input "2.5"
click at [123, 314] on input "range" at bounding box center [108, 315] width 60 height 2
click at [412, 242] on div "¿Cuál es la diferencia entre un "homenaje" y una copia barata? Si la calidad es…" at bounding box center [487, 313] width 162 height 171
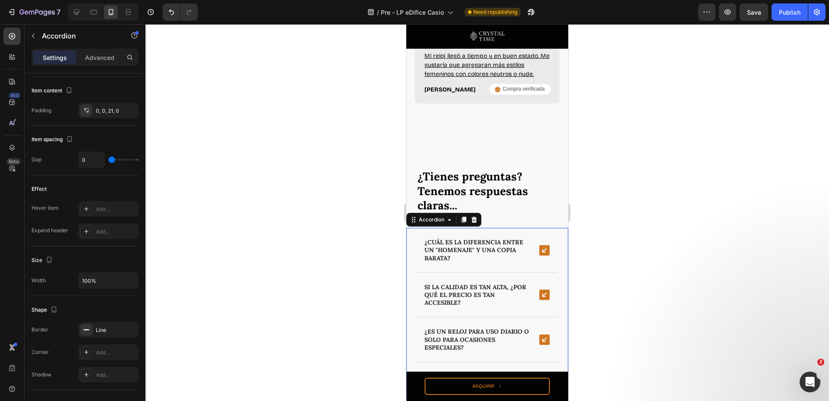
scroll to position [0, 0]
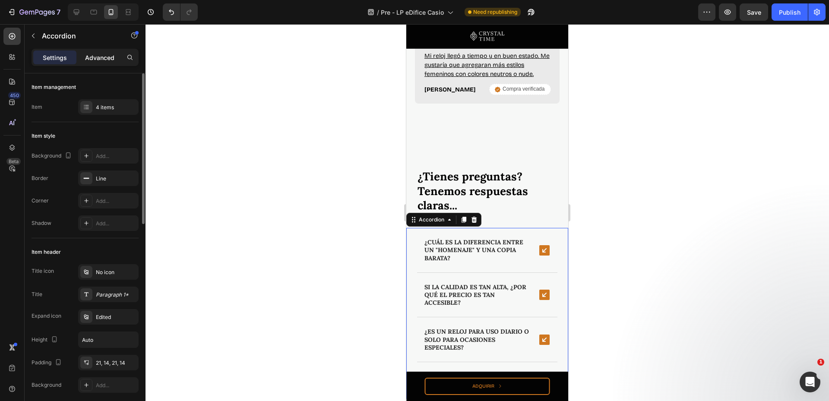
click at [106, 52] on div "Advanced" at bounding box center [99, 58] width 43 height 14
type input "100%"
type input "100"
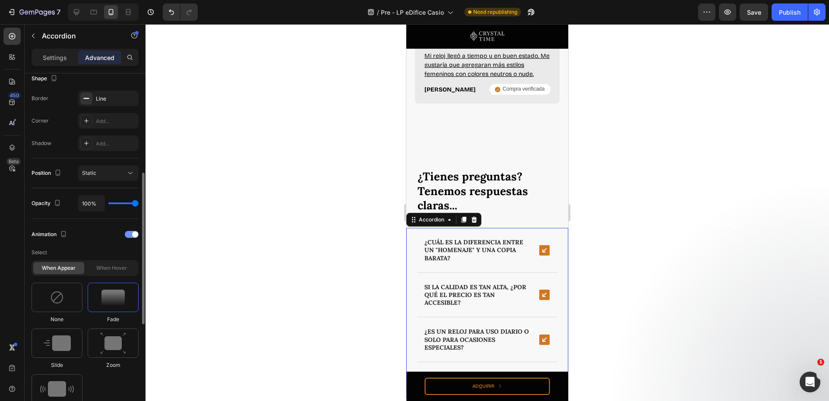
scroll to position [346, 0]
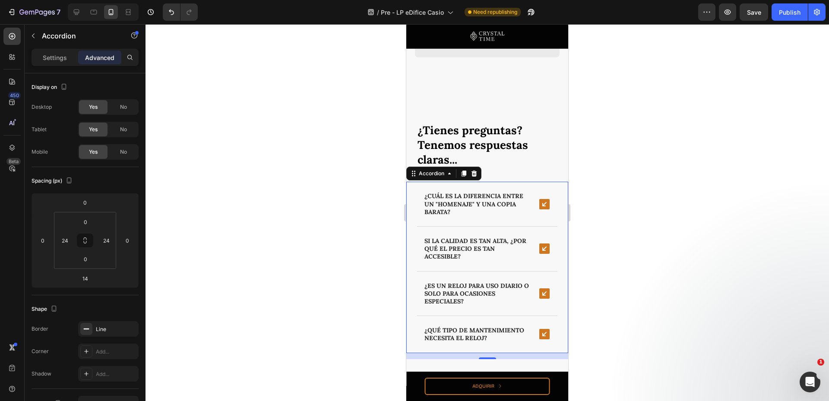
scroll to position [346, 0]
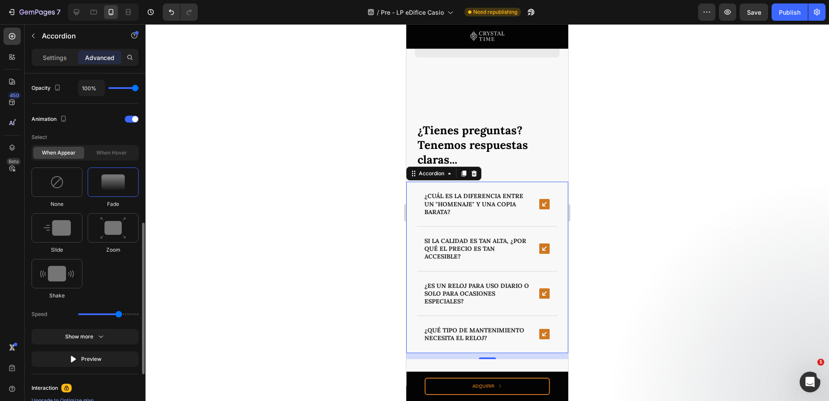
click at [119, 311] on div "Speed" at bounding box center [85, 315] width 107 height 16
type input "2.5"
click at [122, 314] on input "range" at bounding box center [108, 315] width 60 height 2
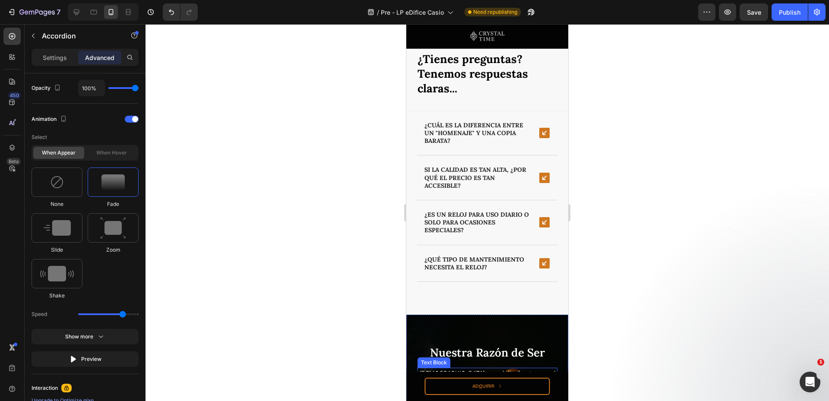
scroll to position [3455, 0]
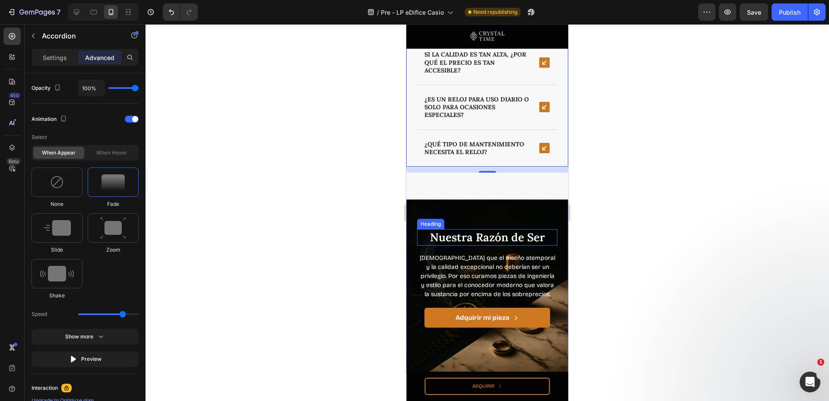
click at [447, 245] on h2 "Nuestra Razón de Ser" at bounding box center [487, 237] width 140 height 16
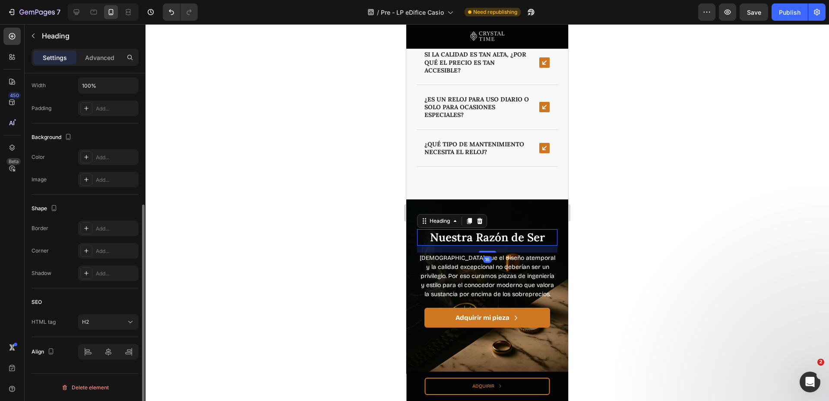
scroll to position [0, 0]
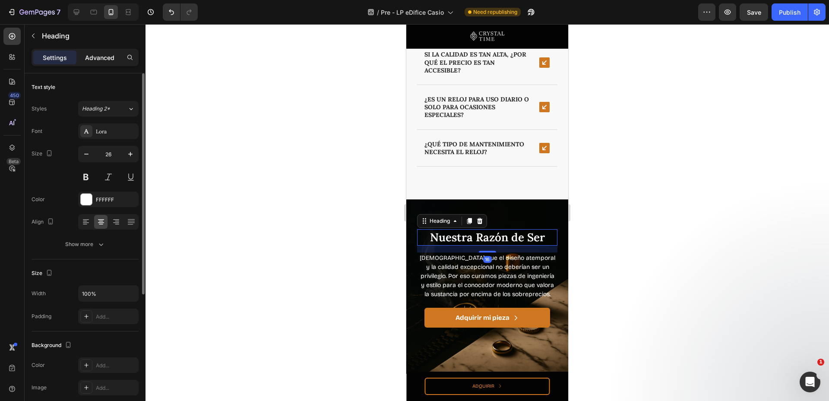
click at [100, 51] on div "Advanced" at bounding box center [99, 58] width 43 height 14
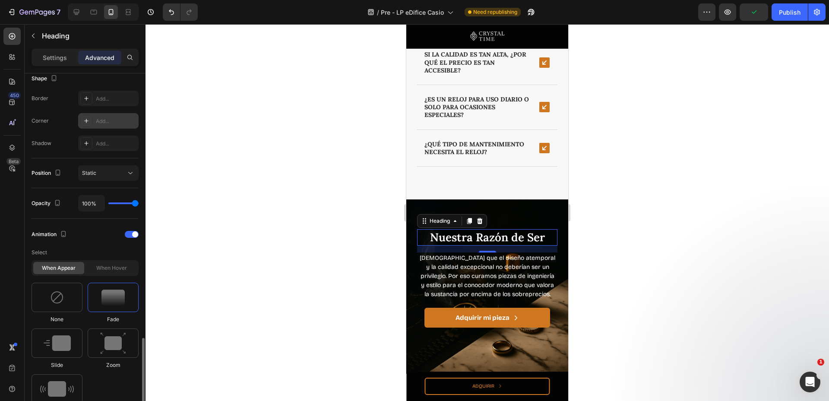
scroll to position [346, 0]
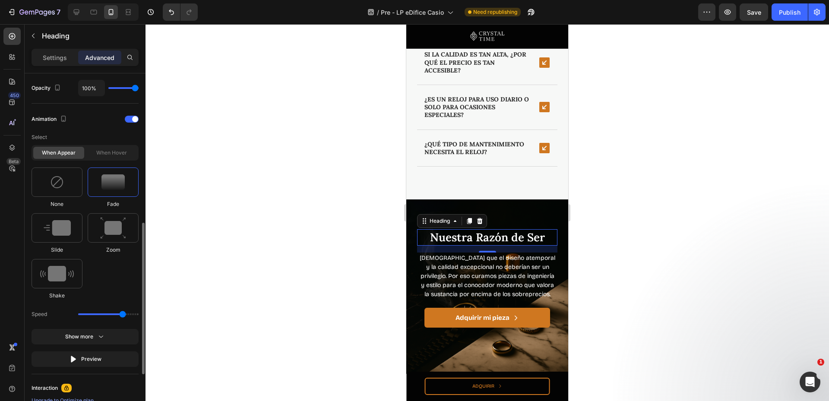
drag, startPoint x: 94, startPoint y: 314, endPoint x: 122, endPoint y: 315, distance: 28.6
type input "2.5"
click at [122, 315] on input "range" at bounding box center [108, 315] width 60 height 2
click at [447, 287] on p "Creemos que el diseño atemporal y la calidad excepcional no deberían ser un pri…" at bounding box center [487, 276] width 138 height 45
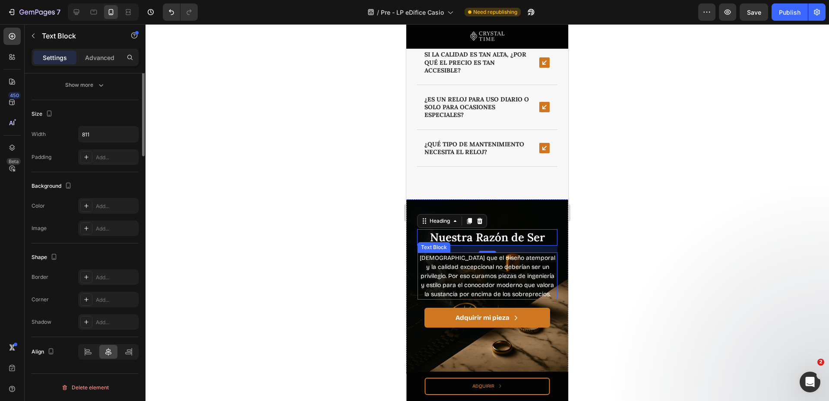
scroll to position [0, 0]
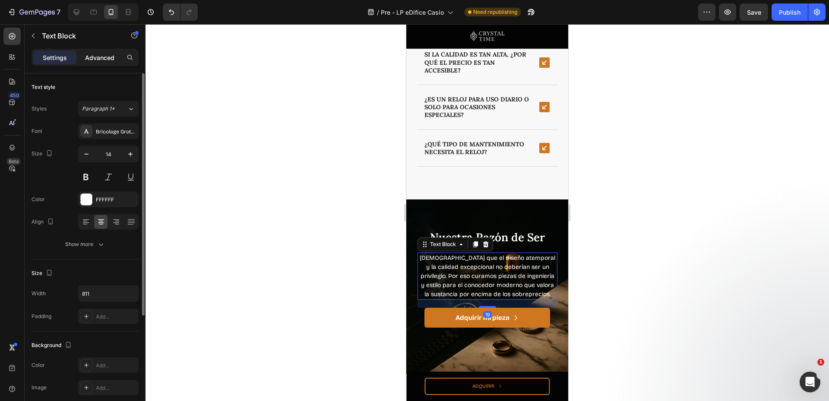
click at [110, 57] on p "Advanced" at bounding box center [99, 57] width 29 height 9
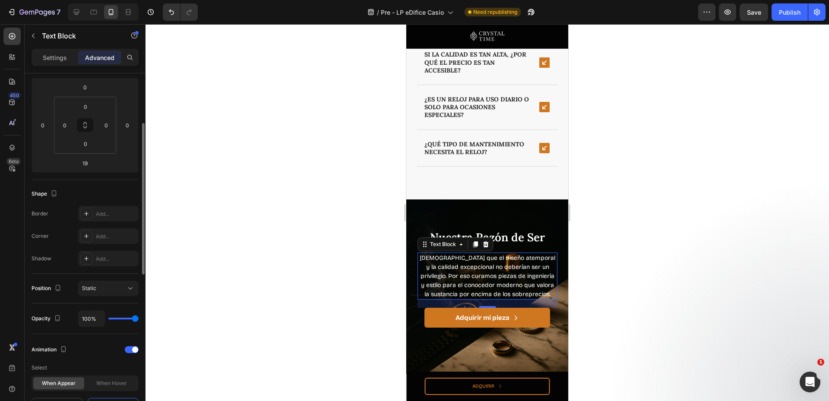
scroll to position [346, 0]
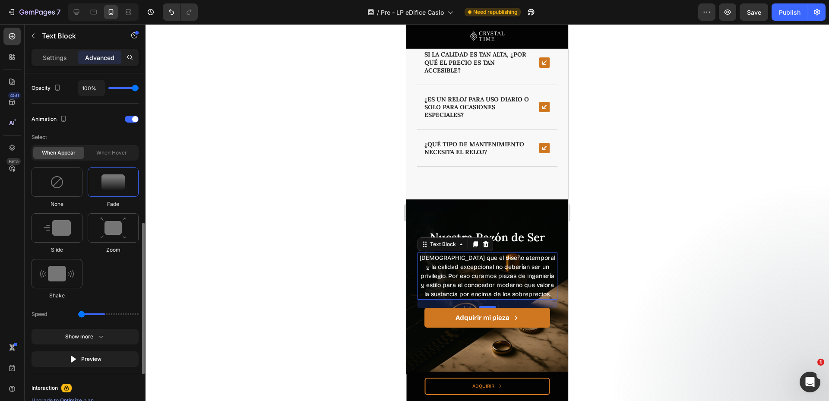
drag, startPoint x: 102, startPoint y: 313, endPoint x: 77, endPoint y: 316, distance: 24.8
click at [78, 315] on input "range" at bounding box center [108, 315] width 60 height 2
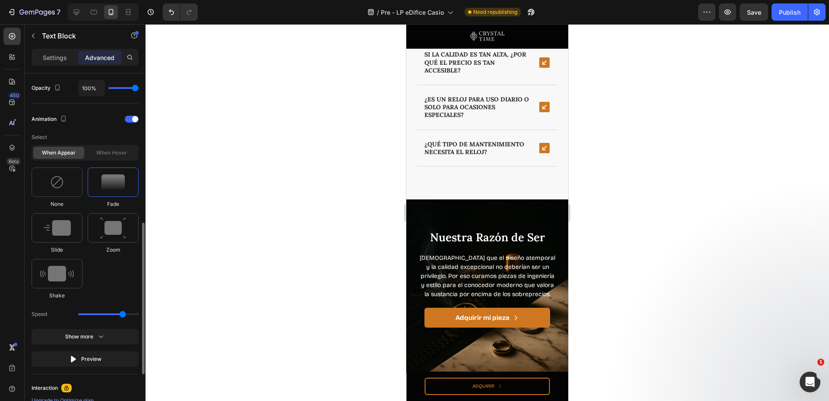
drag, startPoint x: 92, startPoint y: 314, endPoint x: 121, endPoint y: 315, distance: 29.4
type input "2.5"
click at [121, 315] on input "range" at bounding box center [108, 315] width 60 height 2
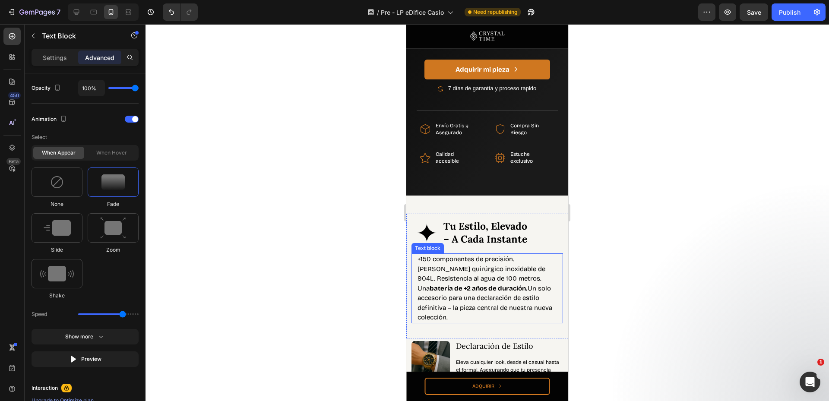
scroll to position [0, 0]
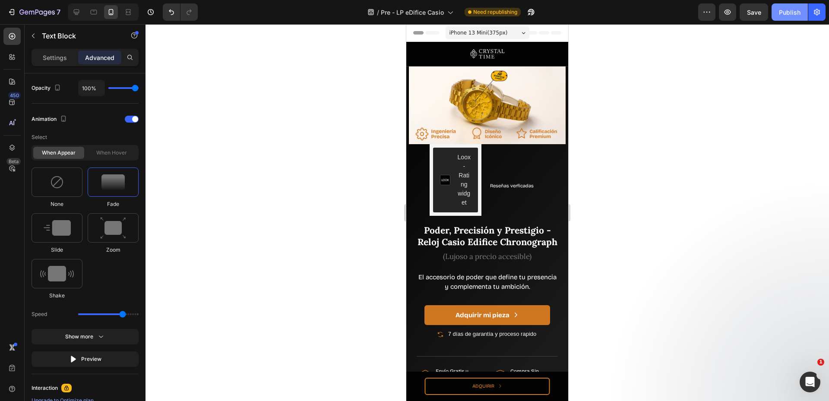
click at [800, 6] on button "Publish" at bounding box center [790, 11] width 36 height 17
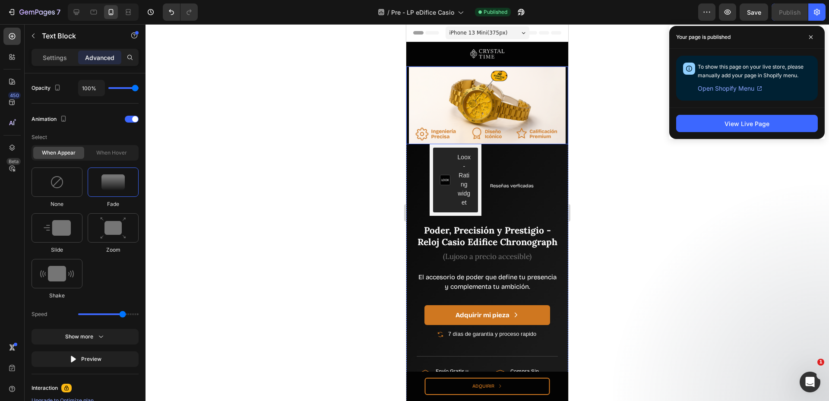
click at [485, 106] on img at bounding box center [487, 106] width 162 height 78
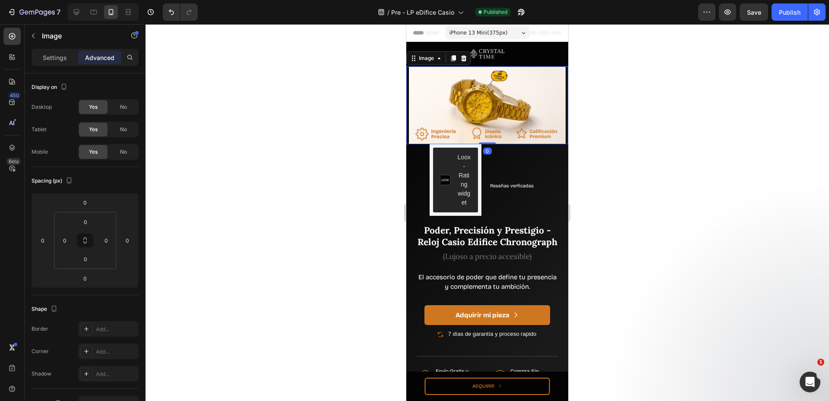
click at [55, 66] on div "Settings Advanced" at bounding box center [85, 61] width 121 height 25
click at [54, 60] on p "Settings" at bounding box center [55, 57] width 24 height 9
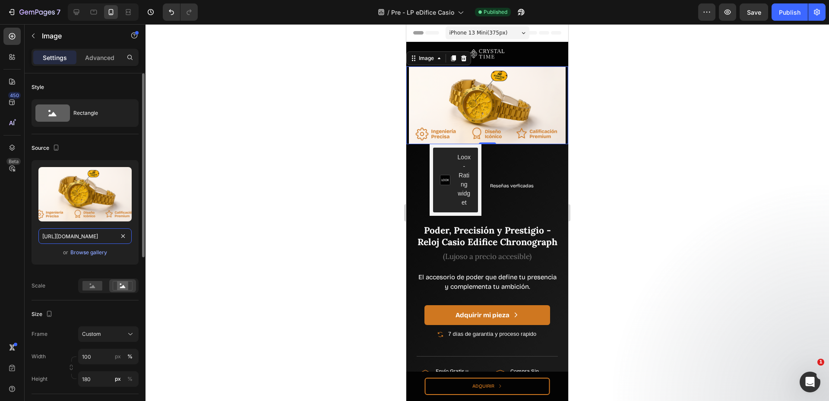
click at [95, 236] on input "[URL][DOMAIN_NAME]" at bounding box center [84, 236] width 93 height 16
click at [255, 63] on div at bounding box center [488, 212] width 684 height 377
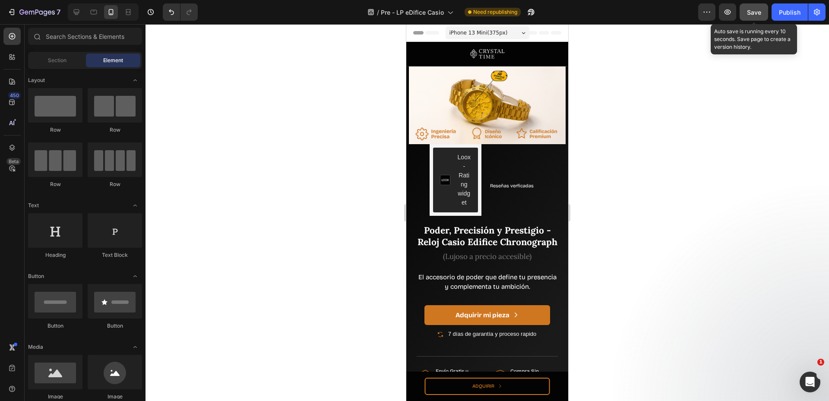
click at [763, 10] on button "Save" at bounding box center [754, 11] width 29 height 17
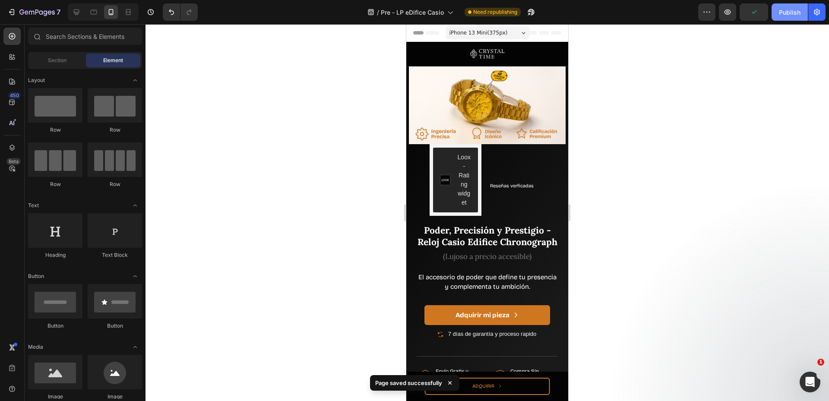
click at [784, 13] on div "Publish" at bounding box center [790, 12] width 22 height 9
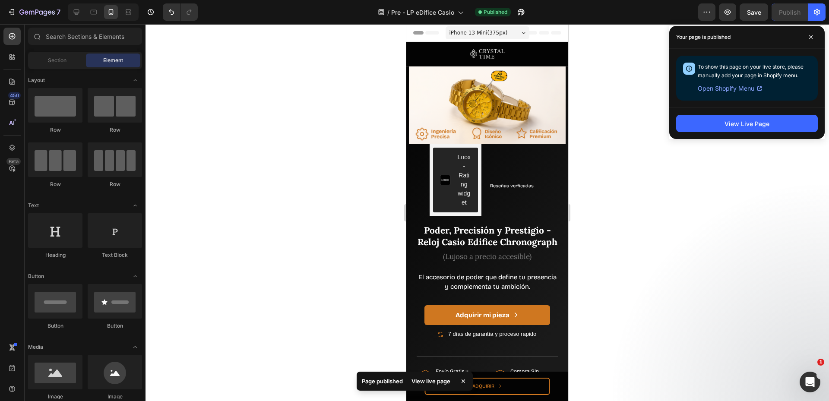
click at [808, 40] on span at bounding box center [811, 37] width 14 height 14
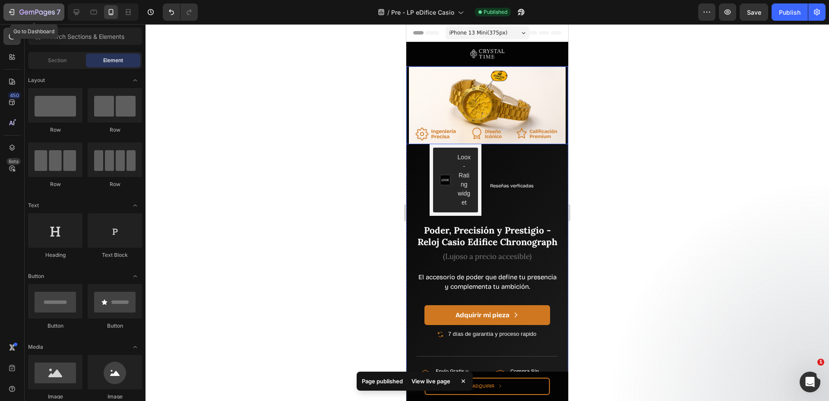
click at [18, 9] on div "7" at bounding box center [33, 12] width 53 height 10
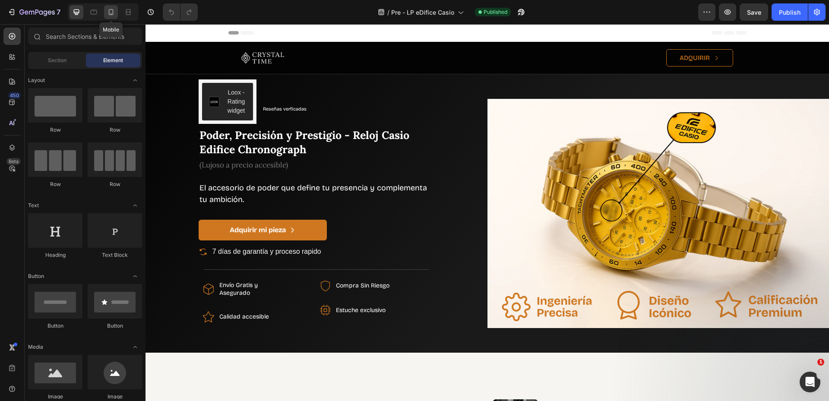
click at [108, 14] on icon at bounding box center [111, 12] width 9 height 9
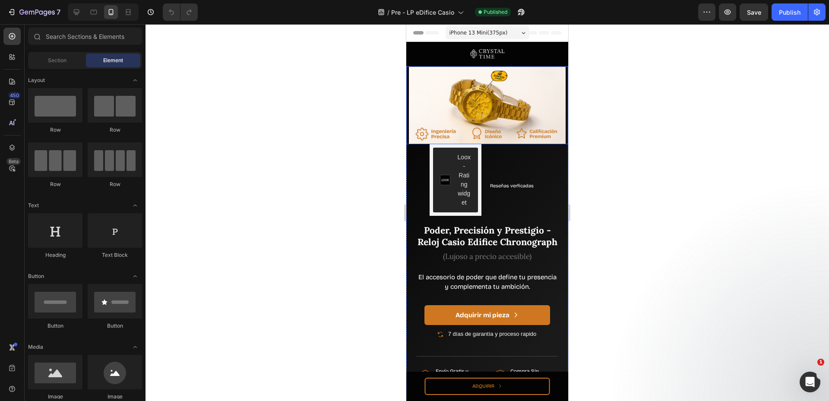
click at [438, 96] on img at bounding box center [487, 106] width 162 height 78
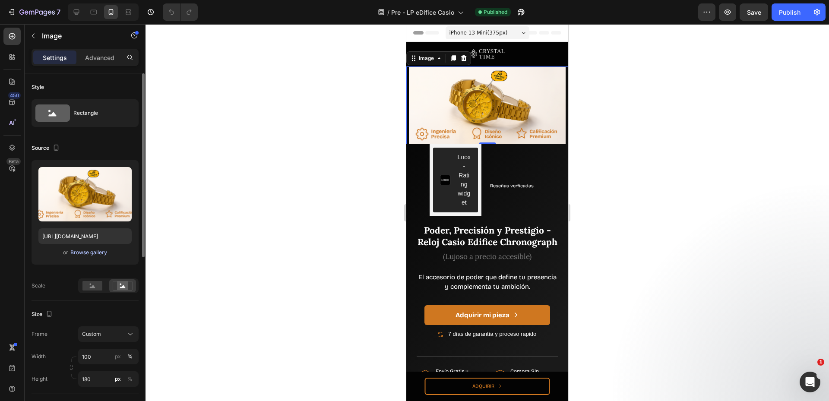
click at [88, 250] on div "Browse gallery" at bounding box center [88, 253] width 37 height 8
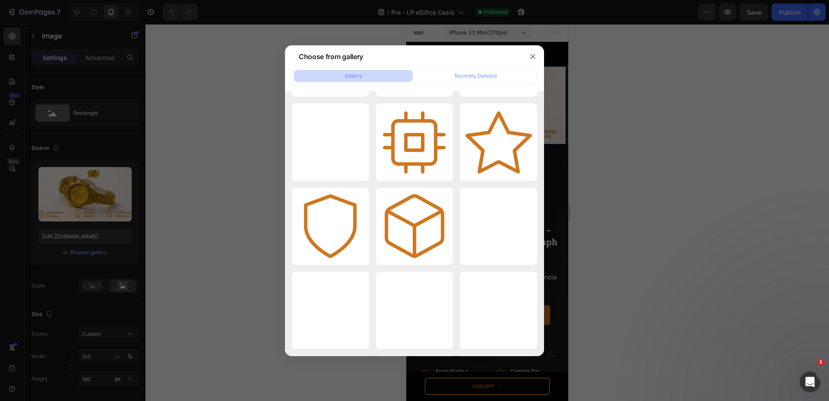
scroll to position [3977, 0]
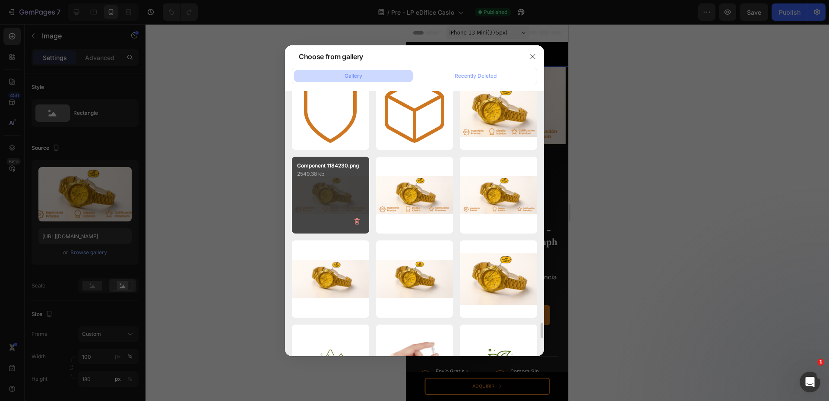
click at [316, 199] on div "Component 1184230.png 2549.38 kb" at bounding box center [330, 195] width 77 height 77
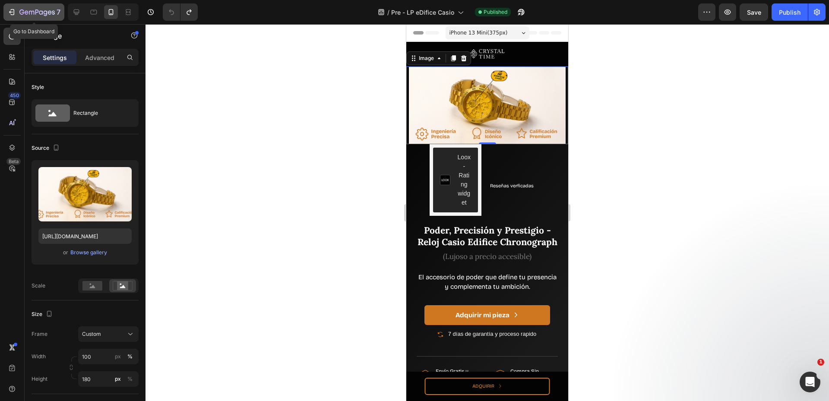
click at [17, 15] on div "7" at bounding box center [33, 12] width 53 height 10
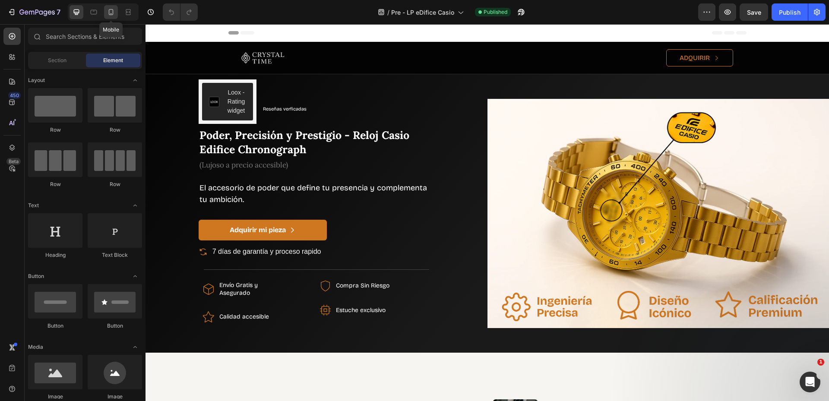
click at [113, 12] on icon at bounding box center [111, 12] width 5 height 6
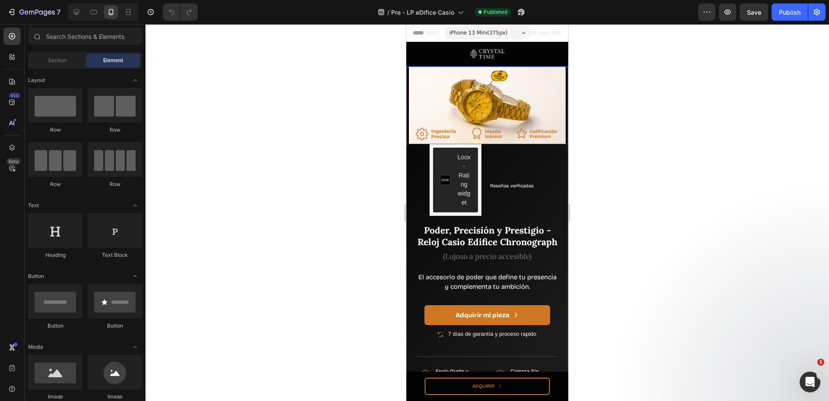
click at [480, 121] on img at bounding box center [487, 106] width 162 height 78
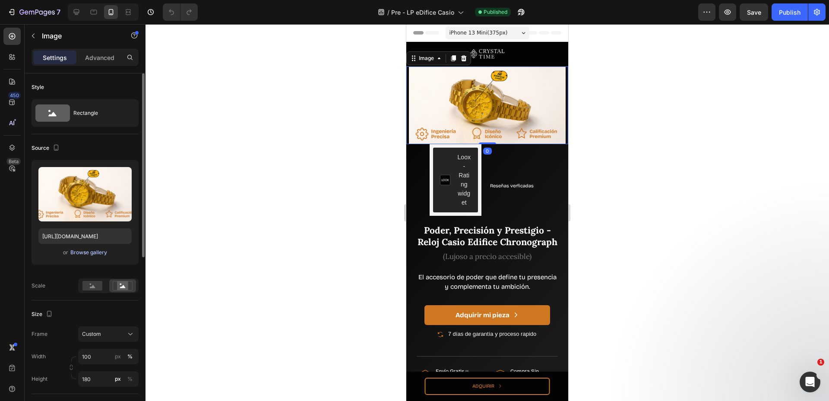
click at [97, 254] on div "Browse gallery" at bounding box center [88, 253] width 37 height 8
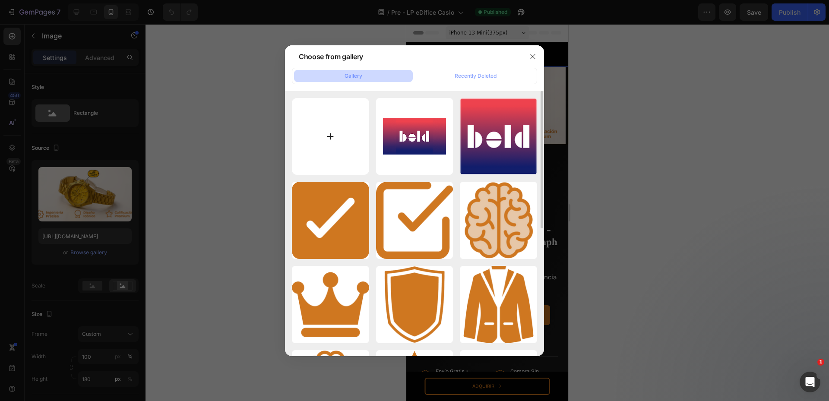
click at [338, 127] on input "file" at bounding box center [330, 136] width 77 height 77
type input "C:\fakepath\gempages_516897236215399587-1ba8fb71-9e60-4c6e-bee0-1312b6782cec.we…"
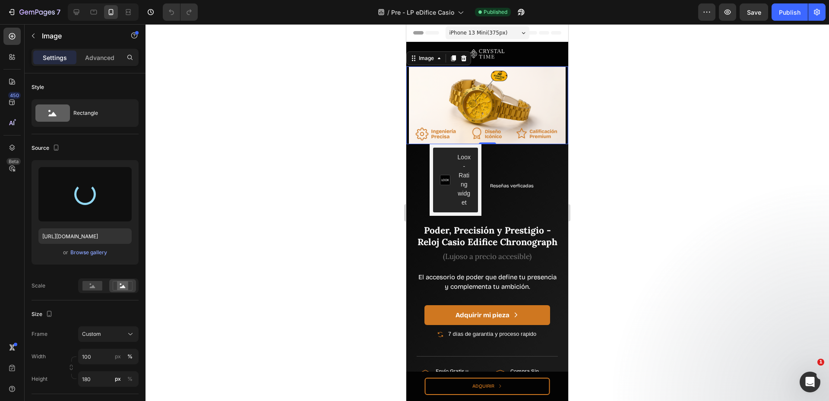
type input "[URL][DOMAIN_NAME]"
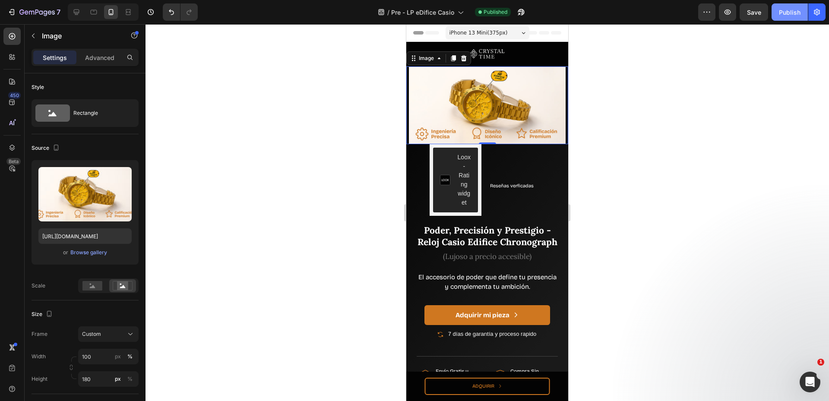
click at [780, 6] on button "Publish" at bounding box center [790, 11] width 36 height 17
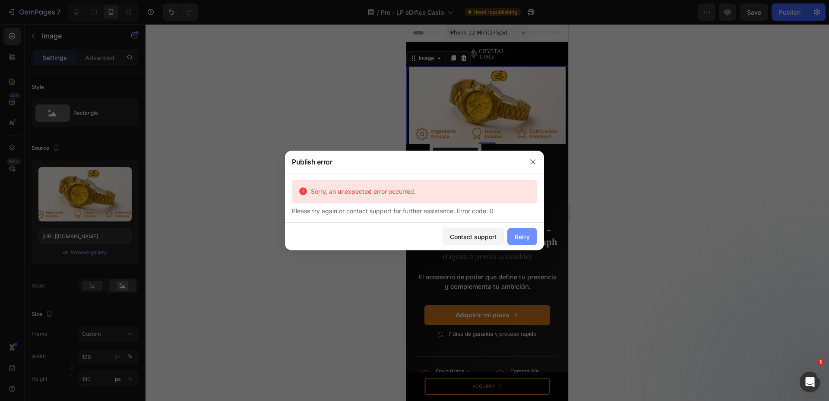
drag, startPoint x: 520, startPoint y: 233, endPoint x: 114, endPoint y: 207, distance: 406.8
click at [520, 233] on div "Retry" at bounding box center [522, 236] width 15 height 9
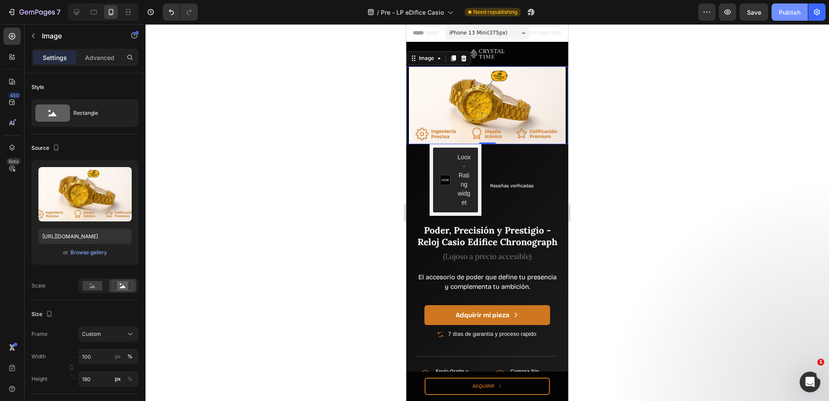
click at [793, 6] on button "Publish" at bounding box center [790, 11] width 36 height 17
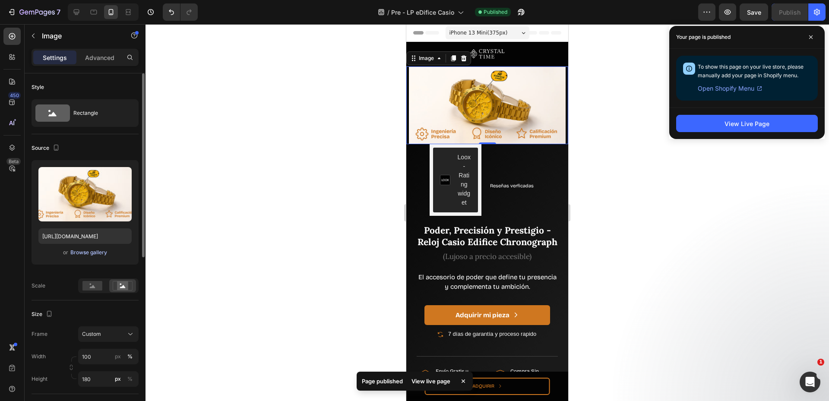
click at [94, 255] on div "Browse gallery" at bounding box center [88, 253] width 37 height 8
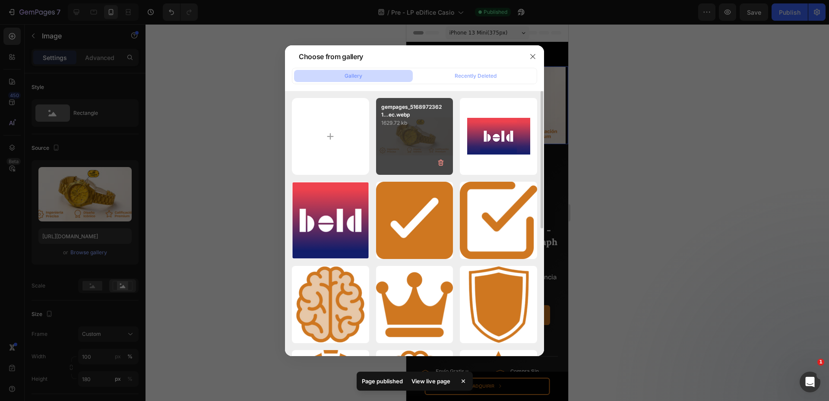
click at [425, 134] on div "gempages_51689723621...ec.webp 1629.72 kb" at bounding box center [414, 136] width 77 height 77
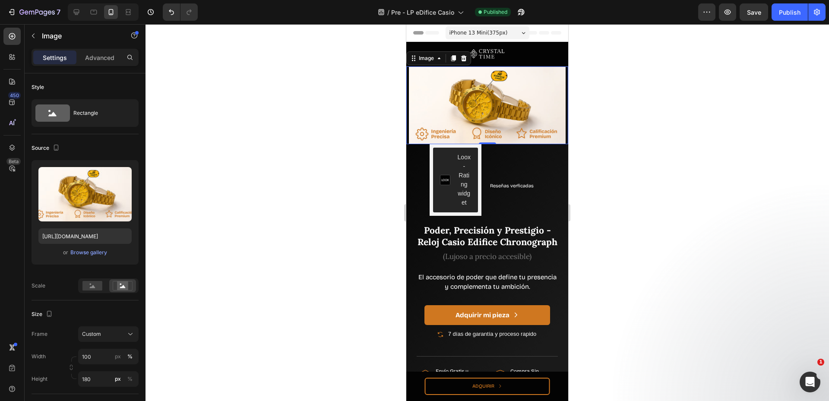
click at [777, 41] on div at bounding box center [488, 212] width 684 height 377
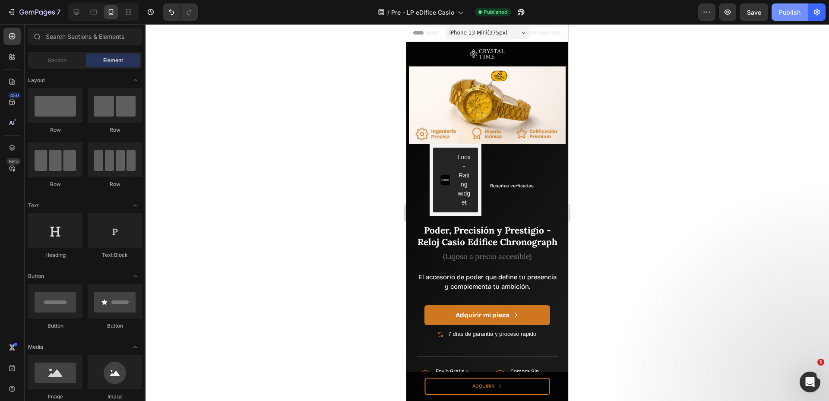
click at [794, 19] on button "Publish" at bounding box center [790, 11] width 36 height 17
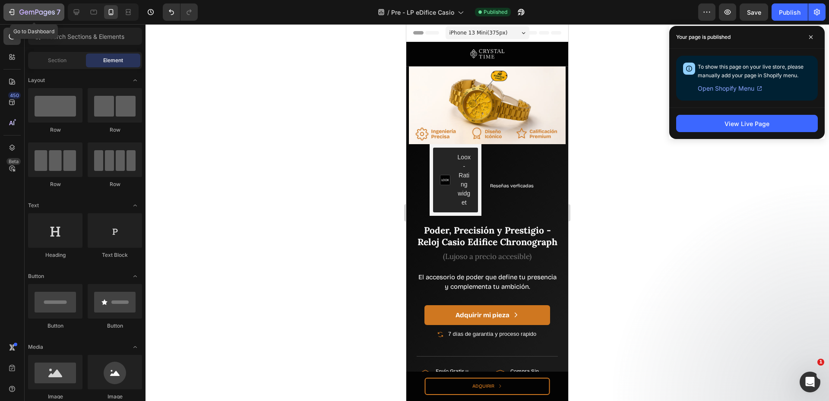
click at [41, 14] on icon "button" at bounding box center [36, 12] width 35 height 7
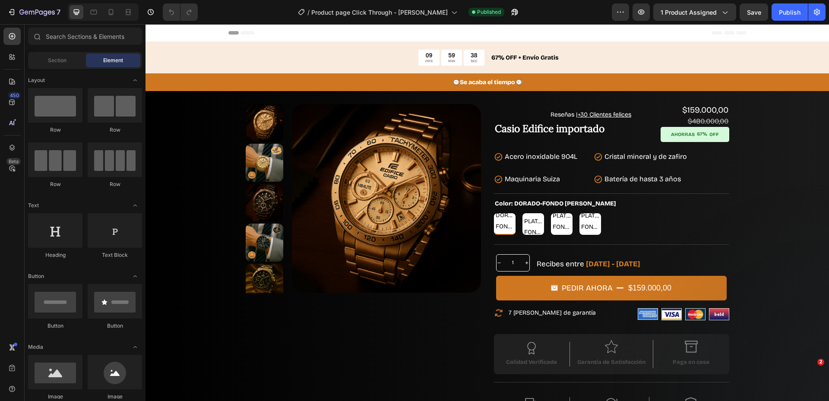
radio input "false"
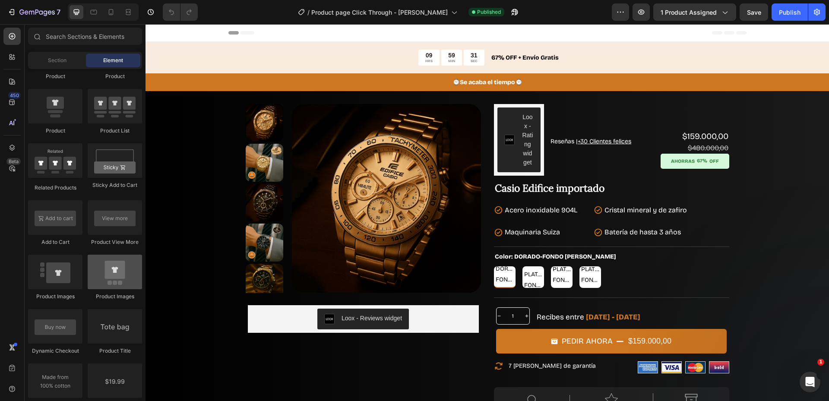
scroll to position [1614, 0]
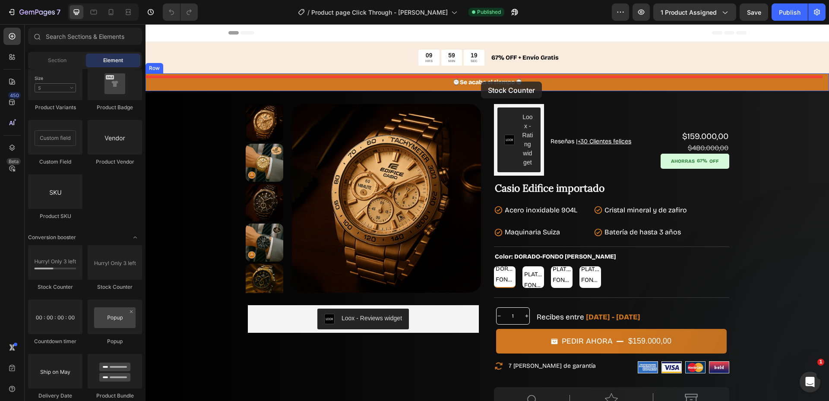
drag, startPoint x: 269, startPoint y: 296, endPoint x: 481, endPoint y: 82, distance: 301.4
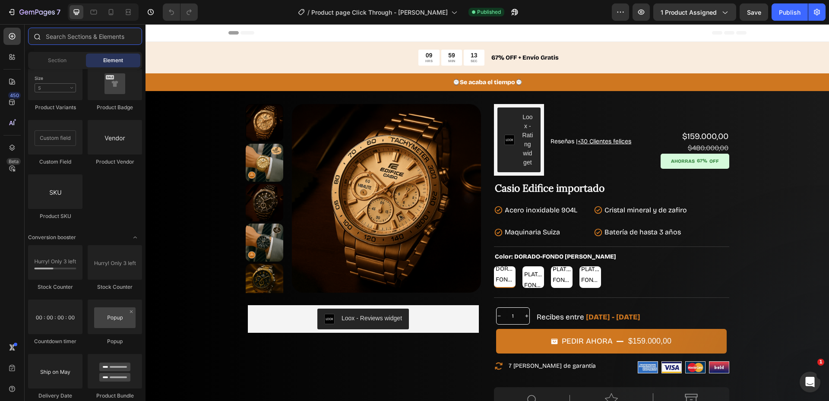
click at [92, 41] on input "text" at bounding box center [85, 36] width 114 height 17
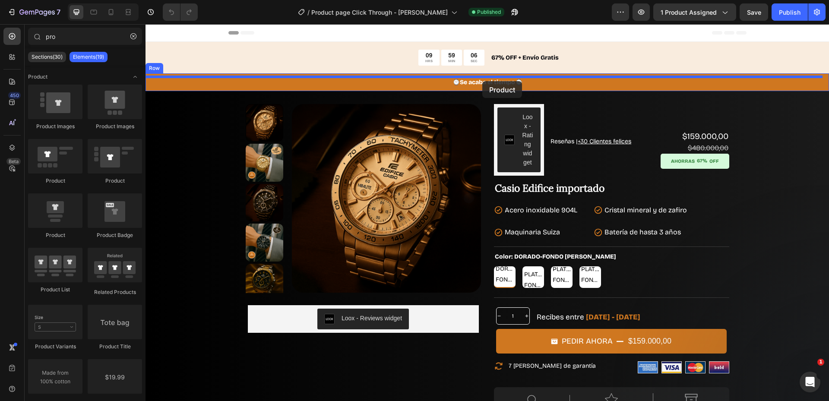
drag, startPoint x: 201, startPoint y: 237, endPoint x: 482, endPoint y: 81, distance: 321.5
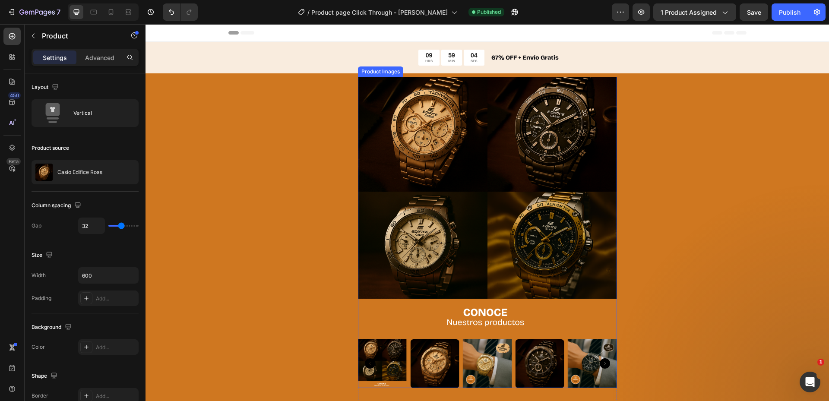
click at [432, 134] on img at bounding box center [487, 206] width 259 height 259
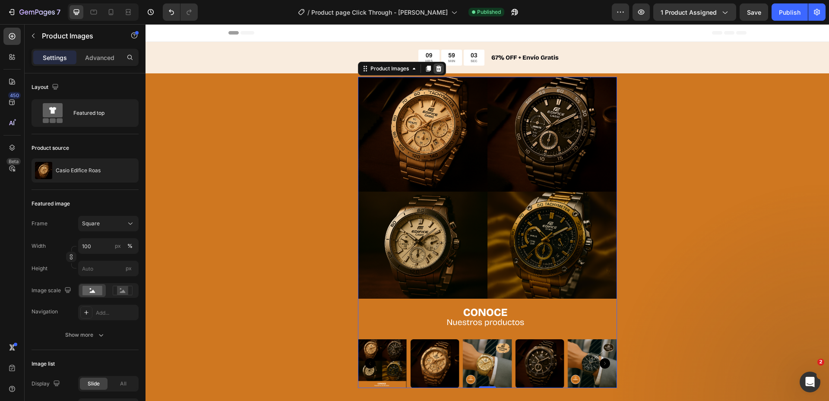
click at [436, 70] on icon at bounding box center [439, 68] width 6 height 6
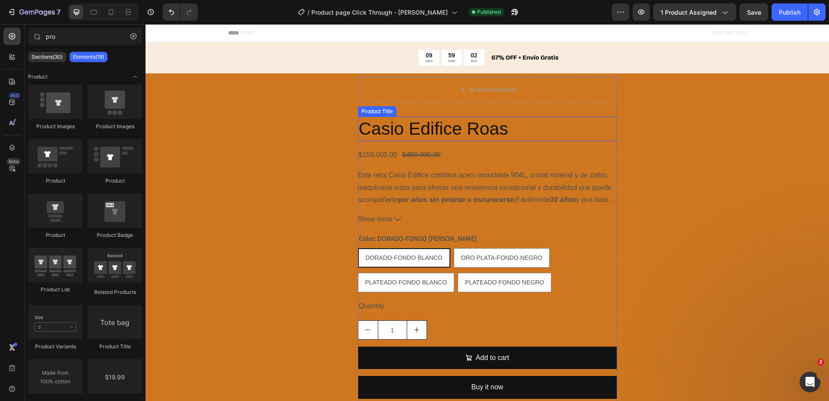
click at [441, 132] on h2 "Casio Edifice Roas" at bounding box center [487, 129] width 259 height 25
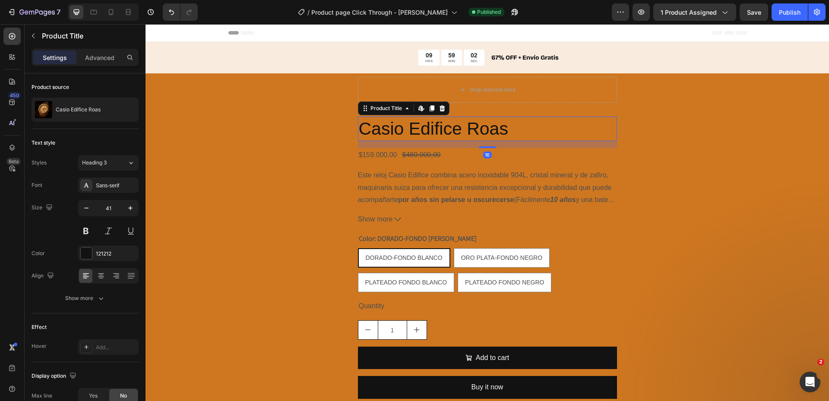
click at [439, 109] on icon at bounding box center [442, 108] width 7 height 7
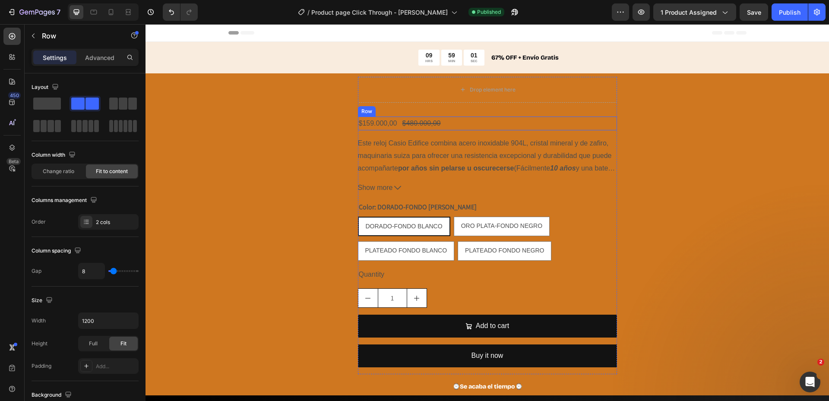
click at [439, 123] on div "$159.000,00 Product Price Product Price $480.000,00 Product Price Product Price…" at bounding box center [487, 124] width 259 height 14
click at [411, 105] on div at bounding box center [411, 108] width 10 height 10
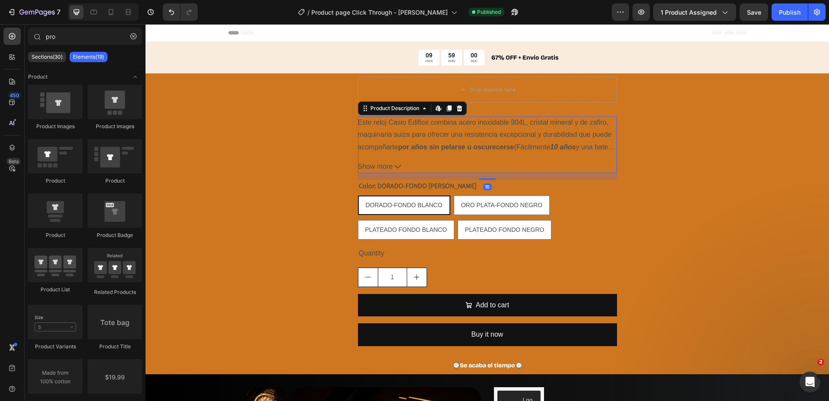
click at [436, 127] on div "Este reloj Casio Edifice combina acero inoxidable 904L, cristal mineral y de za…" at bounding box center [487, 135] width 259 height 37
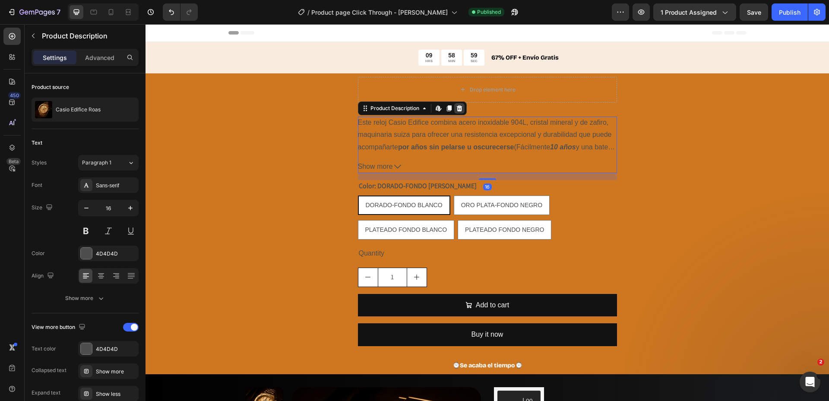
click at [457, 107] on icon at bounding box center [460, 108] width 6 height 6
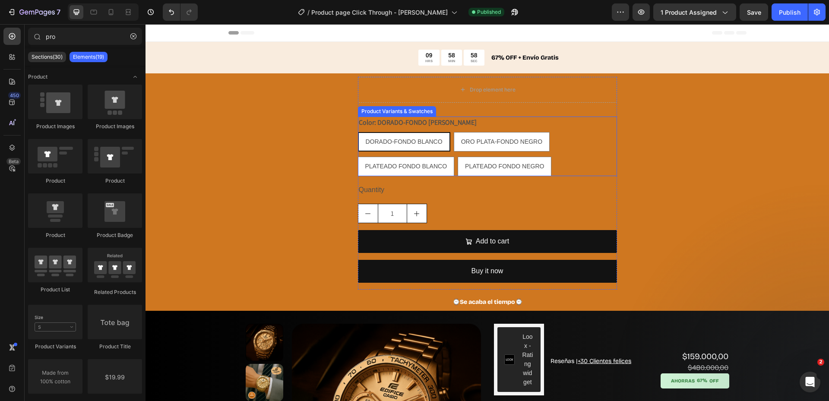
click at [576, 140] on div "DORADO-FONDO BLANCO DORADO-FONDO BLANCO DORADO-FONDO BLANCO ORO PLATA-FONDO NEG…" at bounding box center [487, 154] width 259 height 44
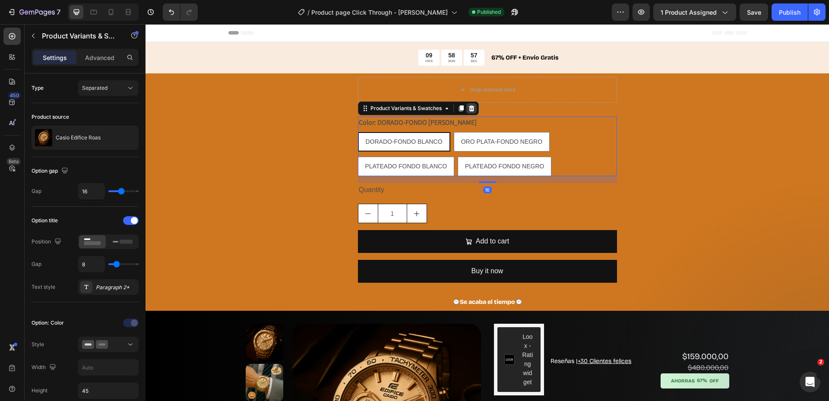
click at [469, 106] on icon at bounding box center [472, 108] width 6 height 6
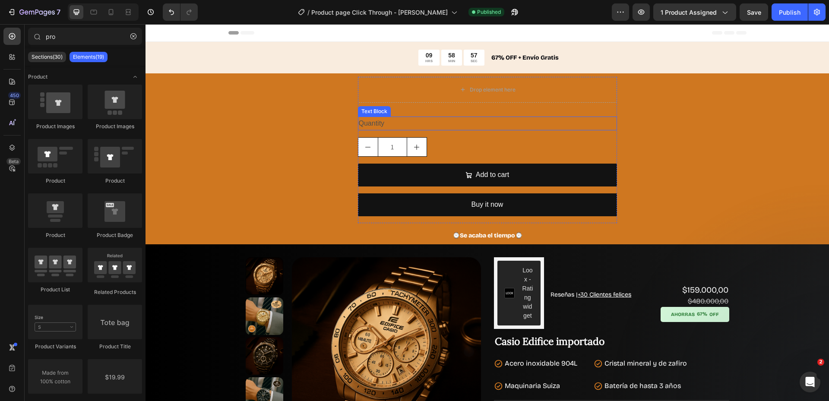
click at [481, 128] on div "Quantity" at bounding box center [487, 124] width 259 height 14
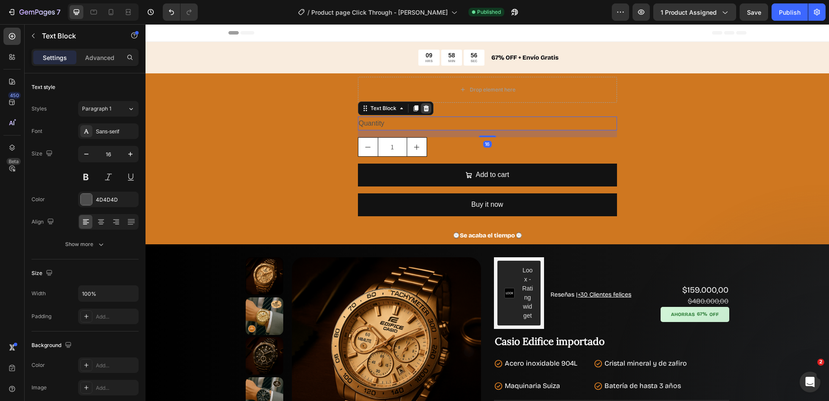
click at [423, 109] on icon at bounding box center [426, 108] width 6 height 6
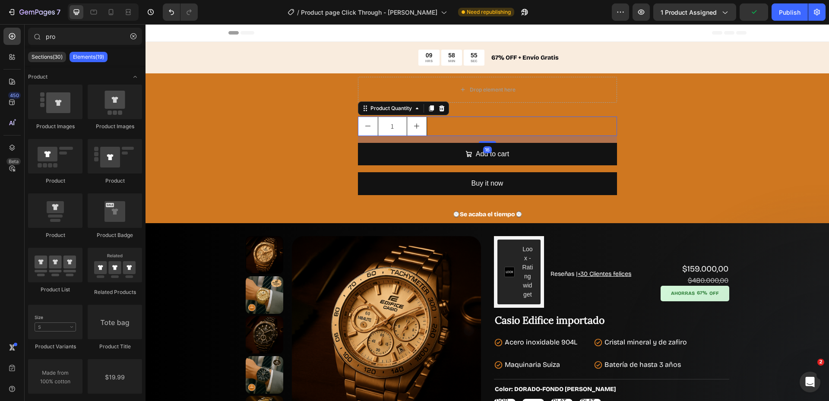
click at [443, 127] on div "1" at bounding box center [487, 126] width 259 height 19
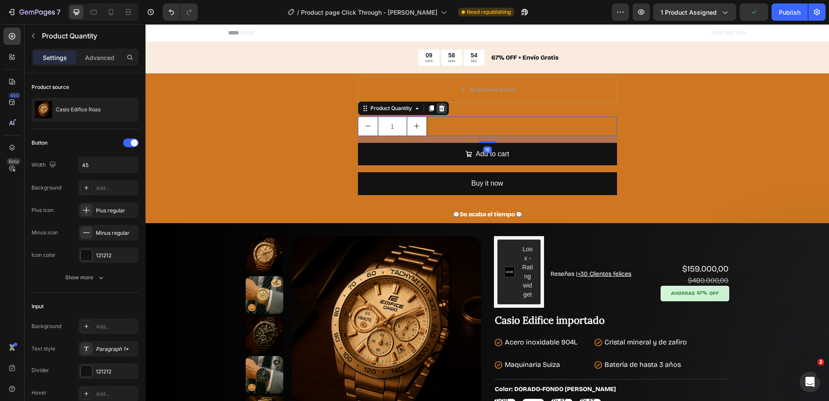
click at [442, 110] on div at bounding box center [442, 108] width 10 height 10
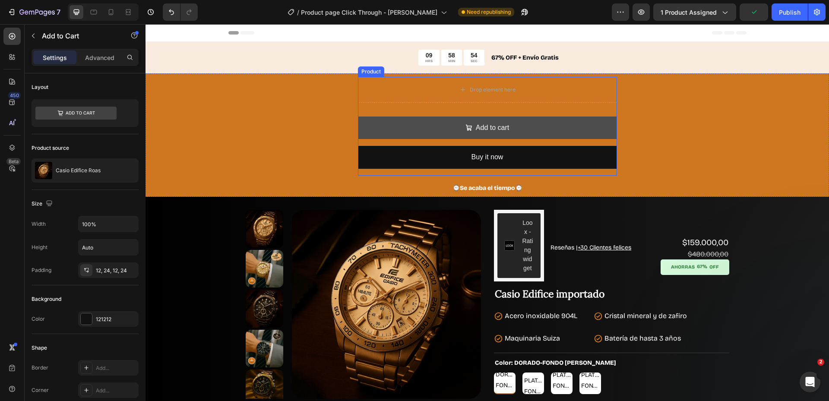
click at [442, 122] on button "Add to cart" at bounding box center [487, 128] width 259 height 23
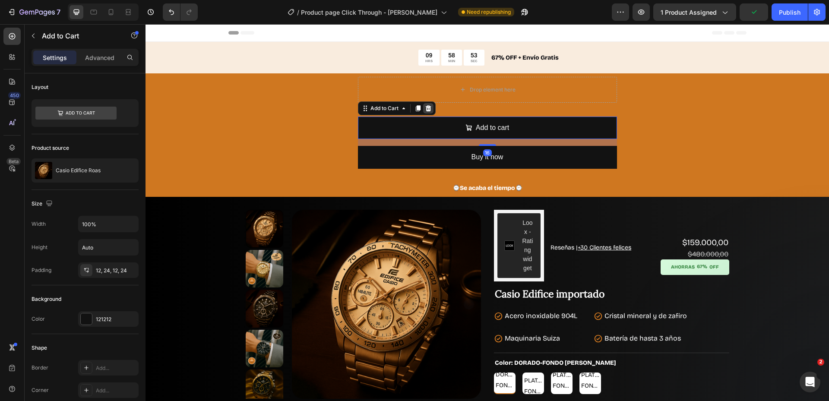
click at [425, 107] on icon at bounding box center [428, 108] width 6 height 6
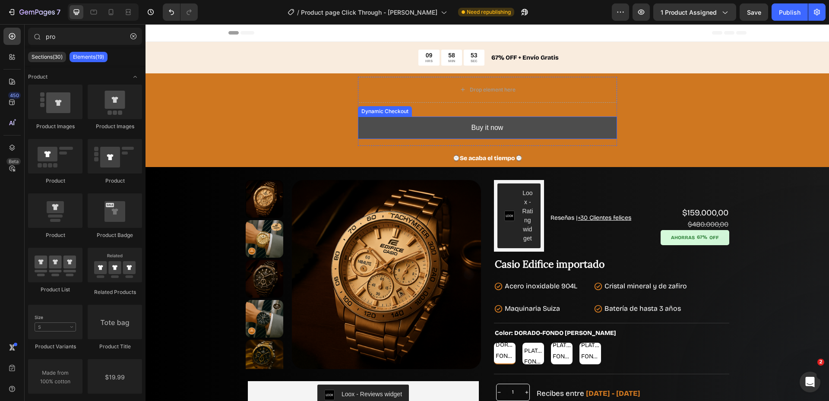
click at [427, 130] on button "Buy it now" at bounding box center [487, 128] width 259 height 23
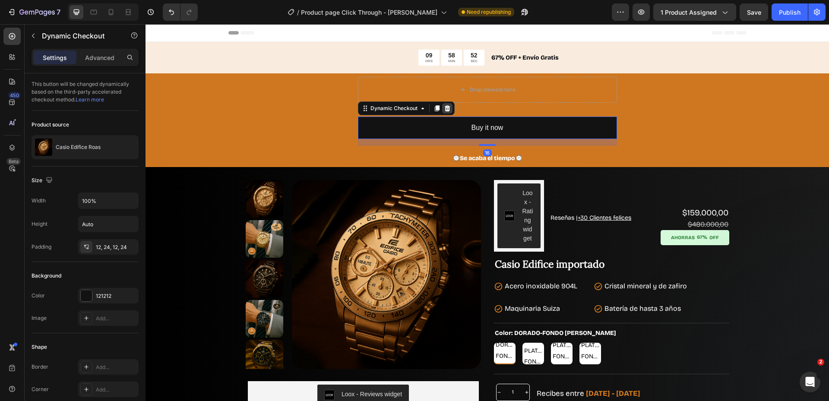
click at [445, 107] on icon at bounding box center [447, 108] width 6 height 6
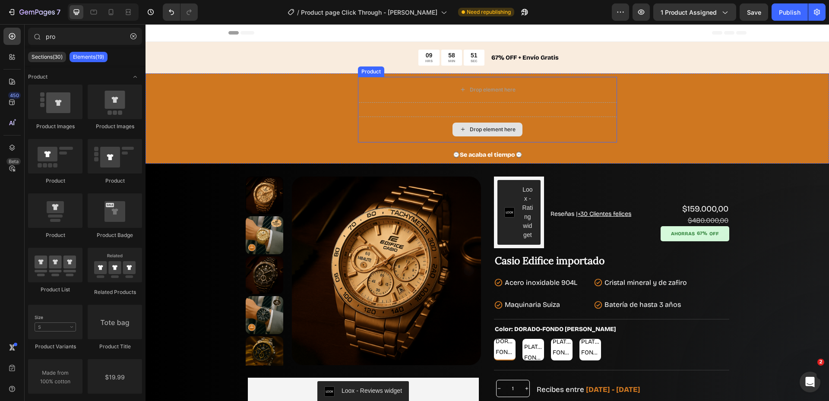
click at [437, 127] on div "Drop element here" at bounding box center [487, 130] width 259 height 26
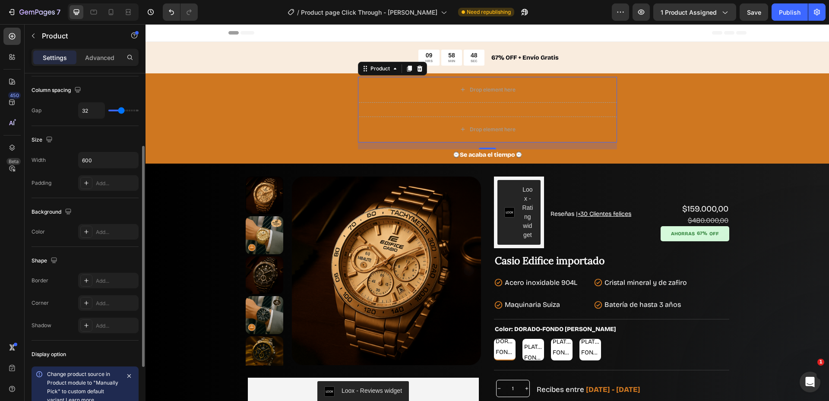
scroll to position [0, 0]
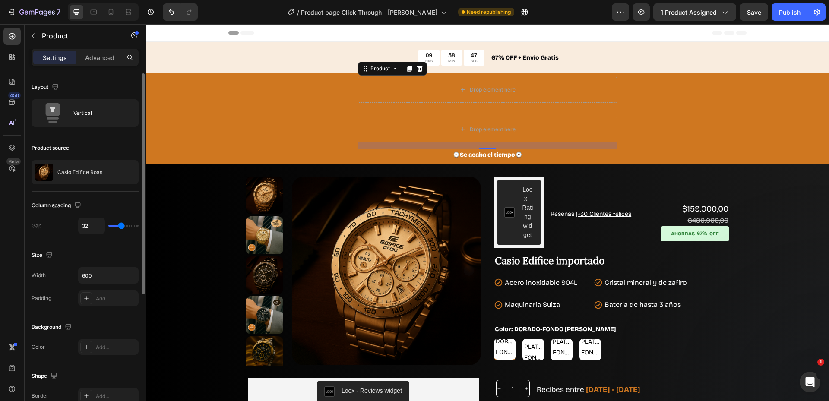
click at [55, 57] on p "Settings" at bounding box center [55, 57] width 24 height 9
click at [83, 168] on div "Casio Edifice Roas" at bounding box center [85, 172] width 107 height 24
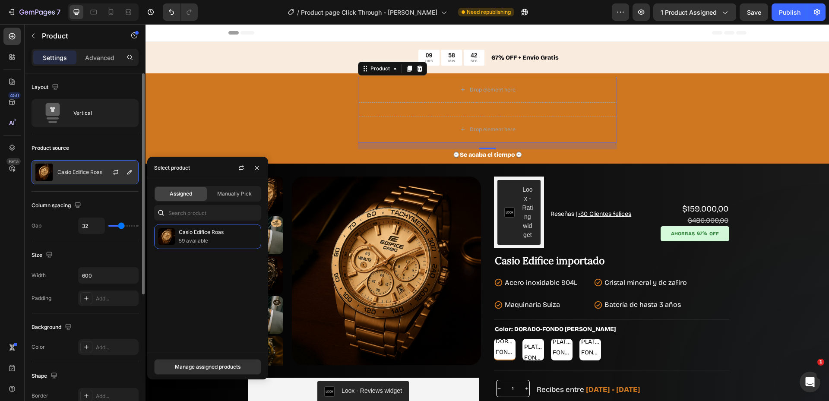
click at [83, 168] on div "Casio Edifice Roas" at bounding box center [85, 172] width 107 height 24
click at [83, 170] on p "Casio Edifice Roas" at bounding box center [79, 172] width 45 height 6
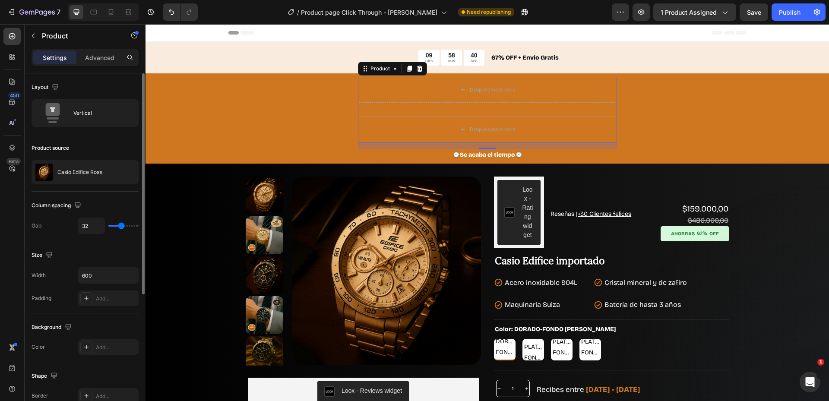
click at [75, 234] on div "Column spacing Gap 32" at bounding box center [85, 217] width 107 height 50
click at [98, 117] on div "Vertical" at bounding box center [99, 113] width 53 height 20
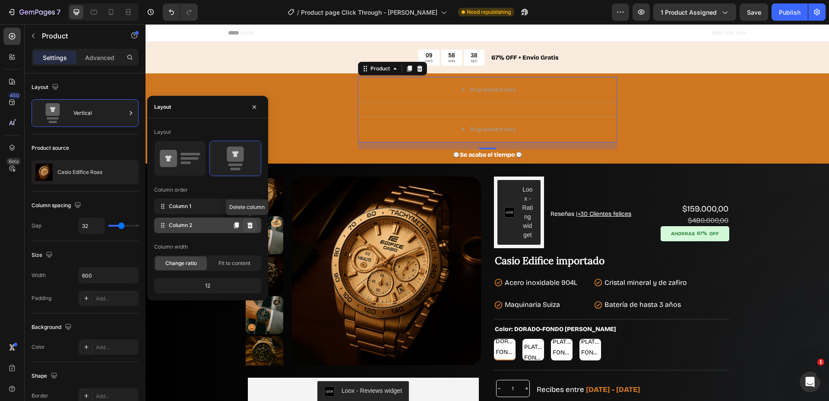
click at [250, 223] on icon at bounding box center [250, 225] width 6 height 6
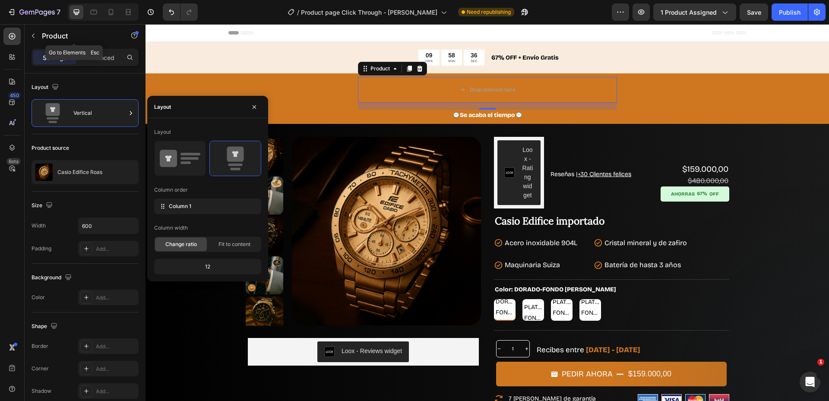
click at [32, 34] on icon "button" at bounding box center [33, 35] width 7 height 7
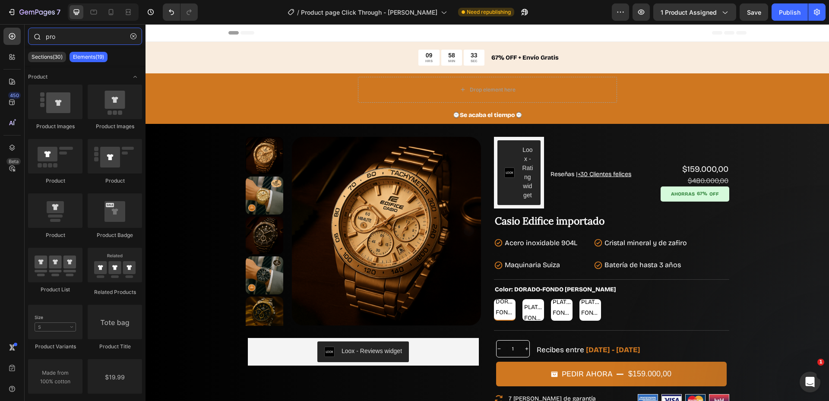
drag, startPoint x: 69, startPoint y: 39, endPoint x: 44, endPoint y: 39, distance: 25.1
click at [44, 39] on div "pro" at bounding box center [85, 38] width 121 height 21
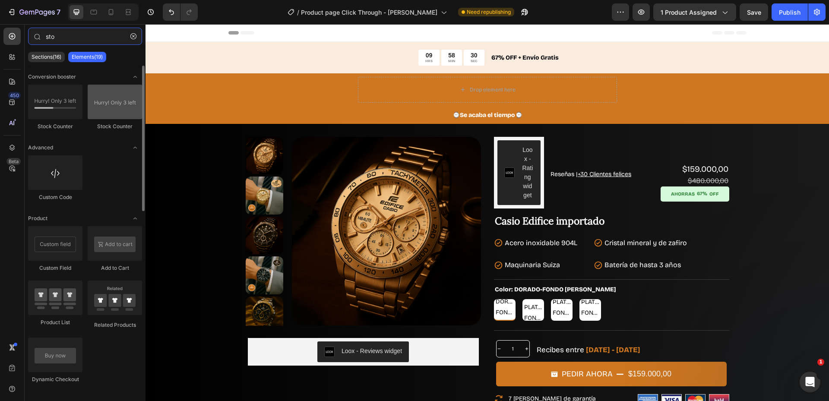
type input "sto"
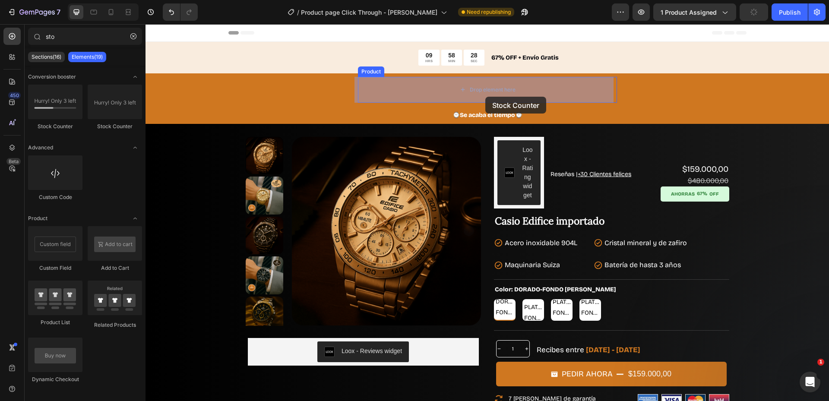
drag, startPoint x: 260, startPoint y: 132, endPoint x: 485, endPoint y: 97, distance: 228.1
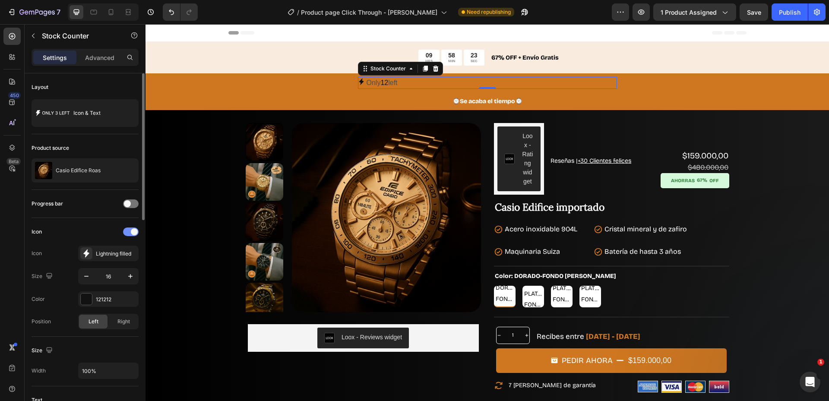
click at [132, 233] on span at bounding box center [134, 231] width 7 height 7
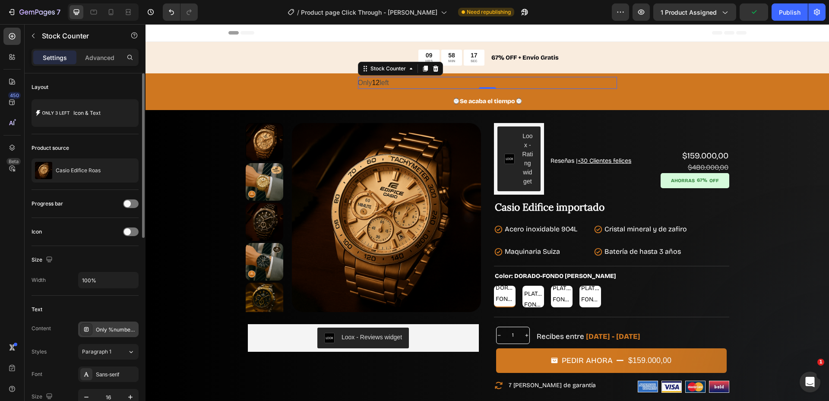
click at [98, 333] on div "Only %number% left" at bounding box center [116, 330] width 41 height 8
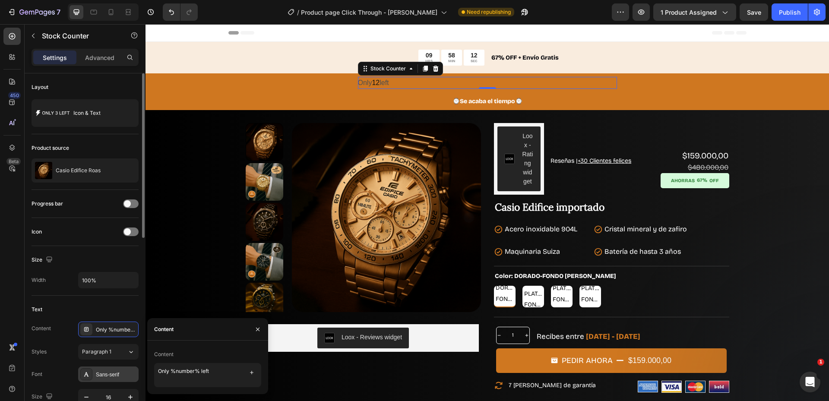
click at [125, 374] on div "Sans-serif" at bounding box center [116, 375] width 41 height 8
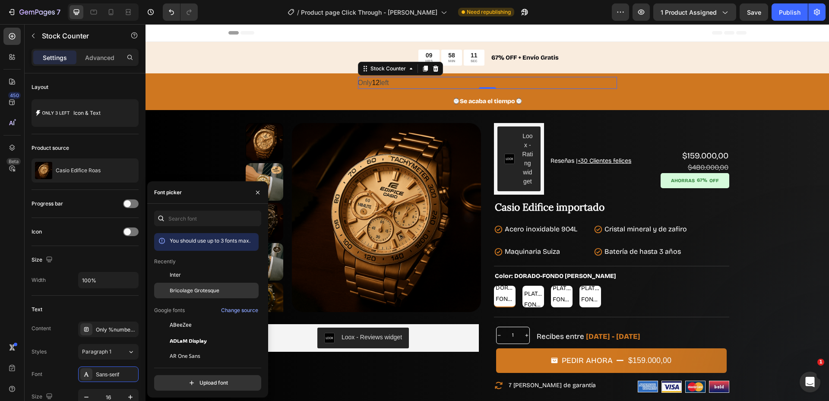
click at [200, 287] on span "Bricolage Grotesque" at bounding box center [195, 291] width 50 height 8
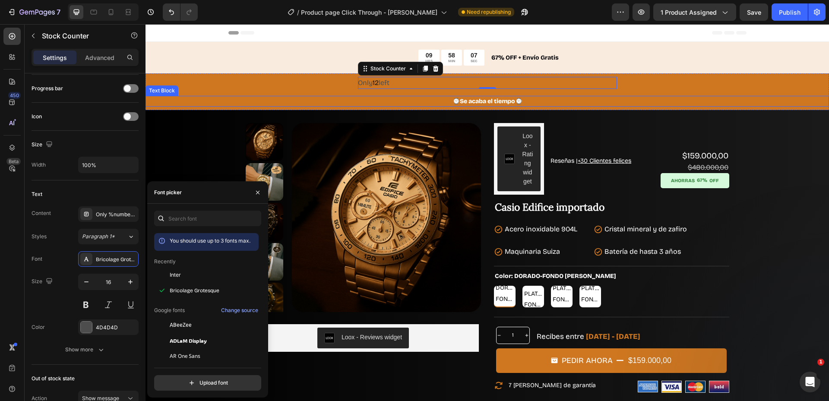
click at [468, 98] on p "⌚Se acaba el tiempo⌚" at bounding box center [487, 101] width 682 height 9
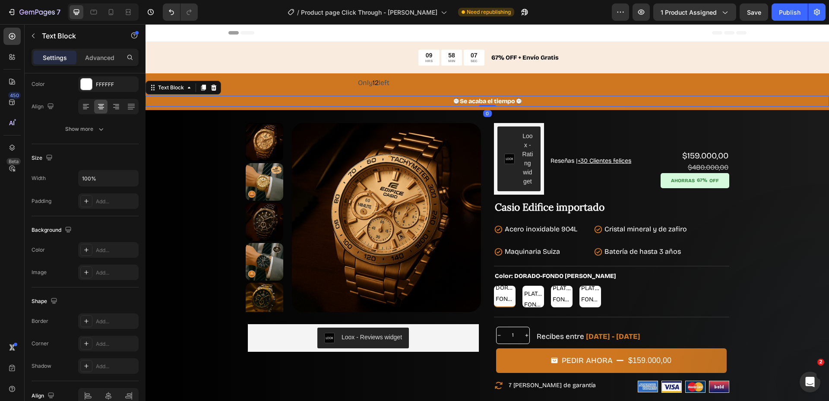
scroll to position [0, 0]
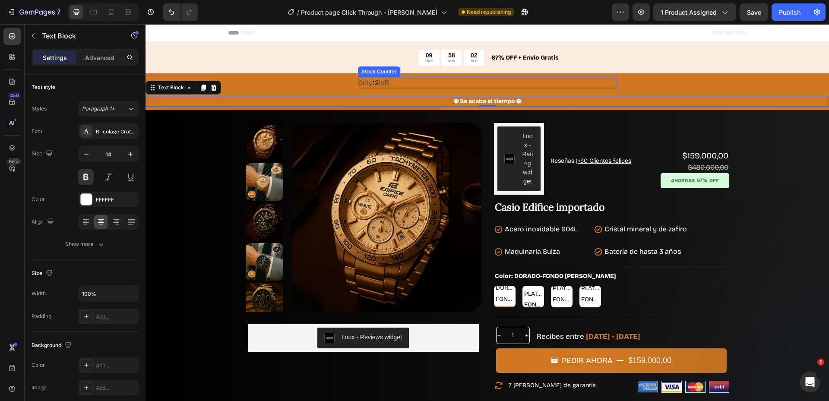
click at [436, 85] on div "Only 12 left" at bounding box center [487, 83] width 259 height 13
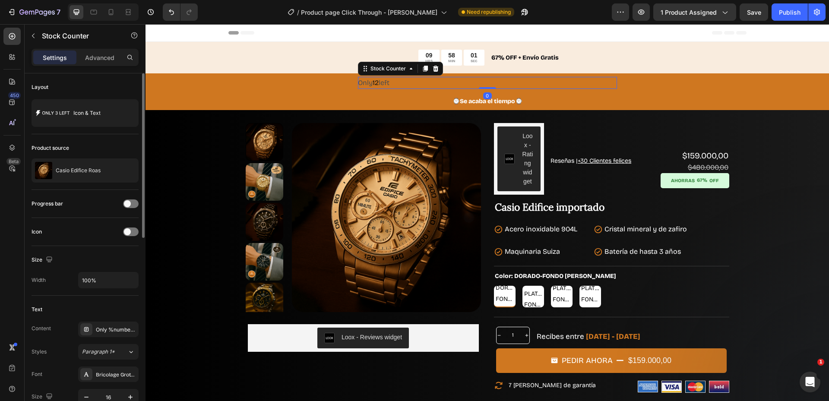
scroll to position [115, 0]
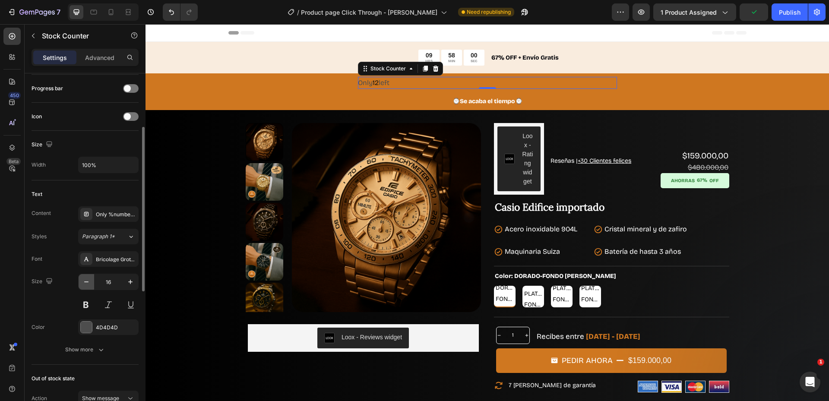
click at [79, 277] on button "button" at bounding box center [87, 282] width 16 height 16
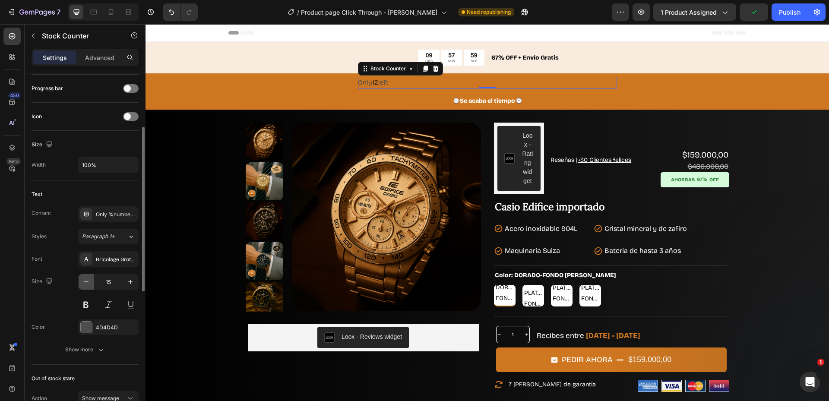
click at [88, 277] on button "button" at bounding box center [87, 282] width 16 height 16
type input "14"
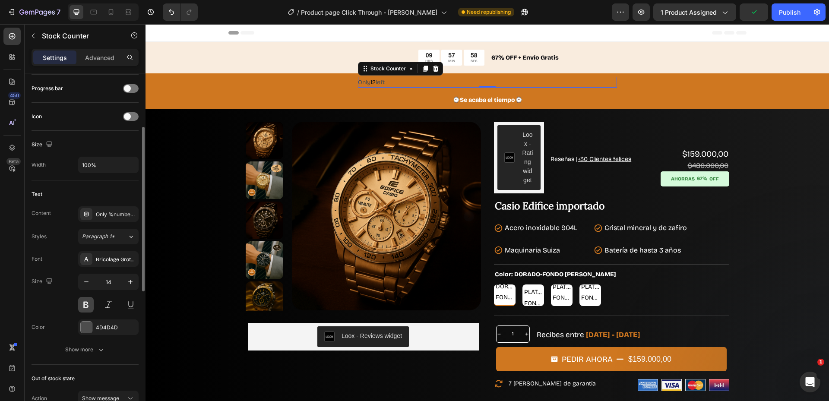
click at [89, 298] on button at bounding box center [86, 305] width 16 height 16
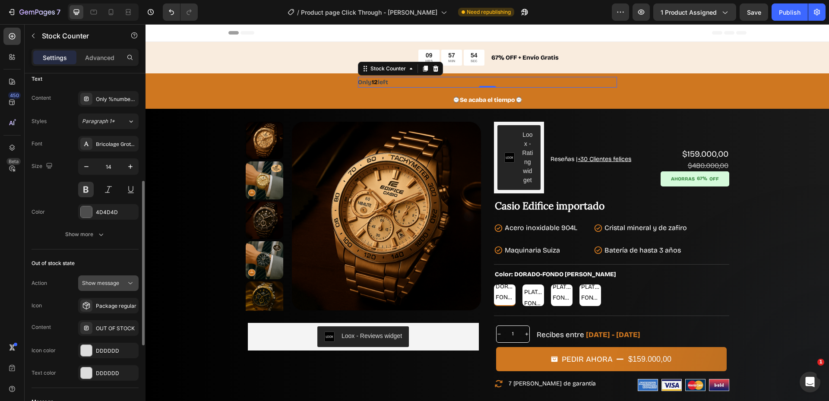
click at [114, 285] on span "Show message" at bounding box center [100, 283] width 37 height 6
click at [114, 284] on span "Show message" at bounding box center [100, 283] width 37 height 6
click at [99, 333] on div "OUT OF STOCK" at bounding box center [108, 328] width 60 height 16
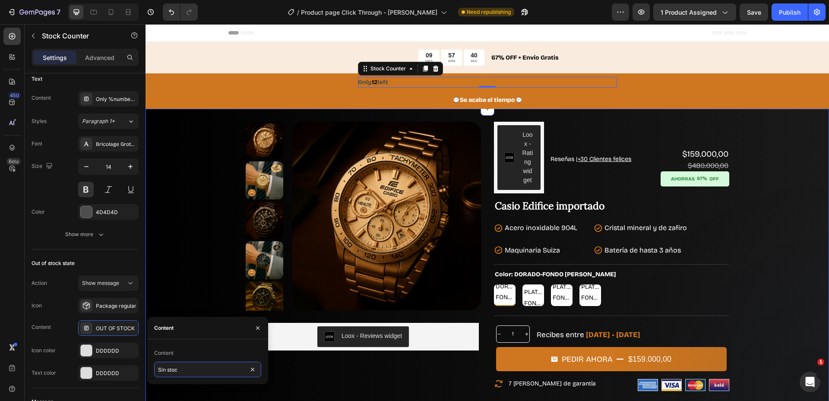
type input "Sin stock"
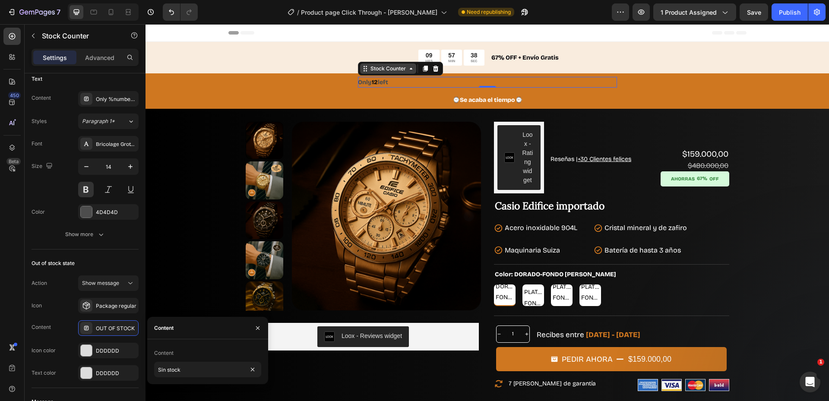
click at [391, 63] on div "Stock Counter" at bounding box center [388, 68] width 56 height 10
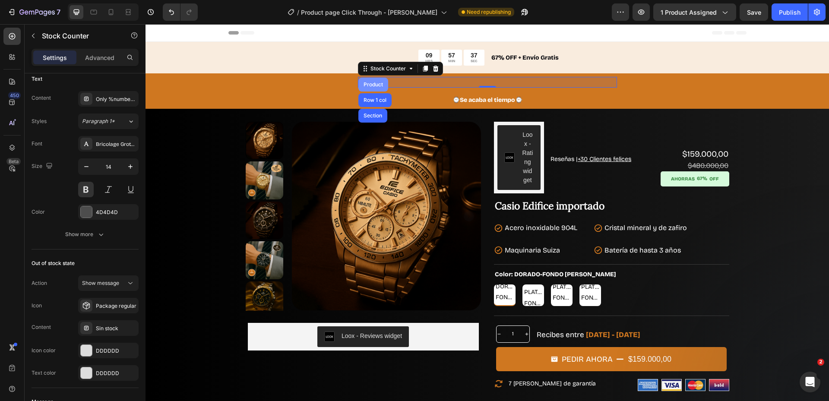
click at [381, 85] on div "Product" at bounding box center [373, 84] width 23 height 5
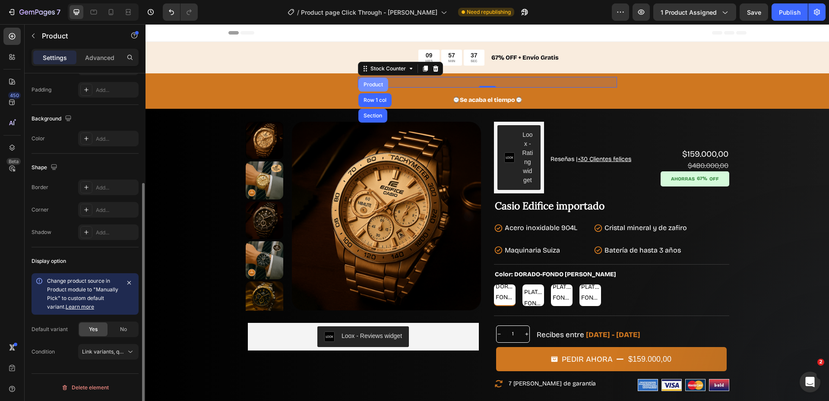
scroll to position [0, 0]
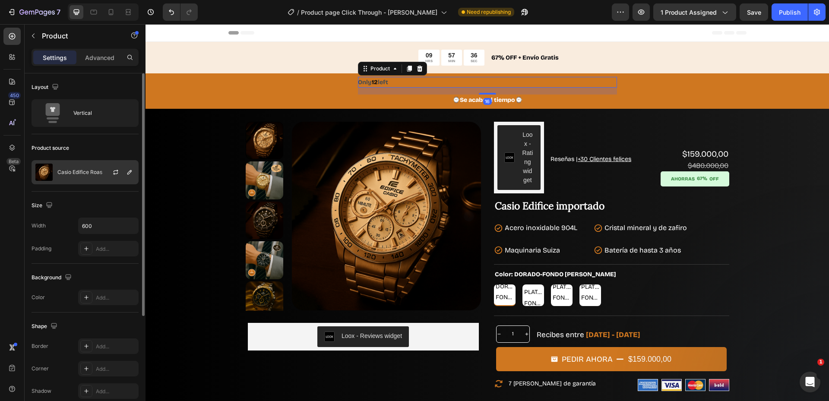
click at [80, 177] on div "Casio Edifice Roas" at bounding box center [85, 172] width 107 height 24
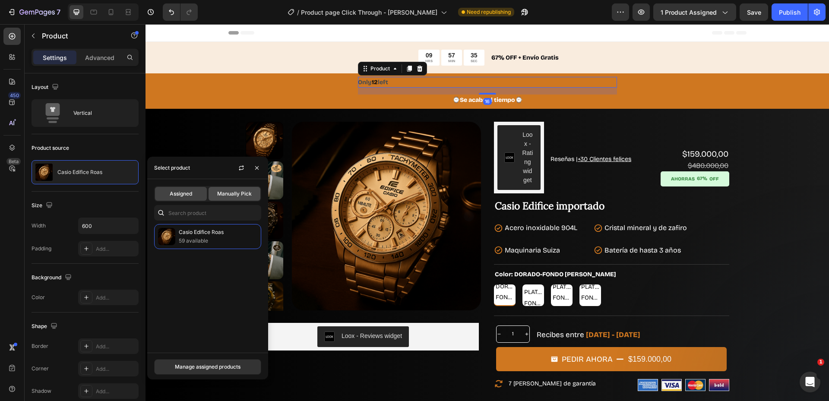
click at [235, 200] on div "Manually Pick" at bounding box center [235, 194] width 52 height 14
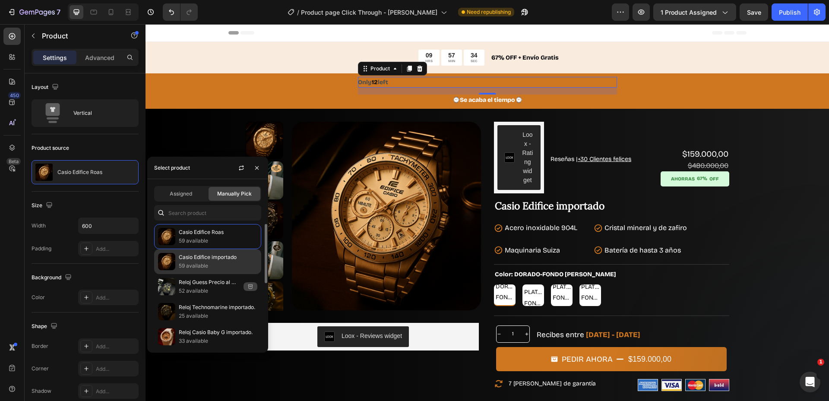
click at [219, 255] on p "Casio Edifice importado" at bounding box center [218, 257] width 79 height 9
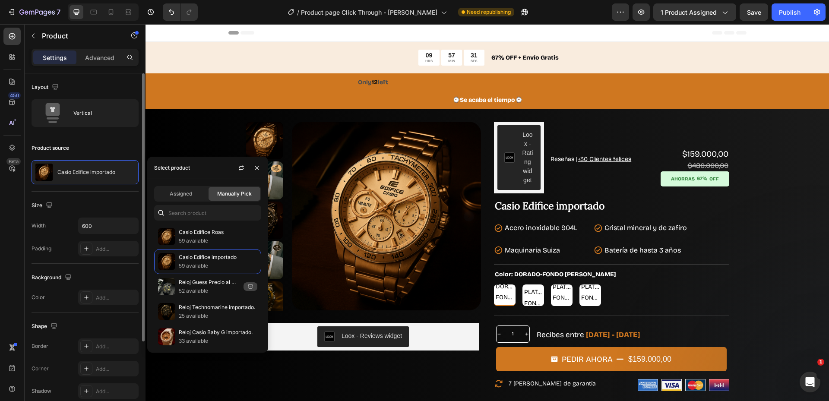
click at [92, 205] on div "Size" at bounding box center [85, 206] width 107 height 14
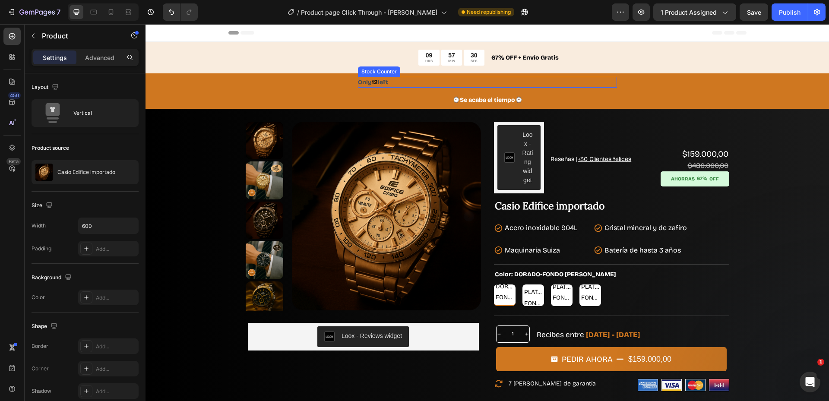
click at [425, 82] on div "Only 12 left" at bounding box center [487, 82] width 259 height 11
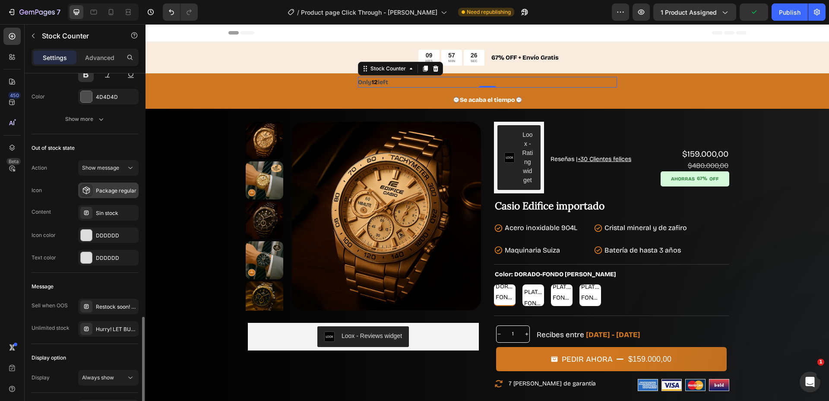
scroll to position [402, 0]
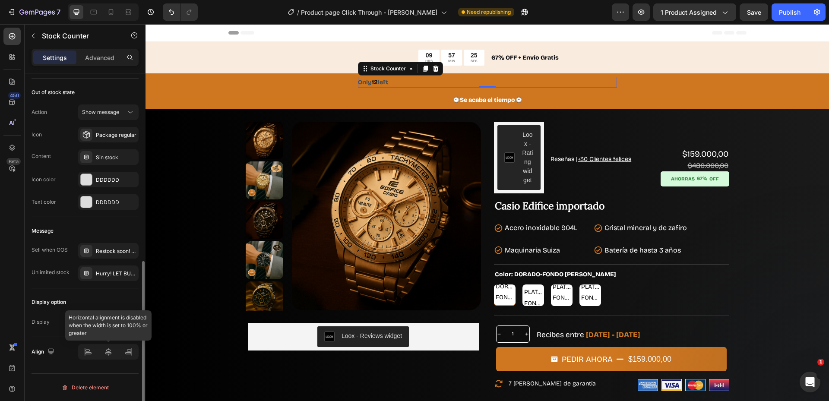
click at [108, 350] on div at bounding box center [108, 352] width 60 height 16
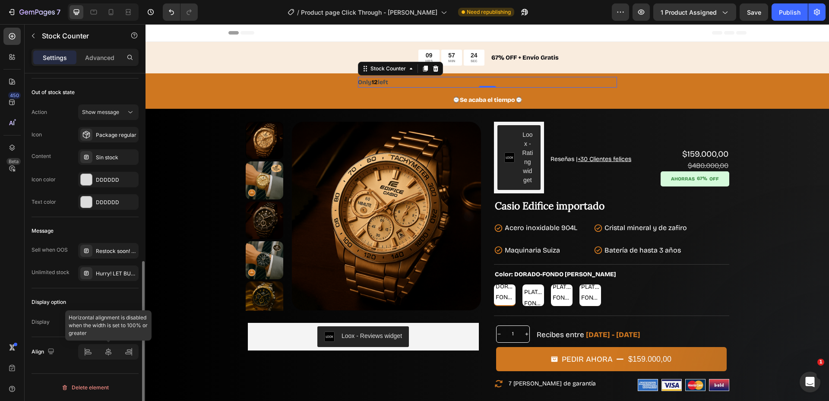
click at [108, 350] on div at bounding box center [108, 352] width 60 height 16
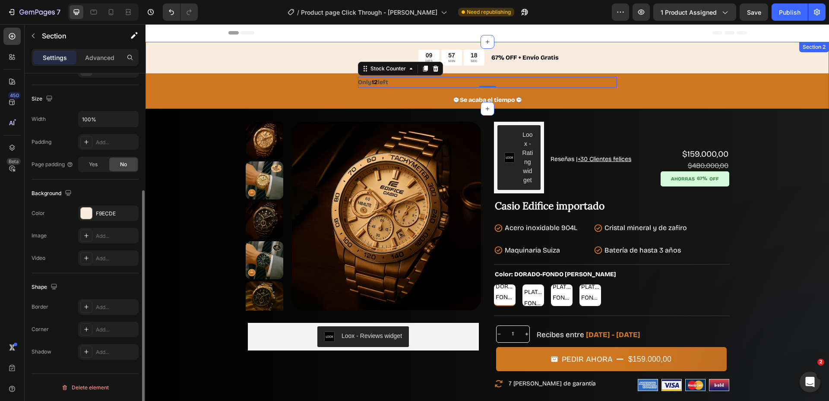
click at [209, 53] on div "09 HRS 57 MIN 18 SEC Countdown Timer 67% OFF + Envío Gratis Text Block Row Only…" at bounding box center [488, 75] width 684 height 67
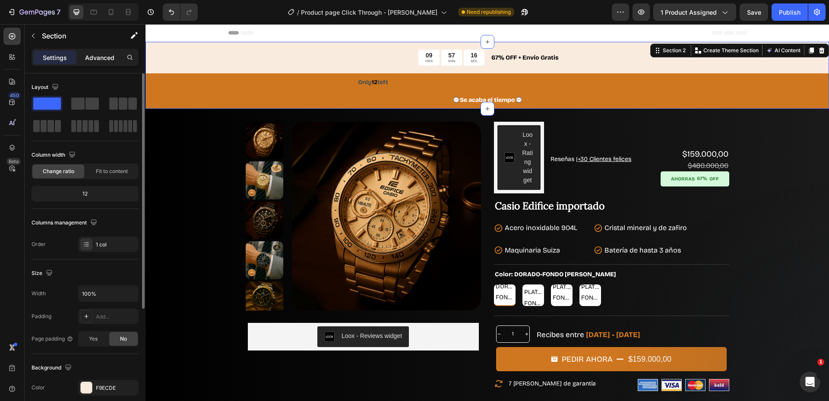
click at [95, 58] on p "Advanced" at bounding box center [99, 57] width 29 height 9
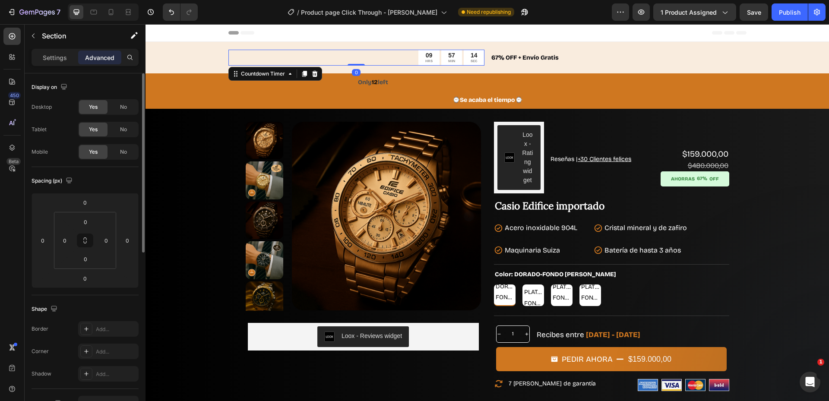
click at [360, 61] on div "09 HRS 57 MIN 14 SEC" at bounding box center [356, 58] width 256 height 16
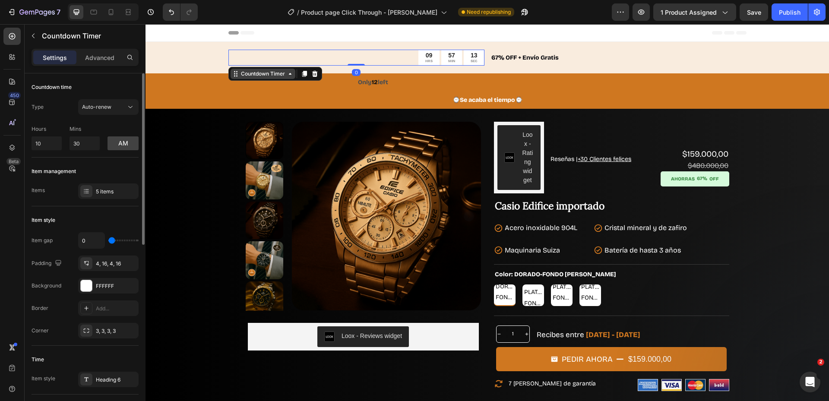
click at [250, 71] on div "Countdown Timer" at bounding box center [263, 74] width 48 height 8
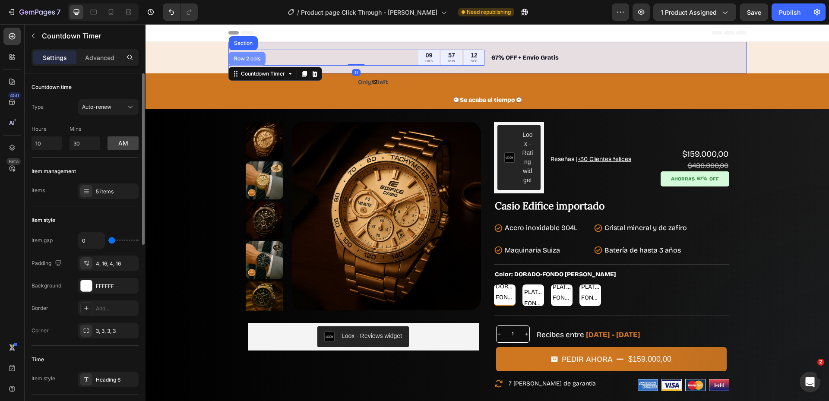
click at [250, 62] on div "Row 2 cols" at bounding box center [247, 59] width 37 height 14
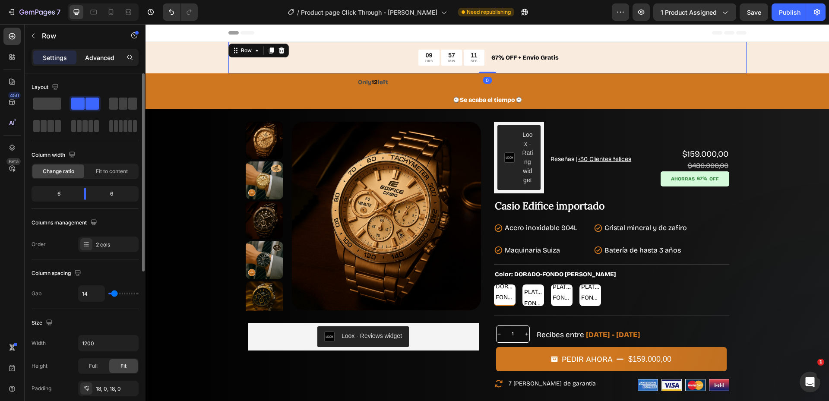
click at [103, 59] on p "Advanced" at bounding box center [99, 57] width 29 height 9
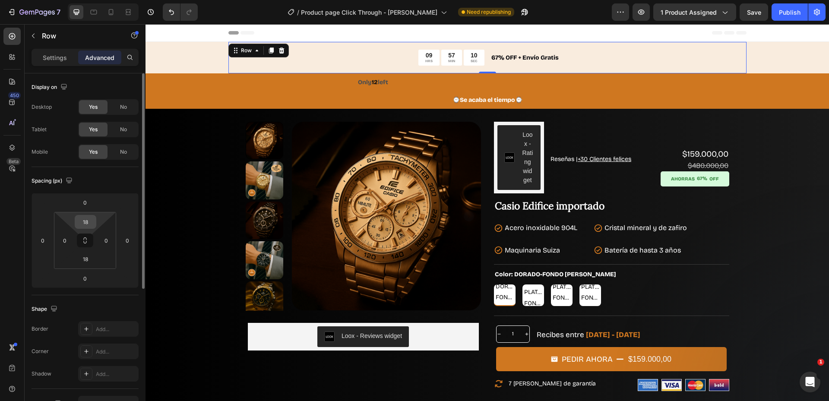
click at [88, 222] on input "18" at bounding box center [85, 222] width 17 height 13
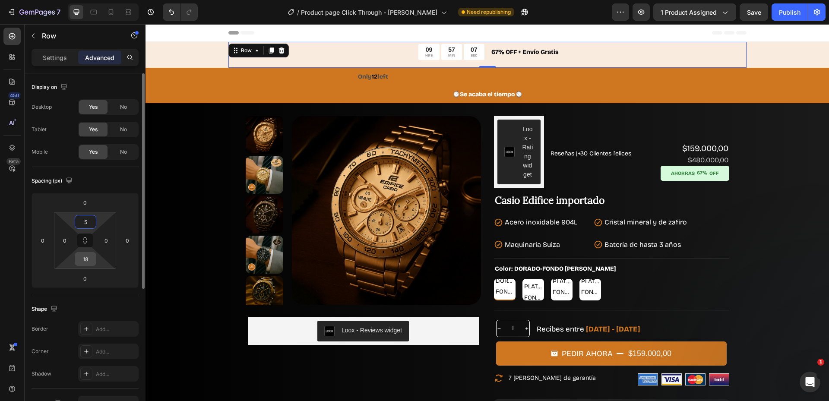
type input "5"
click at [85, 265] on input "18" at bounding box center [85, 259] width 17 height 13
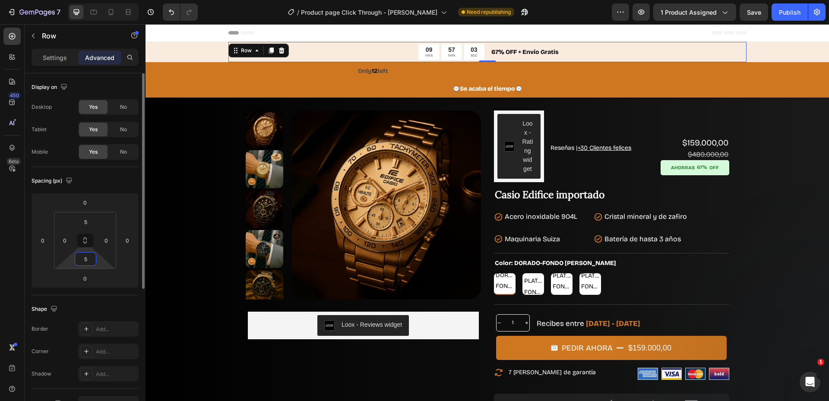
drag, startPoint x: 89, startPoint y: 261, endPoint x: 79, endPoint y: 260, distance: 9.7
click at [79, 260] on input "5" at bounding box center [85, 259] width 17 height 13
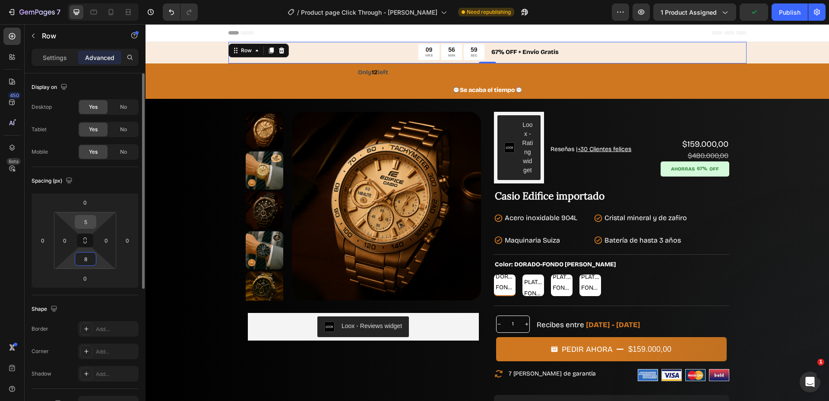
type input "8"
click at [89, 219] on input "5" at bounding box center [85, 222] width 17 height 13
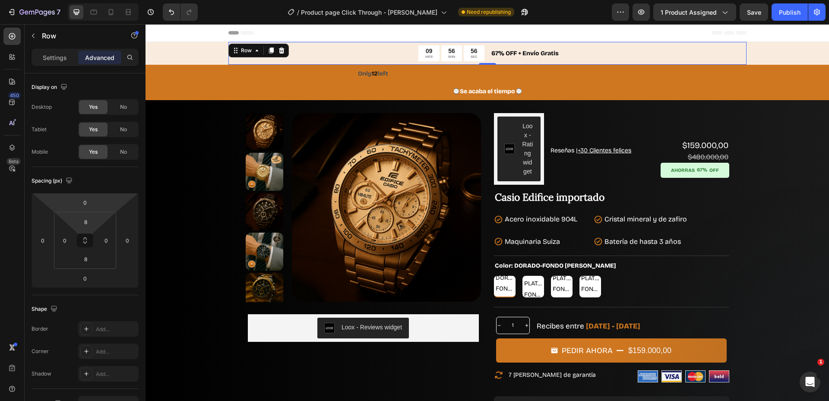
click at [89, 62] on p "Advanced" at bounding box center [99, 57] width 29 height 9
click at [114, 7] on div at bounding box center [111, 12] width 14 height 14
type input "14"
type input "20"
type input "14"
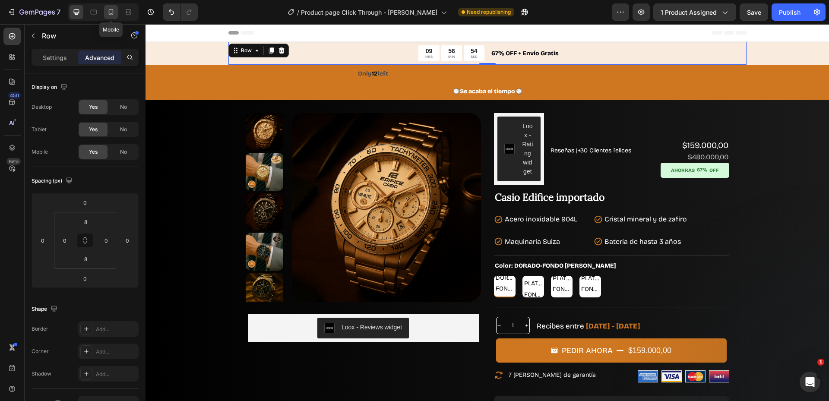
type input "20"
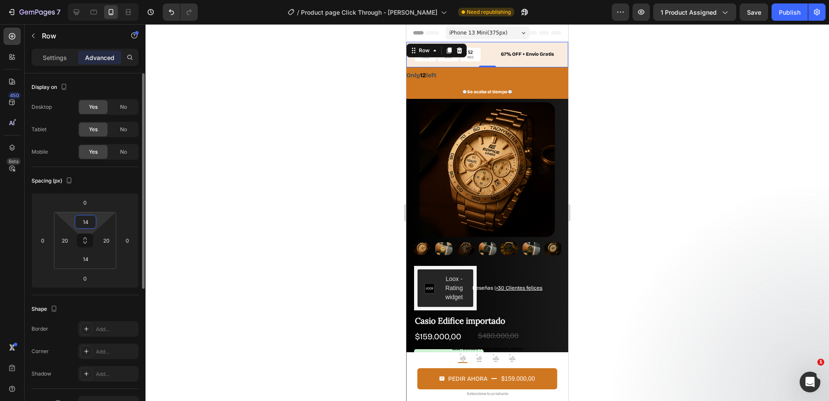
click at [92, 222] on input "14" at bounding box center [85, 222] width 17 height 13
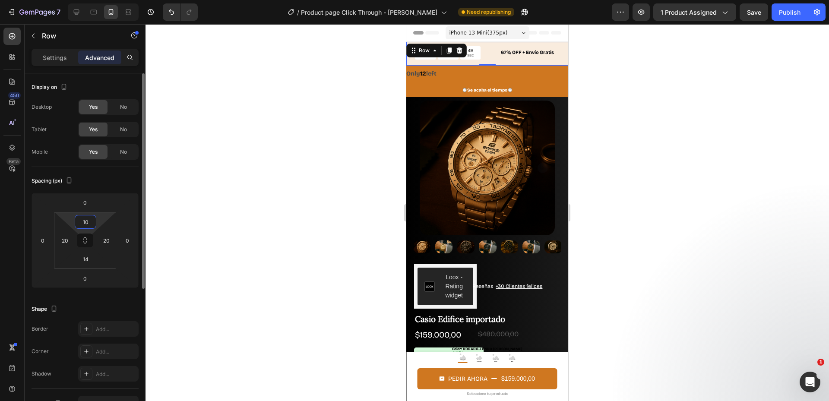
drag, startPoint x: 93, startPoint y: 222, endPoint x: 72, endPoint y: 217, distance: 21.8
click at [72, 219] on div "10 20 14 20" at bounding box center [85, 240] width 62 height 57
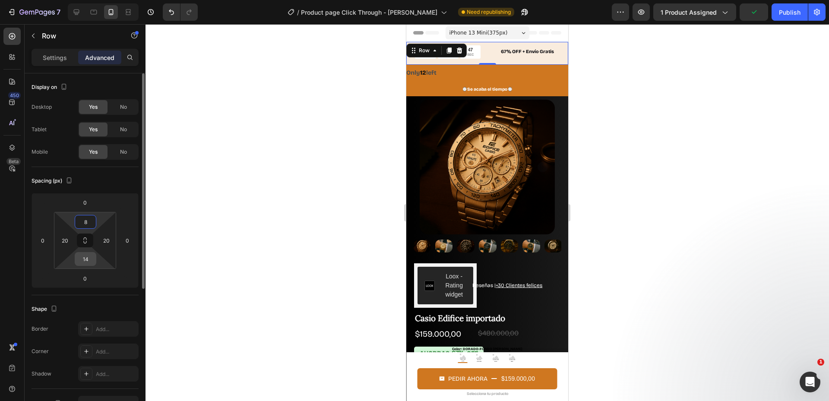
type input "8"
click at [90, 261] on input "14" at bounding box center [85, 259] width 17 height 13
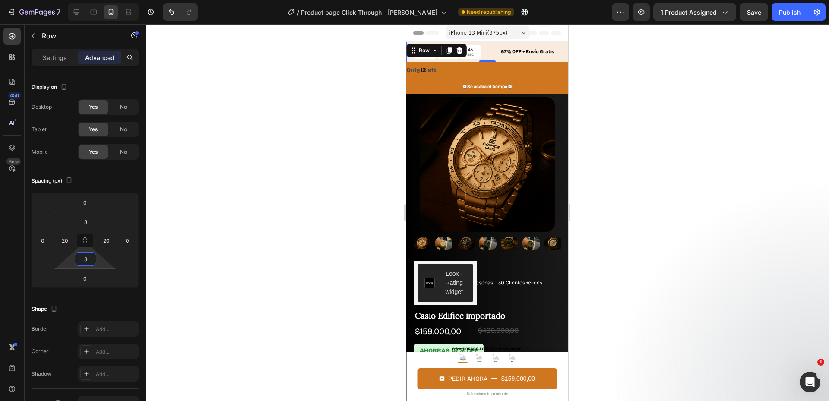
type input "8"
click at [280, 197] on div at bounding box center [488, 212] width 684 height 377
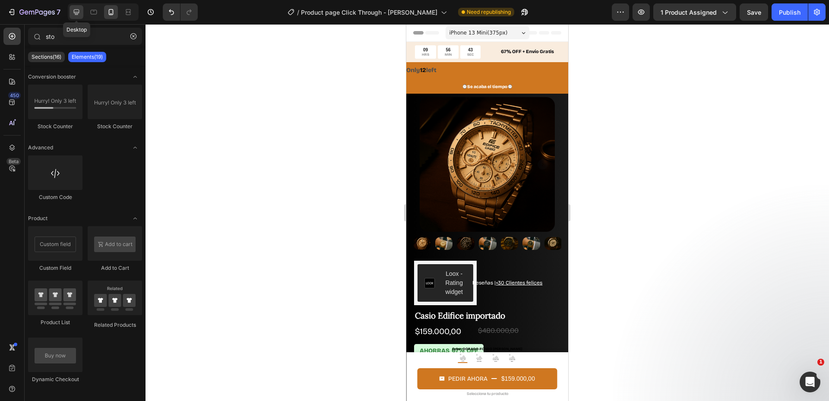
click at [77, 10] on icon at bounding box center [76, 12] width 9 height 9
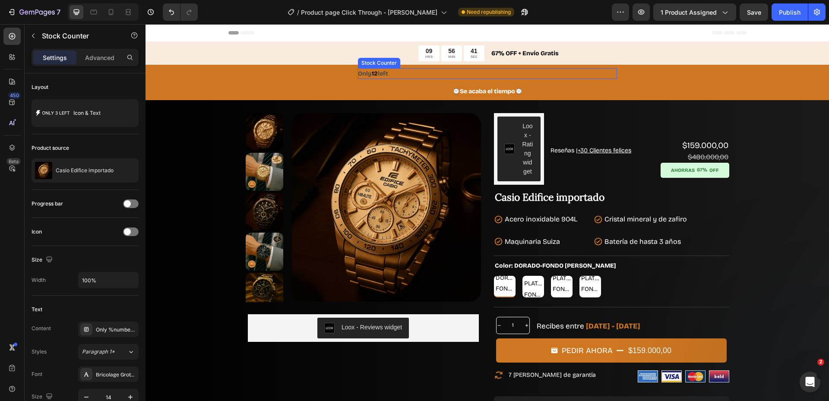
click at [415, 72] on div "Only 12 left" at bounding box center [487, 73] width 259 height 11
click at [410, 60] on icon at bounding box center [411, 60] width 3 height 2
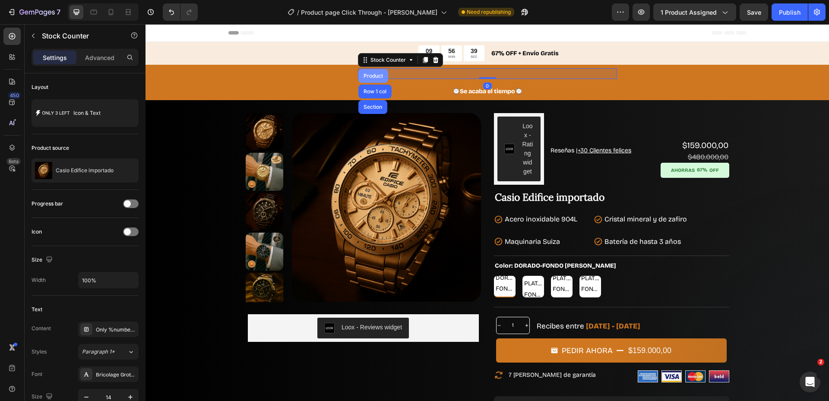
click at [378, 73] on div "Product" at bounding box center [373, 75] width 23 height 5
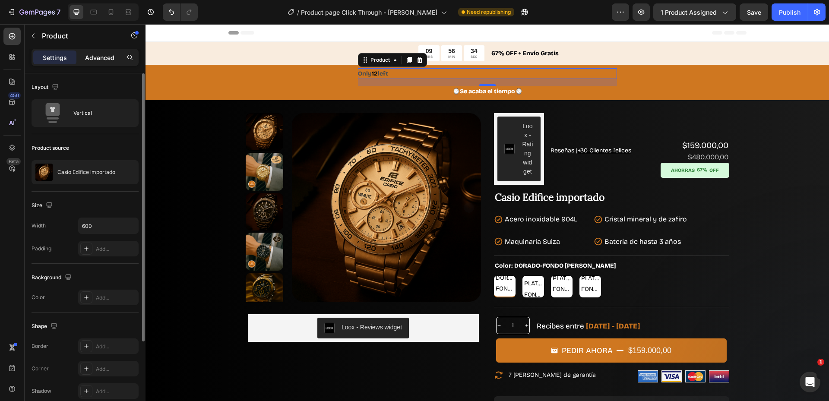
click at [89, 52] on div "Advanced" at bounding box center [99, 58] width 43 height 14
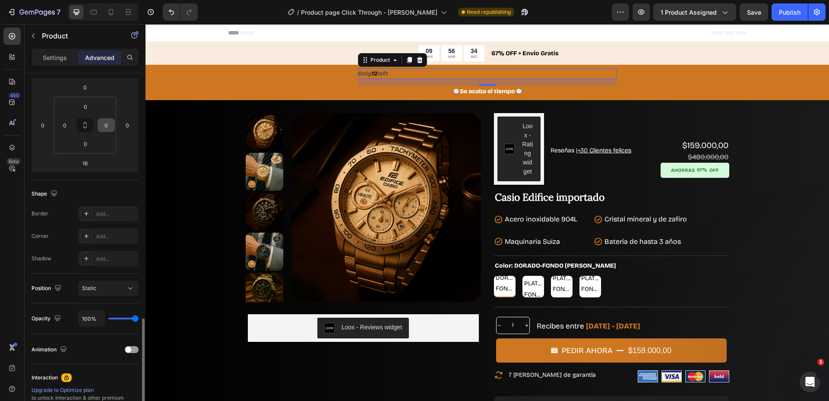
scroll to position [224, 0]
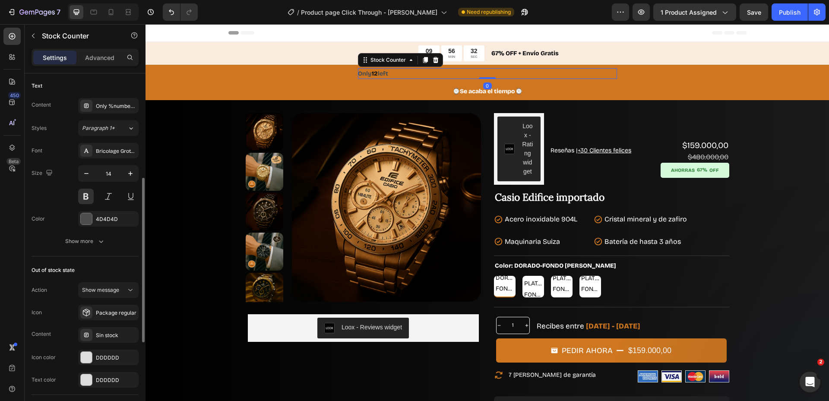
click at [393, 73] on div "Only 12 left" at bounding box center [487, 73] width 259 height 11
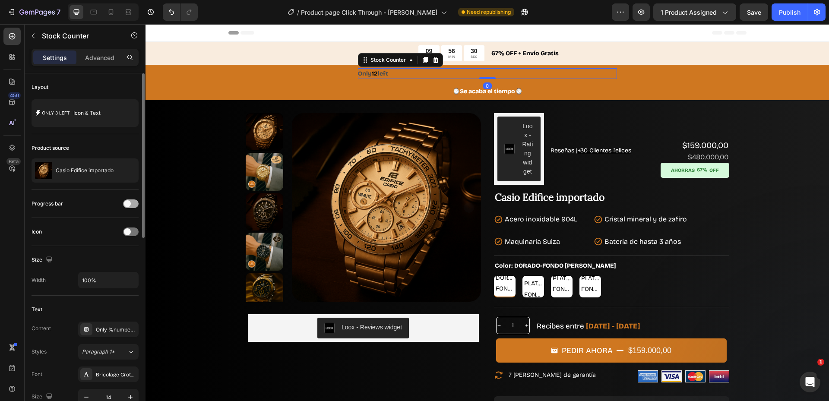
click at [126, 200] on div at bounding box center [131, 204] width 16 height 9
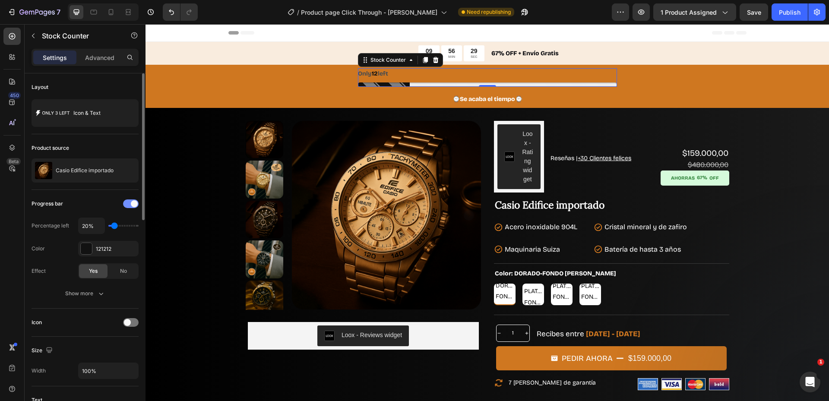
click at [127, 201] on div at bounding box center [131, 204] width 16 height 9
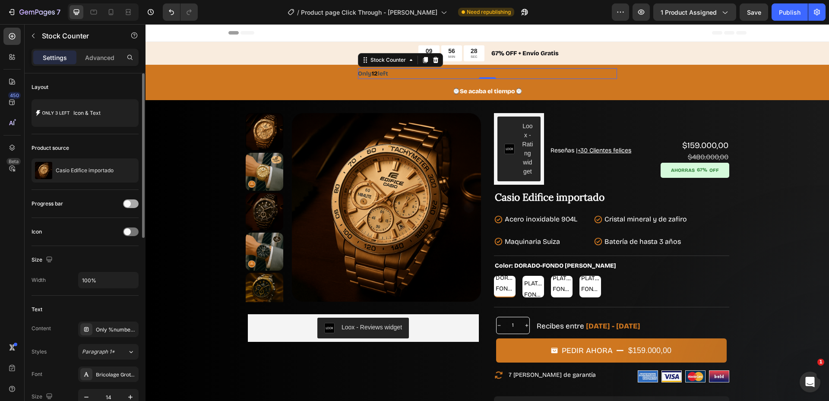
click at [127, 201] on span at bounding box center [127, 203] width 7 height 7
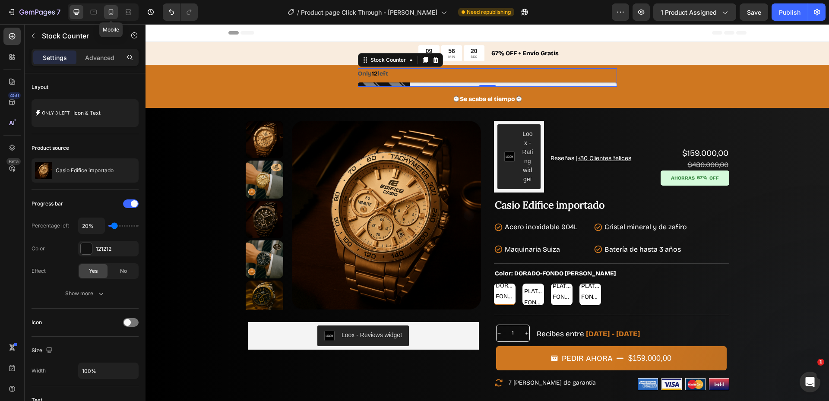
click at [107, 15] on icon at bounding box center [111, 12] width 9 height 9
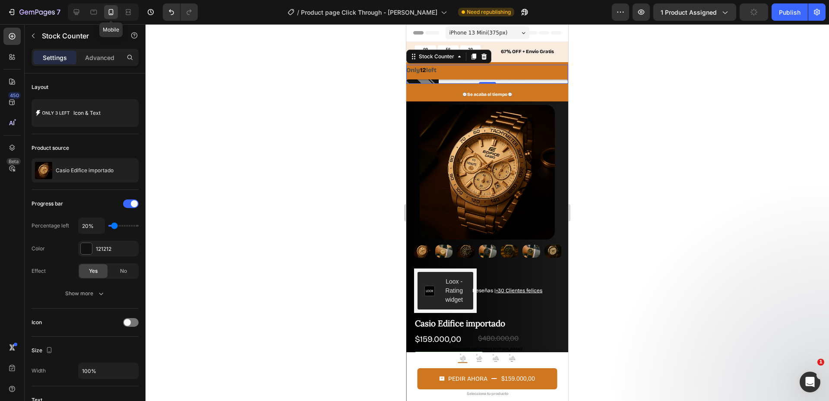
scroll to position [10, 0]
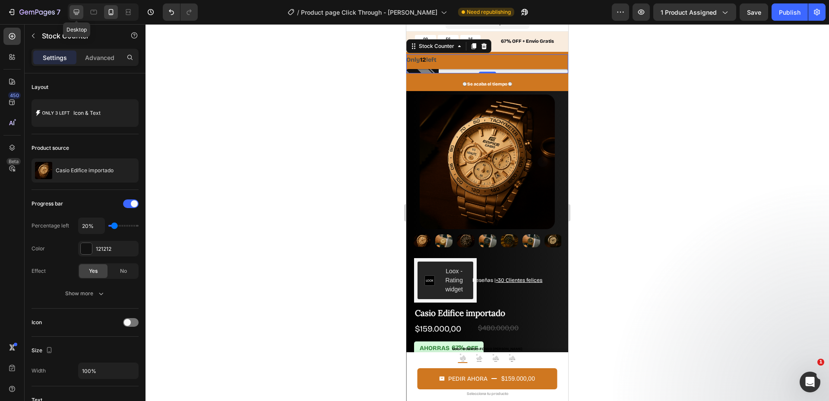
click at [78, 13] on icon at bounding box center [77, 13] width 6 height 6
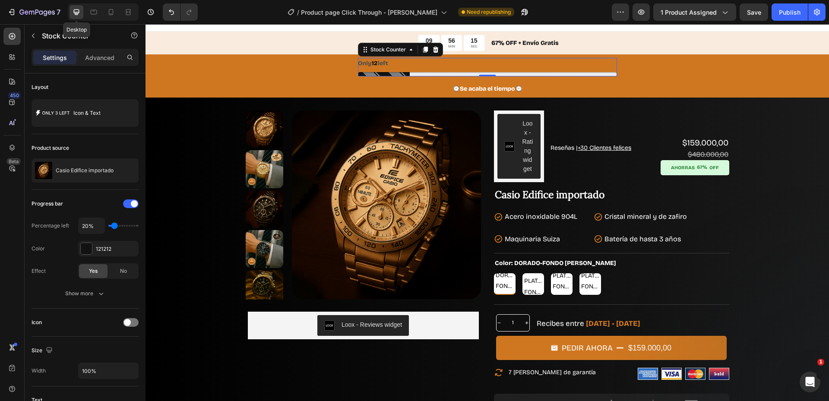
scroll to position [14, 0]
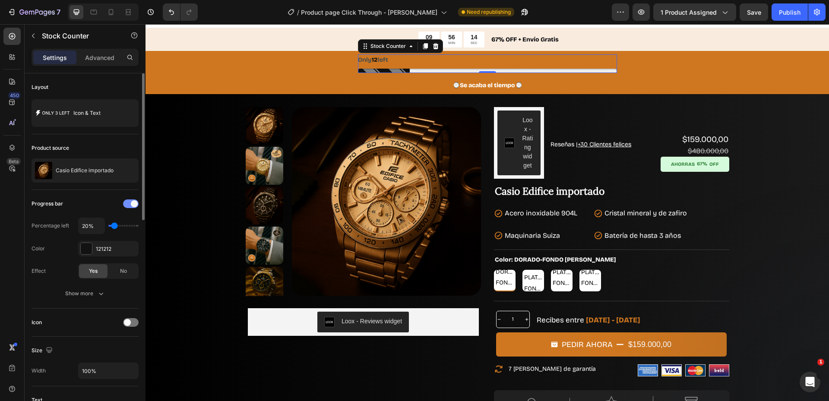
click at [130, 204] on div at bounding box center [131, 204] width 16 height 9
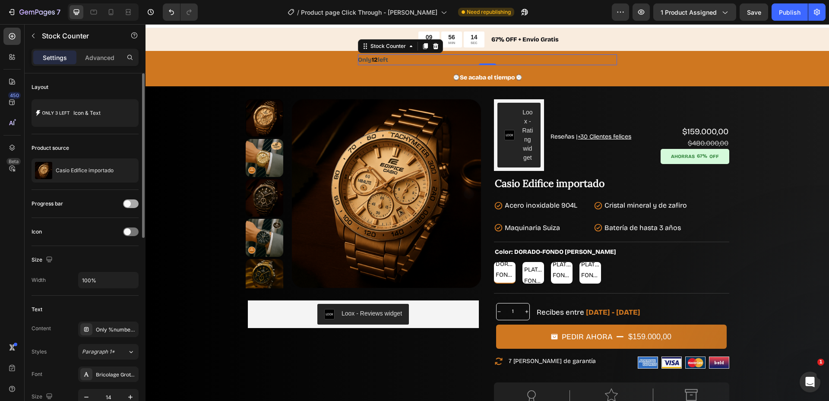
click at [130, 204] on span at bounding box center [127, 203] width 7 height 7
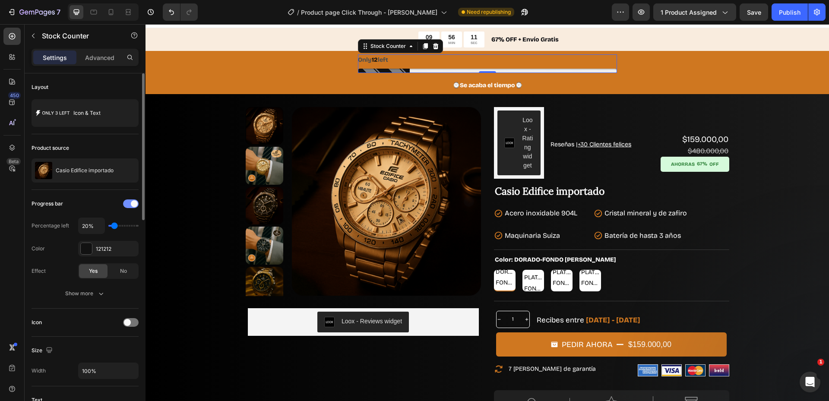
click at [129, 204] on div at bounding box center [131, 204] width 16 height 9
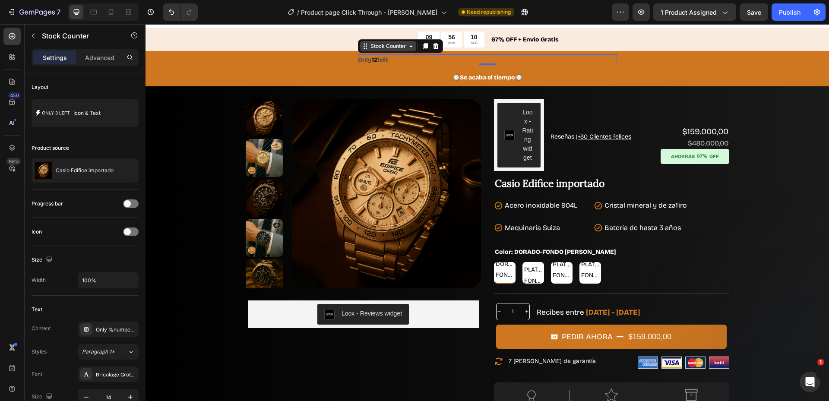
click at [371, 46] on div "Stock Counter" at bounding box center [388, 46] width 39 height 8
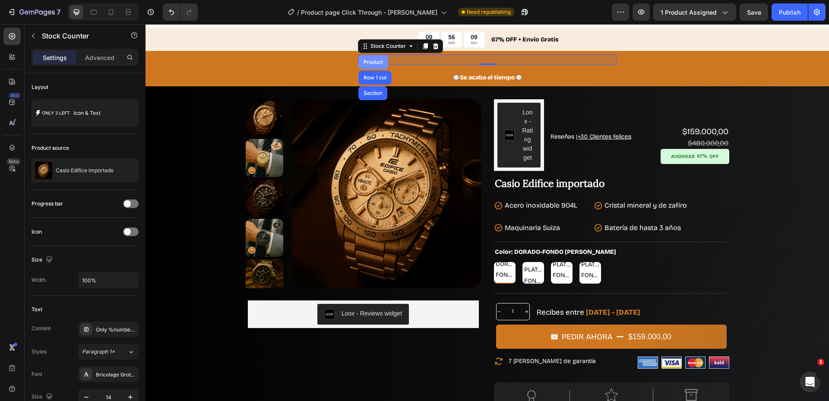
click at [375, 62] on div "Product" at bounding box center [373, 62] width 23 height 5
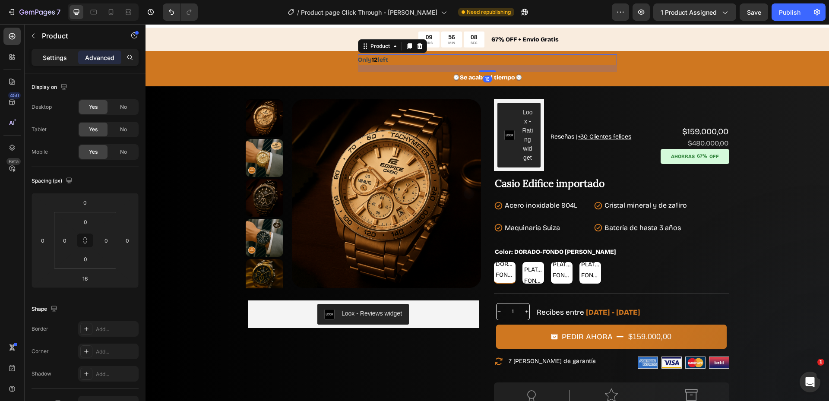
click at [56, 56] on p "Settings" at bounding box center [55, 57] width 24 height 9
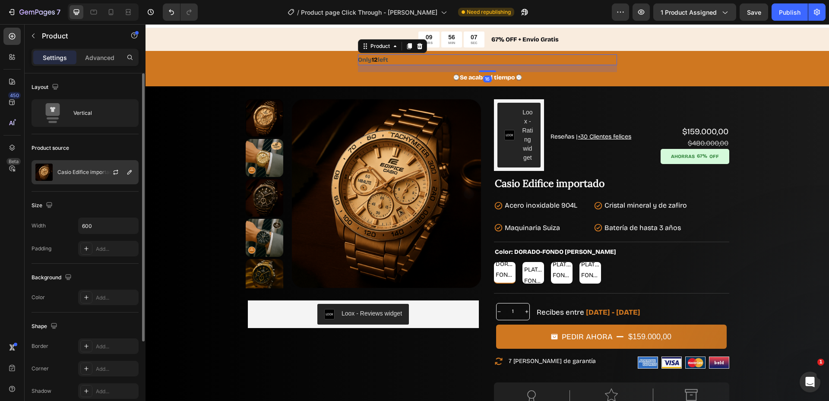
click at [93, 176] on div "Casio Edifice importado" at bounding box center [85, 172] width 107 height 24
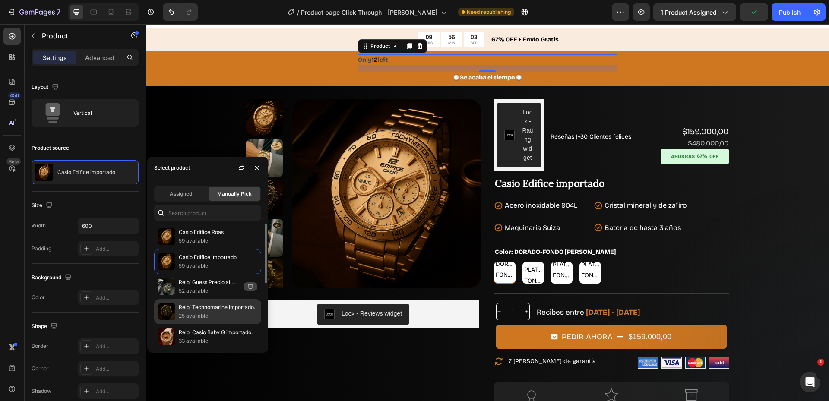
click at [193, 313] on p "25 available" at bounding box center [218, 316] width 79 height 9
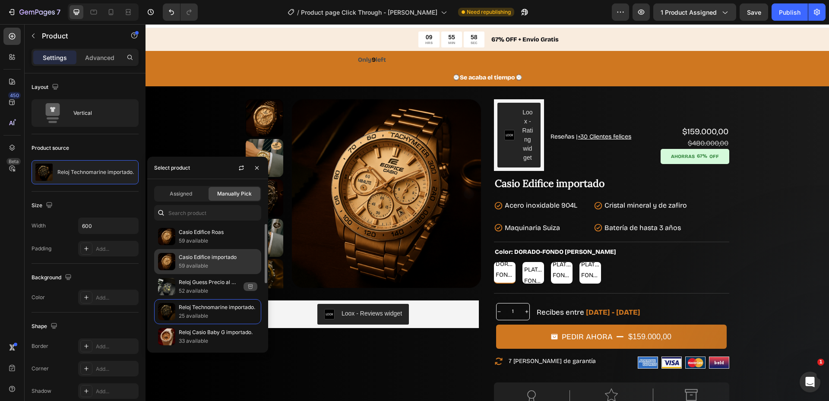
click at [204, 256] on p "Casio Edifice importado" at bounding box center [218, 257] width 79 height 9
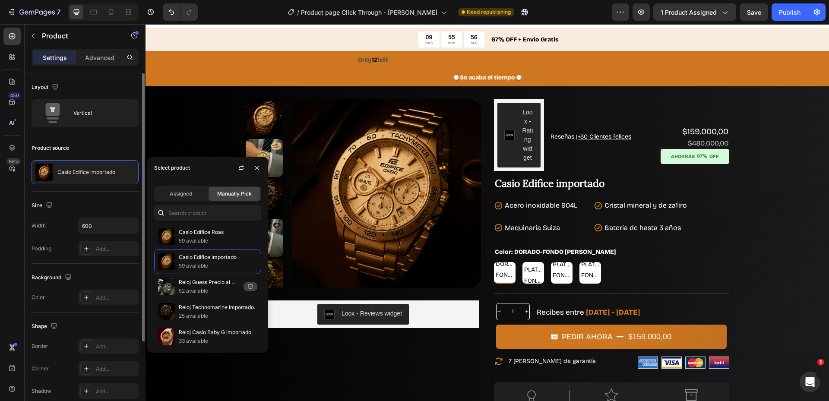
click at [103, 192] on div "Layout Vertical" at bounding box center [85, 228] width 107 height 72
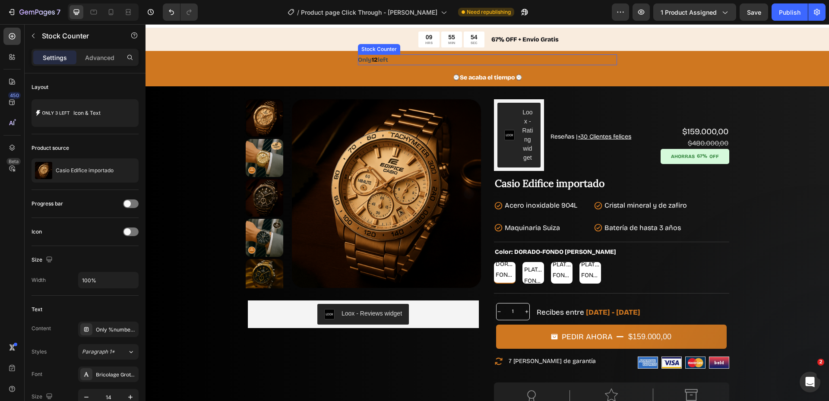
click at [398, 63] on div "Only 12 left" at bounding box center [487, 59] width 259 height 11
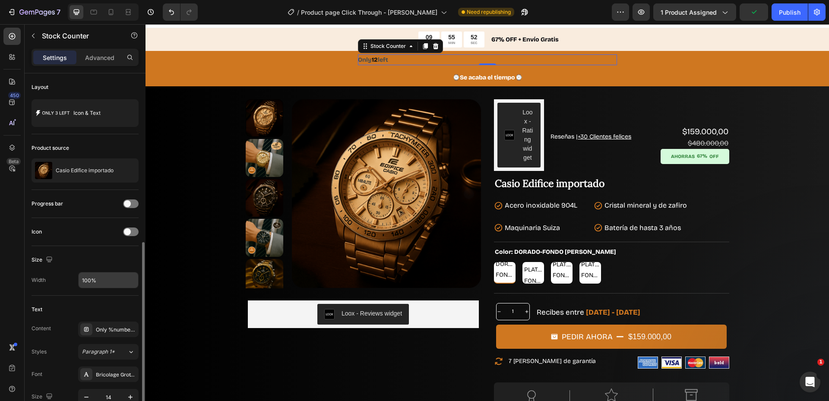
scroll to position [115, 0]
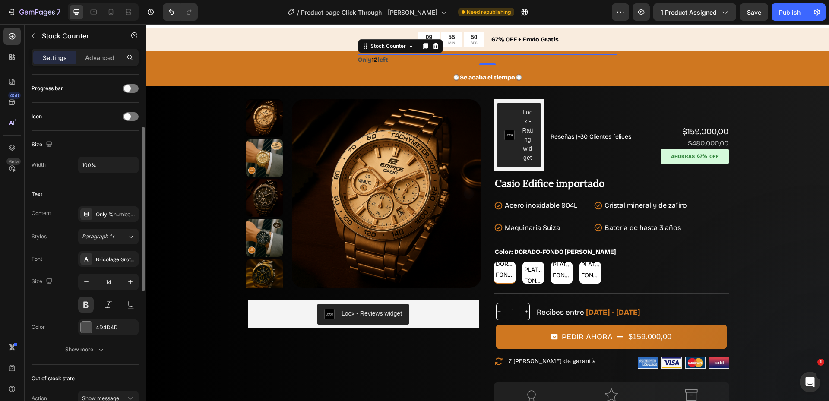
click at [101, 336] on div "Font Bricolage Grotesque Size 14 Color 4D4D4D Show more" at bounding box center [85, 304] width 107 height 106
click at [101, 343] on button "Show more" at bounding box center [85, 350] width 107 height 16
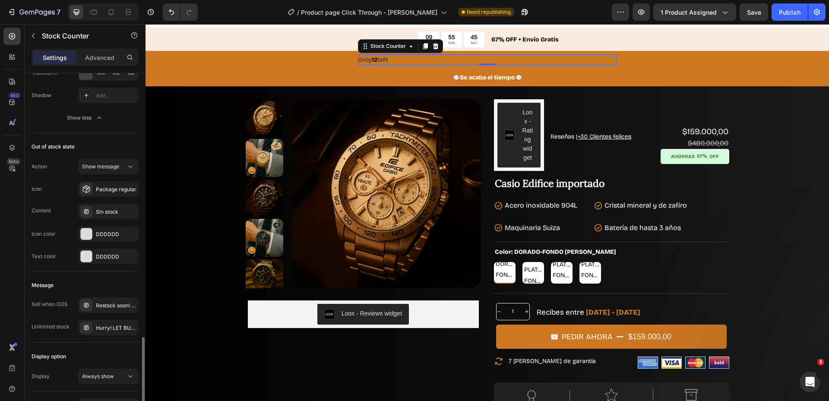
scroll to position [516, 0]
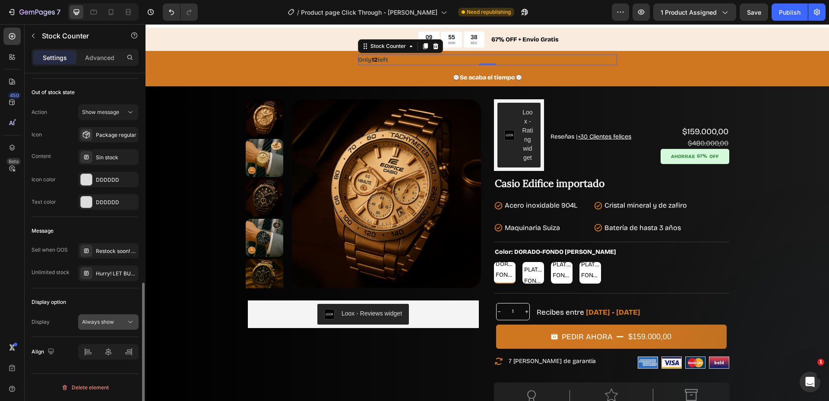
click at [130, 320] on icon at bounding box center [130, 322] width 9 height 9
click at [111, 352] on div at bounding box center [108, 352] width 60 height 16
click at [372, 59] on span "12" at bounding box center [375, 59] width 6 height 7
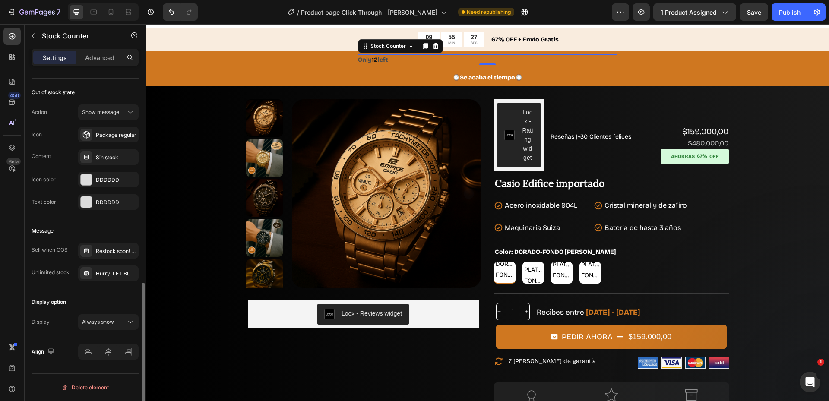
scroll to position [170, 0]
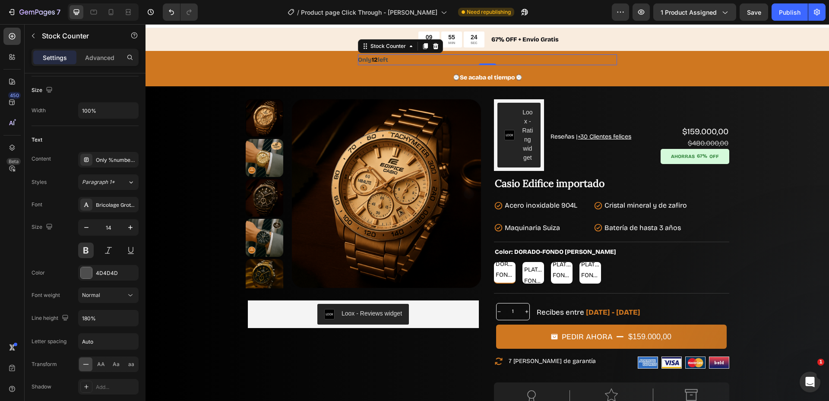
click at [367, 56] on p "Only 12 left" at bounding box center [373, 59] width 30 height 11
click at [106, 163] on div "Only %number% left" at bounding box center [116, 160] width 41 height 8
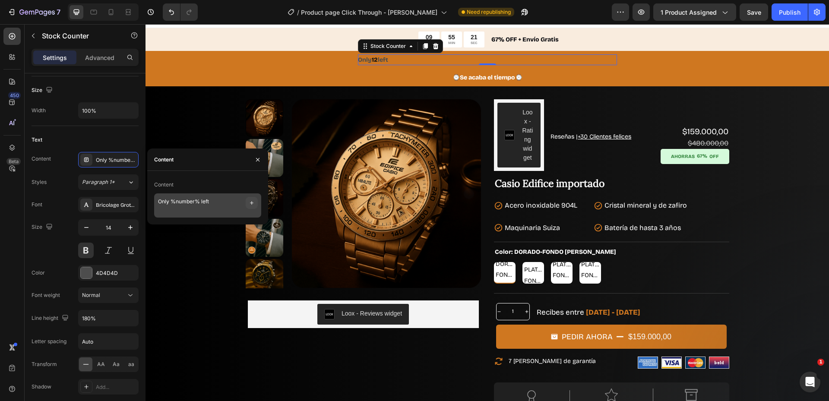
click at [253, 204] on icon "button" at bounding box center [251, 203] width 7 height 7
drag, startPoint x: 254, startPoint y: 204, endPoint x: 213, endPoint y: 214, distance: 41.8
click at [253, 205] on icon "button" at bounding box center [251, 203] width 7 height 7
click at [167, 201] on textarea "Only %number% left" at bounding box center [207, 205] width 107 height 24
drag, startPoint x: 169, startPoint y: 201, endPoint x: 154, endPoint y: 199, distance: 15.7
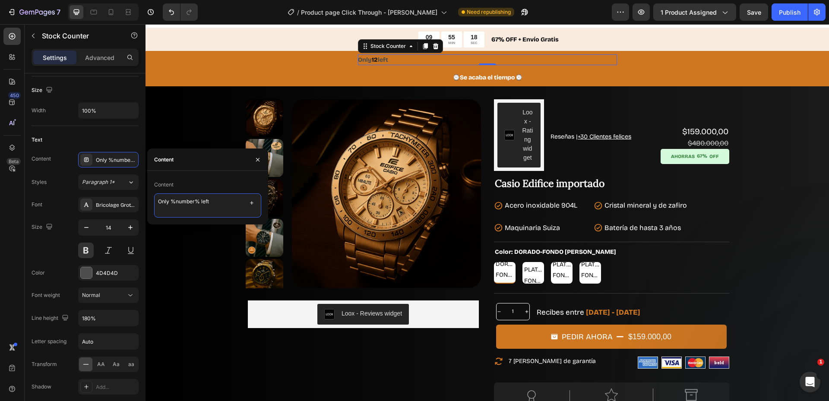
click at [154, 199] on div "Content Only %number% left" at bounding box center [207, 198] width 121 height 40
drag, startPoint x: 232, startPoint y: 199, endPoint x: 220, endPoint y: 200, distance: 12.1
click at [220, 200] on textarea "Solo quedan %number% left" at bounding box center [207, 205] width 107 height 24
type textarea "Solo quedan %number% en stock"
click at [371, 49] on div "Stock Counter" at bounding box center [388, 46] width 39 height 8
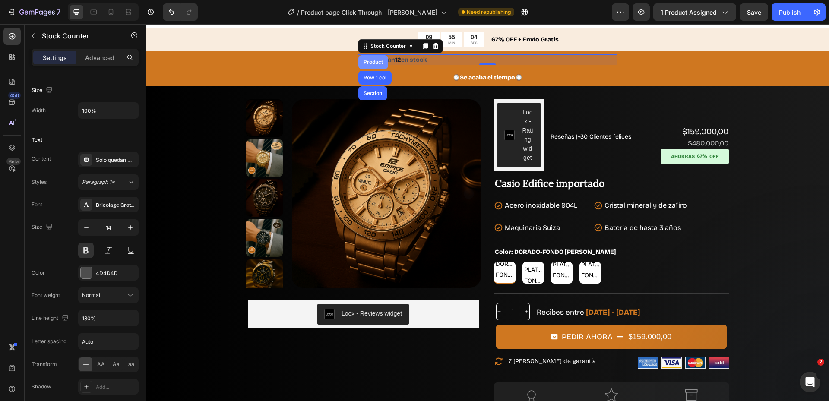
click at [376, 61] on div "Product" at bounding box center [373, 62] width 23 height 5
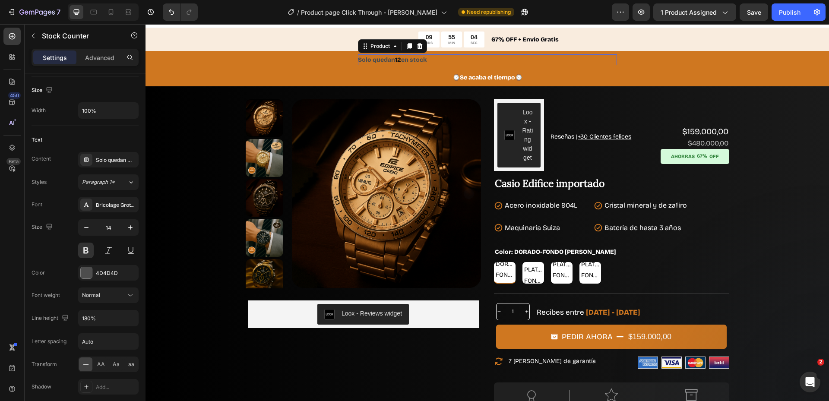
scroll to position [0, 0]
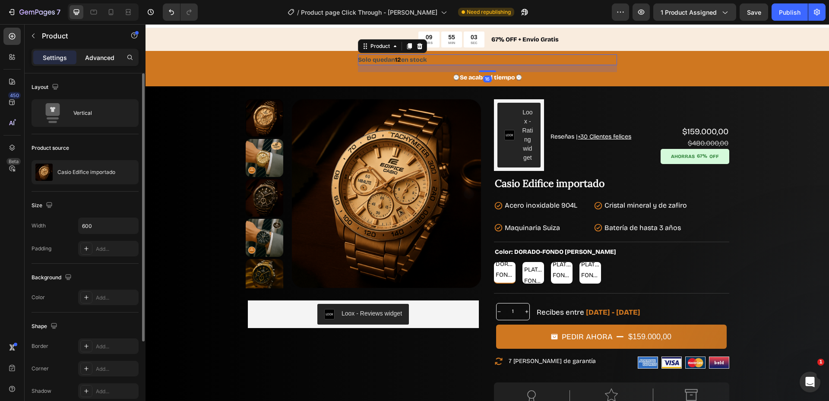
click at [102, 56] on p "Advanced" at bounding box center [99, 57] width 29 height 9
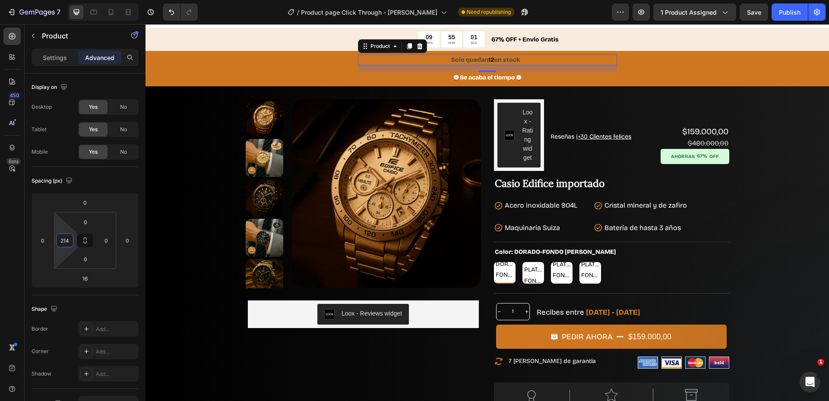
type input "216"
drag, startPoint x: 62, startPoint y: 231, endPoint x: 78, endPoint y: 184, distance: 49.3
click at [78, 0] on html "7 Version history / Product page Click Through - Edifice Casio Need republishin…" at bounding box center [414, 0] width 829 height 0
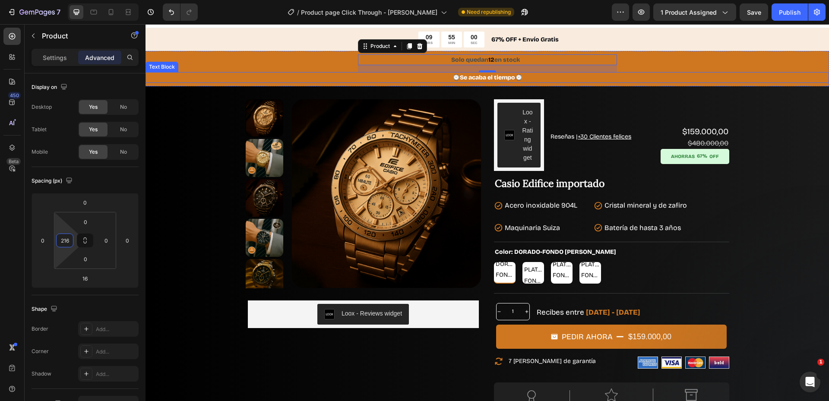
click at [528, 76] on p "⌚Se acaba el tiempo⌚" at bounding box center [487, 77] width 682 height 9
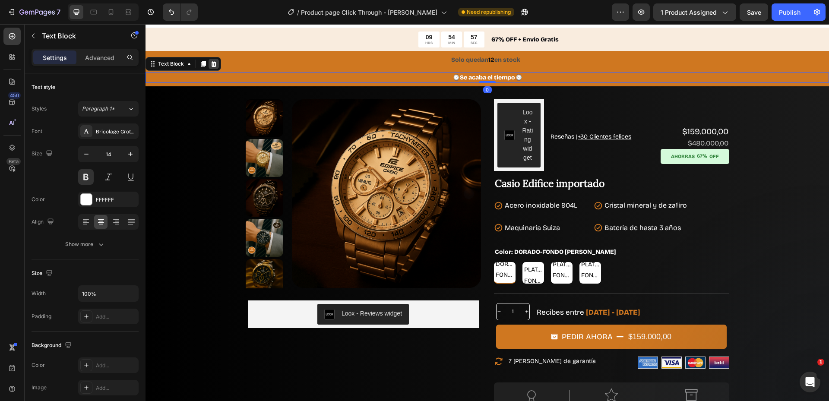
click at [214, 67] on icon at bounding box center [213, 63] width 7 height 7
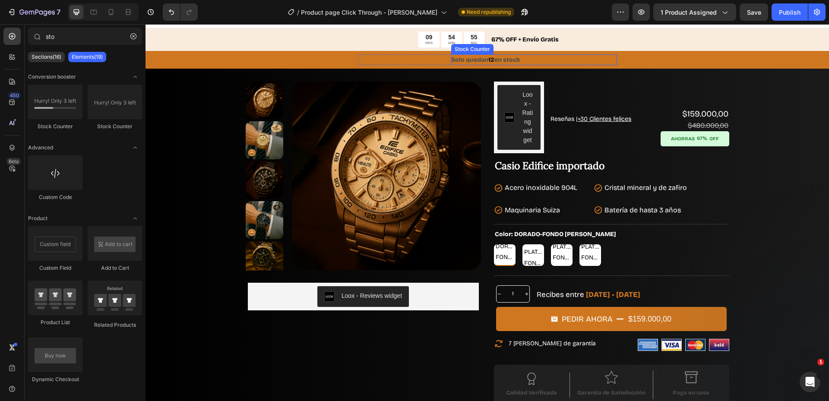
click at [472, 54] on div "Solo quedan 12 en stock Stock Counter Product Row" at bounding box center [488, 60] width 684 height 18
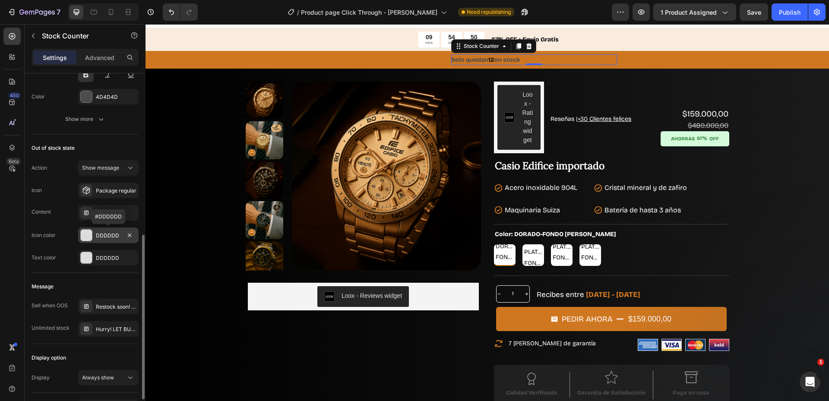
scroll to position [231, 0]
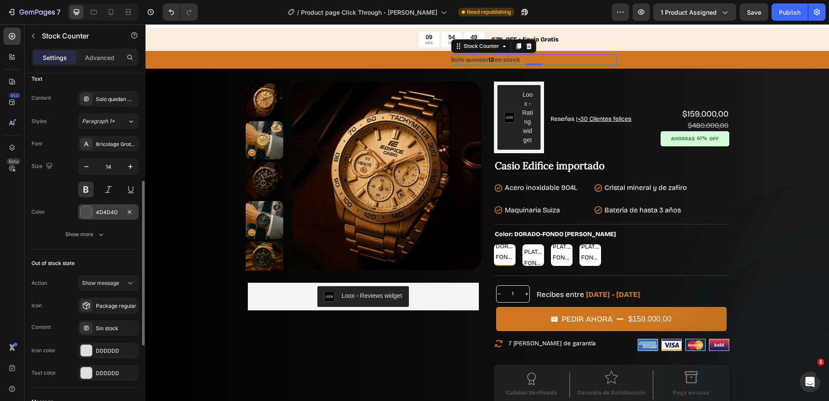
click at [87, 212] on div at bounding box center [86, 211] width 11 height 11
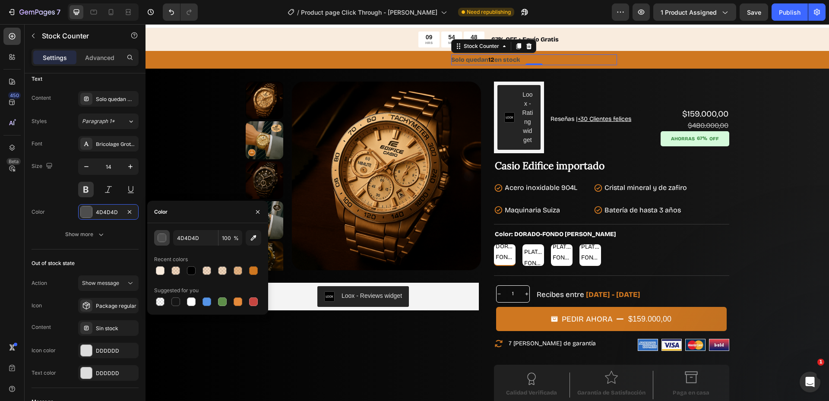
click at [159, 240] on div "button" at bounding box center [162, 238] width 9 height 9
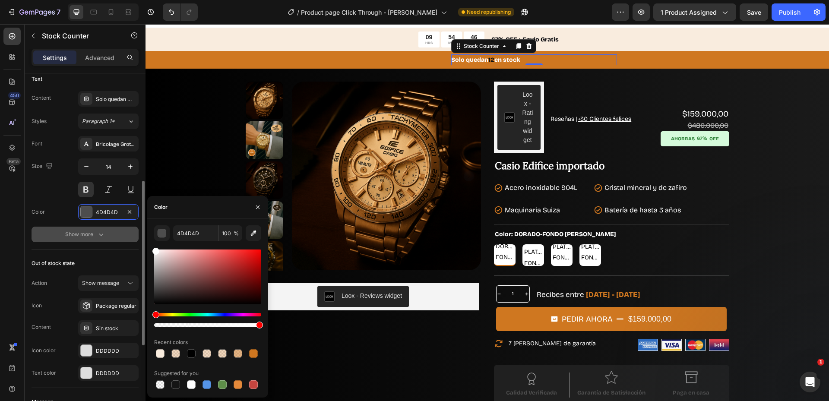
drag, startPoint x: 158, startPoint y: 265, endPoint x: 95, endPoint y: 228, distance: 73.0
click at [133, 233] on div "450 Beta sto Sections(16) Elements(19) Conversion booster Stock Counter Stock C…" at bounding box center [73, 212] width 146 height 377
click at [42, 218] on div "Color" at bounding box center [38, 212] width 13 height 14
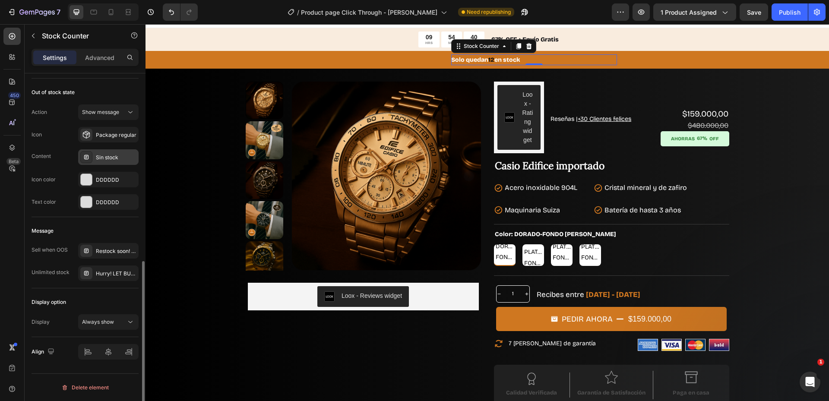
scroll to position [171, 0]
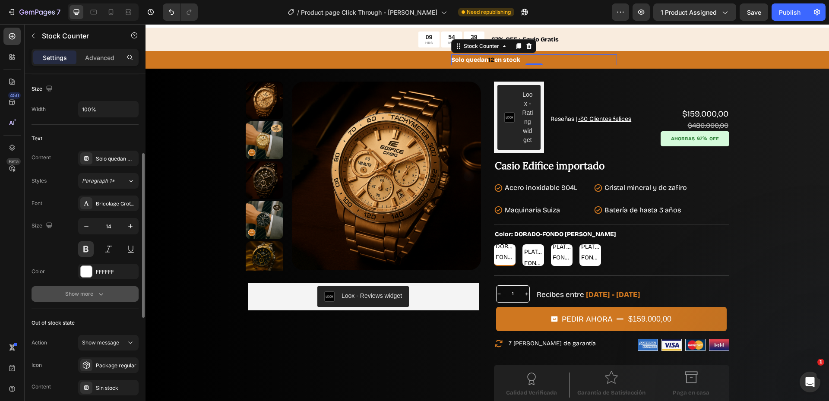
click at [90, 300] on button "Show more" at bounding box center [85, 294] width 107 height 16
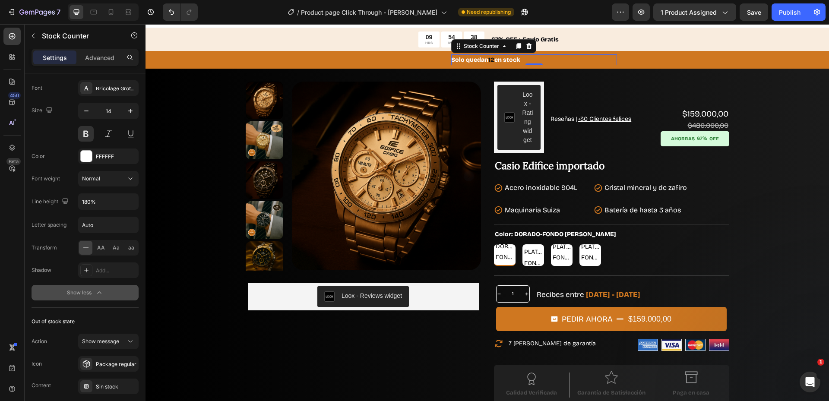
scroll to position [56, 0]
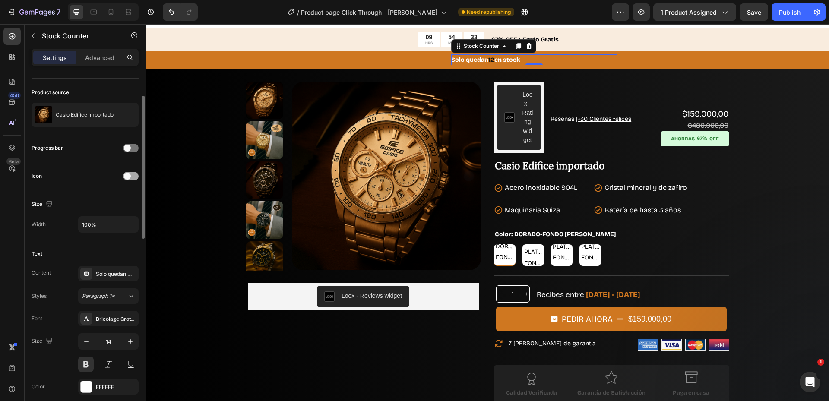
click at [127, 174] on span at bounding box center [127, 176] width 7 height 7
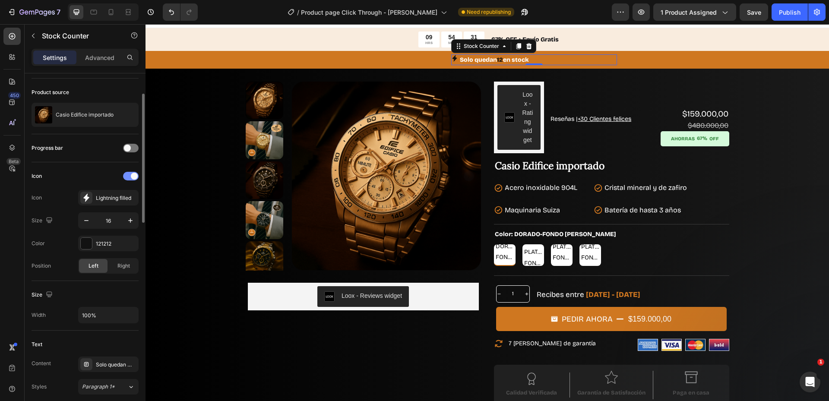
click at [127, 174] on div at bounding box center [131, 176] width 16 height 9
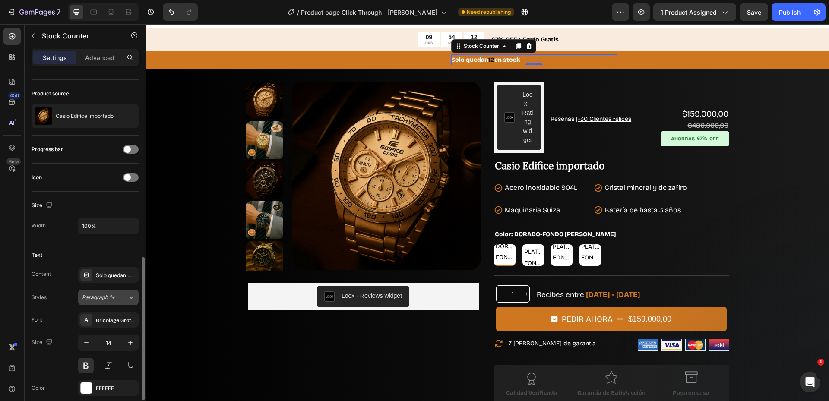
scroll to position [170, 0]
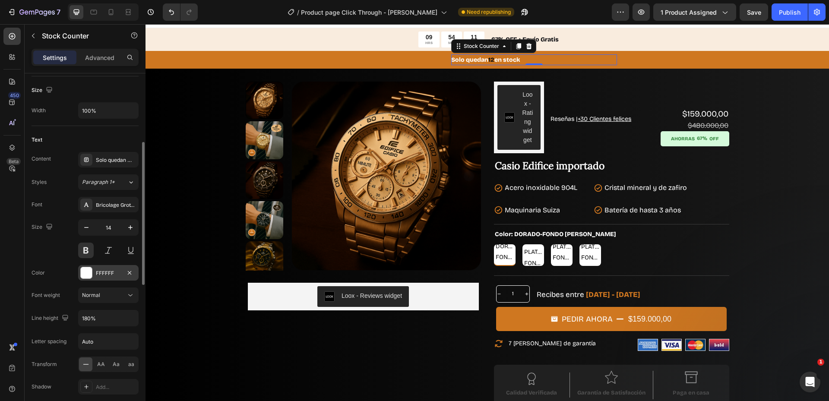
click at [86, 276] on div at bounding box center [86, 272] width 11 height 11
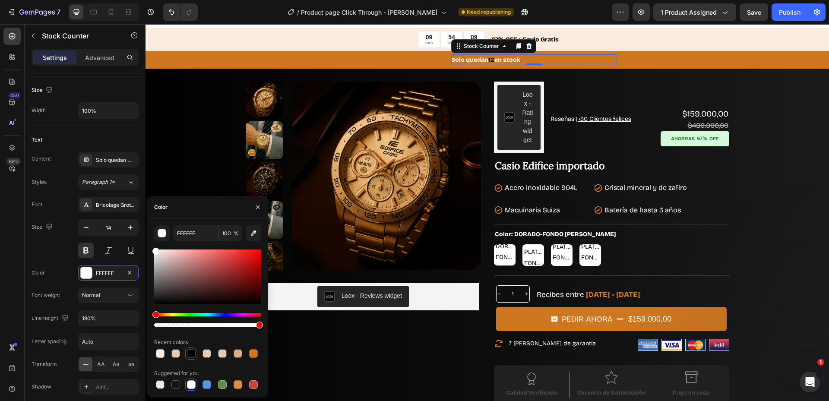
click at [194, 352] on div at bounding box center [191, 353] width 9 height 9
click at [162, 349] on div at bounding box center [160, 354] width 10 height 10
type input "F9ECDE"
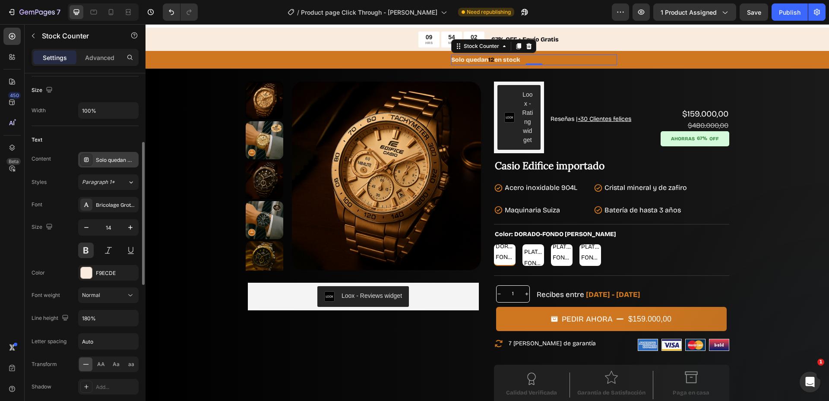
click at [124, 167] on div "Solo quedan %number% en stock" at bounding box center [108, 160] width 60 height 16
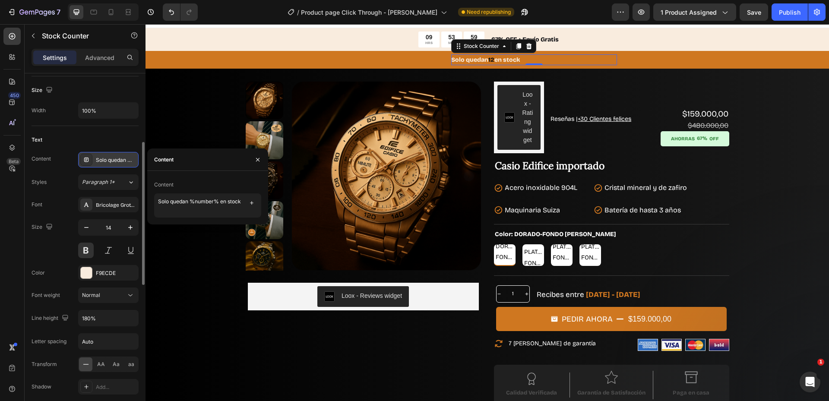
click at [104, 165] on div "Solo quedan %number% en stock" at bounding box center [108, 160] width 60 height 16
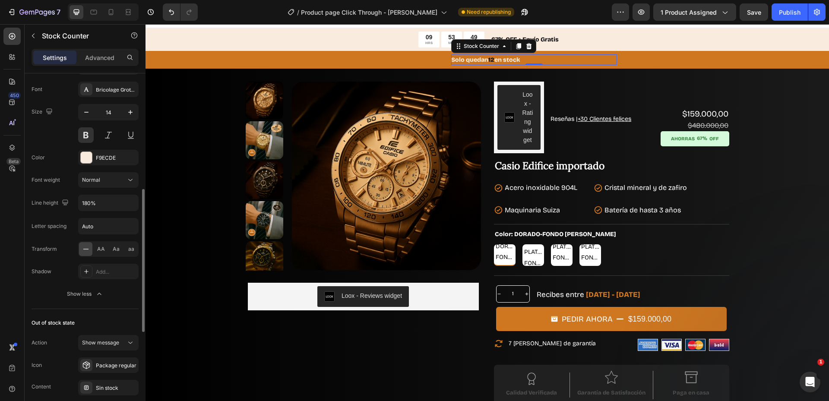
scroll to position [54, 0]
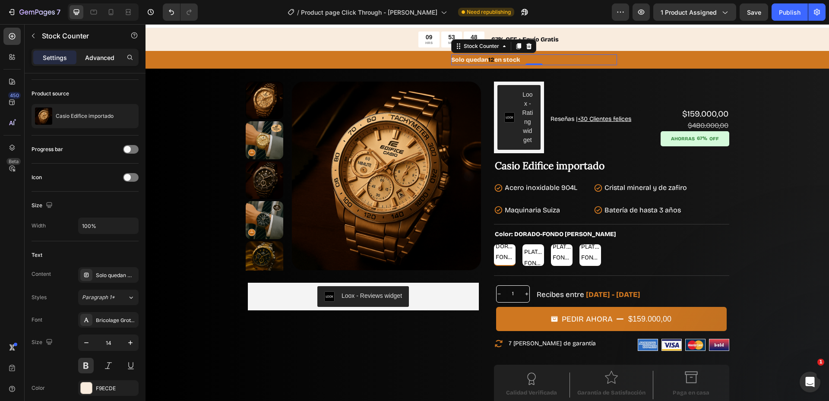
click at [97, 56] on p "Advanced" at bounding box center [99, 57] width 29 height 9
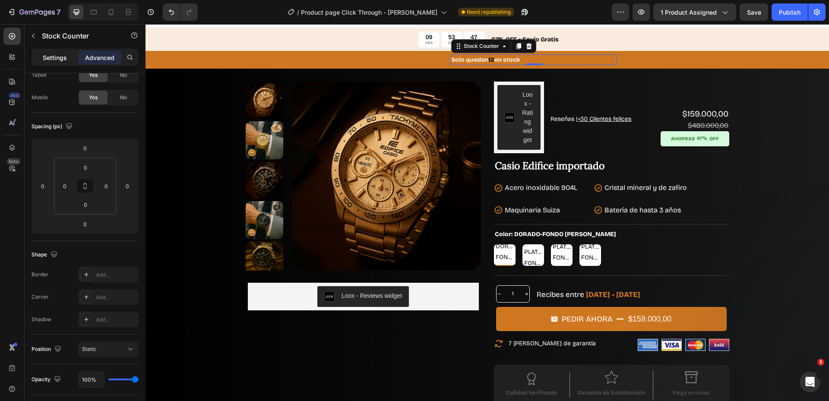
click at [53, 52] on div "Settings" at bounding box center [54, 58] width 43 height 14
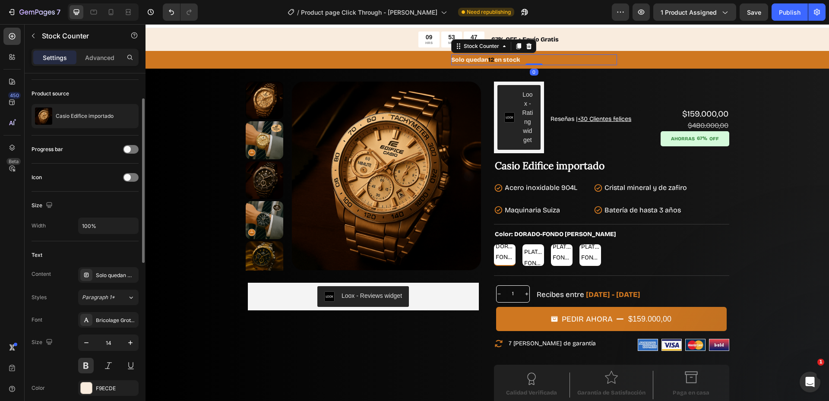
scroll to position [402, 0]
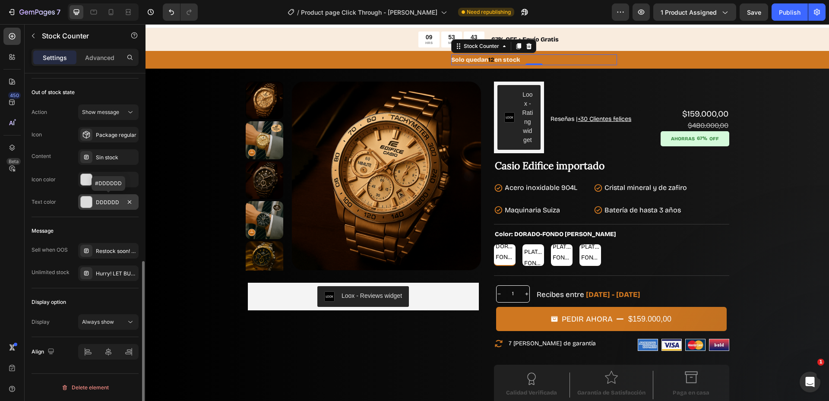
click at [89, 203] on div at bounding box center [86, 202] width 11 height 11
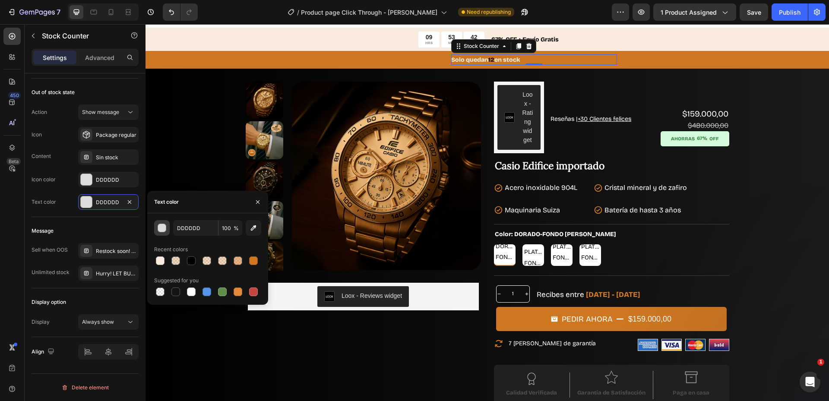
click at [158, 233] on button "button" at bounding box center [162, 228] width 16 height 16
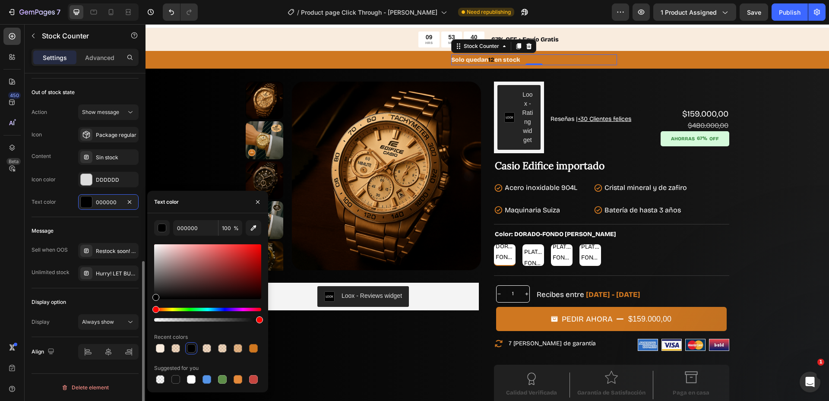
drag, startPoint x: 174, startPoint y: 268, endPoint x: 137, endPoint y: 310, distance: 55.1
click at [137, 310] on div "450 Beta sto Sections(16) Elements(19) Conversion booster Stock Counter Stock C…" at bounding box center [73, 212] width 146 height 377
drag, startPoint x: 164, startPoint y: 269, endPoint x: 135, endPoint y: 217, distance: 59.9
click at [135, 217] on div "450 Beta sto Sections(16) Elements(19) Conversion booster Stock Counter Stock C…" at bounding box center [73, 212] width 146 height 377
type input "FFFFFF"
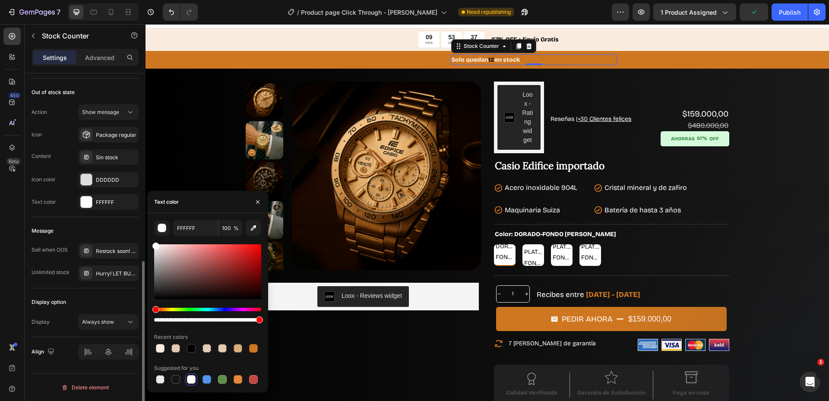
click at [61, 205] on div "Text color FFFFFF" at bounding box center [85, 202] width 107 height 16
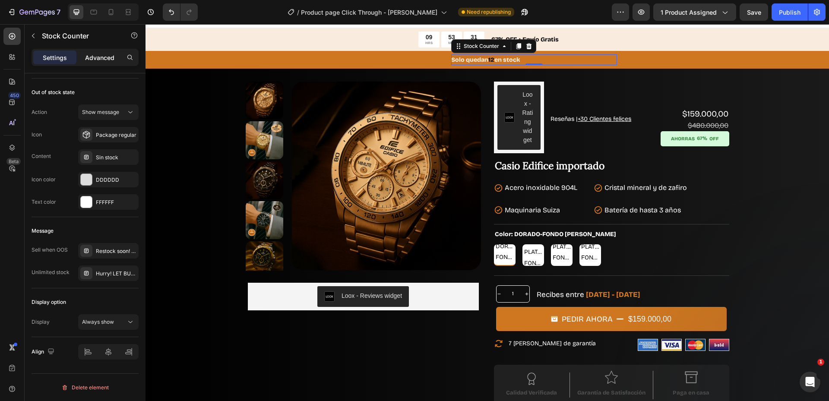
click at [95, 55] on p "Advanced" at bounding box center [99, 57] width 29 height 9
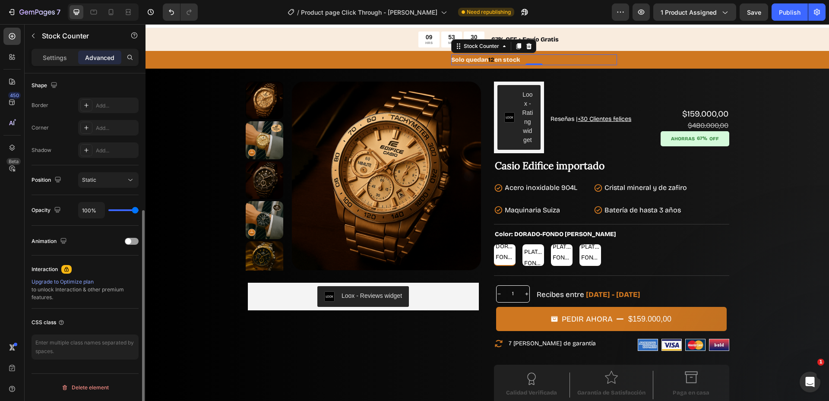
scroll to position [0, 0]
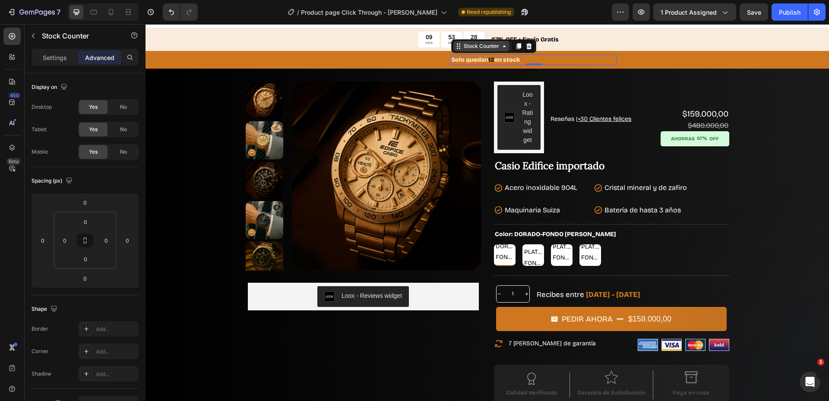
click at [475, 49] on div "Stock Counter" at bounding box center [481, 46] width 39 height 8
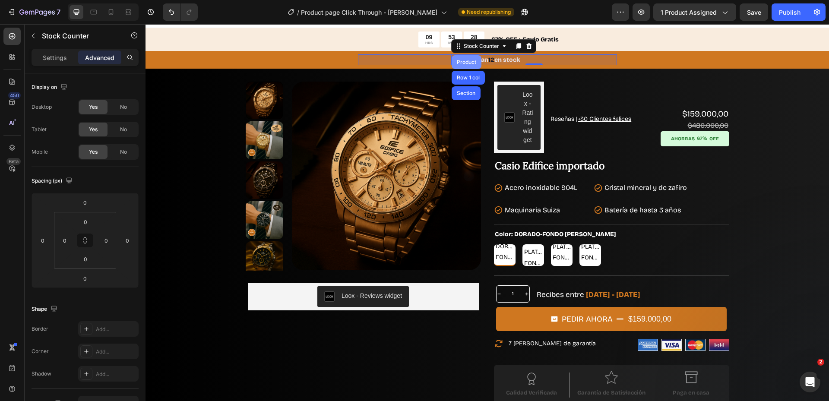
click at [462, 65] on div "Product" at bounding box center [467, 62] width 30 height 14
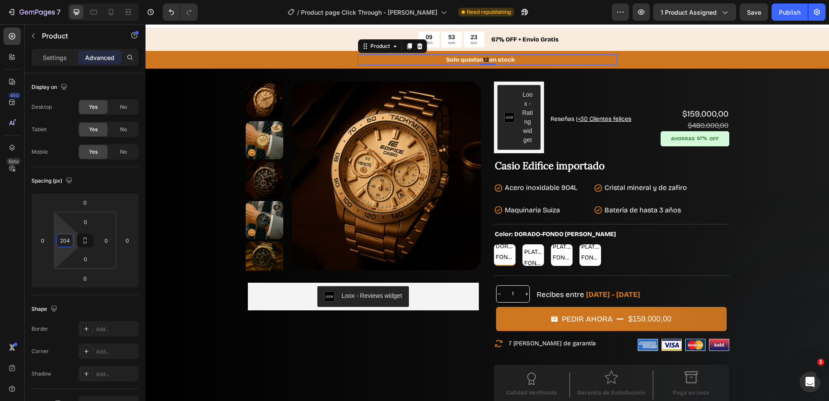
click at [65, 0] on html "7 Version history / Product page Click Through - Edifice Casio Need republishin…" at bounding box center [414, 0] width 829 height 0
click at [105, 13] on div at bounding box center [111, 12] width 14 height 14
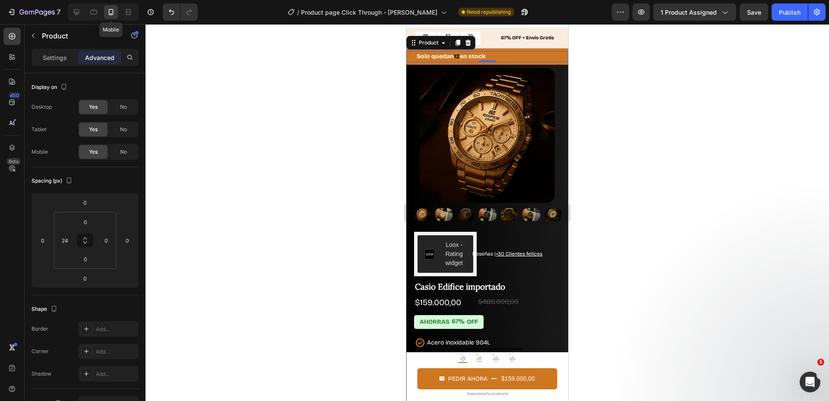
scroll to position [10, 0]
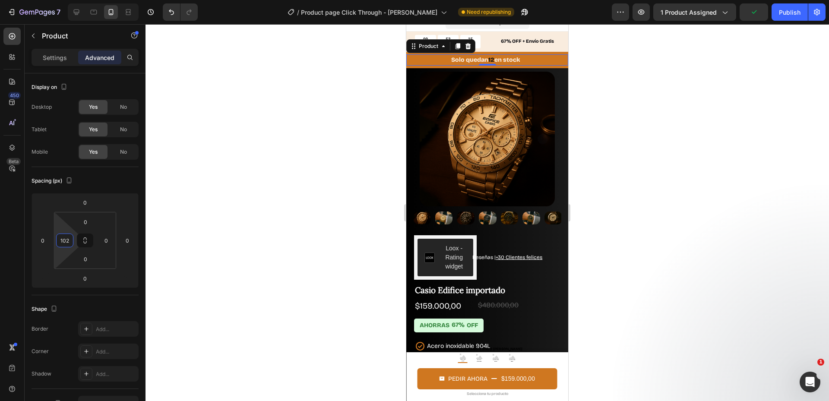
type input "100"
drag, startPoint x: 61, startPoint y: 228, endPoint x: 63, endPoint y: 211, distance: 16.5
click at [63, 0] on html "7 Version history / Product page Click Through - Edifice Casio Need republishin…" at bounding box center [414, 0] width 829 height 0
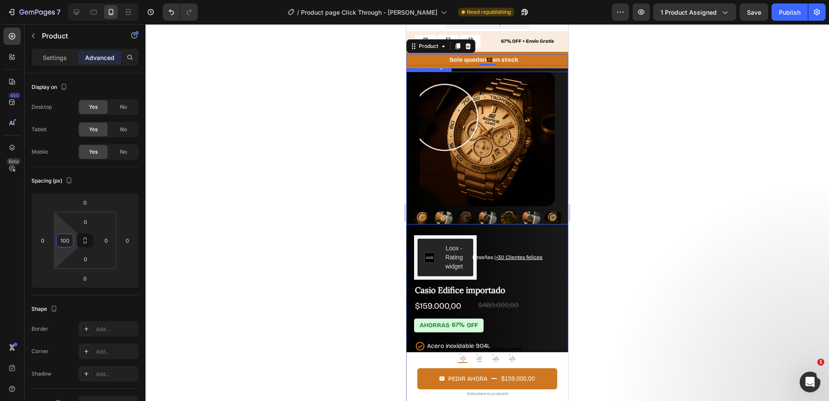
click at [424, 117] on img at bounding box center [487, 139] width 135 height 135
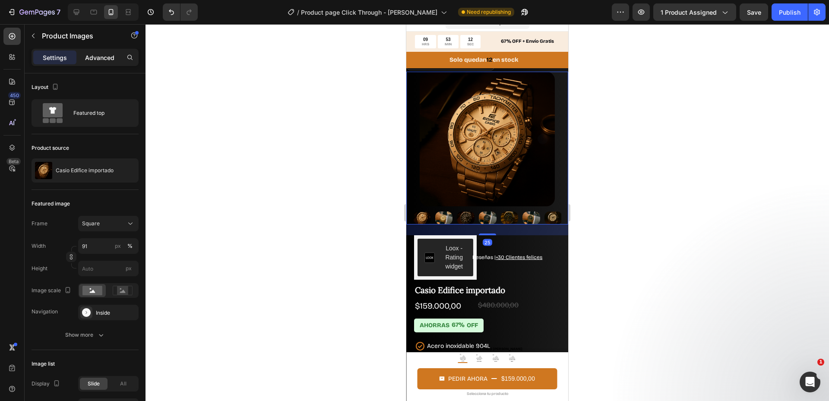
click at [102, 60] on p "Advanced" at bounding box center [99, 57] width 29 height 9
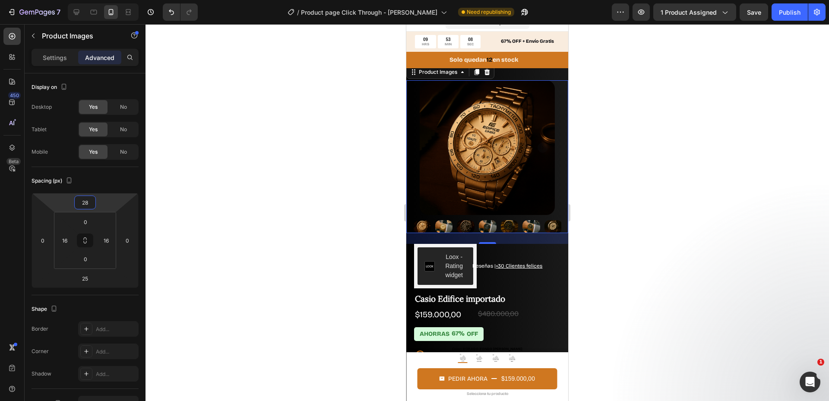
click at [103, 0] on html "7 Version history / Product page Click Through - Edifice Casio Need republishin…" at bounding box center [414, 0] width 829 height 0
drag, startPoint x: 89, startPoint y: 204, endPoint x: 77, endPoint y: 204, distance: 11.2
click at [77, 204] on input "28" at bounding box center [84, 202] width 17 height 13
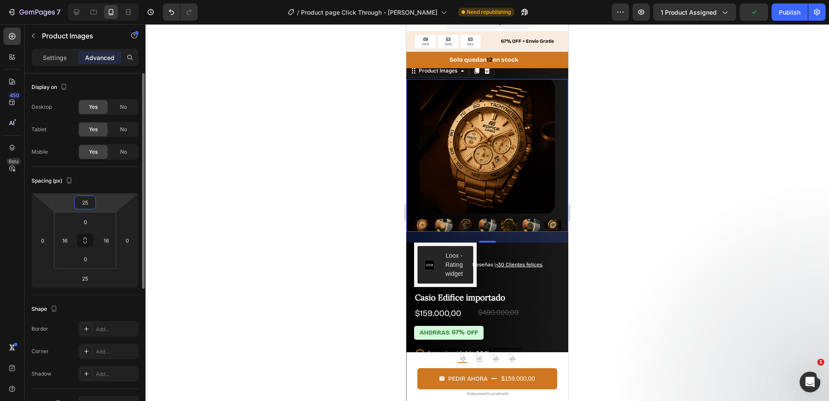
drag, startPoint x: 90, startPoint y: 205, endPoint x: 61, endPoint y: 194, distance: 31.3
click at [64, 205] on div "25 0 25 0" at bounding box center [85, 240] width 107 height 95
type input "28"
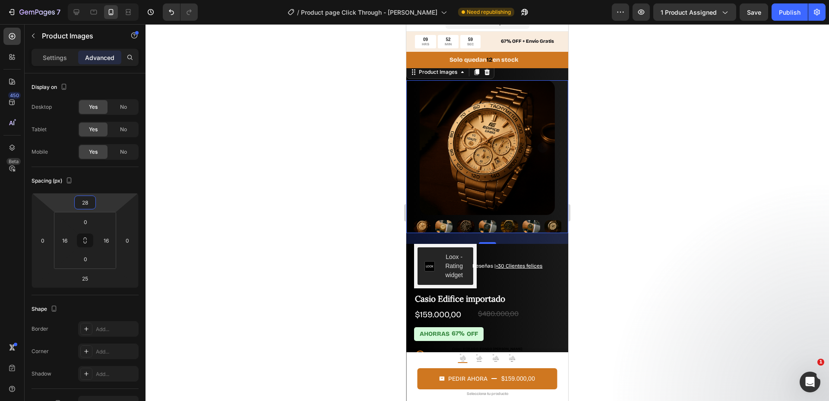
click at [342, 101] on div at bounding box center [488, 212] width 684 height 377
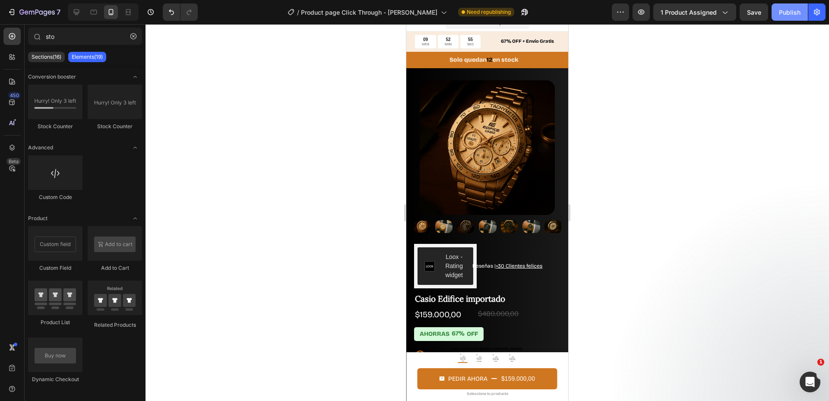
click at [793, 16] on div "Publish" at bounding box center [790, 12] width 22 height 9
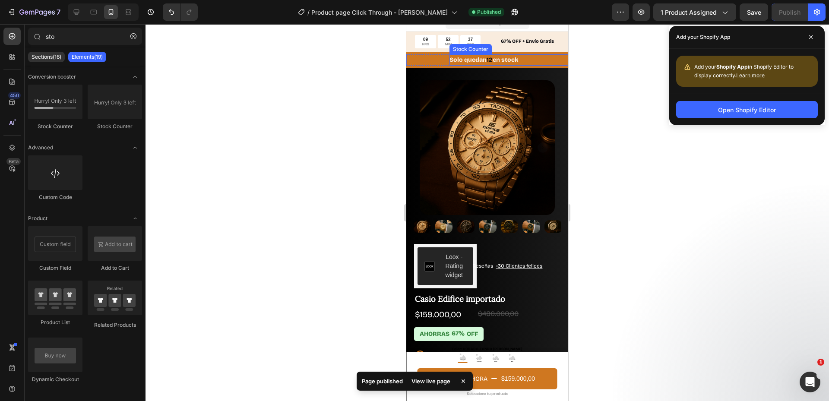
click at [467, 60] on p "Solo quedan 12 en stock" at bounding box center [484, 59] width 69 height 11
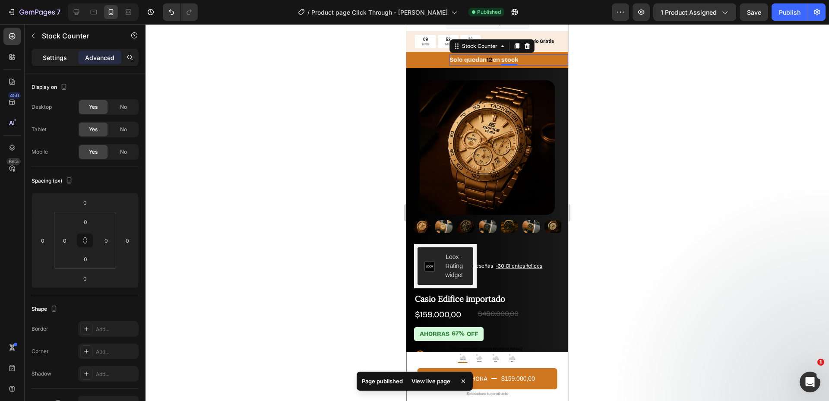
click at [51, 54] on p "Settings" at bounding box center [55, 57] width 24 height 9
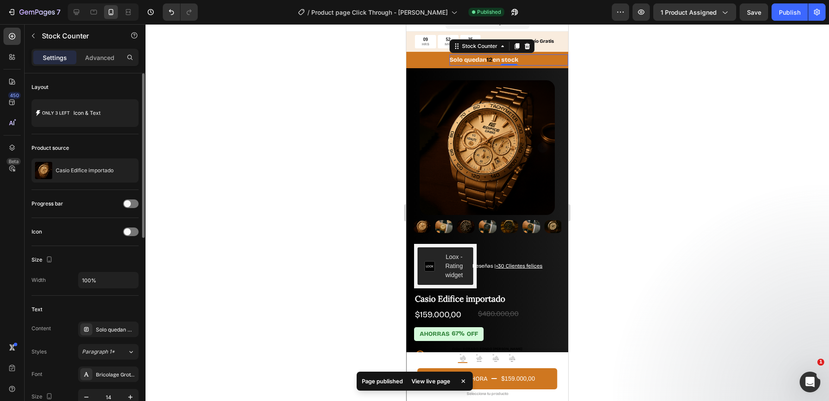
scroll to position [115, 0]
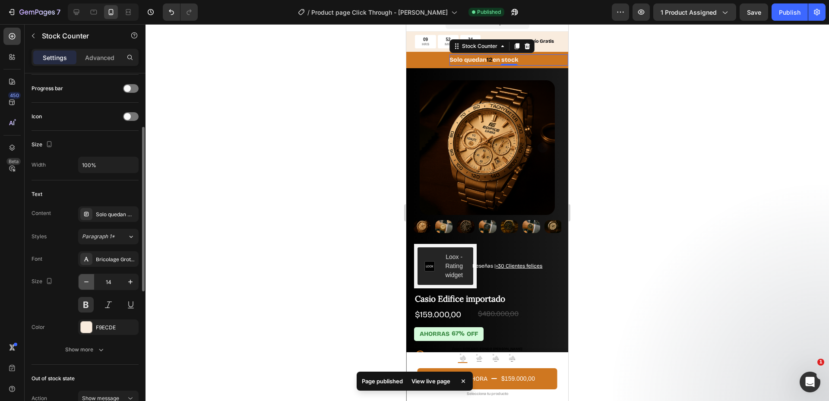
click at [83, 283] on icon "button" at bounding box center [86, 282] width 9 height 9
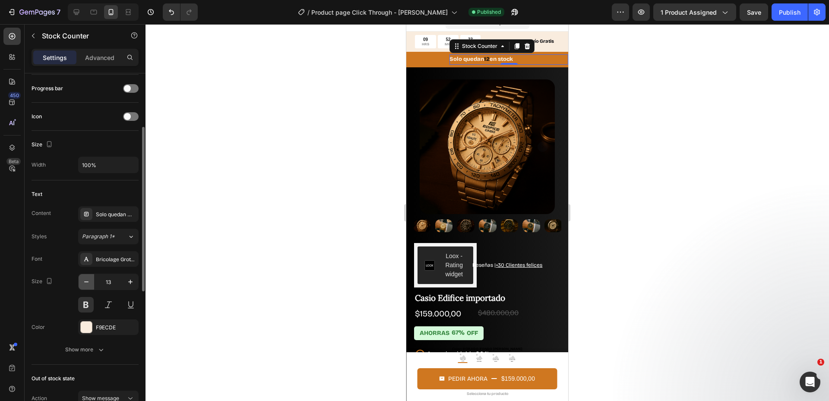
click at [83, 283] on icon "button" at bounding box center [86, 282] width 9 height 9
type input "12"
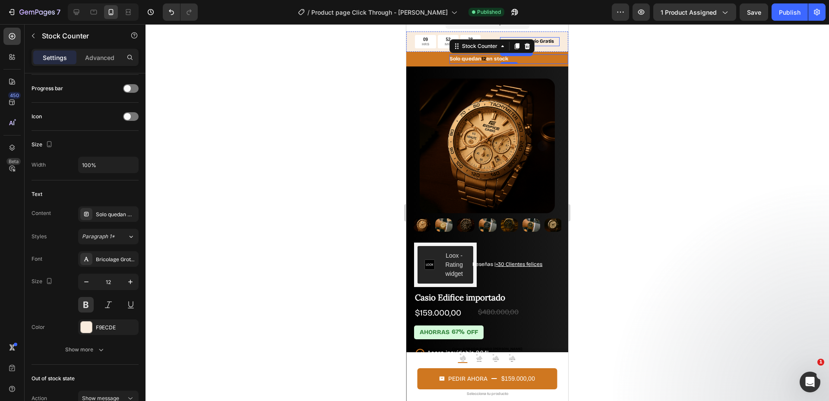
click at [545, 44] on p "67% OFF + Envío Gratis" at bounding box center [530, 41] width 58 height 7
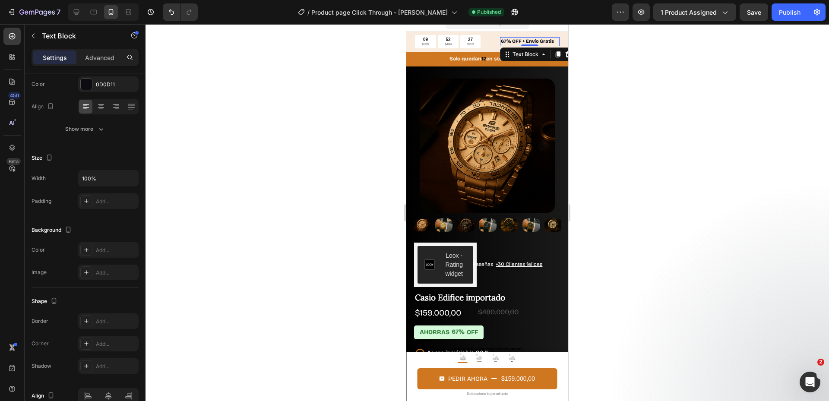
scroll to position [0, 0]
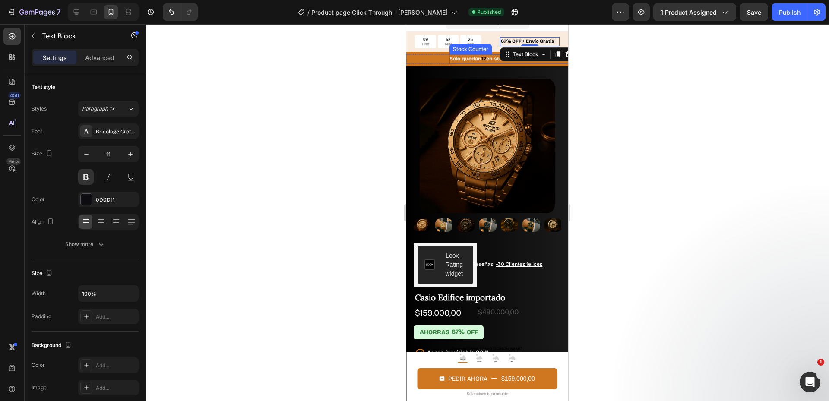
click at [467, 60] on p "Solo quedan 12 en stock" at bounding box center [479, 59] width 59 height 10
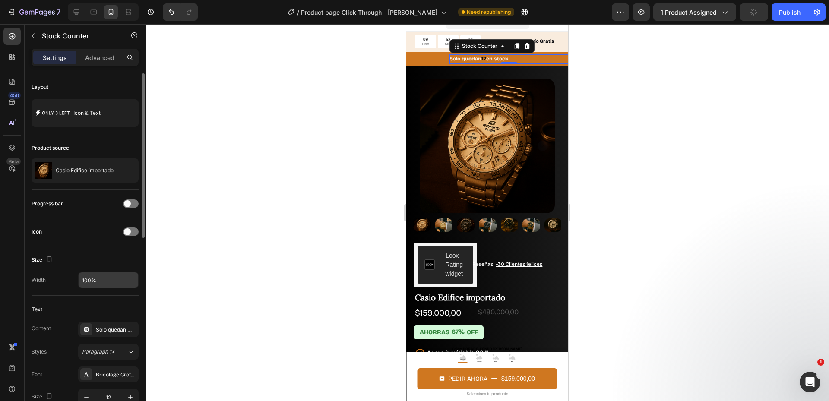
scroll to position [115, 0]
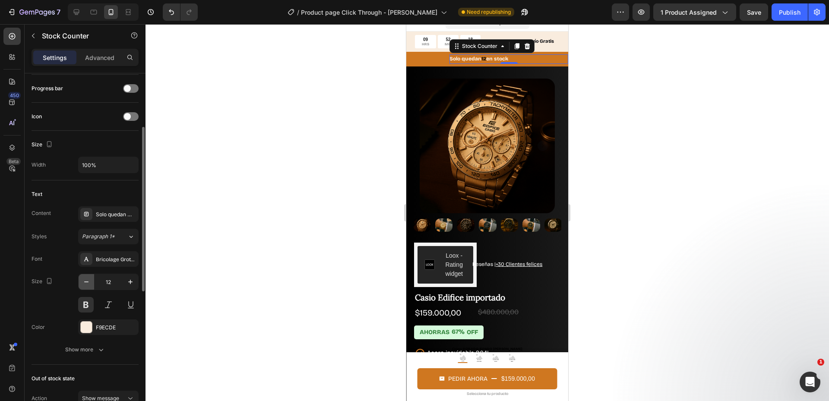
click at [87, 284] on icon "button" at bounding box center [86, 282] width 9 height 9
click at [132, 280] on icon "button" at bounding box center [130, 282] width 9 height 9
type input "12"
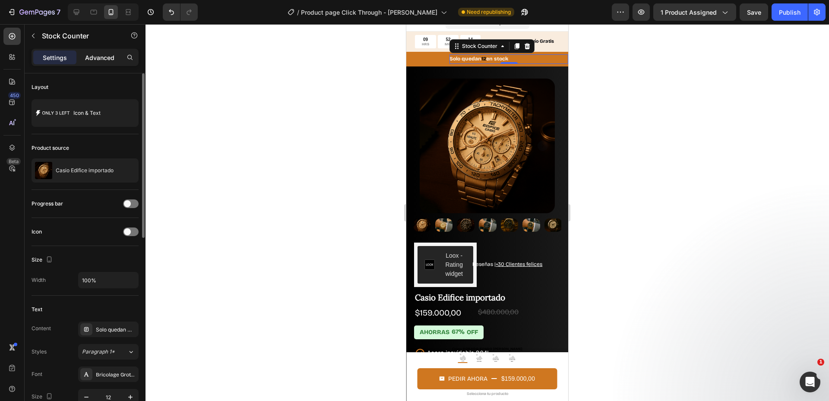
click at [101, 56] on p "Advanced" at bounding box center [99, 57] width 29 height 9
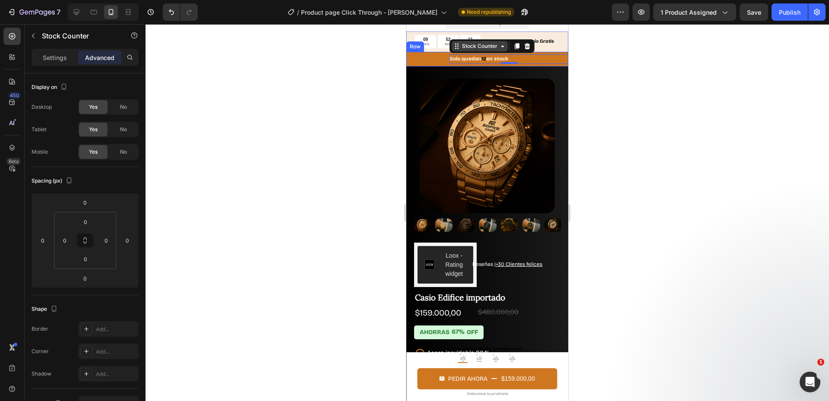
click at [467, 46] on div "Stock Counter" at bounding box center [479, 46] width 39 height 8
click at [463, 59] on div "Product" at bounding box center [465, 62] width 30 height 14
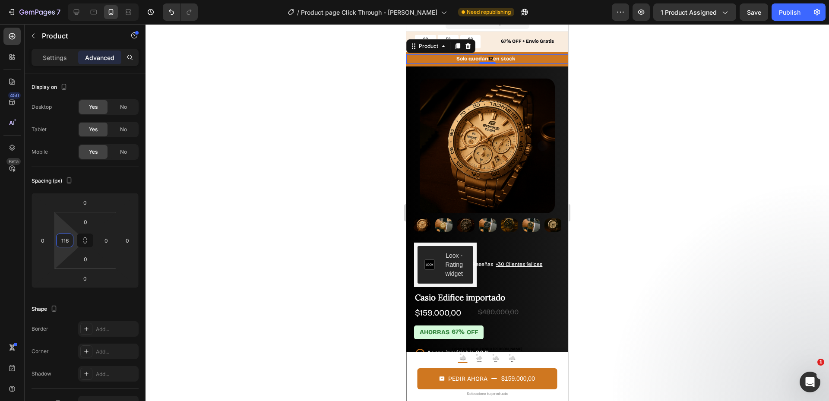
type input "118"
click at [58, 0] on html "7 Version history / Product page Click Through - Edifice Casio Need republishin…" at bounding box center [414, 0] width 829 height 0
click at [781, 12] on div "Publish" at bounding box center [790, 12] width 22 height 9
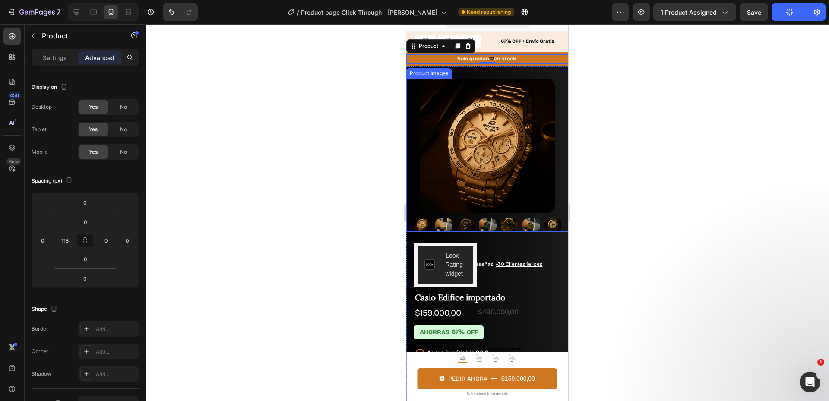
scroll to position [126, 0]
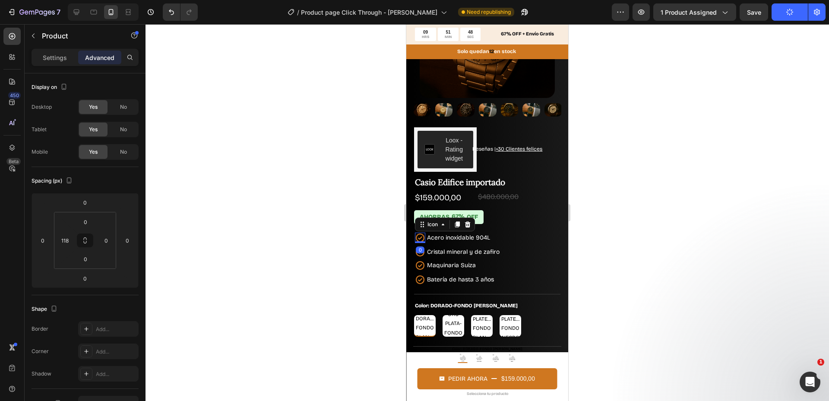
click at [421, 233] on icon at bounding box center [420, 238] width 10 height 10
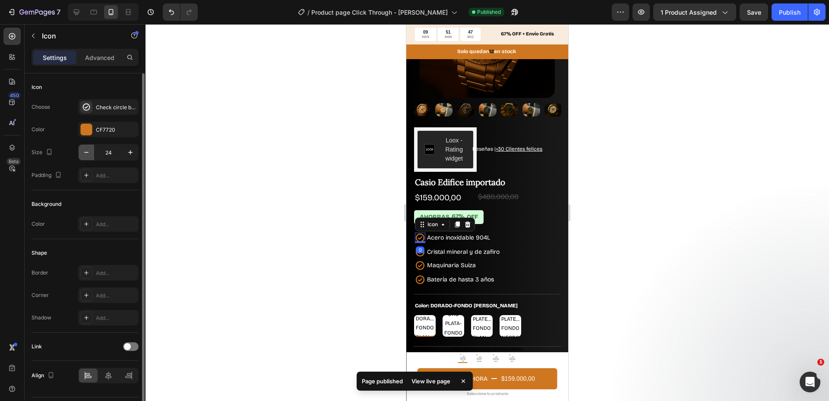
click at [82, 153] on icon "button" at bounding box center [86, 152] width 9 height 9
click at [85, 153] on icon "button" at bounding box center [86, 152] width 9 height 9
click at [87, 153] on icon "button" at bounding box center [86, 152] width 9 height 9
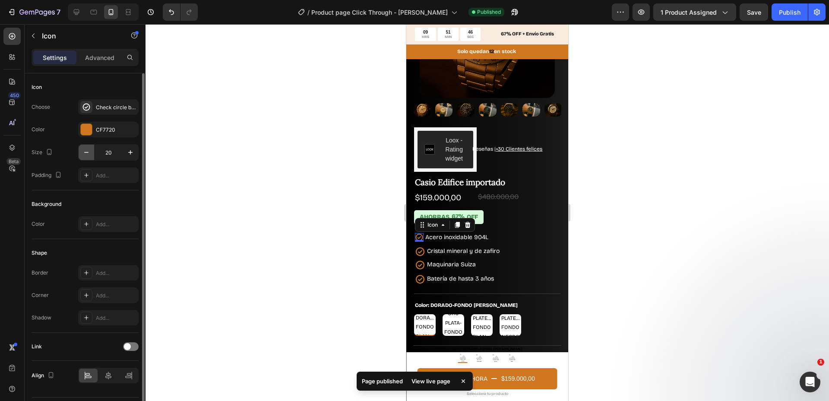
type input "19"
click at [420, 246] on div "0" at bounding box center [419, 248] width 9 height 7
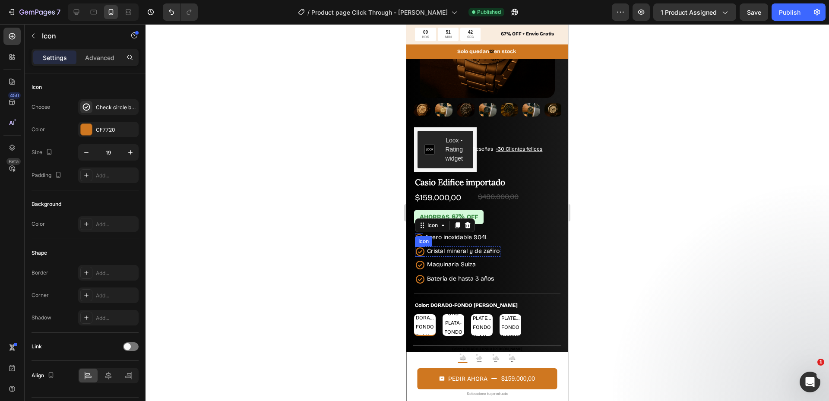
click at [421, 247] on icon at bounding box center [420, 252] width 10 height 10
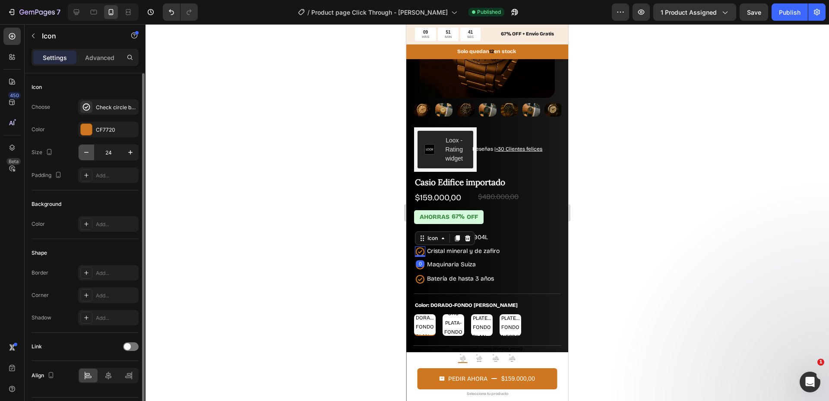
click at [93, 150] on button "button" at bounding box center [87, 153] width 16 height 16
click at [92, 150] on button "button" at bounding box center [87, 153] width 16 height 16
click at [88, 150] on icon "button" at bounding box center [86, 152] width 9 height 9
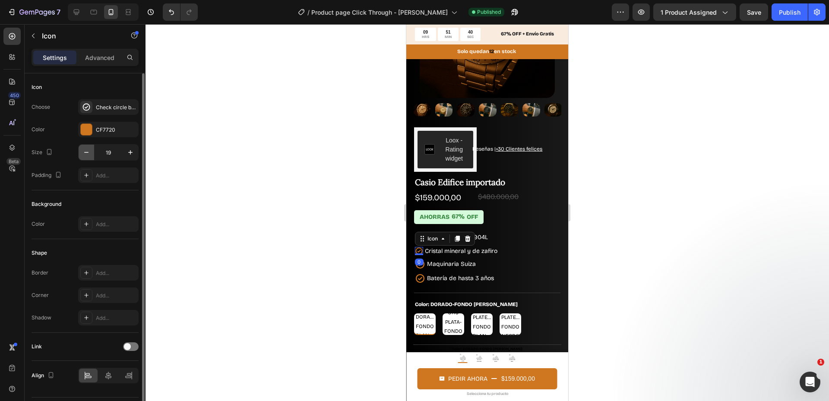
click at [88, 150] on icon "button" at bounding box center [86, 152] width 9 height 9
click at [136, 159] on button "button" at bounding box center [131, 153] width 16 height 16
type input "19"
click at [422, 259] on div "0" at bounding box center [419, 262] width 9 height 7
click at [417, 259] on div "0" at bounding box center [419, 262] width 9 height 7
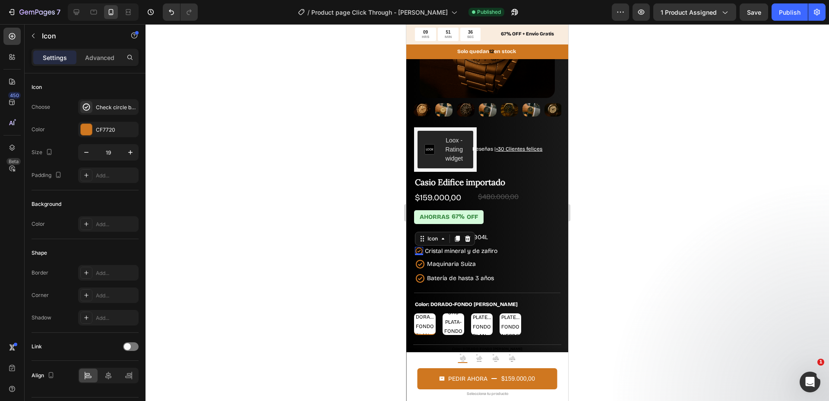
click at [418, 259] on div "0" at bounding box center [419, 262] width 9 height 7
click at [419, 259] on div "0" at bounding box center [419, 262] width 9 height 7
click at [437, 260] on p "Maquinaria Suiza" at bounding box center [451, 264] width 49 height 8
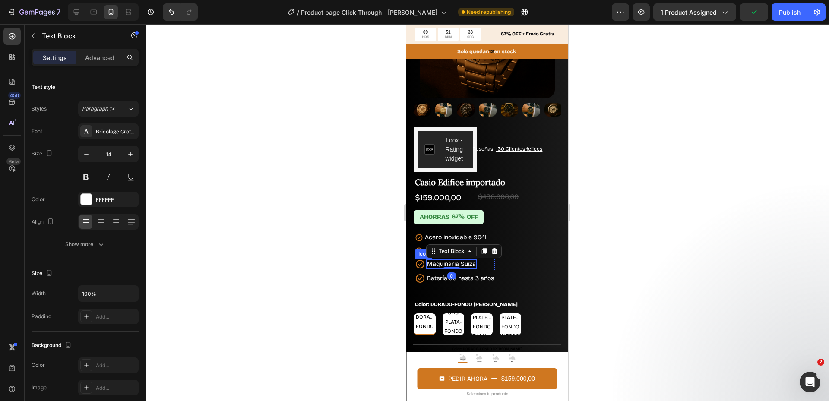
click at [415, 260] on icon at bounding box center [420, 264] width 10 height 10
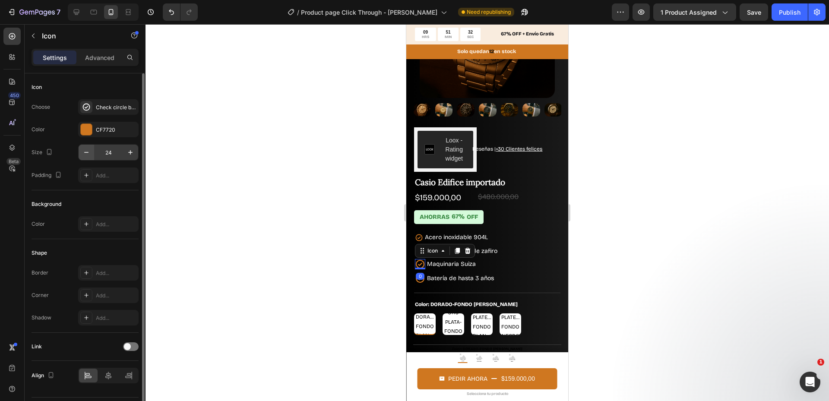
click at [89, 158] on button "button" at bounding box center [87, 153] width 16 height 16
click at [88, 158] on button "button" at bounding box center [87, 153] width 16 height 16
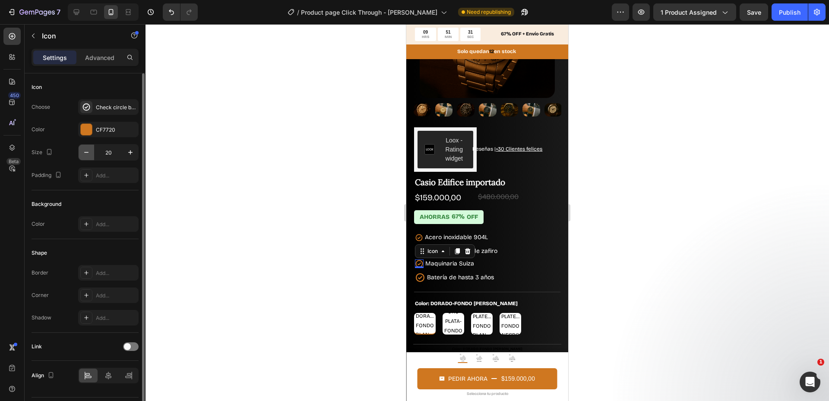
type input "19"
click at [417, 273] on icon at bounding box center [420, 277] width 9 height 9
click at [91, 156] on button "button" at bounding box center [87, 153] width 16 height 16
click at [88, 156] on icon "button" at bounding box center [86, 152] width 9 height 9
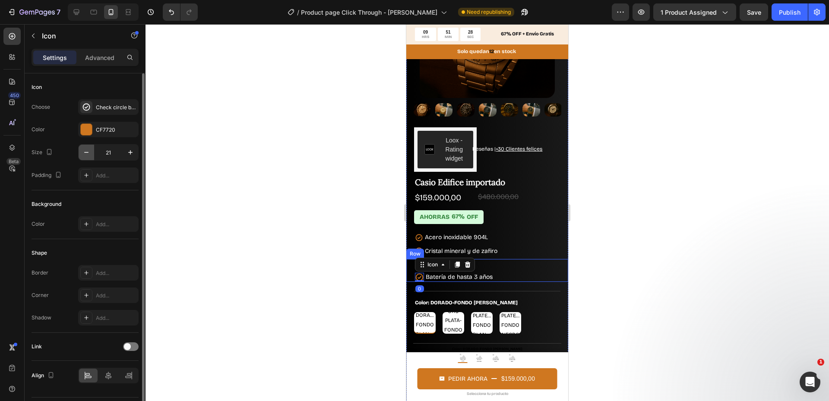
click at [88, 156] on icon "button" at bounding box center [86, 152] width 9 height 9
type input "19"
click at [284, 211] on div at bounding box center [488, 212] width 684 height 377
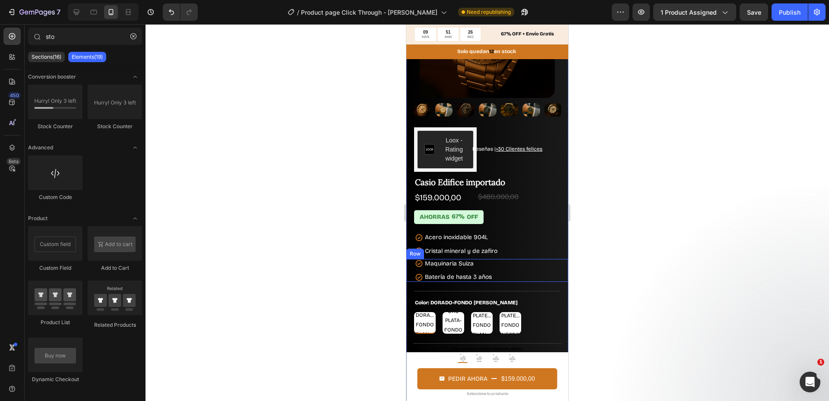
click at [294, 219] on div at bounding box center [488, 212] width 684 height 377
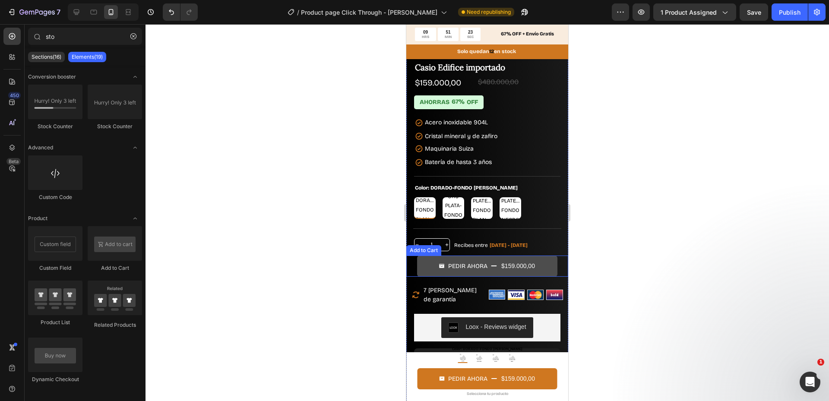
scroll to position [356, 0]
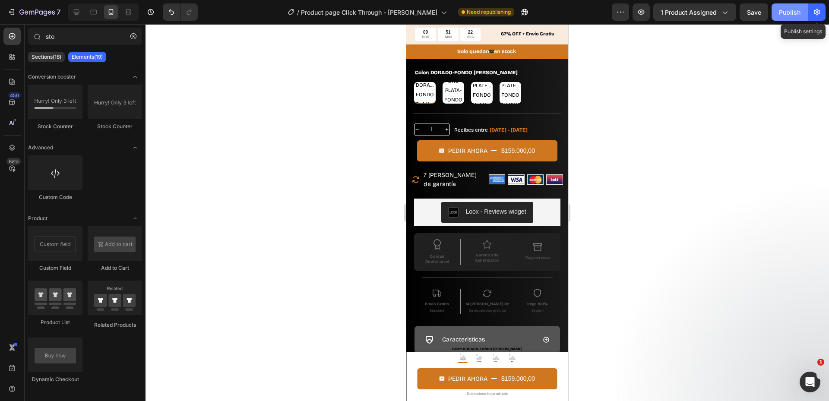
click at [795, 11] on div "Publish" at bounding box center [790, 12] width 22 height 9
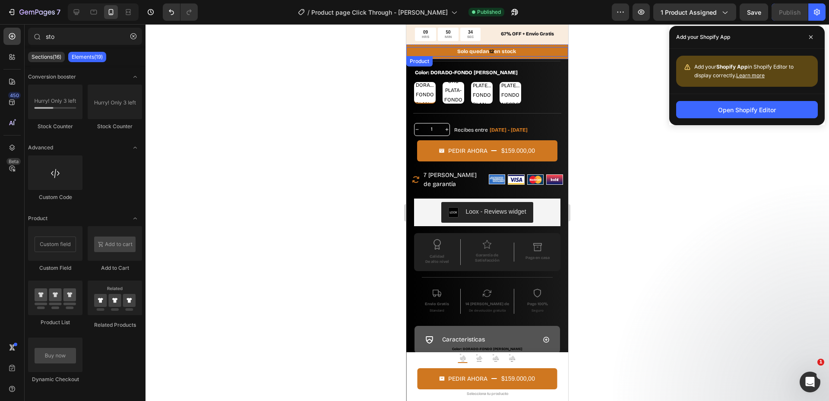
click at [437, 52] on div "Solo quedan 12 en stock Stock Counter Product" at bounding box center [487, 52] width 162 height 10
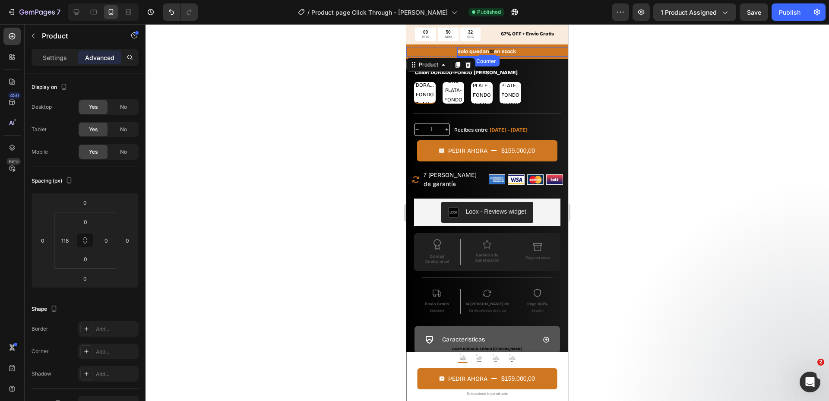
click at [459, 52] on p "Solo quedan 12 en stock" at bounding box center [486, 52] width 59 height 10
click at [476, 61] on div "Stock Counter" at bounding box center [487, 65] width 39 height 8
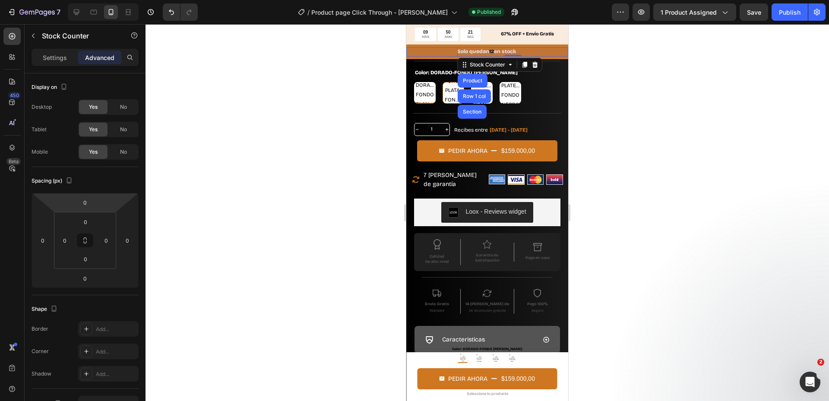
drag, startPoint x: 475, startPoint y: 79, endPoint x: 455, endPoint y: 88, distance: 21.8
click at [475, 79] on div "Product" at bounding box center [472, 80] width 23 height 5
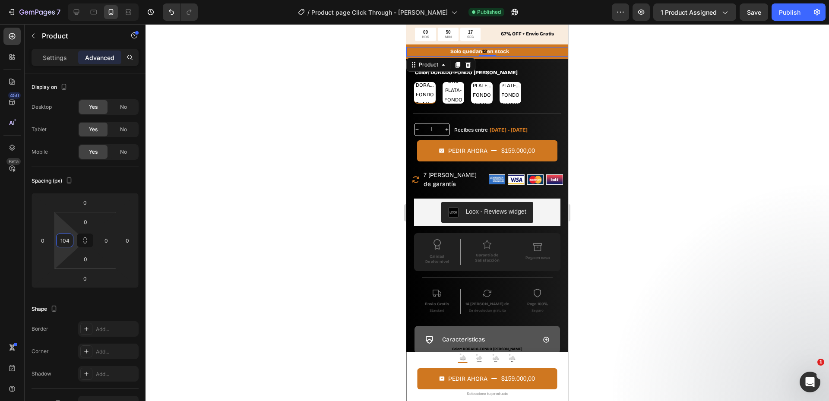
type input "106"
drag, startPoint x: 61, startPoint y: 228, endPoint x: 57, endPoint y: 230, distance: 4.7
click at [57, 0] on html "7 Version history / Product page Click Through - Edifice Casio Published Previe…" at bounding box center [414, 0] width 829 height 0
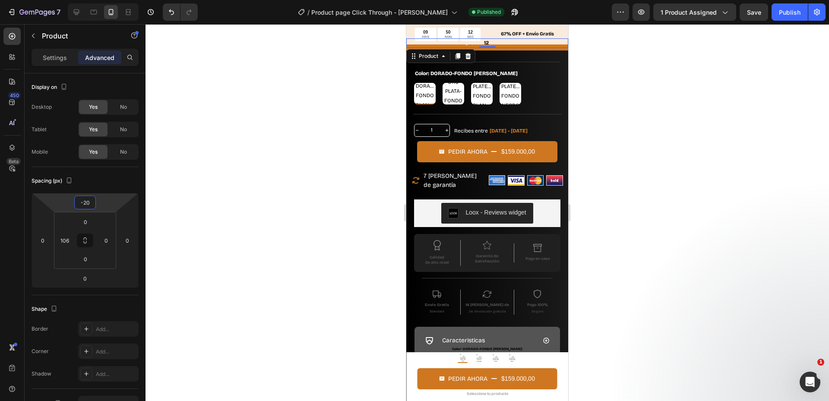
scroll to position [347, 0]
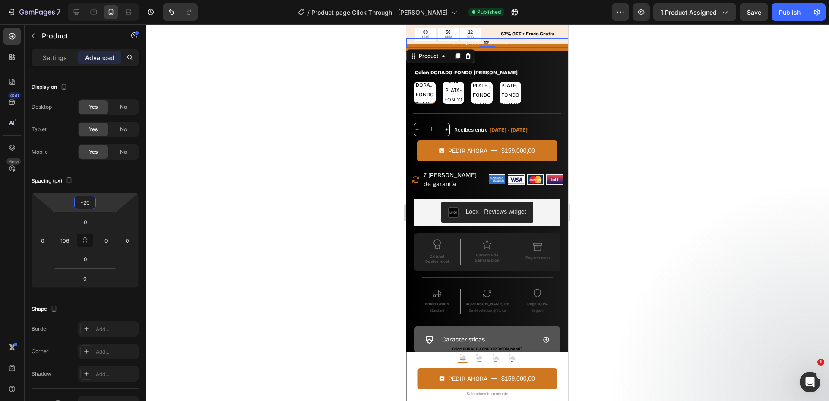
click at [103, 0] on html "7 Version history / Product page Click Through - Edifice Casio Published Previe…" at bounding box center [414, 0] width 829 height 0
click at [779, 17] on button "Publish" at bounding box center [790, 11] width 36 height 17
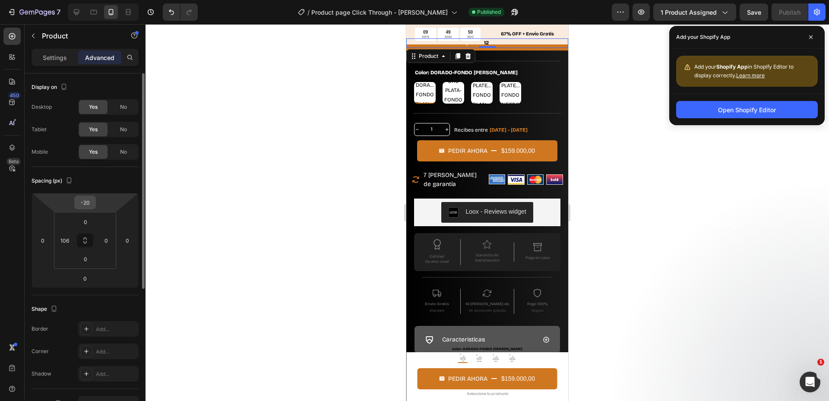
click at [88, 202] on input "-20" at bounding box center [84, 202] width 17 height 13
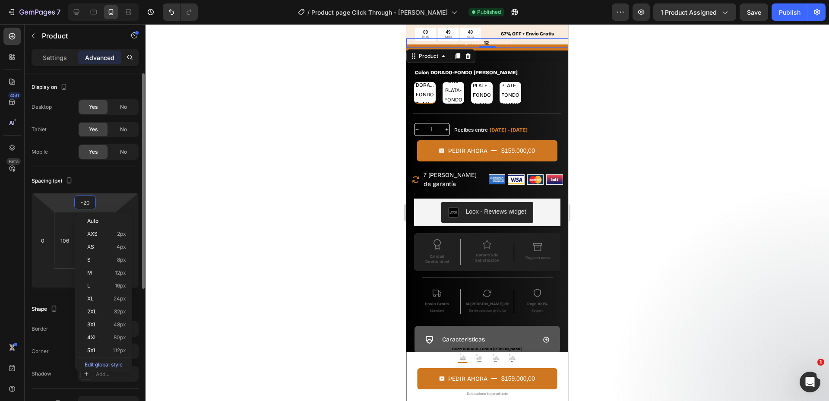
type input "0"
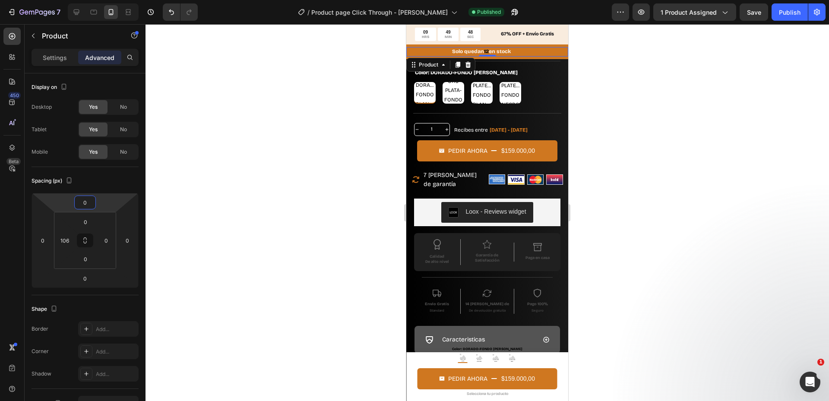
click at [317, 79] on div at bounding box center [488, 212] width 684 height 377
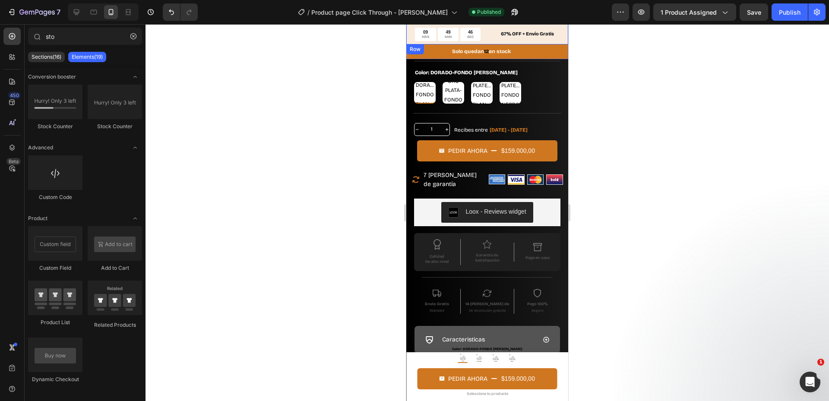
click at [559, 35] on div "09 HRS 49 MIN 46 SEC Countdown Timer 67% OFF + Envío Gratis Text Block Row" at bounding box center [487, 34] width 162 height 20
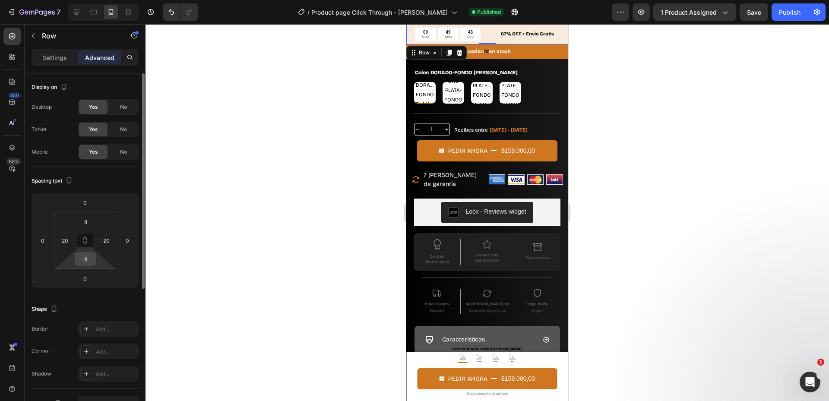
click at [85, 259] on input "8" at bounding box center [85, 259] width 17 height 13
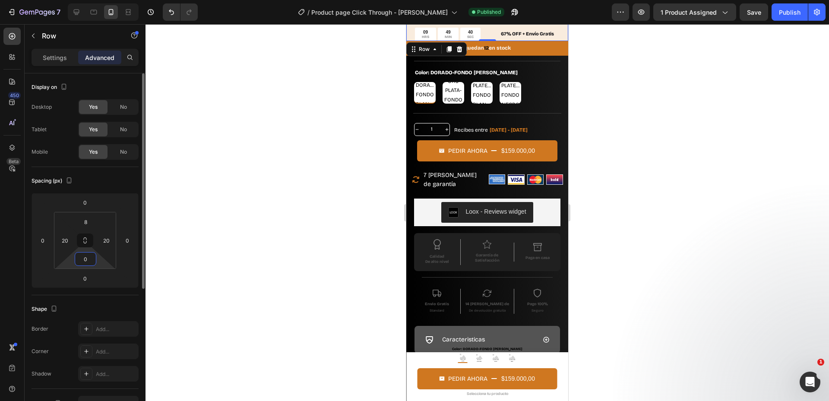
type input "8"
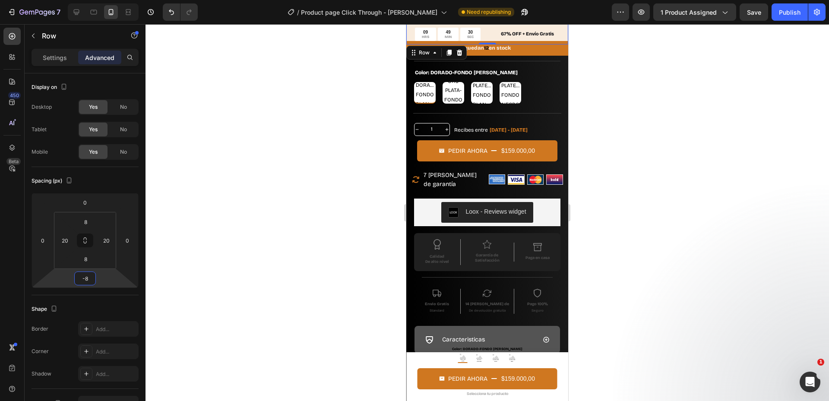
click at [97, 0] on html "7 Version history / Product page Click Through - Edifice Casio Need republishin…" at bounding box center [414, 0] width 829 height 0
click at [781, 19] on button "Publish" at bounding box center [790, 11] width 36 height 17
click at [90, 281] on input "-8" at bounding box center [84, 278] width 17 height 13
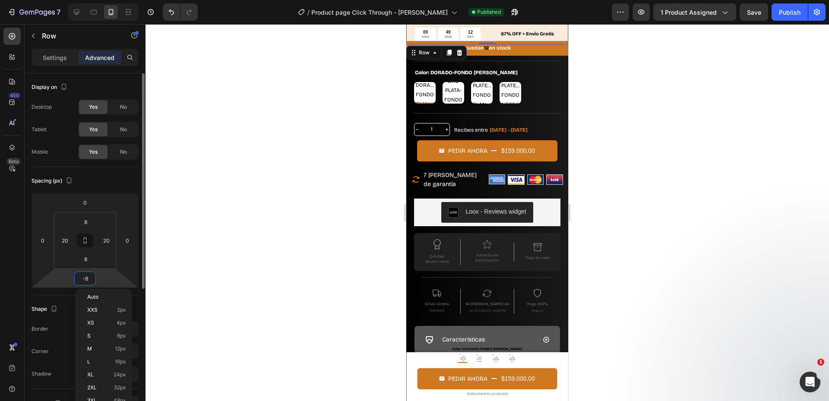
type input "0"
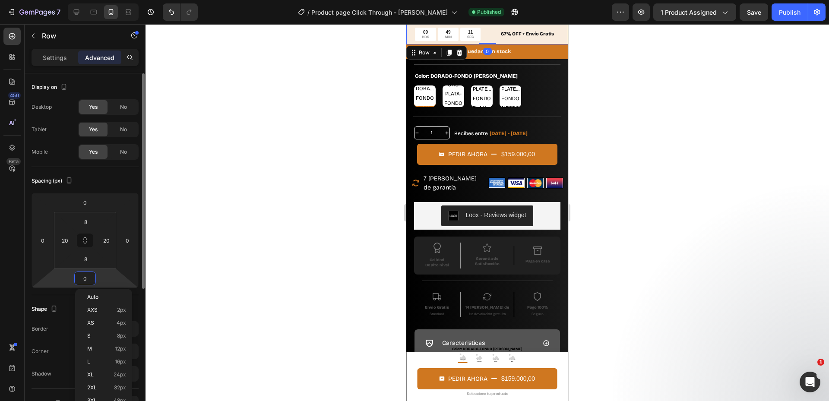
scroll to position [356, 0]
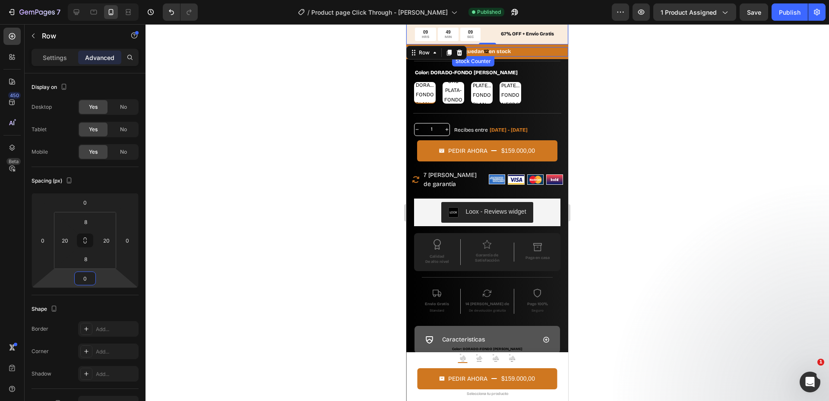
click at [514, 54] on div "Solo quedan 12 en stock" at bounding box center [510, 52] width 116 height 10
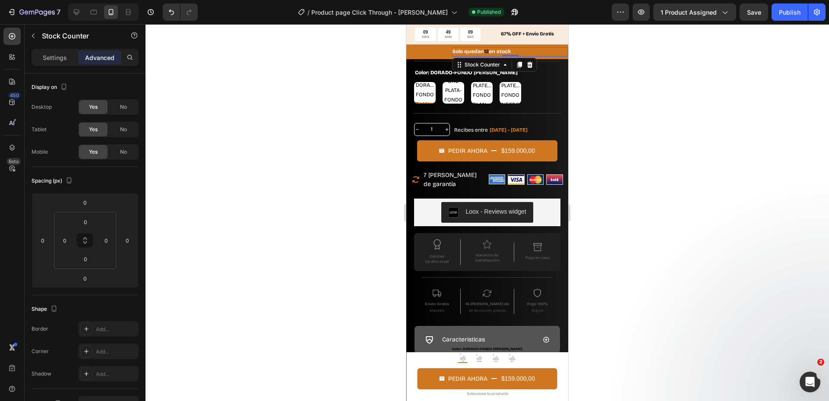
click at [520, 54] on div "Solo quedan 12 en stock" at bounding box center [510, 52] width 116 height 10
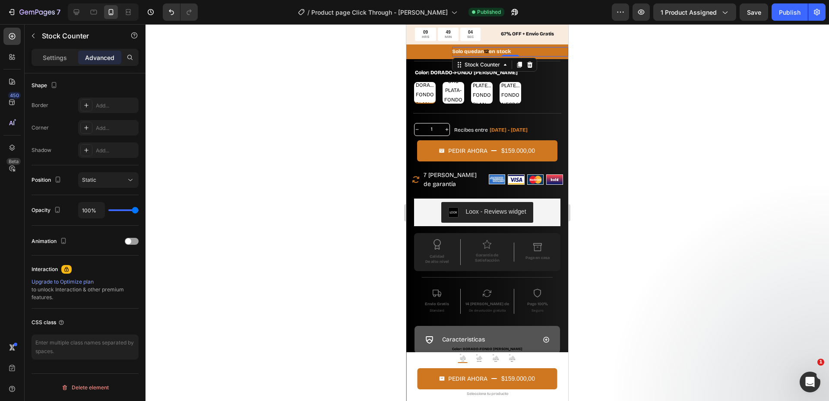
click at [51, 64] on div "Settings Advanced" at bounding box center [85, 57] width 107 height 17
click at [53, 60] on p "Settings" at bounding box center [55, 57] width 24 height 9
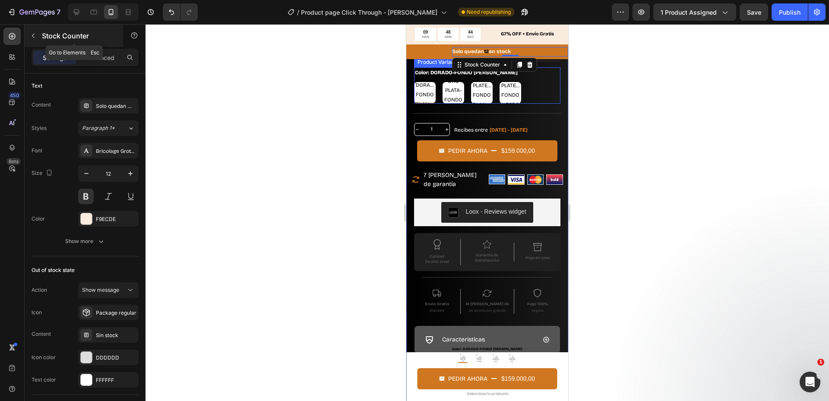
click at [33, 30] on button "button" at bounding box center [33, 36] width 14 height 14
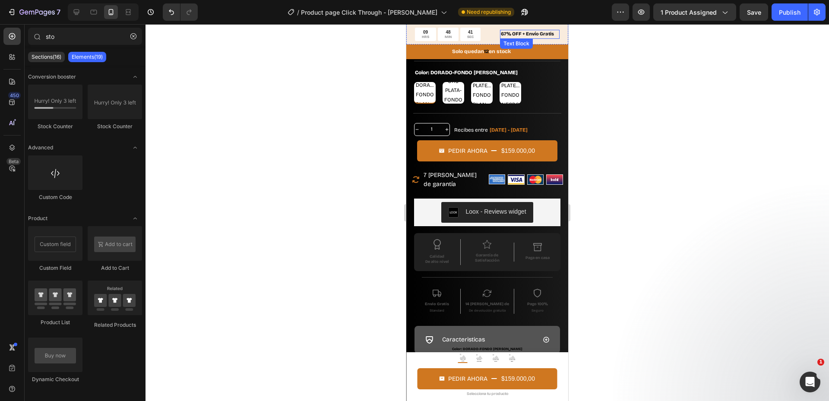
click at [515, 34] on p "67% OFF + Envío Gratis" at bounding box center [530, 34] width 58 height 7
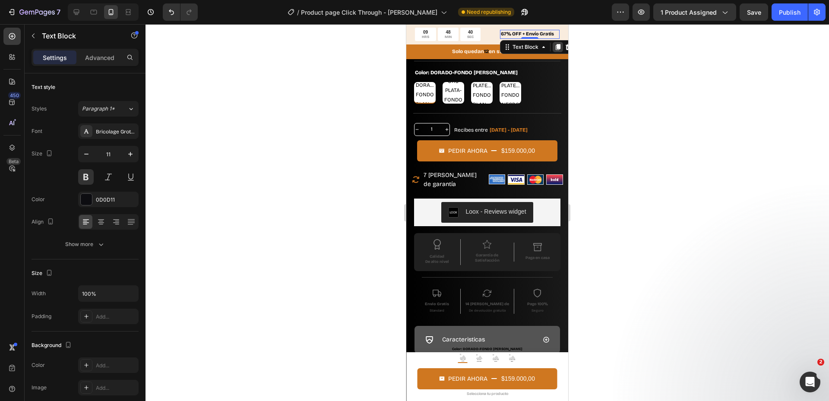
click at [555, 44] on icon at bounding box center [558, 47] width 7 height 7
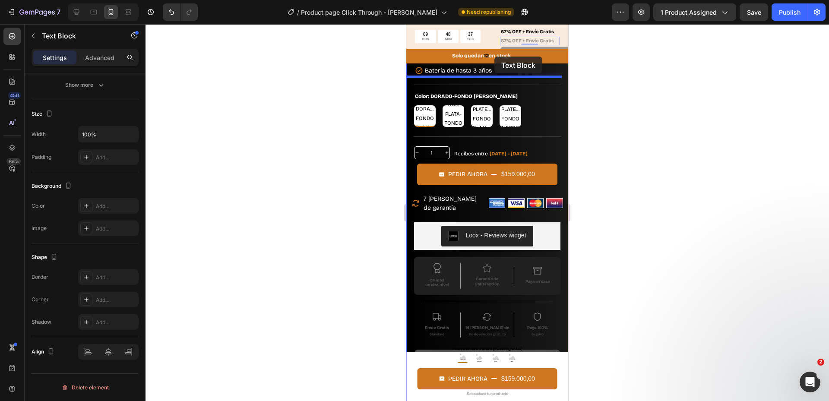
scroll to position [332, 0]
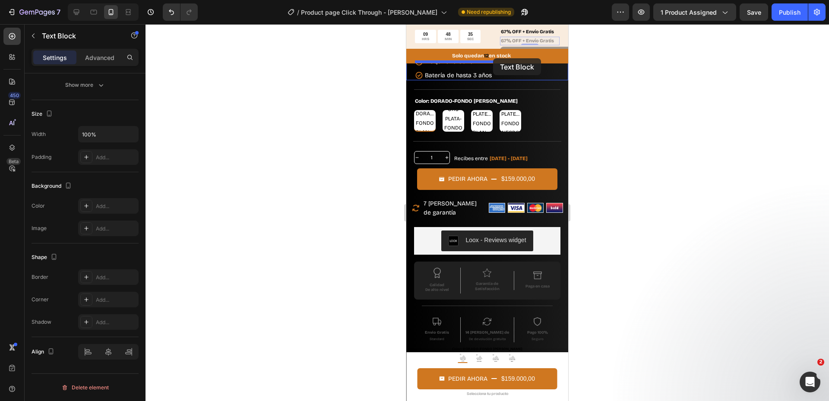
drag, startPoint x: 524, startPoint y: 55, endPoint x: 493, endPoint y: 58, distance: 31.2
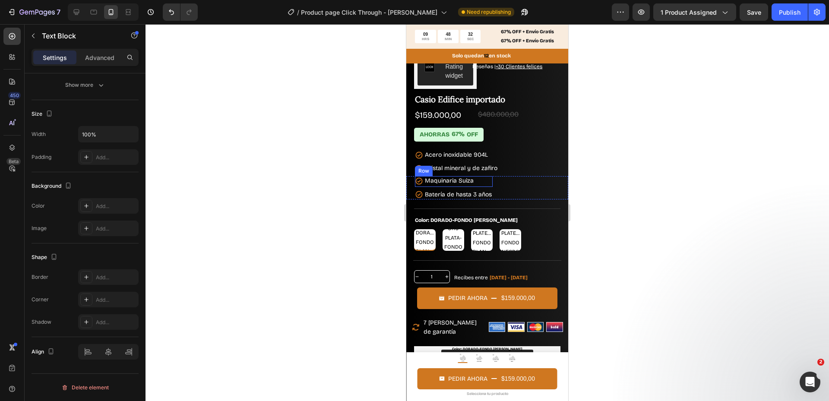
scroll to position [217, 0]
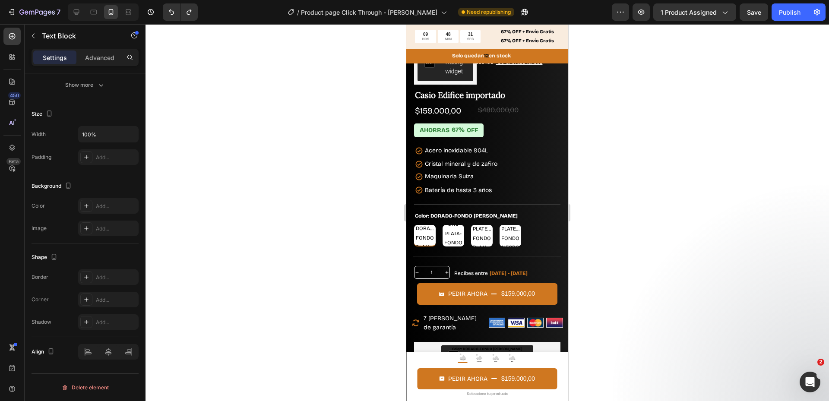
click at [529, 38] on p "67% OFF + Envío Gratis" at bounding box center [530, 41] width 58 height 7
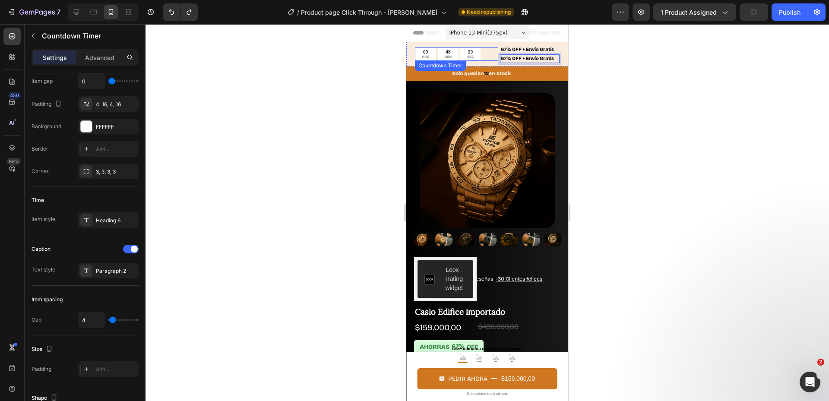
click at [479, 58] on div "29 SEC" at bounding box center [470, 54] width 20 height 13
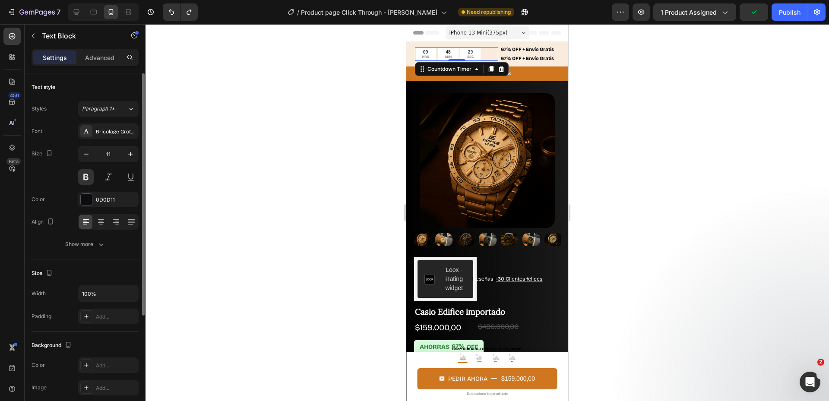
click at [503, 60] on p "67% OFF + Envío Gratis" at bounding box center [530, 58] width 58 height 7
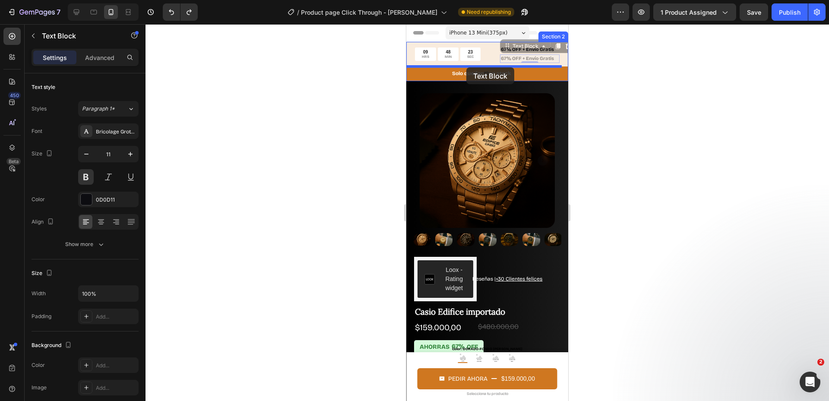
drag, startPoint x: 510, startPoint y: 44, endPoint x: 466, endPoint y: 67, distance: 49.3
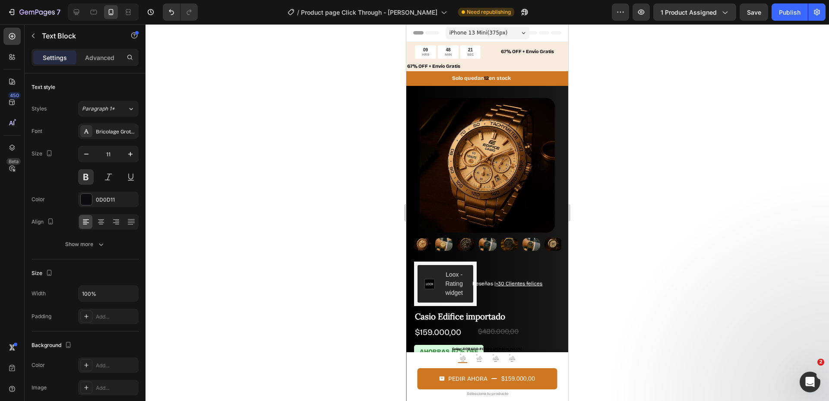
click at [470, 67] on p "67% OFF + Envío Gratis" at bounding box center [487, 66] width 160 height 7
click at [435, 64] on p "67% OFF + Envío Gratis" at bounding box center [487, 66] width 160 height 7
click at [502, 54] on p "67% OFF + Envío Gratis" at bounding box center [530, 51] width 58 height 7
click at [467, 67] on p "67% OFF + Envío Gratis" at bounding box center [487, 66] width 160 height 7
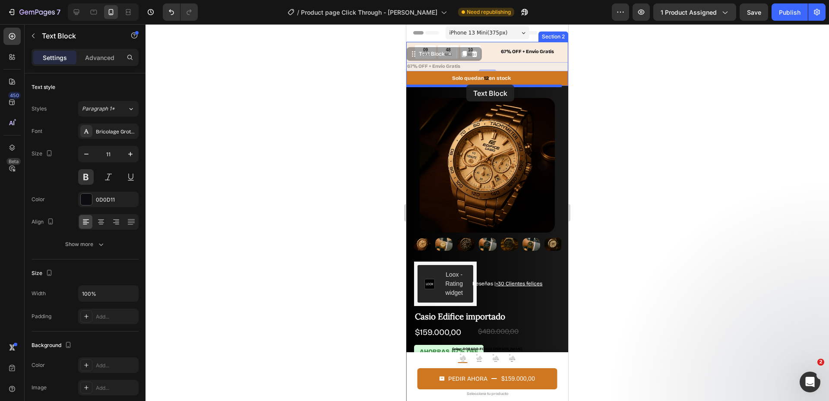
drag, startPoint x: 422, startPoint y: 55, endPoint x: 466, endPoint y: 85, distance: 53.3
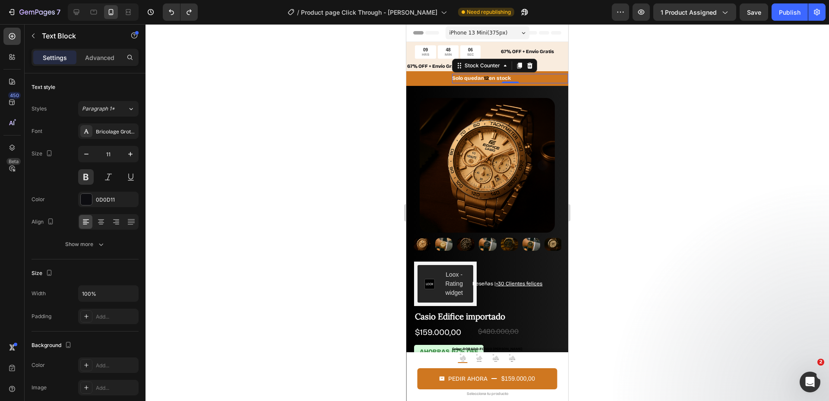
click at [458, 79] on p "Solo quedan 12 en stock" at bounding box center [481, 79] width 59 height 10
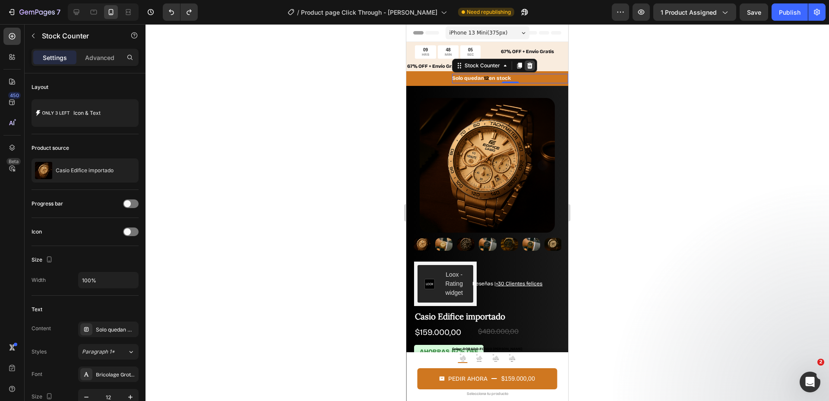
click at [529, 67] on icon at bounding box center [530, 66] width 6 height 6
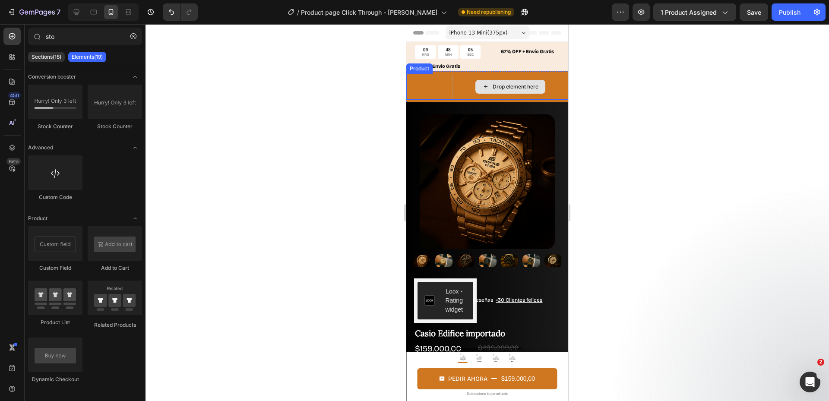
click at [437, 87] on div "Drop element here Product" at bounding box center [487, 87] width 162 height 26
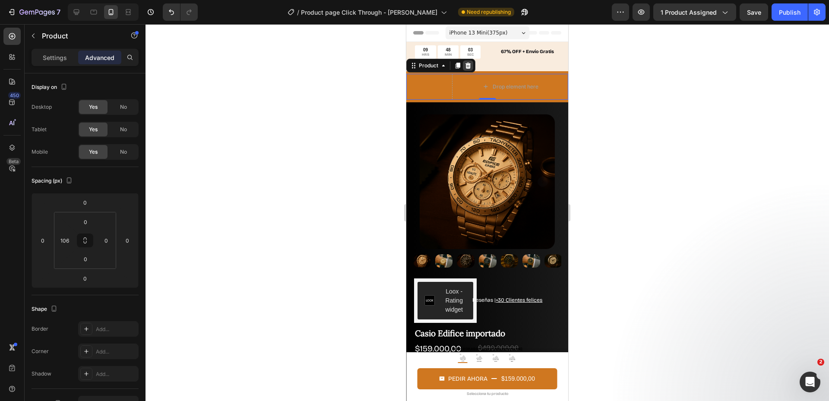
click at [471, 64] on icon at bounding box center [468, 65] width 7 height 7
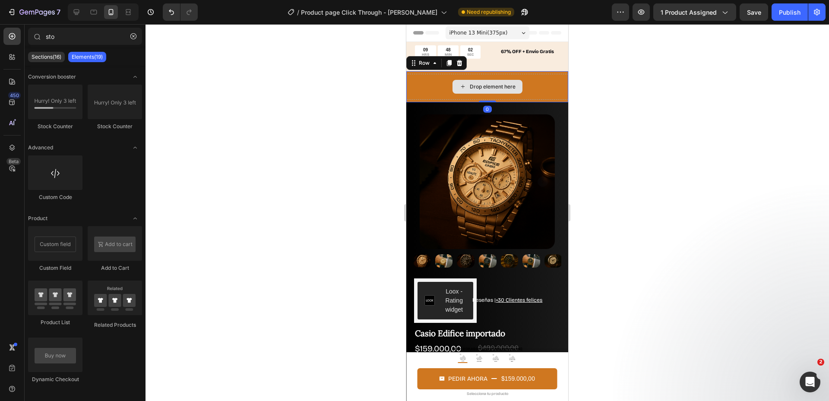
click at [446, 83] on div "Drop element here" at bounding box center [487, 87] width 162 height 26
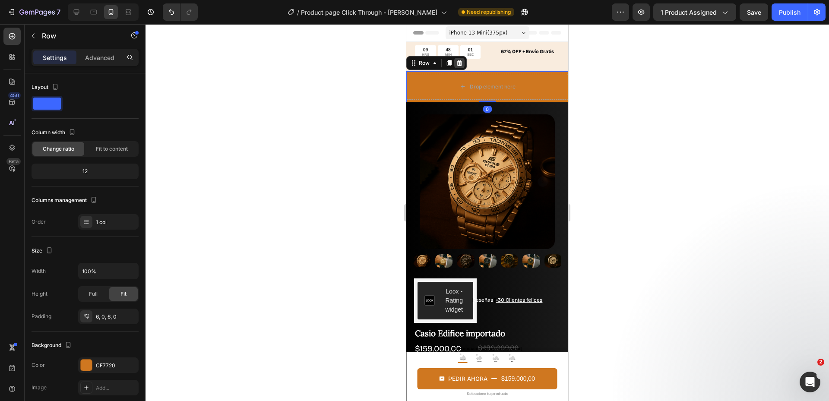
click at [458, 63] on icon at bounding box center [460, 63] width 6 height 6
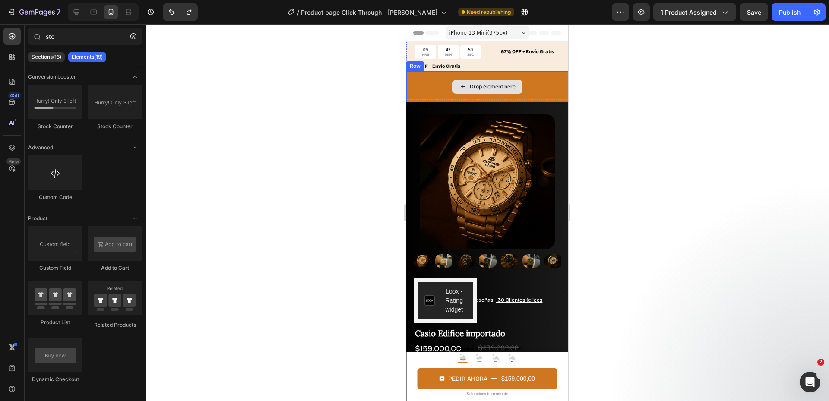
click at [464, 80] on div "Drop element here" at bounding box center [488, 87] width 70 height 14
click at [466, 85] on div "Drop element here" at bounding box center [488, 87] width 70 height 14
click at [439, 101] on div "Drop element here Row" at bounding box center [487, 86] width 162 height 31
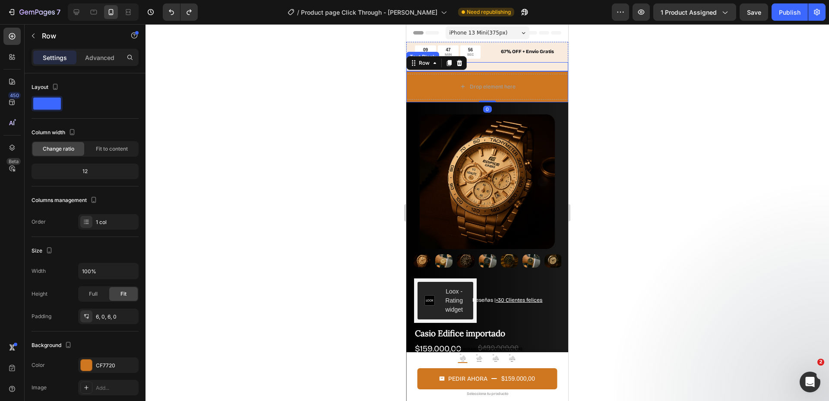
click at [493, 65] on p "67% OFF + Envío Gratis" at bounding box center [487, 66] width 160 height 7
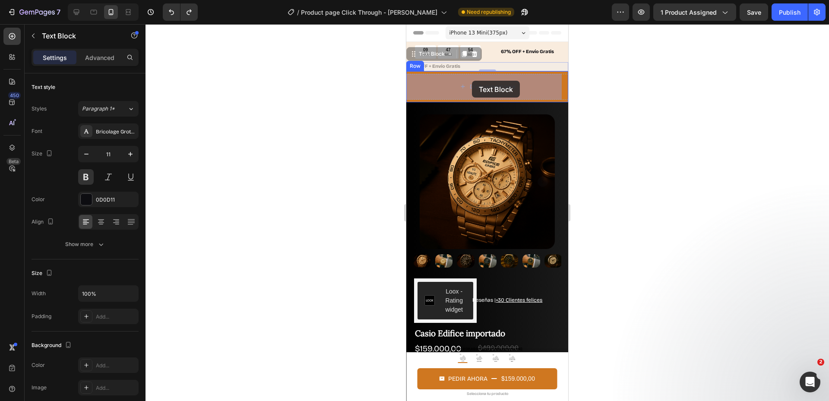
drag, startPoint x: 445, startPoint y: 52, endPoint x: 469, endPoint y: 76, distance: 33.9
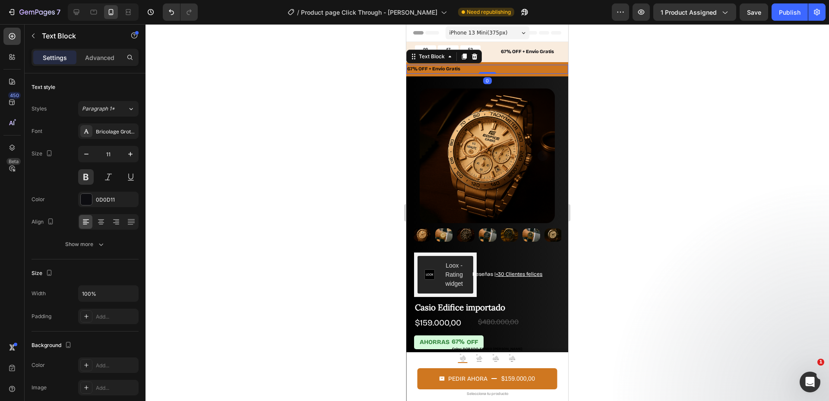
click at [780, 16] on div "Publish" at bounding box center [790, 12] width 22 height 9
click at [36, 33] on icon "button" at bounding box center [33, 35] width 7 height 7
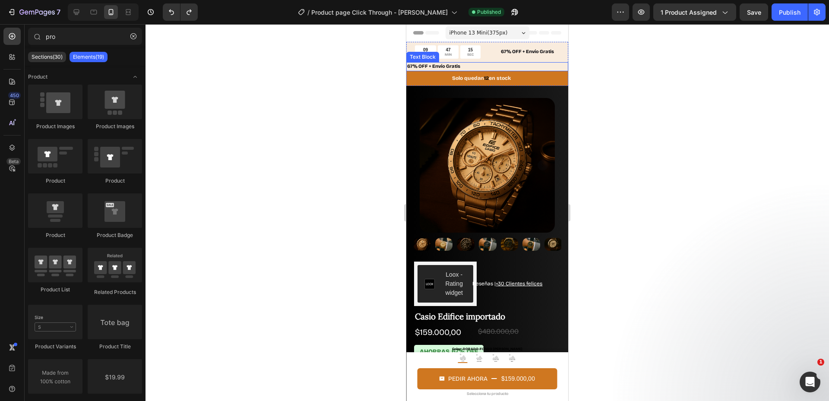
click at [490, 68] on p "67% OFF + Envío Gratis" at bounding box center [487, 66] width 160 height 7
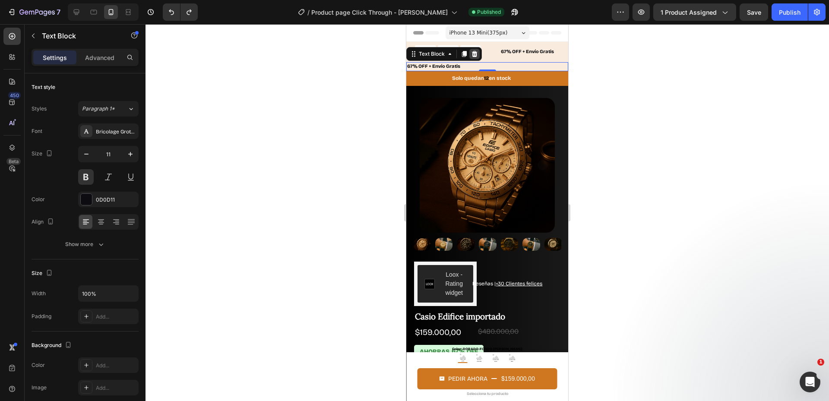
click at [474, 56] on icon at bounding box center [474, 54] width 7 height 7
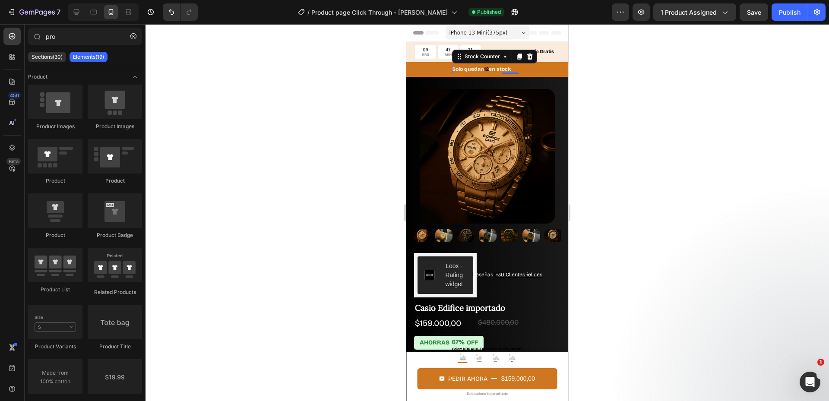
click at [459, 71] on p "Solo quedan 12 en stock" at bounding box center [481, 70] width 59 height 10
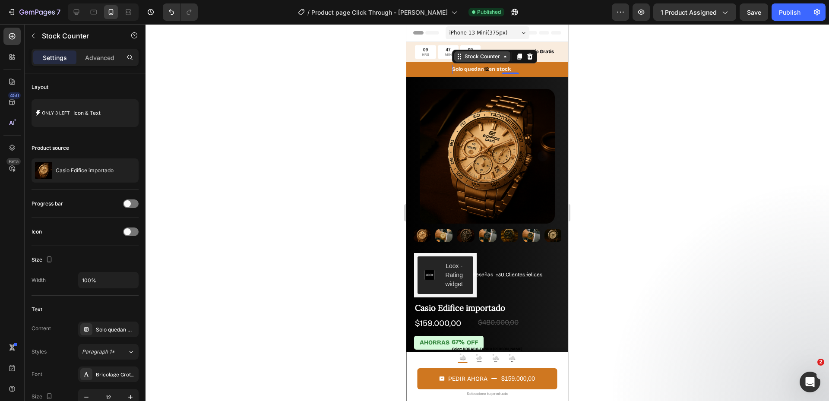
click at [469, 58] on div "Stock Counter" at bounding box center [482, 57] width 39 height 8
click at [480, 57] on div "Stock Counter" at bounding box center [482, 57] width 39 height 8
click at [493, 56] on div "Stock Counter" at bounding box center [482, 57] width 39 height 8
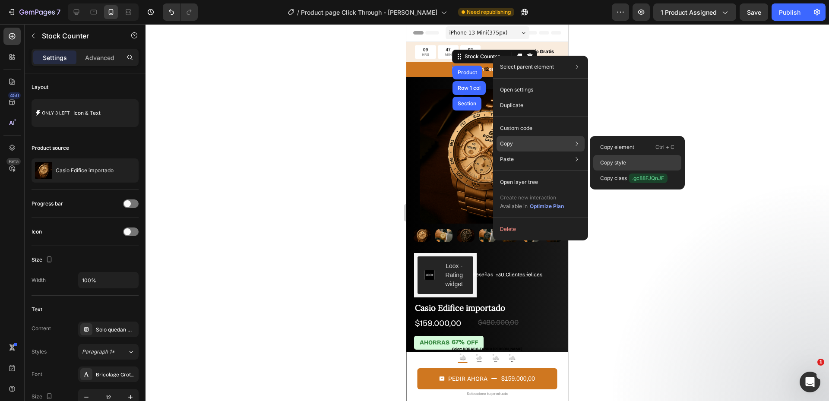
click at [625, 159] on p "Copy style" at bounding box center [613, 163] width 26 height 8
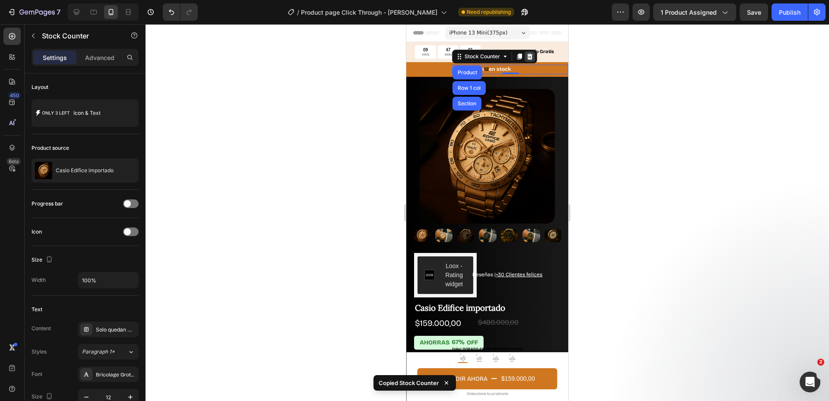
click at [529, 57] on icon at bounding box center [530, 57] width 6 height 6
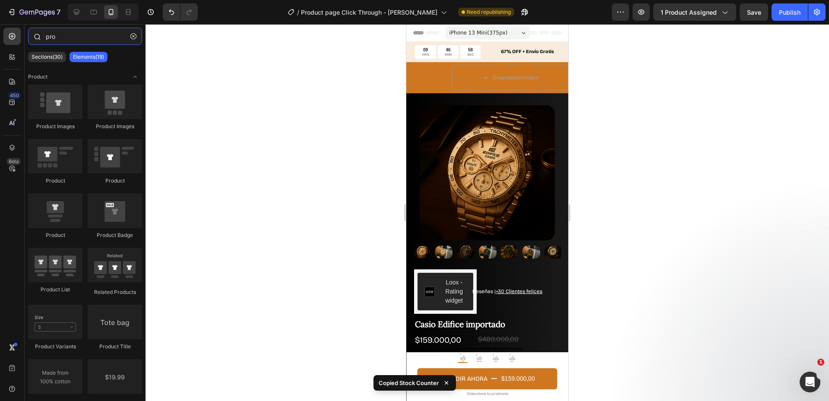
drag, startPoint x: 69, startPoint y: 36, endPoint x: 40, endPoint y: 34, distance: 29.4
click at [40, 34] on div "pro" at bounding box center [85, 38] width 121 height 21
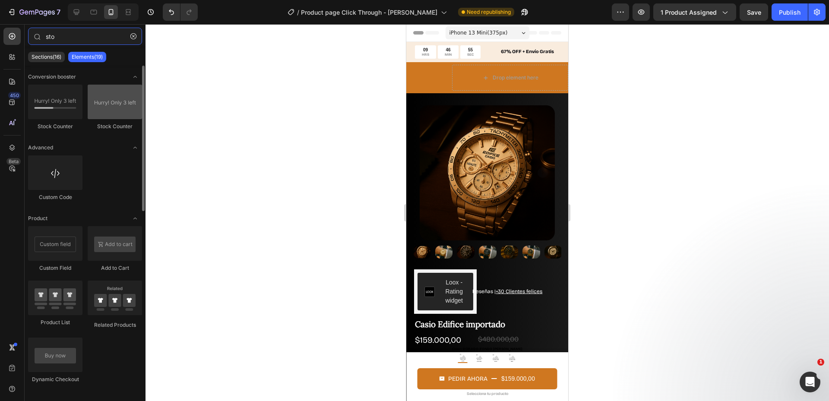
type input "sto"
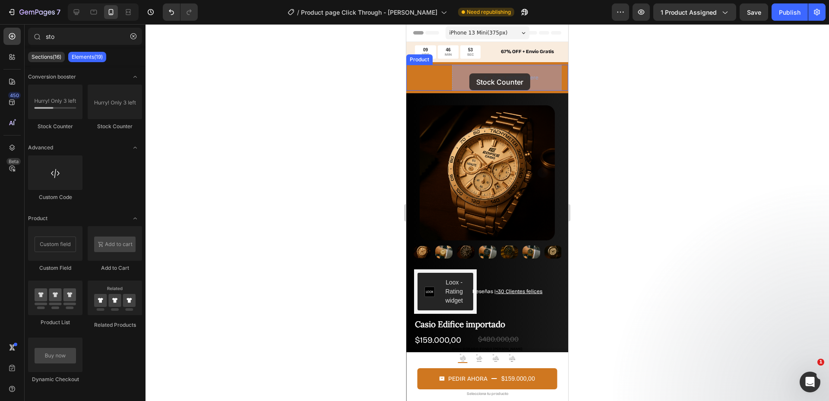
drag, startPoint x: 528, startPoint y: 133, endPoint x: 469, endPoint y: 73, distance: 83.7
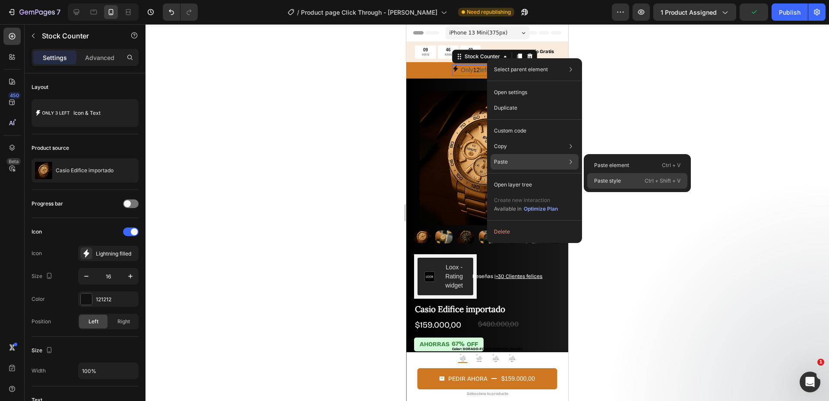
click at [627, 179] on div "Paste style Ctrl + Shift + V" at bounding box center [637, 181] width 100 height 16
type input "12"
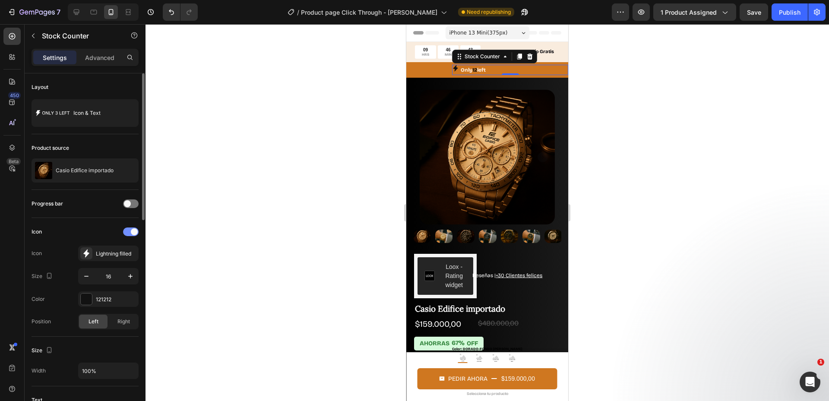
click at [136, 231] on span at bounding box center [134, 231] width 7 height 7
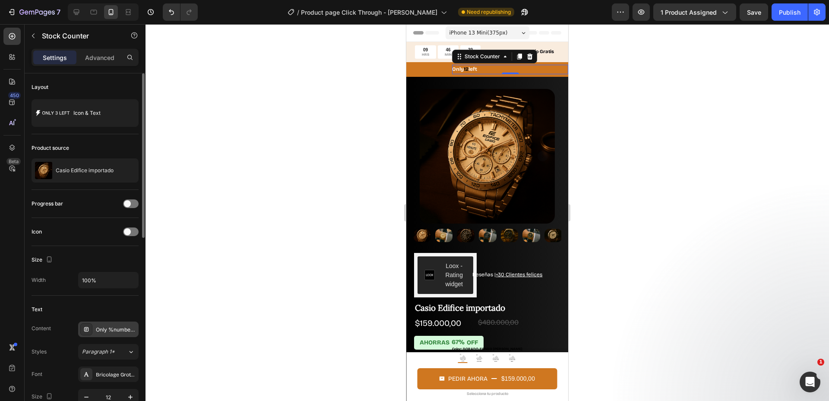
click at [87, 332] on icon at bounding box center [86, 329] width 4 height 4
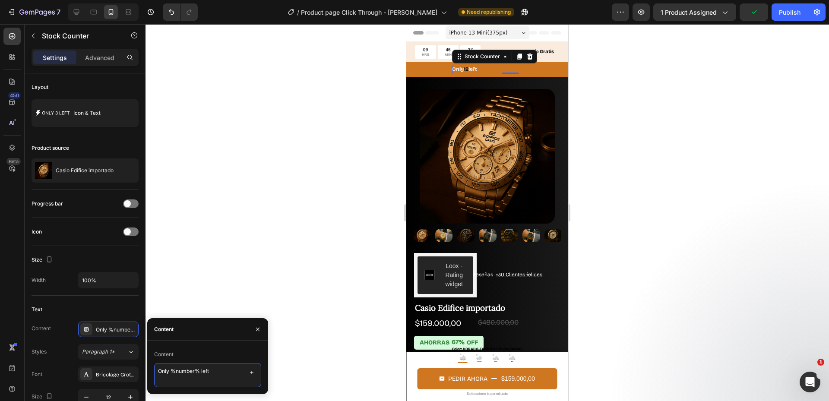
drag, startPoint x: 168, startPoint y: 371, endPoint x: 155, endPoint y: 371, distance: 13.0
click at [155, 371] on textarea "Only %number% left" at bounding box center [207, 375] width 107 height 24
drag, startPoint x: 233, startPoint y: 372, endPoint x: 239, endPoint y: 397, distance: 25.3
click at [220, 371] on textarea "Solo quedan %number% left" at bounding box center [207, 375] width 107 height 24
type textarea "Solo quedan %number% en stock"
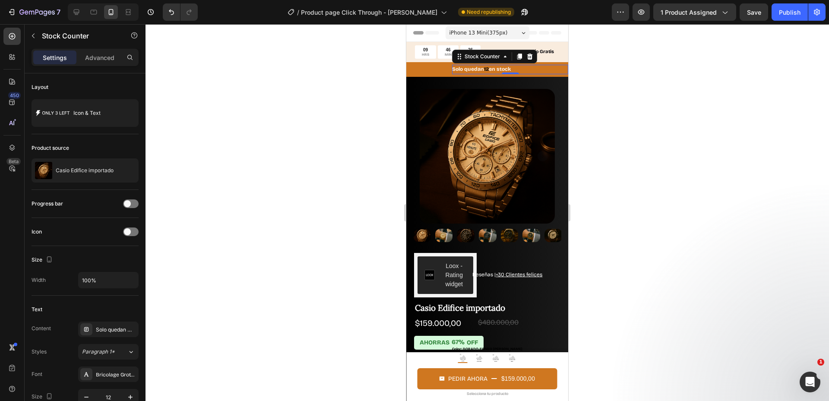
click at [783, 22] on div "7 Version history / Product page Click Through - Edifice Casio Need republishin…" at bounding box center [414, 12] width 829 height 25
drag, startPoint x: 783, startPoint y: 19, endPoint x: 777, endPoint y: 57, distance: 39.1
click at [783, 20] on button "Publish" at bounding box center [790, 11] width 36 height 17
